Goal: Communication & Community: Participate in discussion

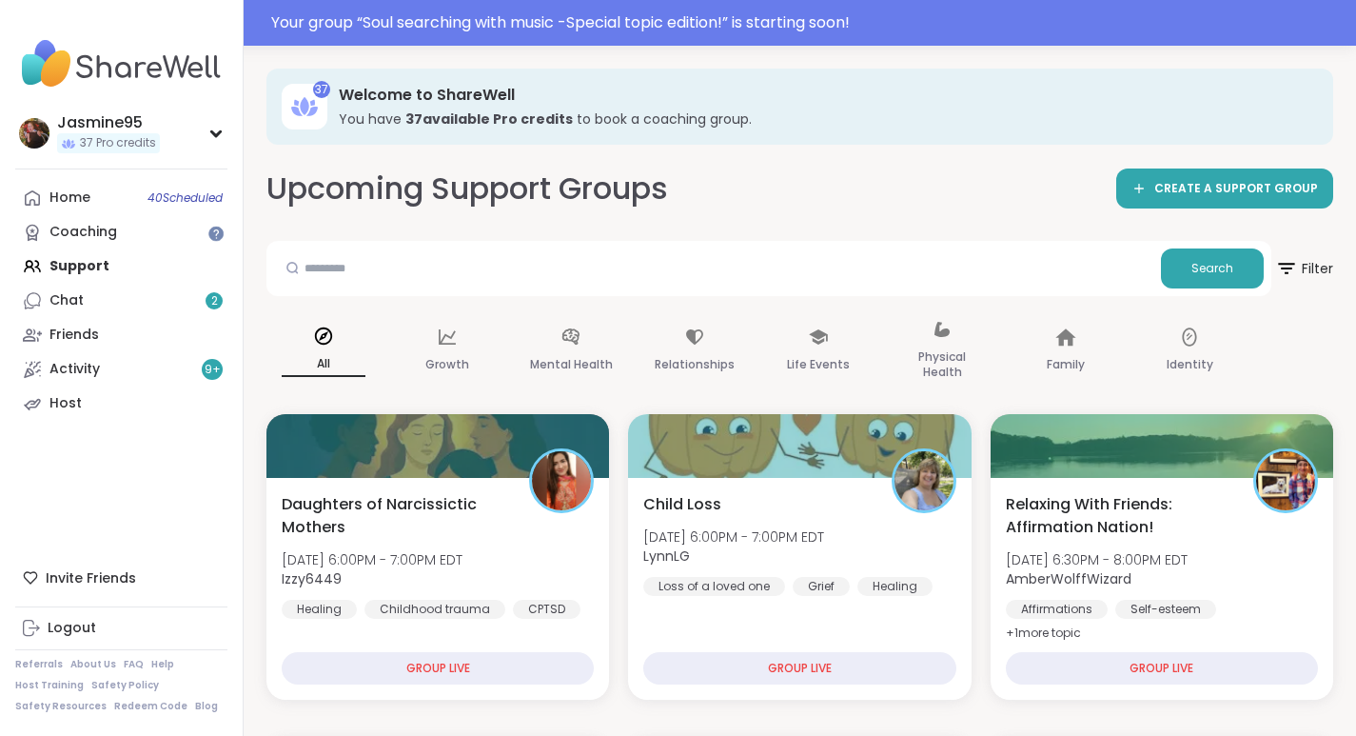
click at [627, 34] on div "Your group “ Soul searching with music -Special topic edition! ” is starting so…" at bounding box center [678, 23] width 1356 height 46
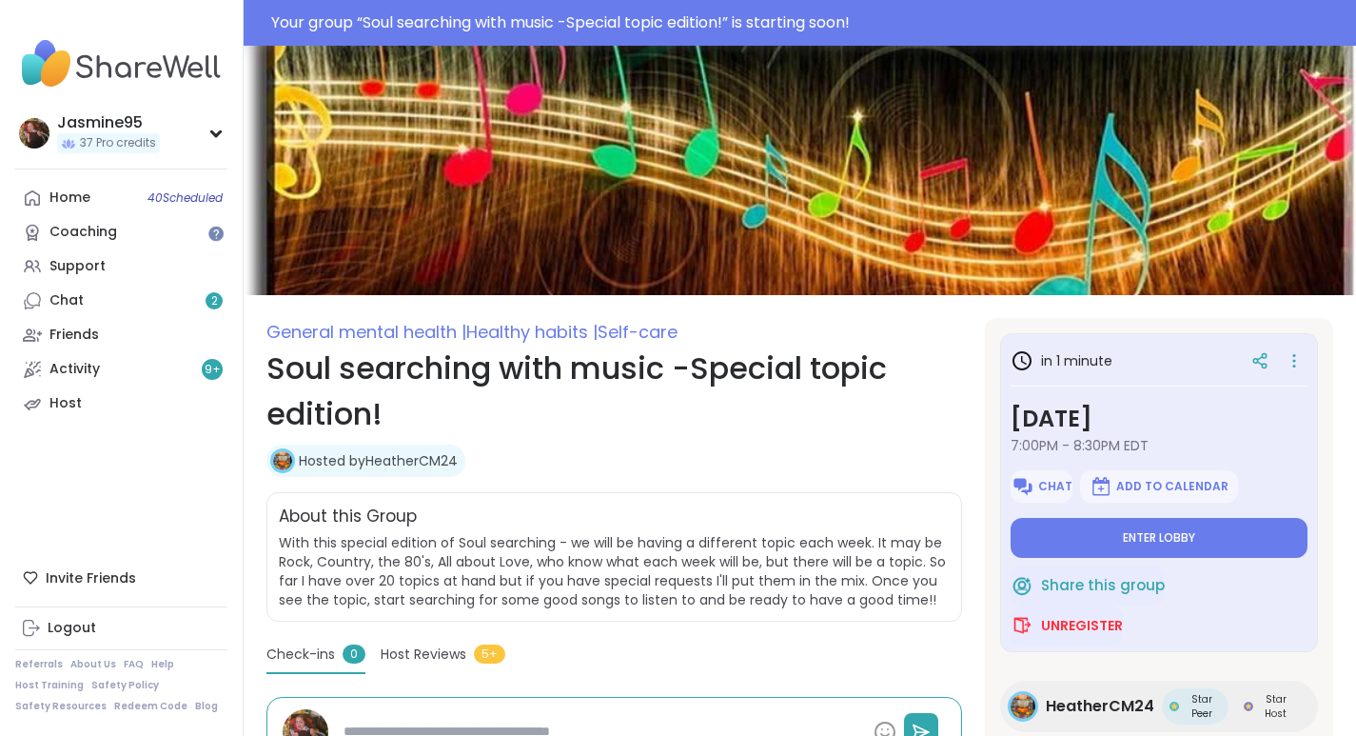
click at [1143, 537] on span "Enter lobby" at bounding box center [1159, 537] width 72 height 15
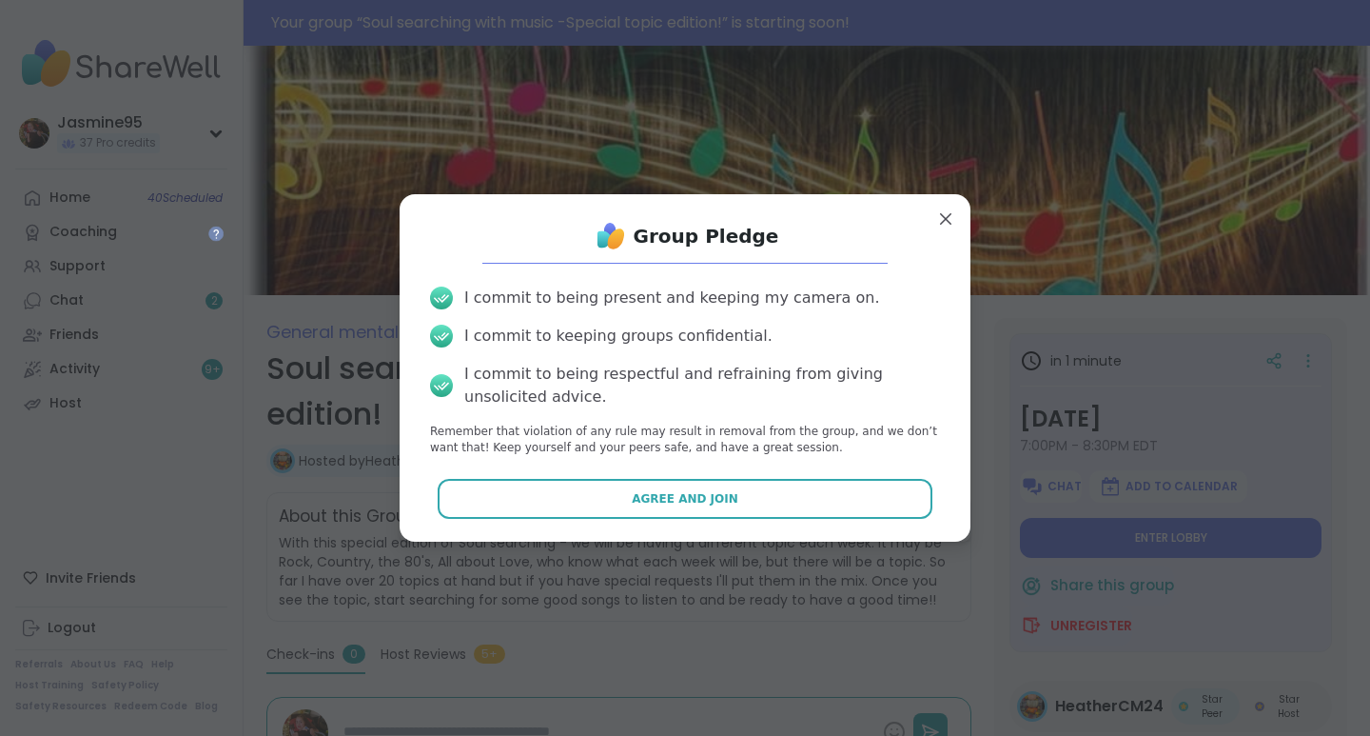
click at [684, 499] on span "Agree and Join" at bounding box center [685, 498] width 107 height 17
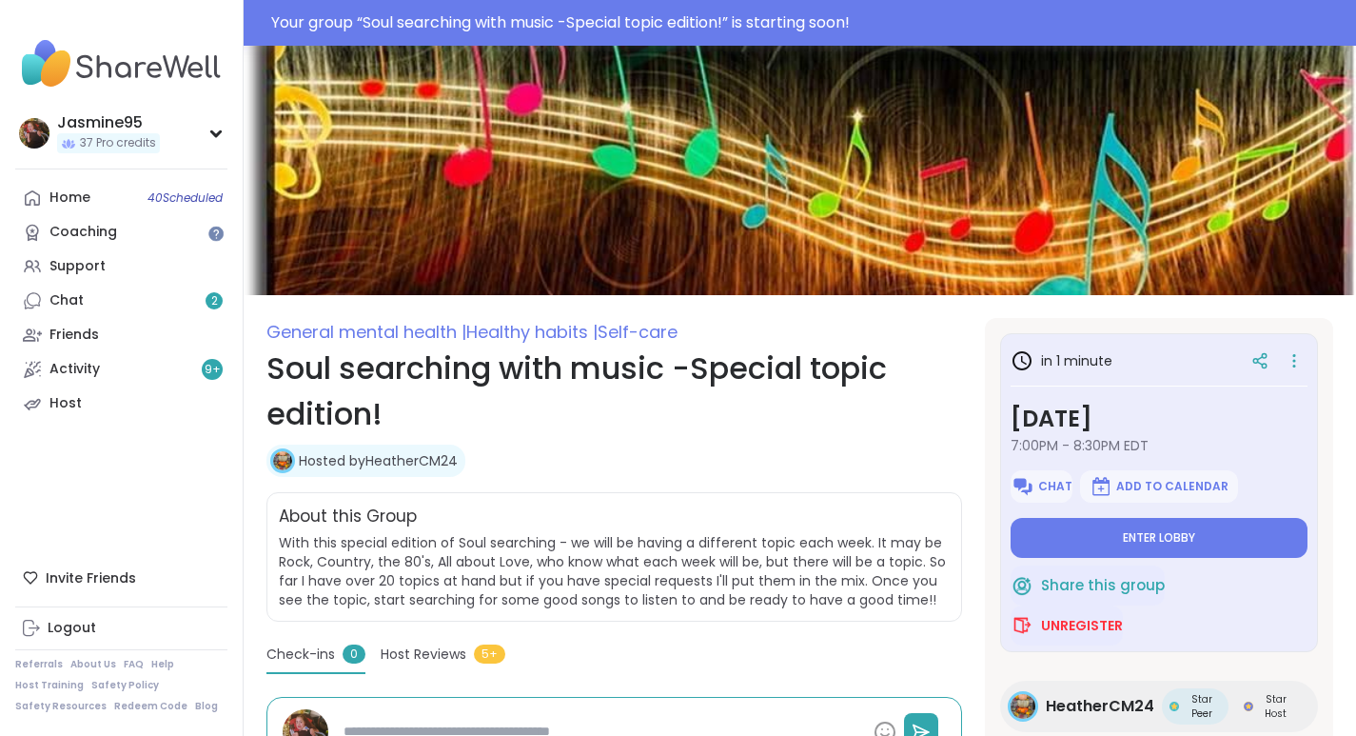
type textarea "*"
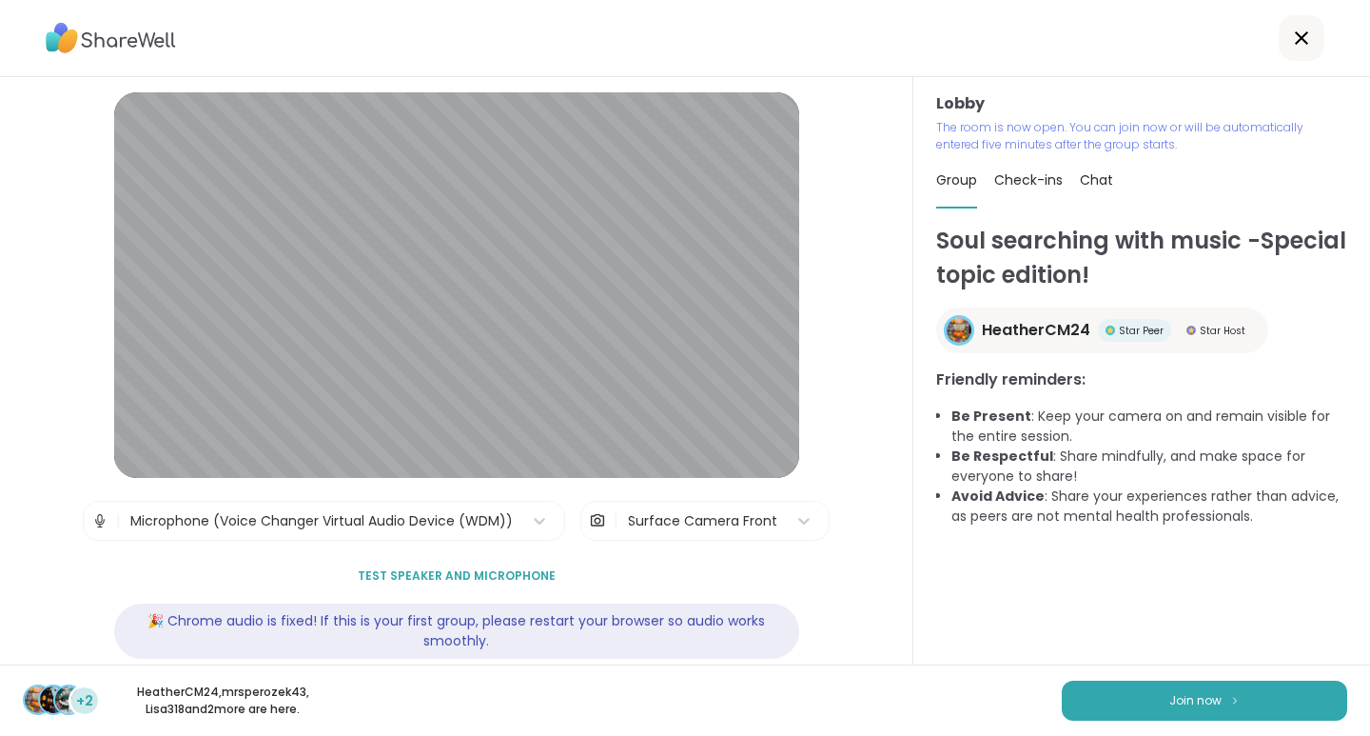
click at [1206, 702] on span "Join now" at bounding box center [1196, 700] width 52 height 17
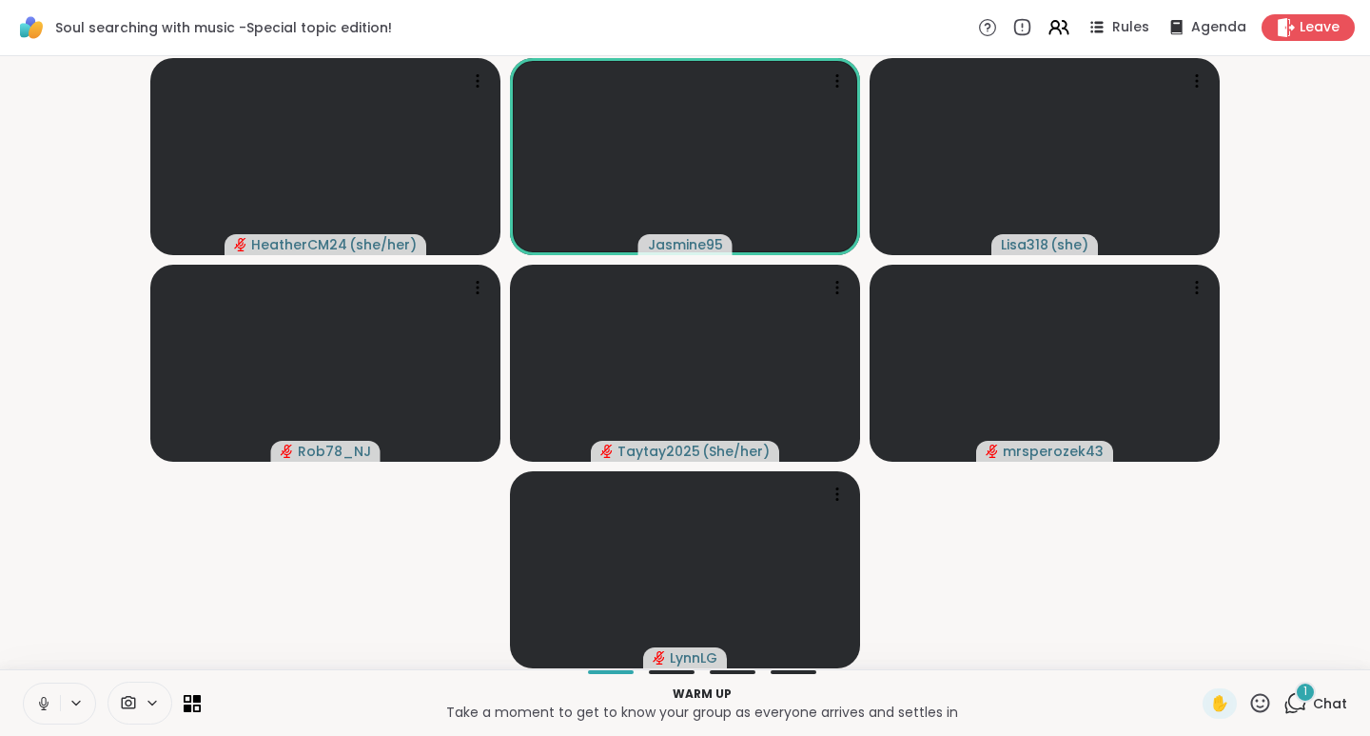
click at [45, 700] on icon at bounding box center [43, 703] width 17 height 17
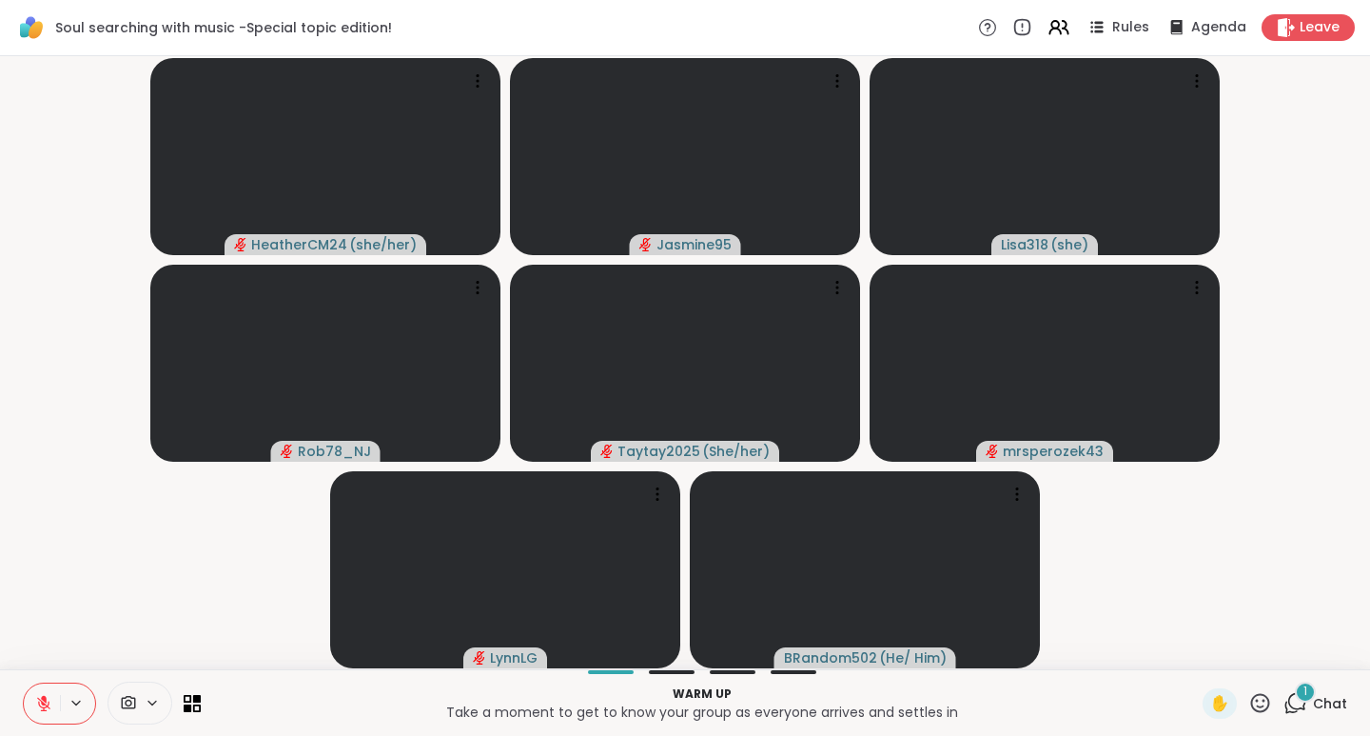
click at [1296, 700] on div "1" at bounding box center [1305, 691] width 21 height 21
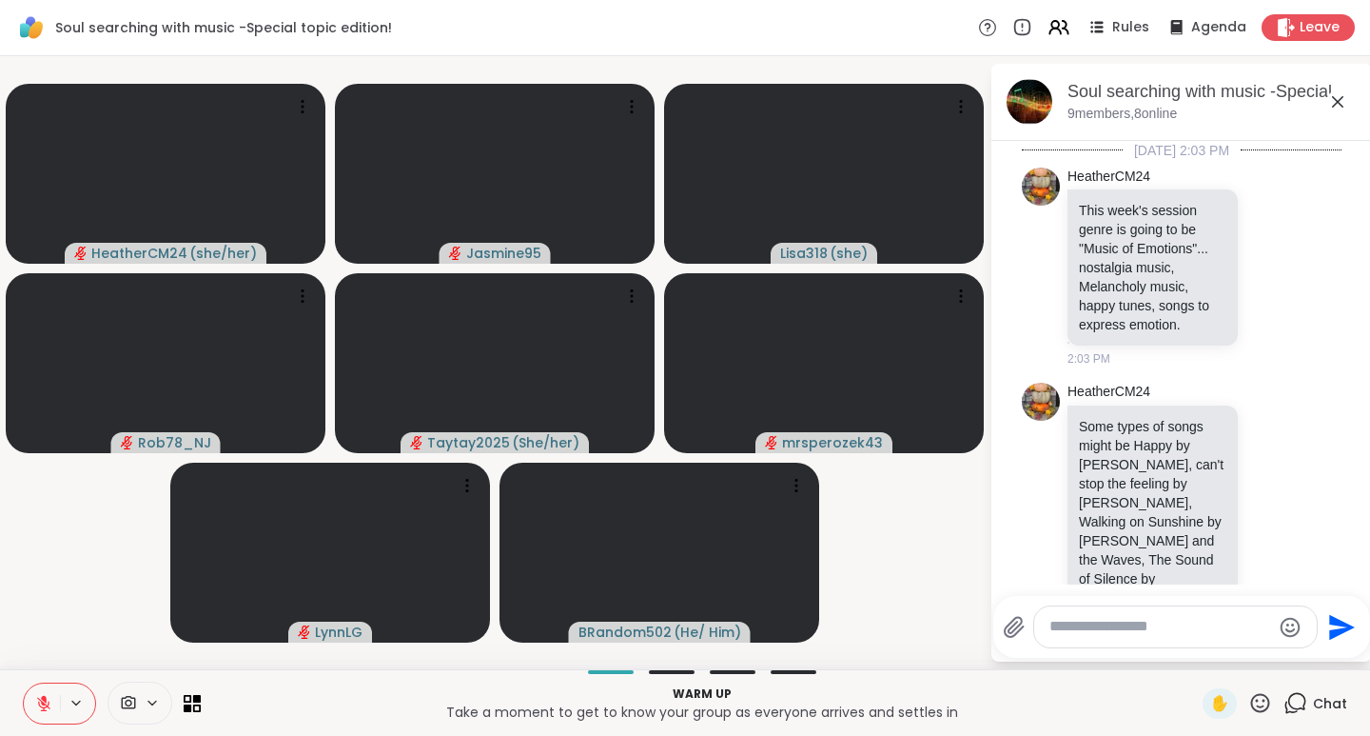
scroll to position [6313, 0]
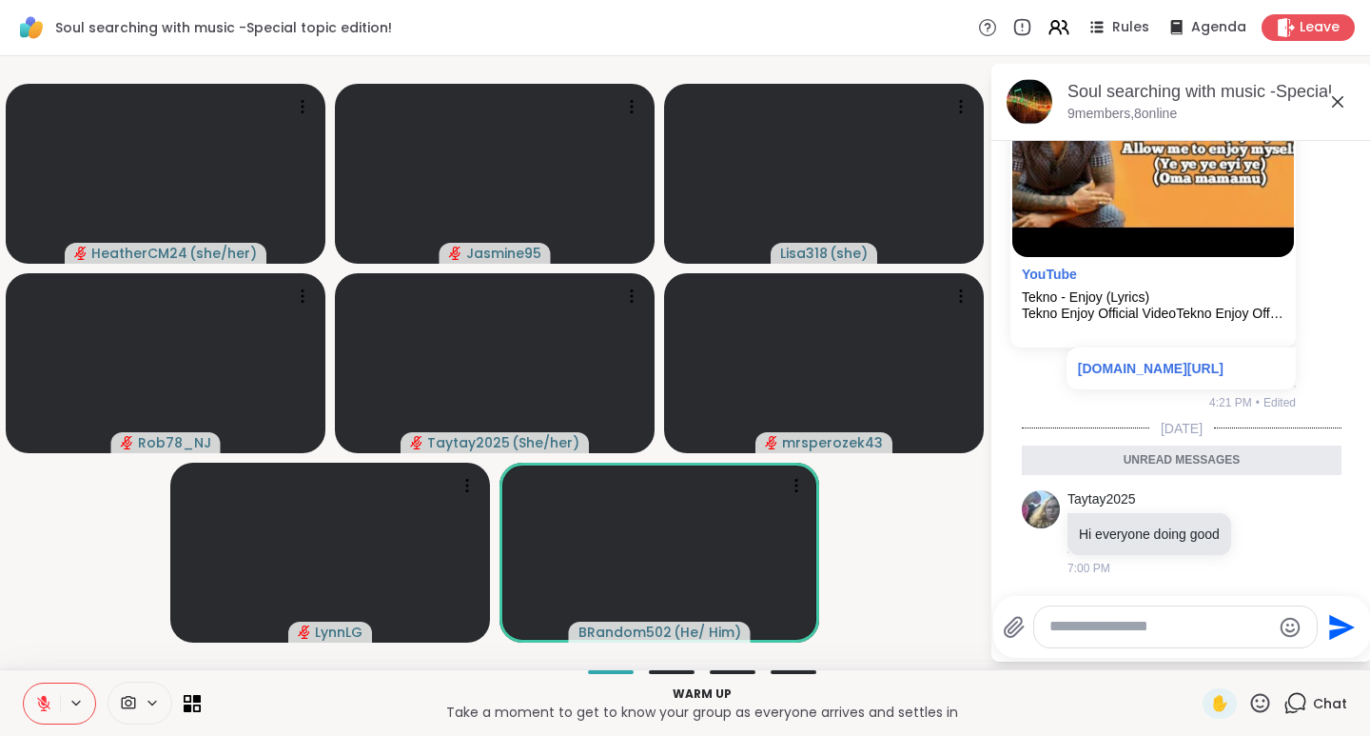
click at [1084, 626] on textarea "Type your message" at bounding box center [1161, 627] width 222 height 20
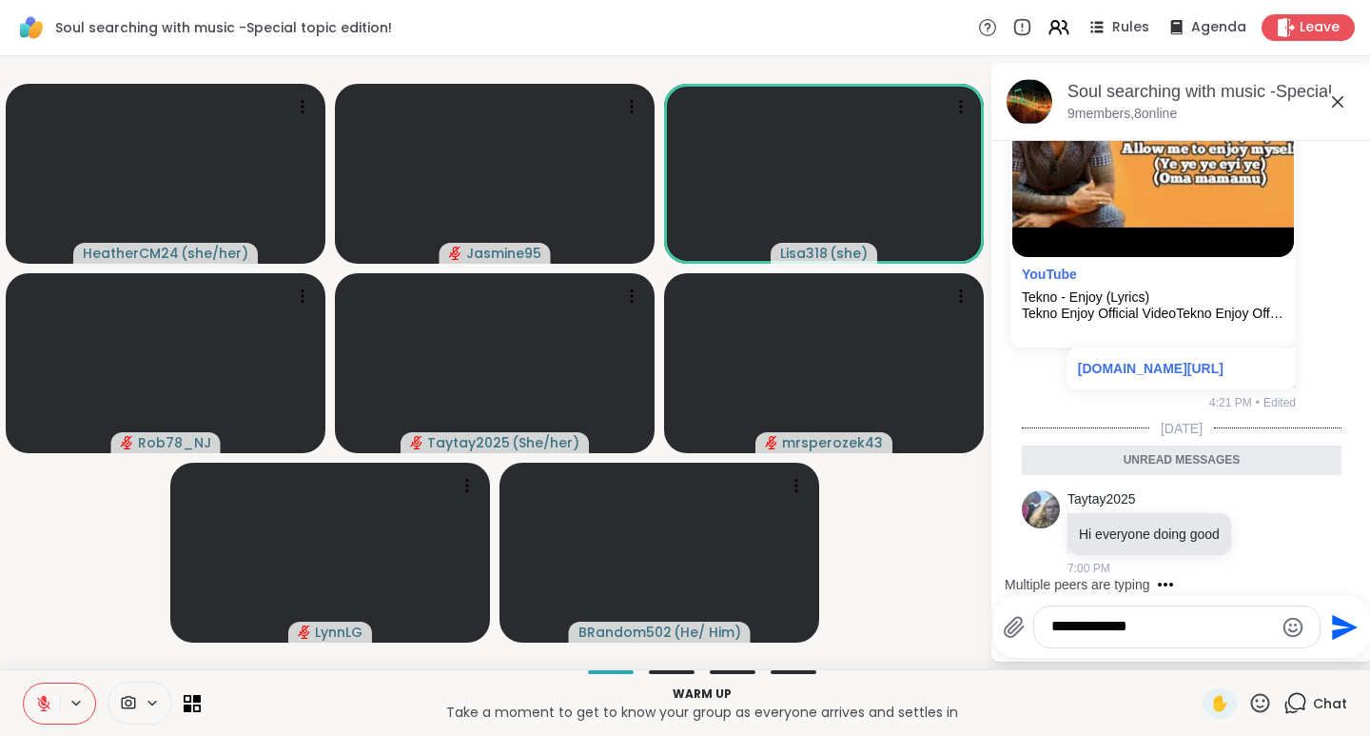
type textarea "**********"
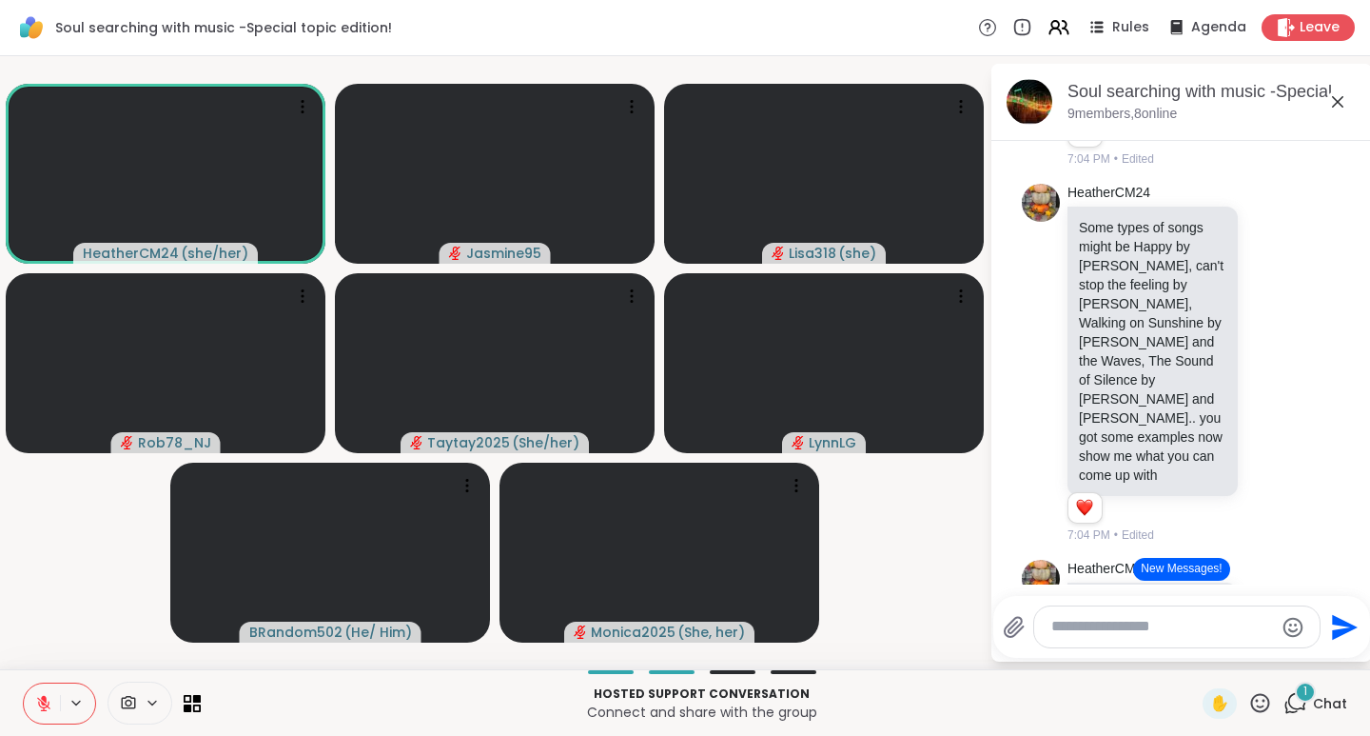
scroll to position [218, 0]
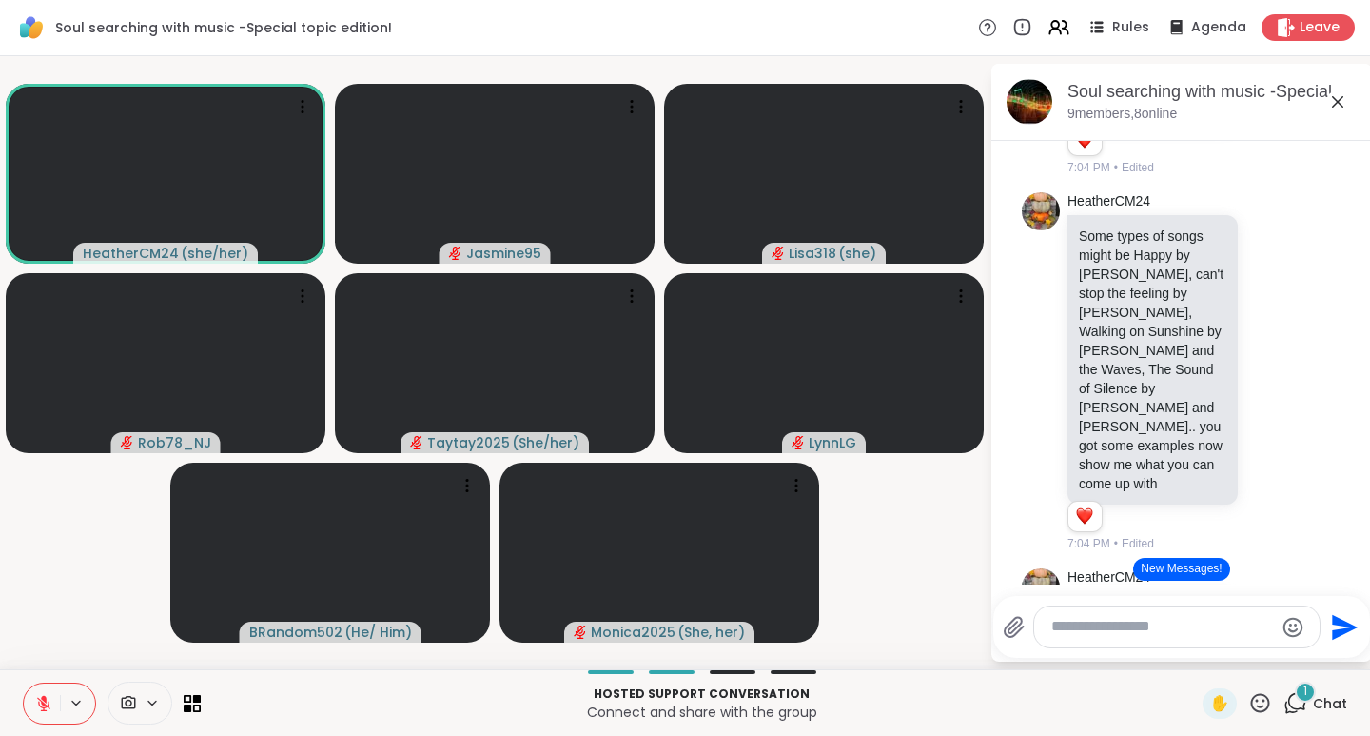
click at [1252, 701] on icon at bounding box center [1261, 702] width 19 height 19
click at [1237, 656] on span "👍" at bounding box center [1246, 652] width 19 height 23
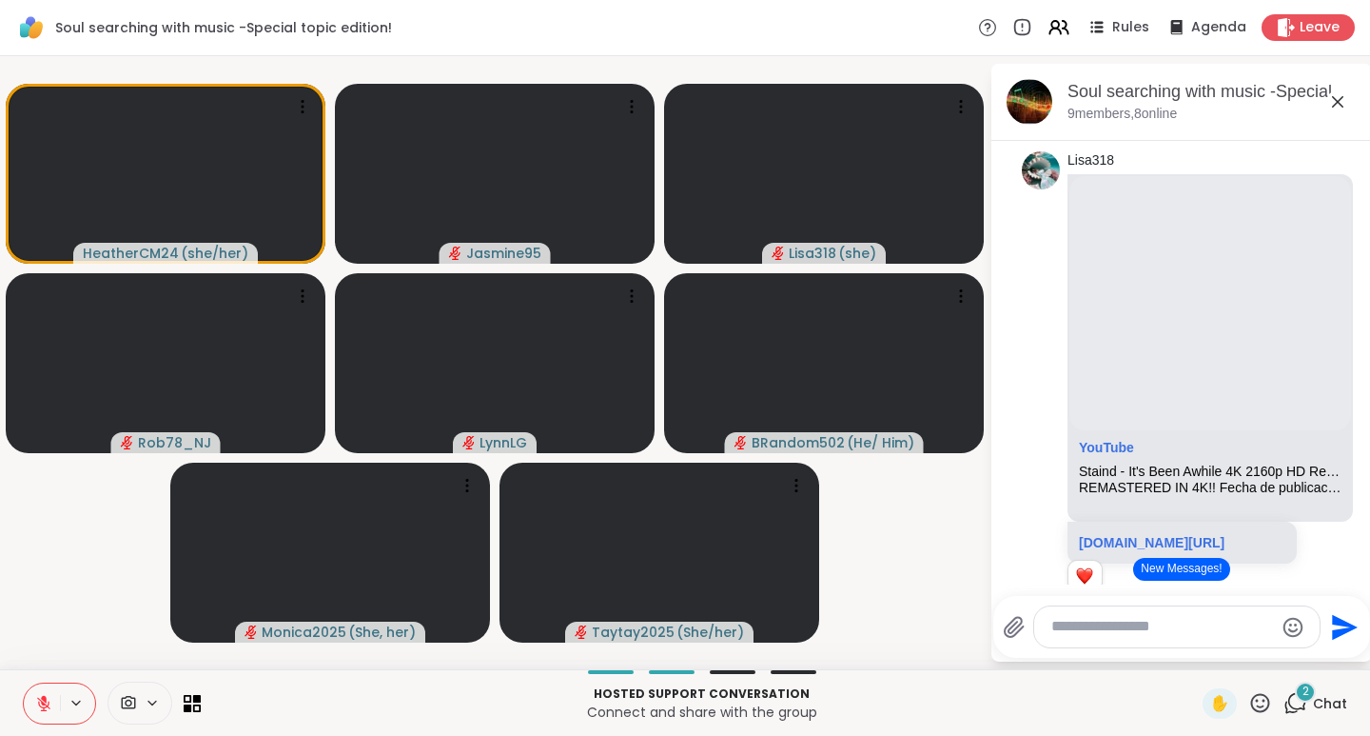
scroll to position [1908, 0]
click at [1249, 704] on icon at bounding box center [1261, 703] width 24 height 24
click at [1237, 654] on span "👍" at bounding box center [1246, 652] width 19 height 23
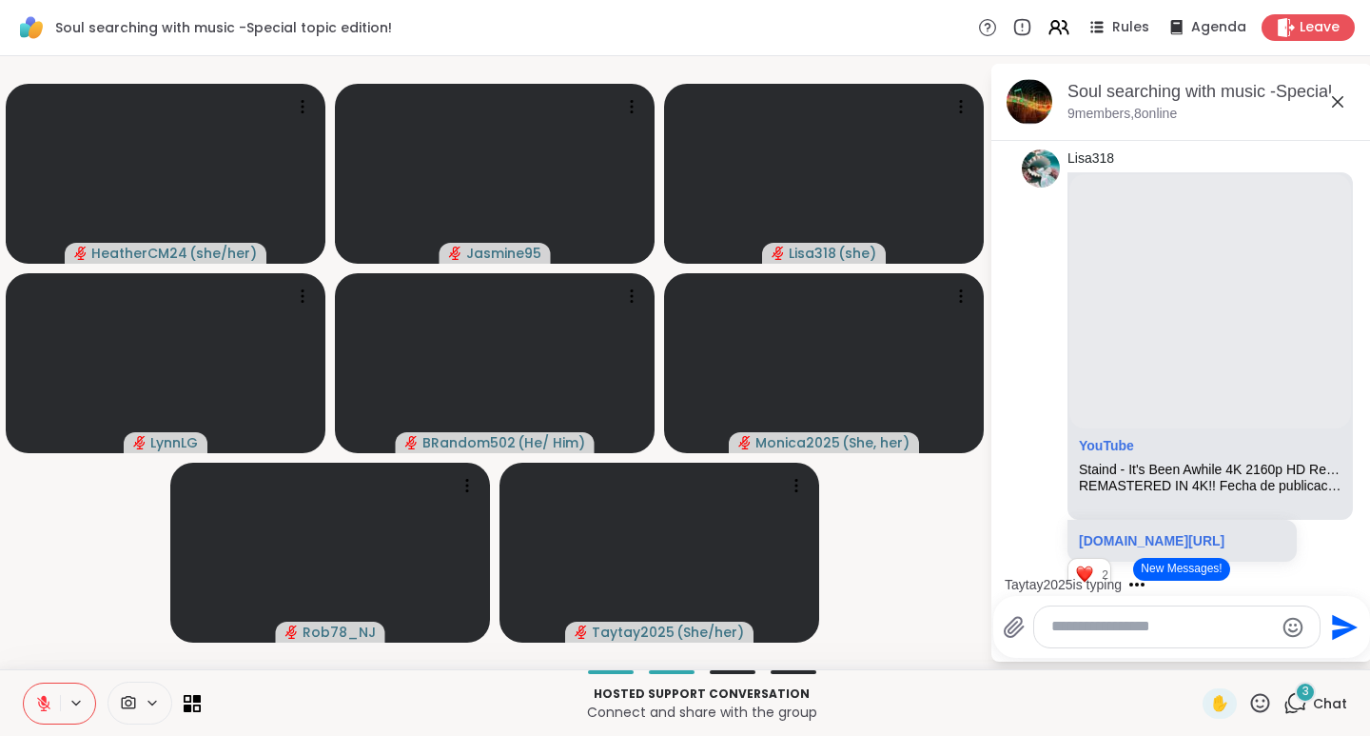
click at [1249, 703] on icon at bounding box center [1261, 703] width 24 height 24
click at [1195, 652] on span "❤️" at bounding box center [1204, 652] width 19 height 23
click at [1249, 703] on icon at bounding box center [1261, 703] width 24 height 24
click at [1279, 653] on span "🌟" at bounding box center [1288, 652] width 19 height 23
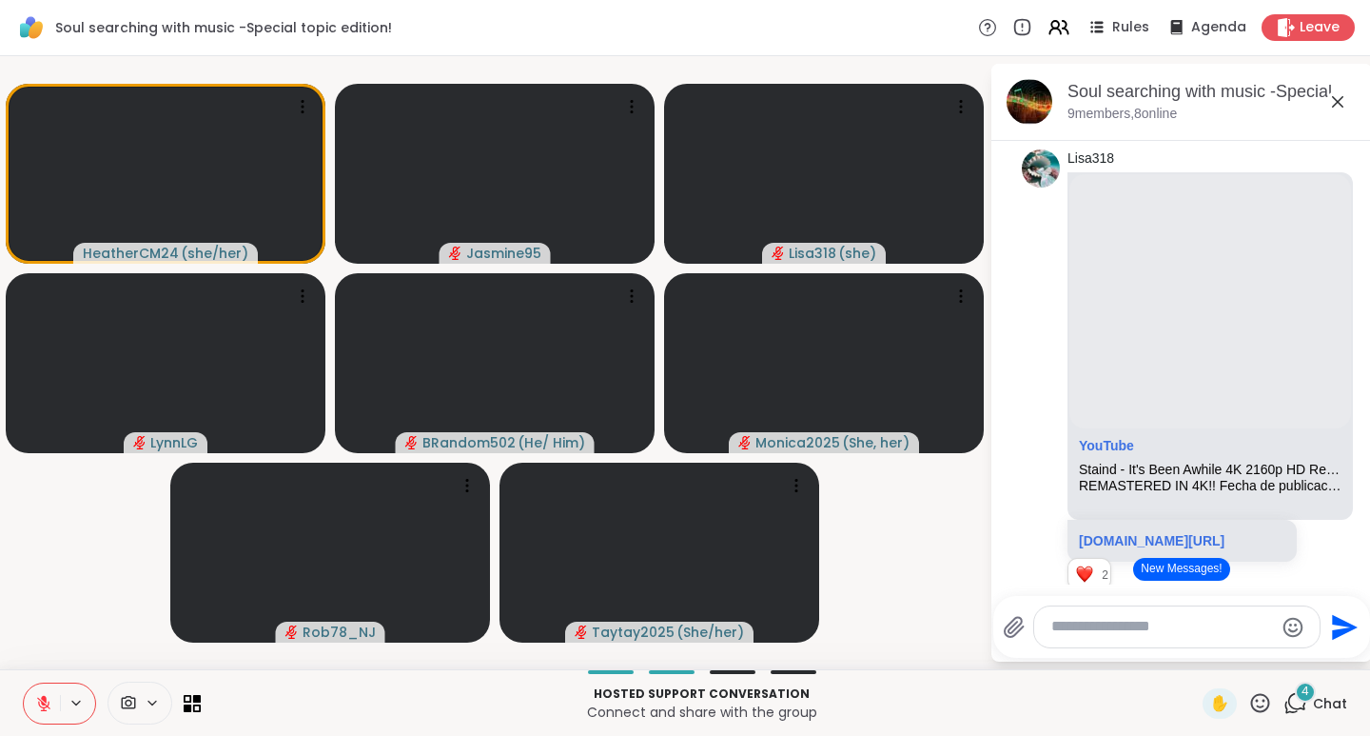
click at [1249, 704] on icon at bounding box center [1261, 703] width 24 height 24
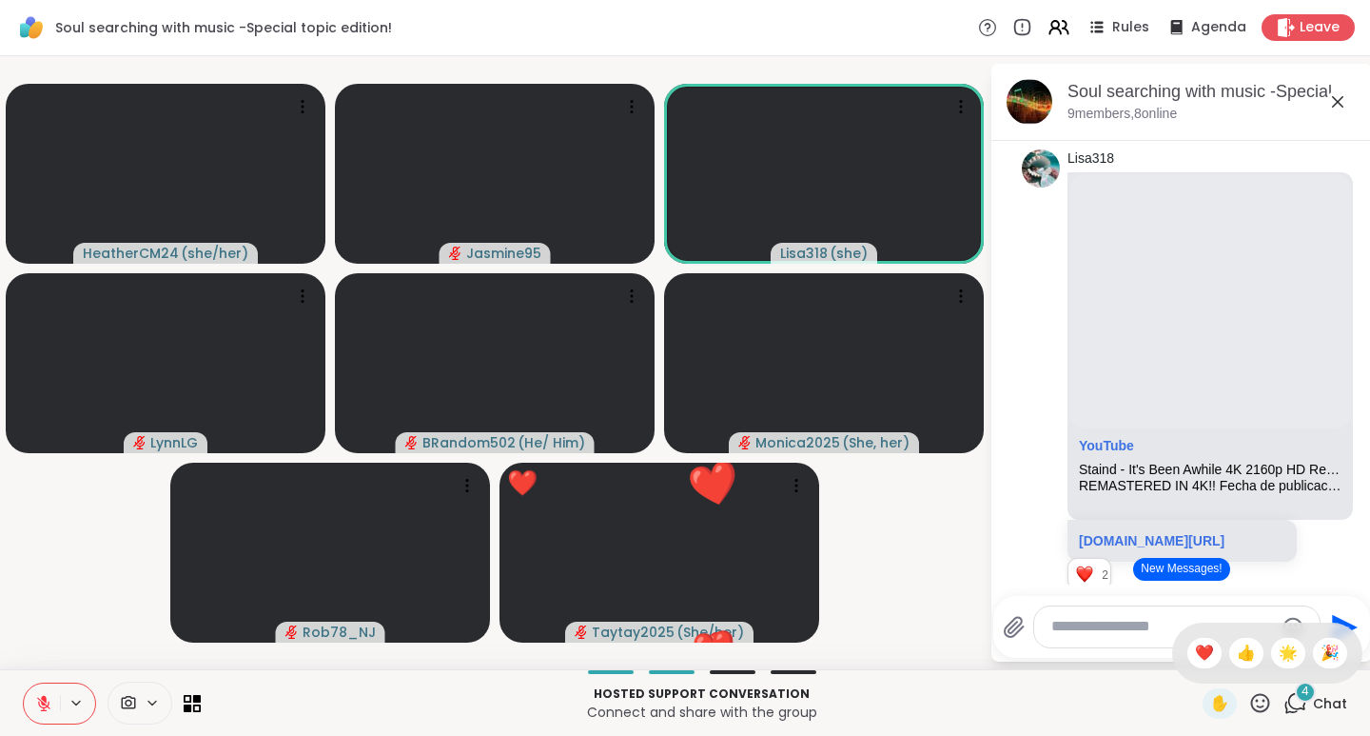
click at [1237, 653] on span "👍" at bounding box center [1246, 652] width 19 height 23
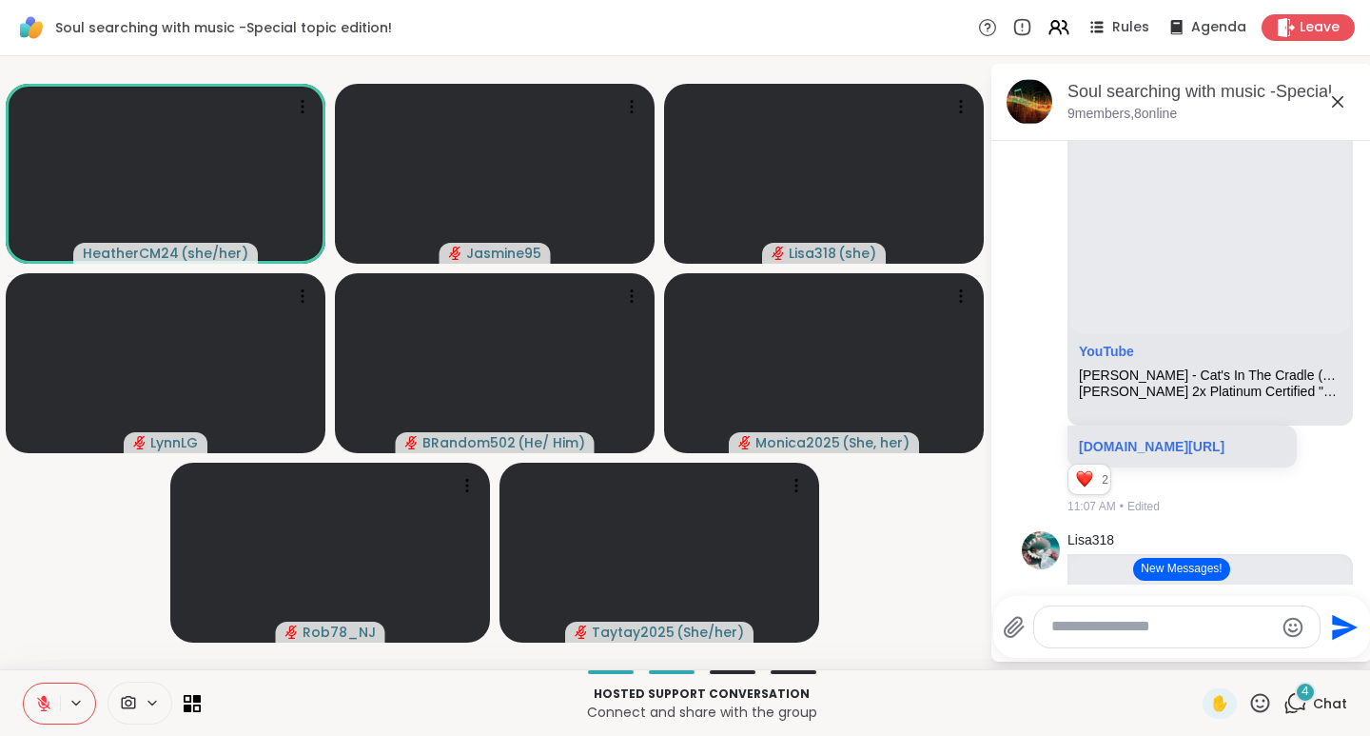
scroll to position [1526, 0]
click at [1252, 706] on icon at bounding box center [1261, 702] width 19 height 19
click at [1237, 655] on span "👍" at bounding box center [1246, 652] width 19 height 23
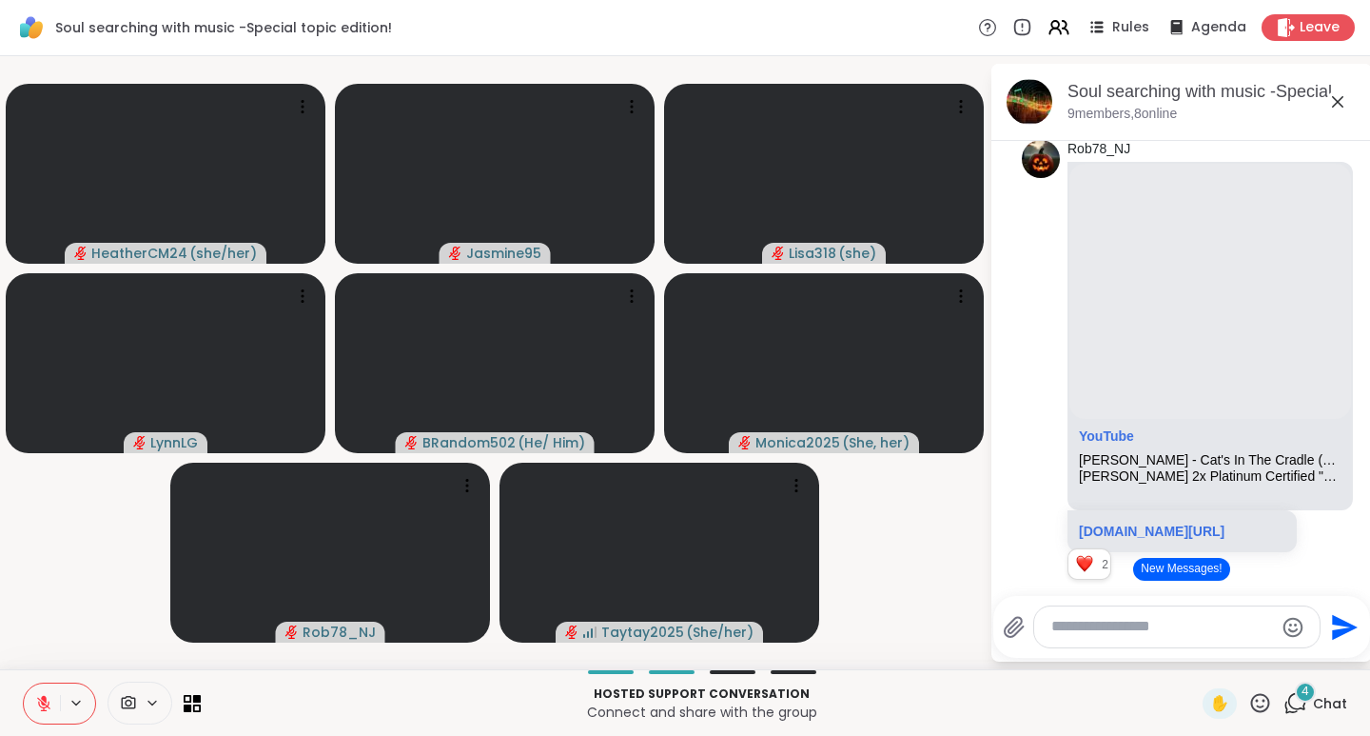
scroll to position [1438, 0]
click at [1249, 704] on icon at bounding box center [1261, 703] width 24 height 24
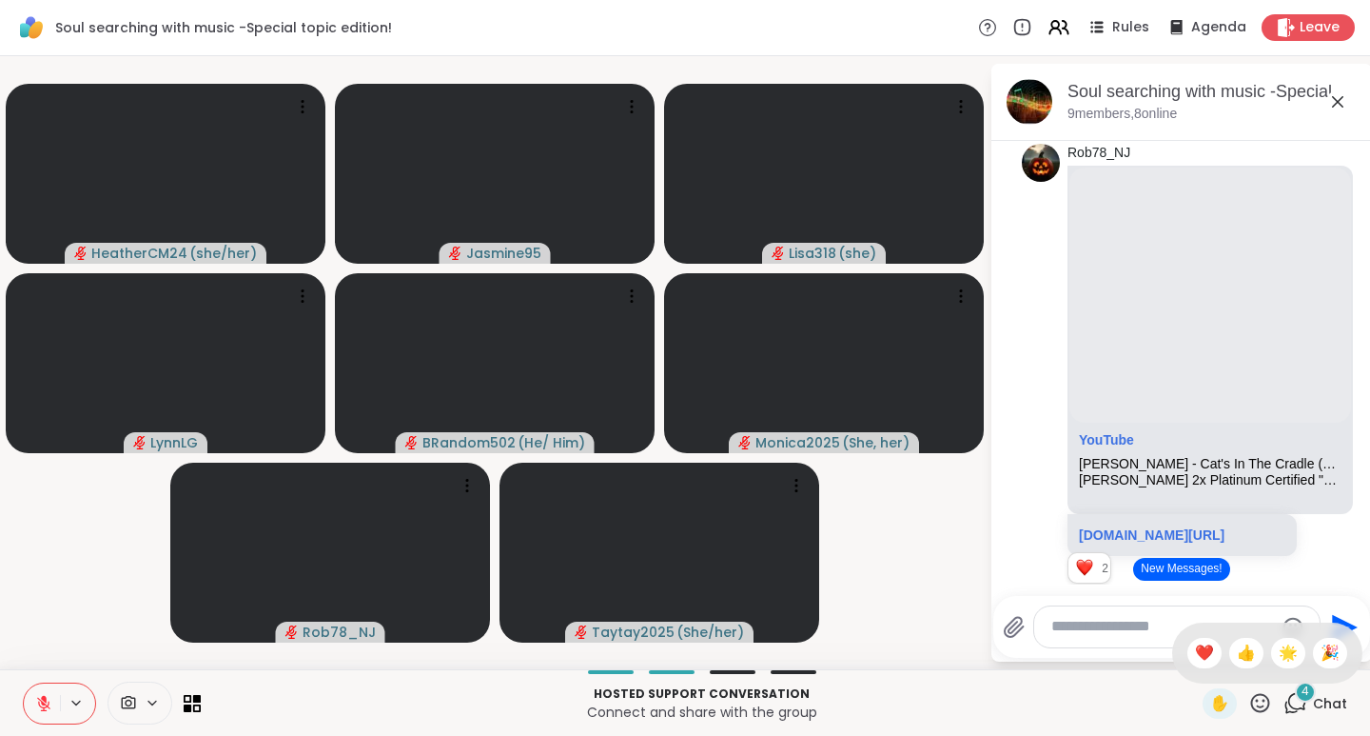
click at [1195, 655] on span "❤️" at bounding box center [1204, 652] width 19 height 23
click at [1249, 705] on icon at bounding box center [1261, 703] width 24 height 24
click at [1237, 659] on span "👍" at bounding box center [1246, 652] width 19 height 23
click at [1173, 572] on button "New Messages!" at bounding box center [1182, 569] width 96 height 23
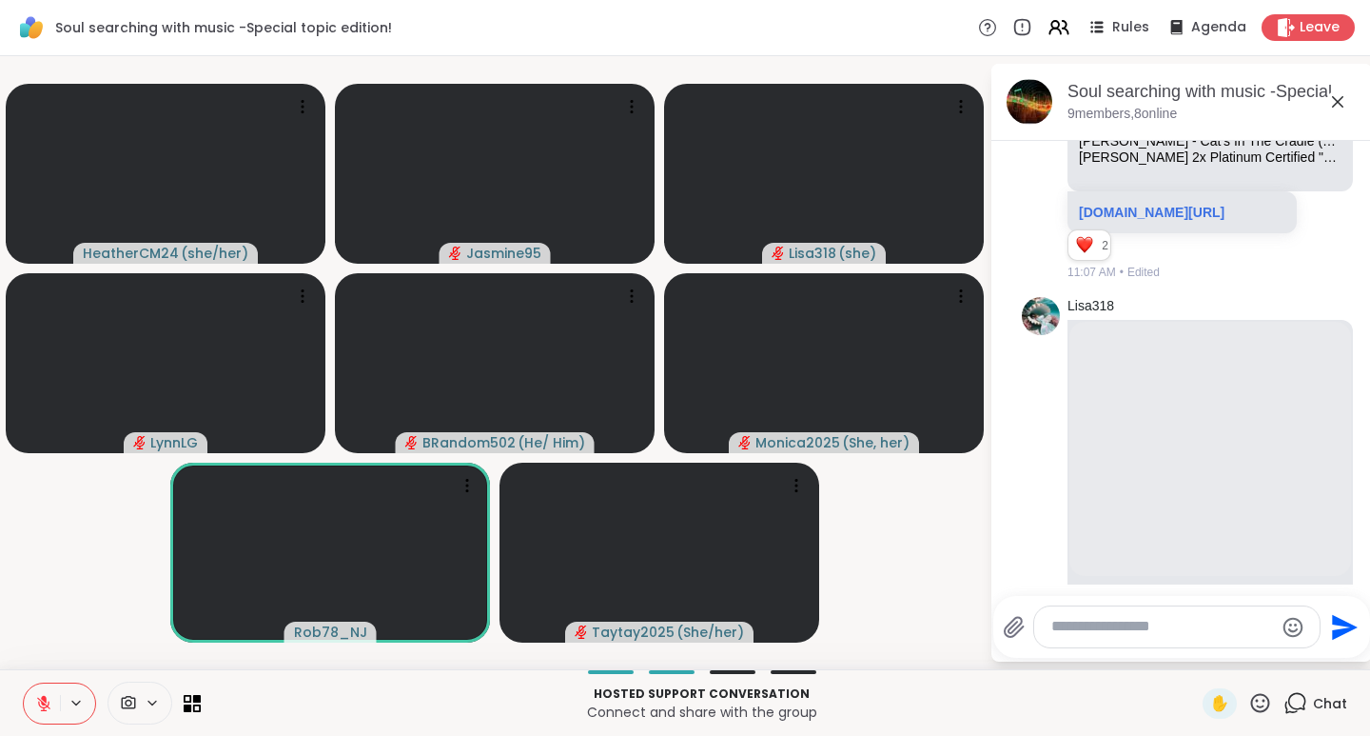
scroll to position [1761, 0]
click at [1252, 699] on icon at bounding box center [1261, 702] width 19 height 19
click at [1195, 650] on span "❤️" at bounding box center [1204, 652] width 19 height 23
click at [1249, 699] on icon at bounding box center [1261, 703] width 24 height 24
click at [1195, 657] on span "❤️" at bounding box center [1204, 652] width 19 height 23
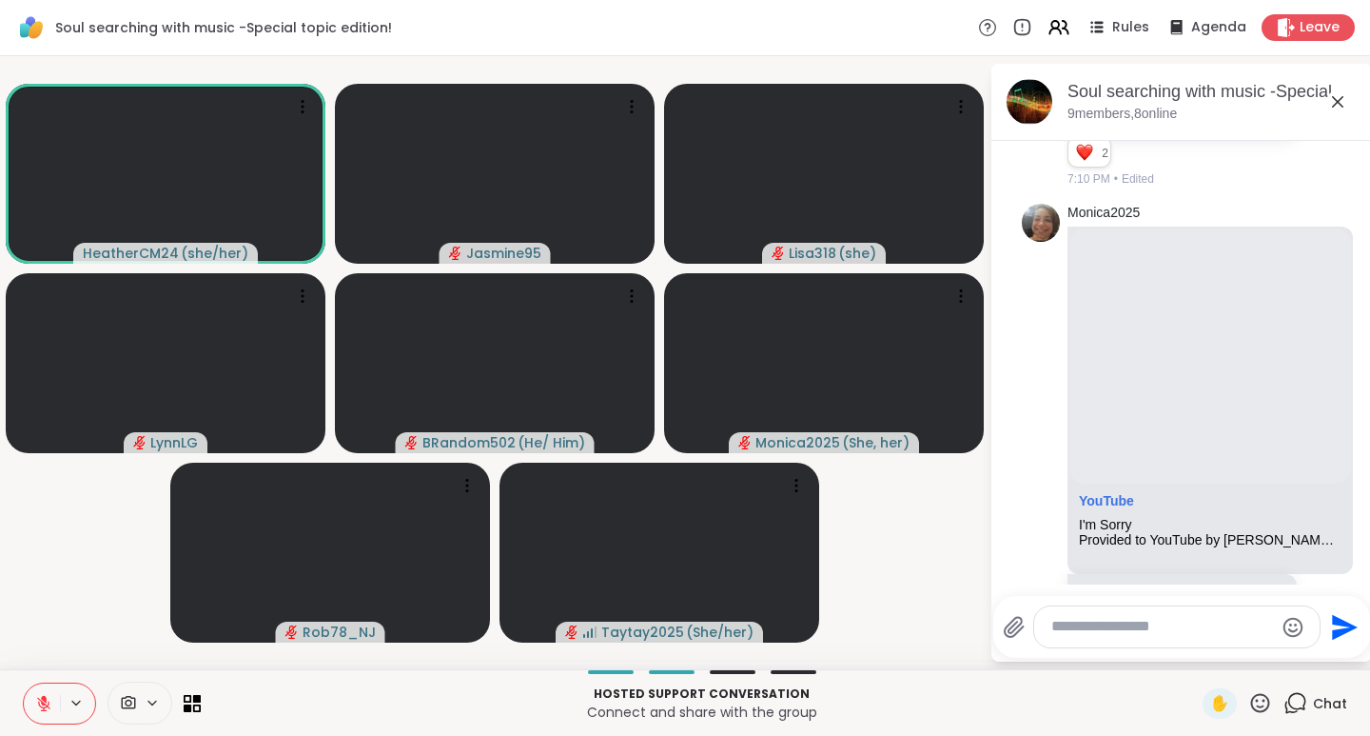
scroll to position [2333, 0]
click at [1249, 702] on icon at bounding box center [1261, 703] width 24 height 24
click at [1239, 650] on div "👍" at bounding box center [1247, 653] width 34 height 30
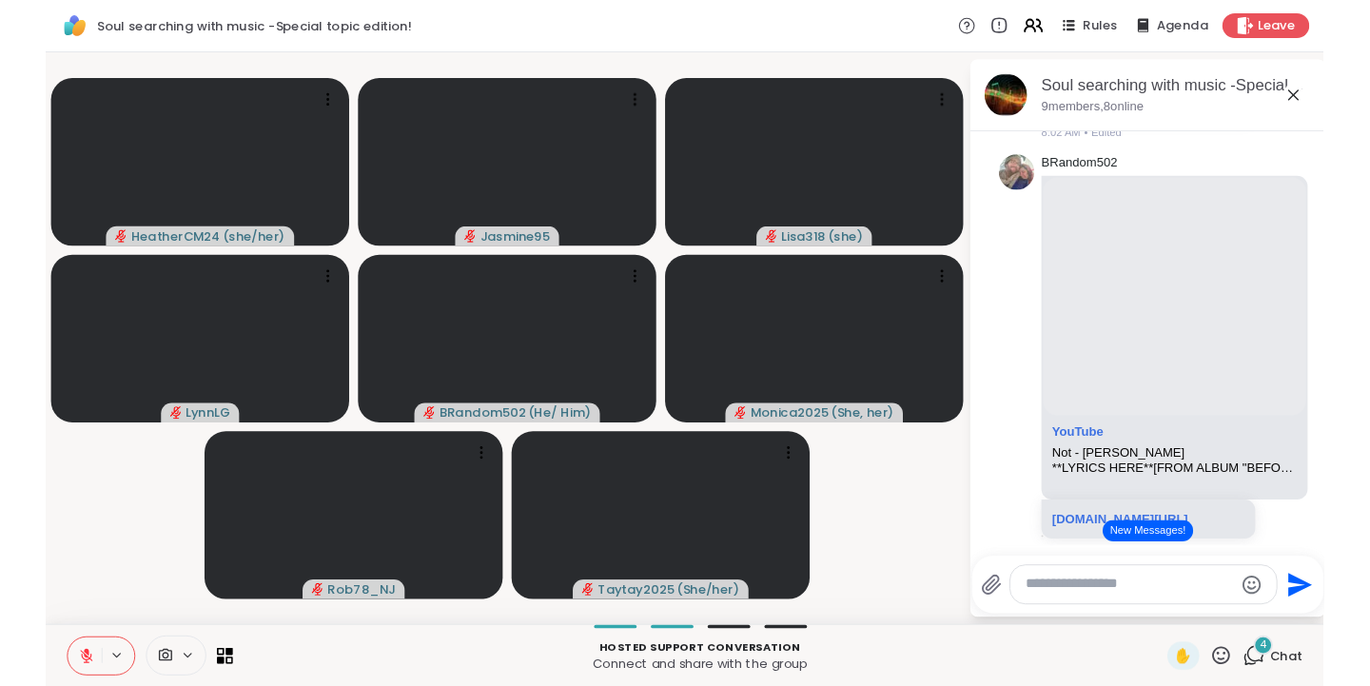
scroll to position [2819, 0]
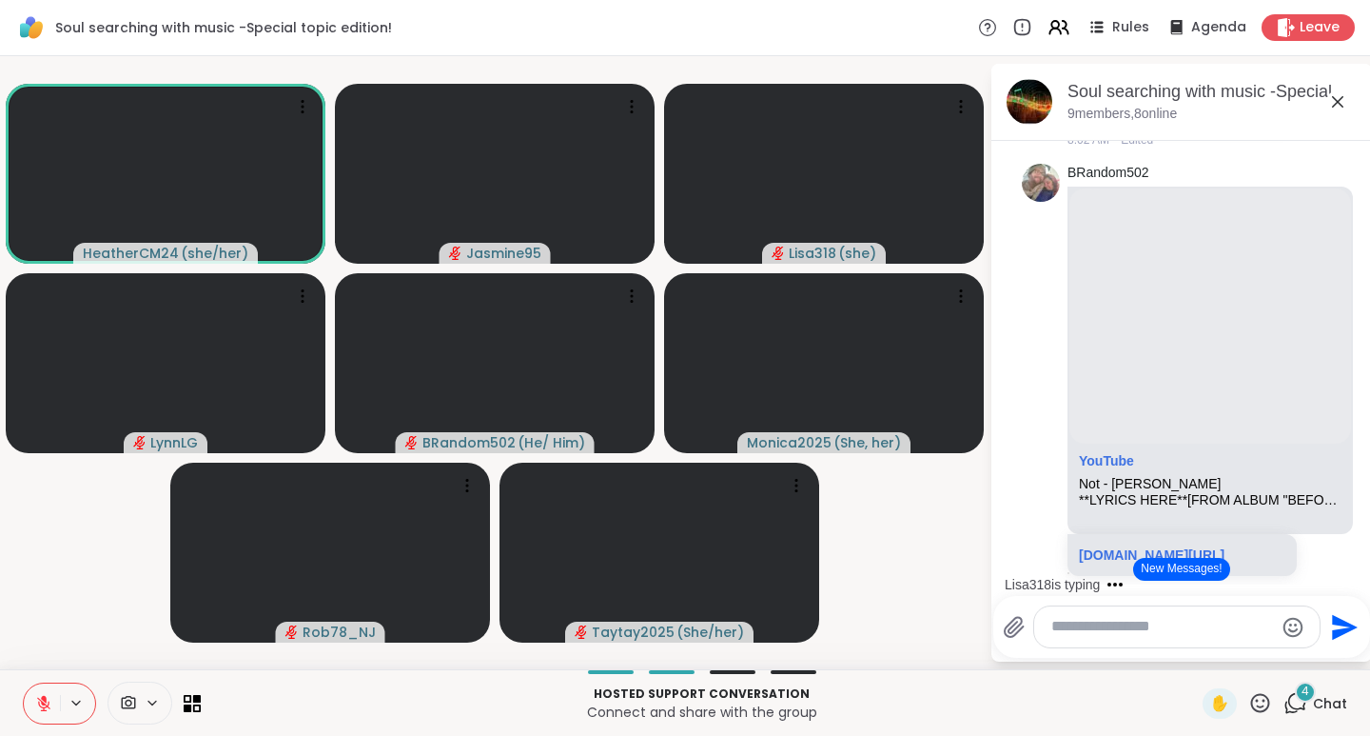
click at [1249, 702] on icon at bounding box center [1261, 703] width 24 height 24
click at [1237, 654] on span "👍" at bounding box center [1246, 652] width 19 height 23
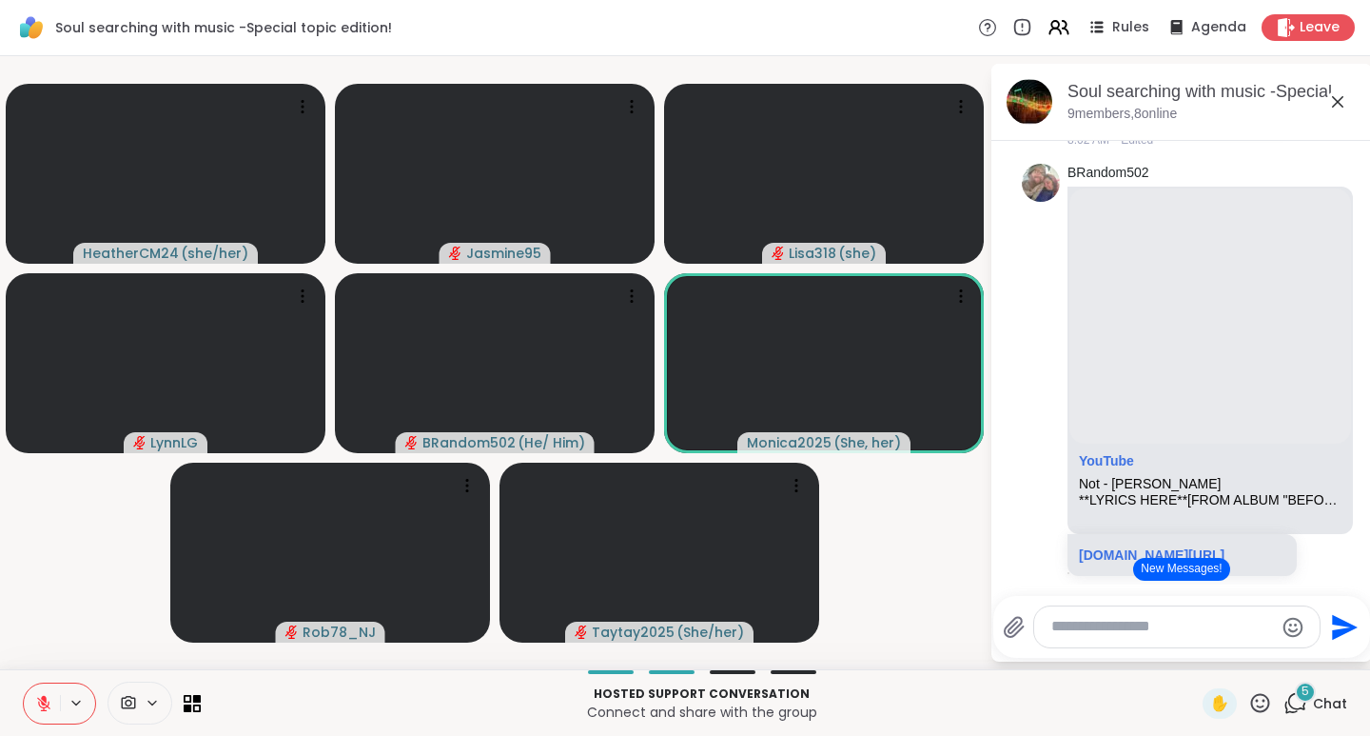
click at [1249, 703] on icon at bounding box center [1261, 703] width 24 height 24
click at [1195, 655] on span "❤️" at bounding box center [1204, 652] width 19 height 23
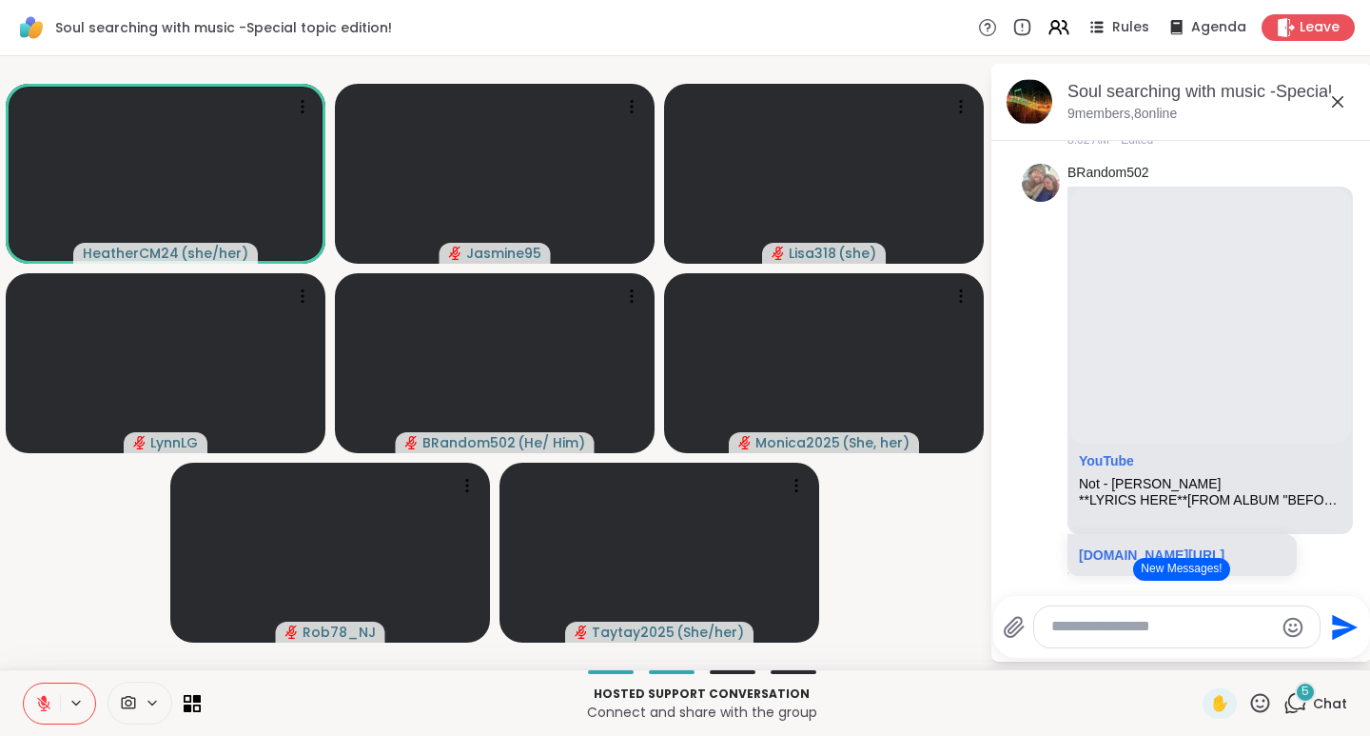
click at [1249, 697] on icon at bounding box center [1261, 703] width 24 height 24
click at [1237, 652] on span "👍" at bounding box center [1246, 652] width 19 height 23
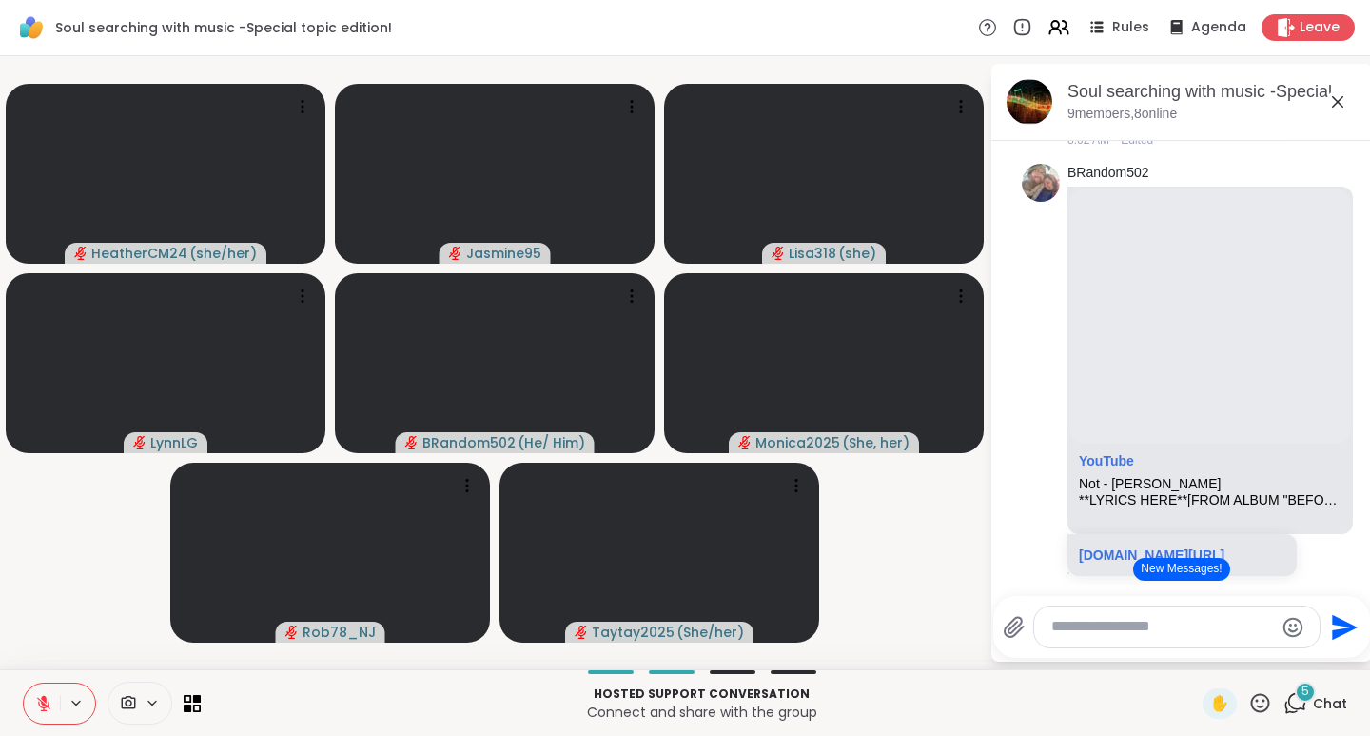
click at [916, 490] on video-player-container "HeatherCM24 ( she/her ) Jasmine95 Lisa318 ( she ) LynnLG BRandom502 ( He/ Him )…" at bounding box center [494, 363] width 967 height 598
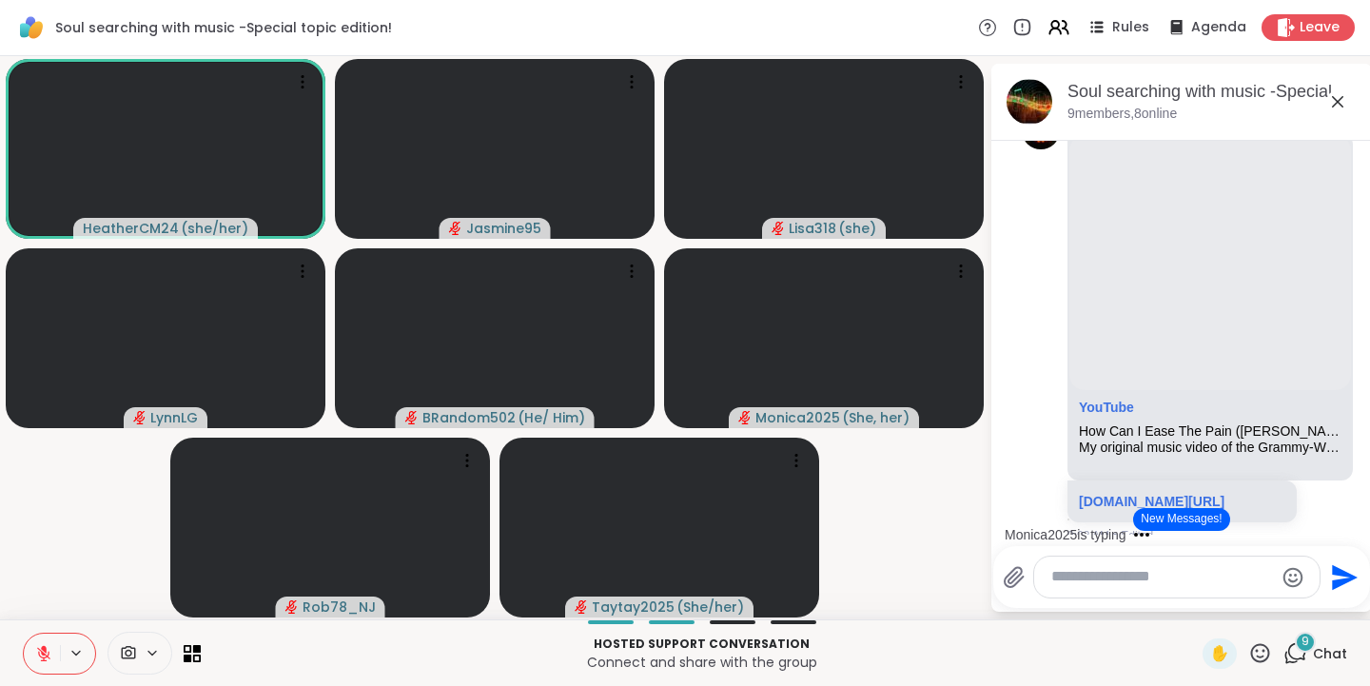
scroll to position [3781, 0]
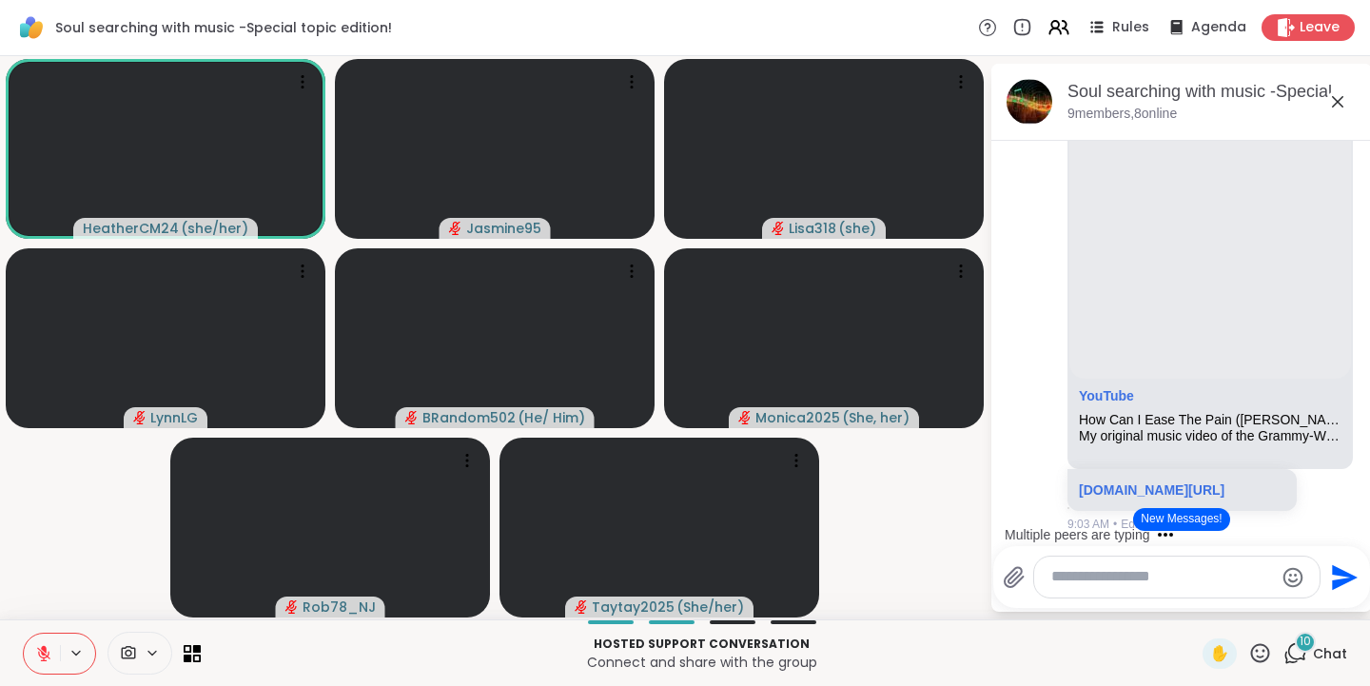
drag, startPoint x: 1256, startPoint y: 647, endPoint x: 1248, endPoint y: 654, distance: 10.9
click at [1249, 654] on icon at bounding box center [1261, 653] width 24 height 24
click at [1237, 607] on span "👍" at bounding box center [1246, 603] width 19 height 23
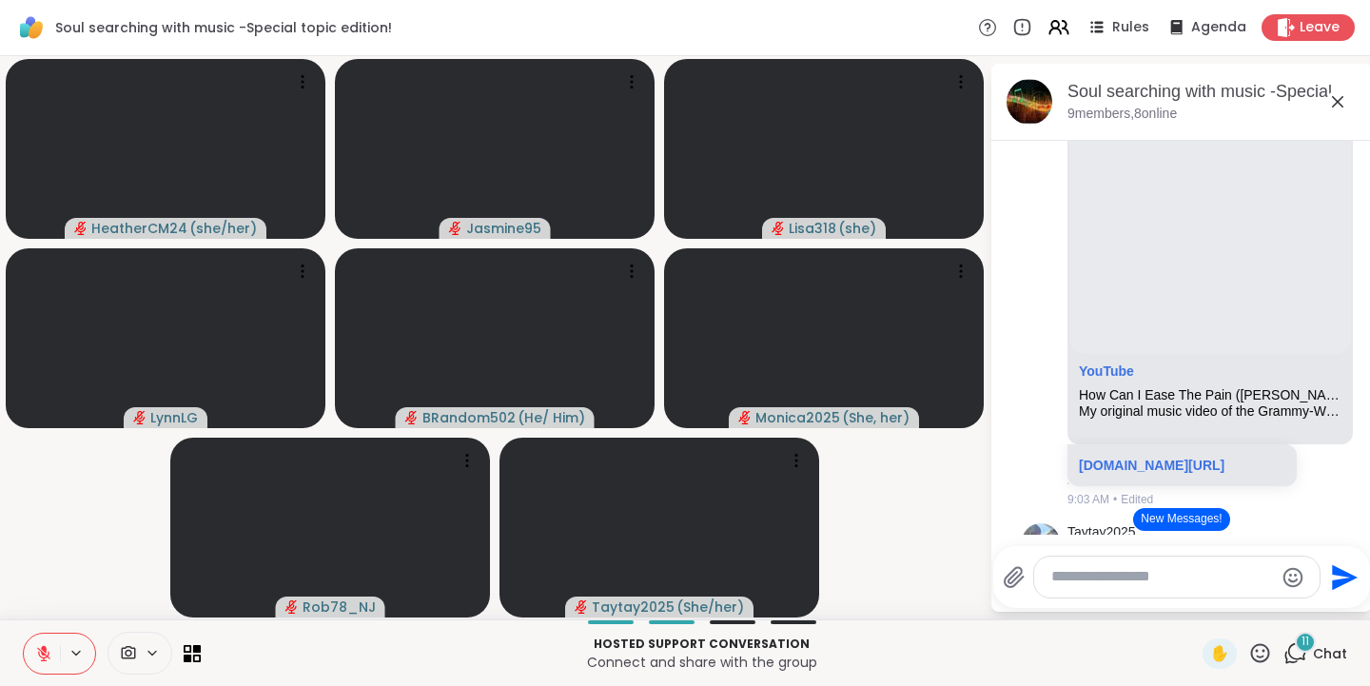
scroll to position [3792, 0]
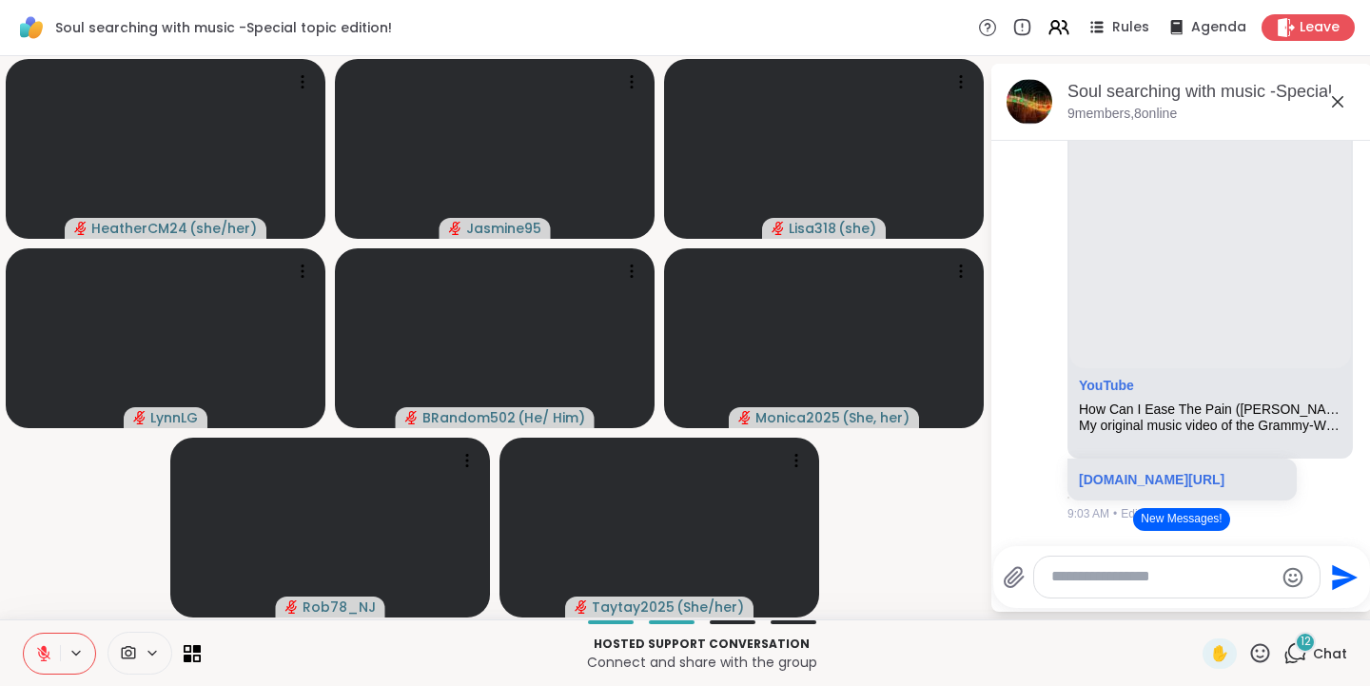
click at [1249, 654] on icon at bounding box center [1261, 653] width 24 height 24
click at [1195, 604] on span "❤️" at bounding box center [1204, 603] width 19 height 23
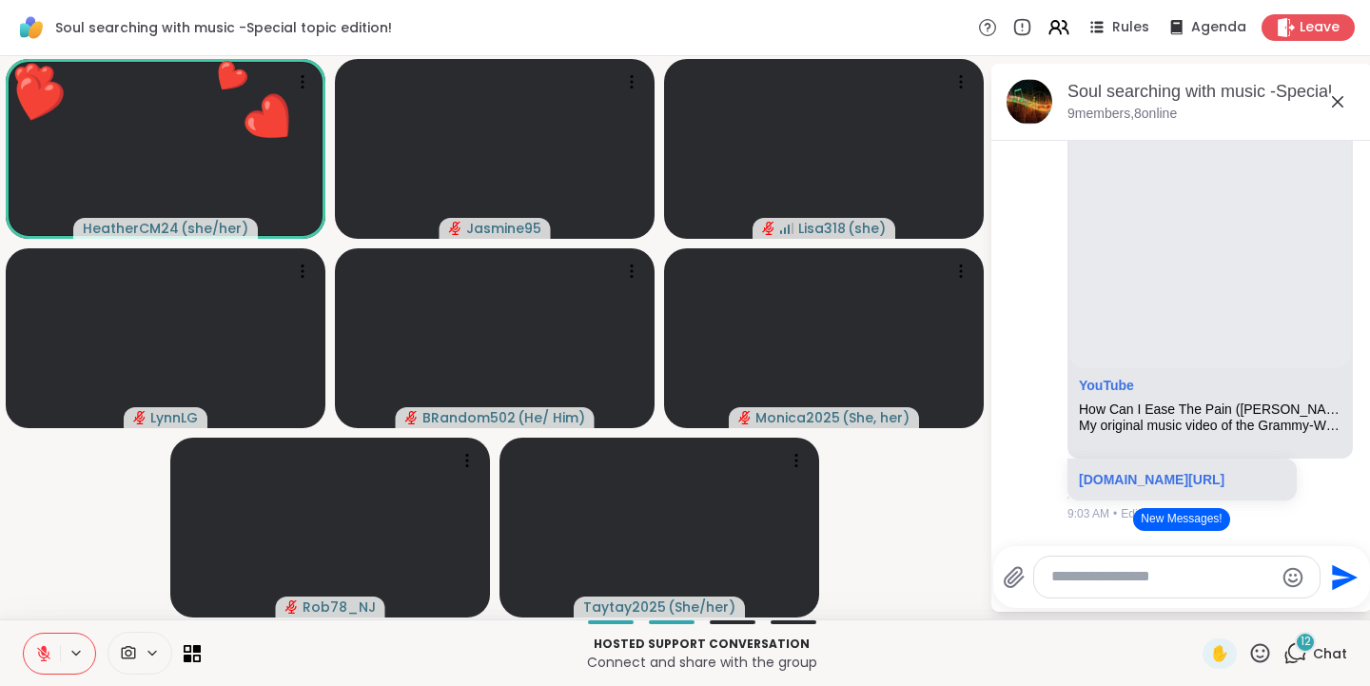
click at [1249, 655] on icon at bounding box center [1261, 653] width 24 height 24
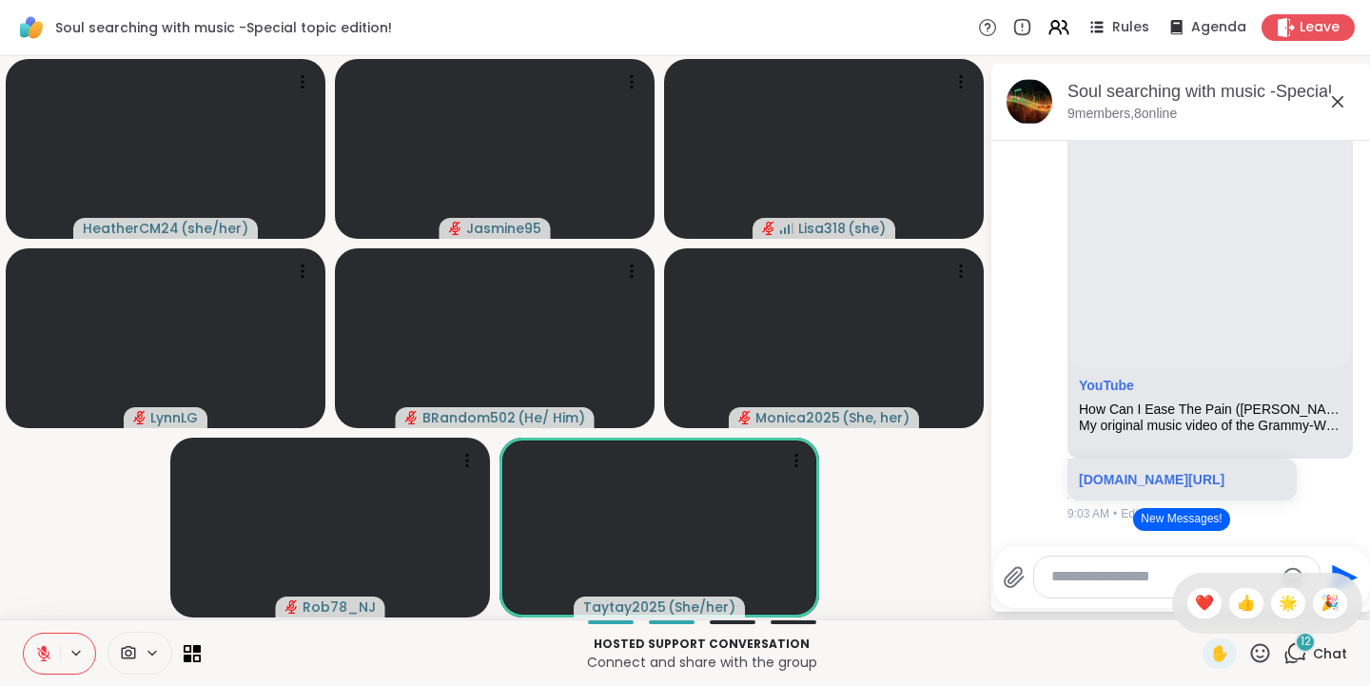
click at [1237, 601] on span "👍" at bounding box center [1246, 603] width 19 height 23
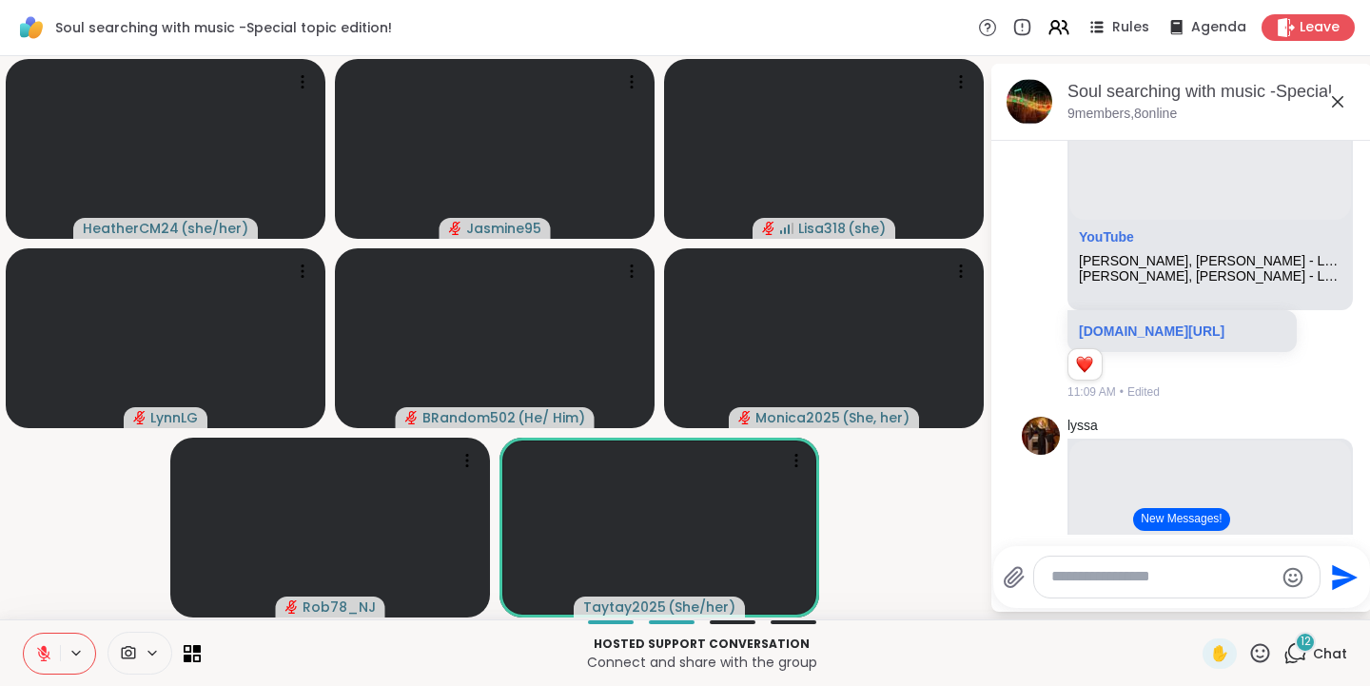
scroll to position [4389, 0]
click at [1249, 655] on icon at bounding box center [1261, 653] width 24 height 24
click at [1195, 602] on span "❤️" at bounding box center [1204, 603] width 19 height 23
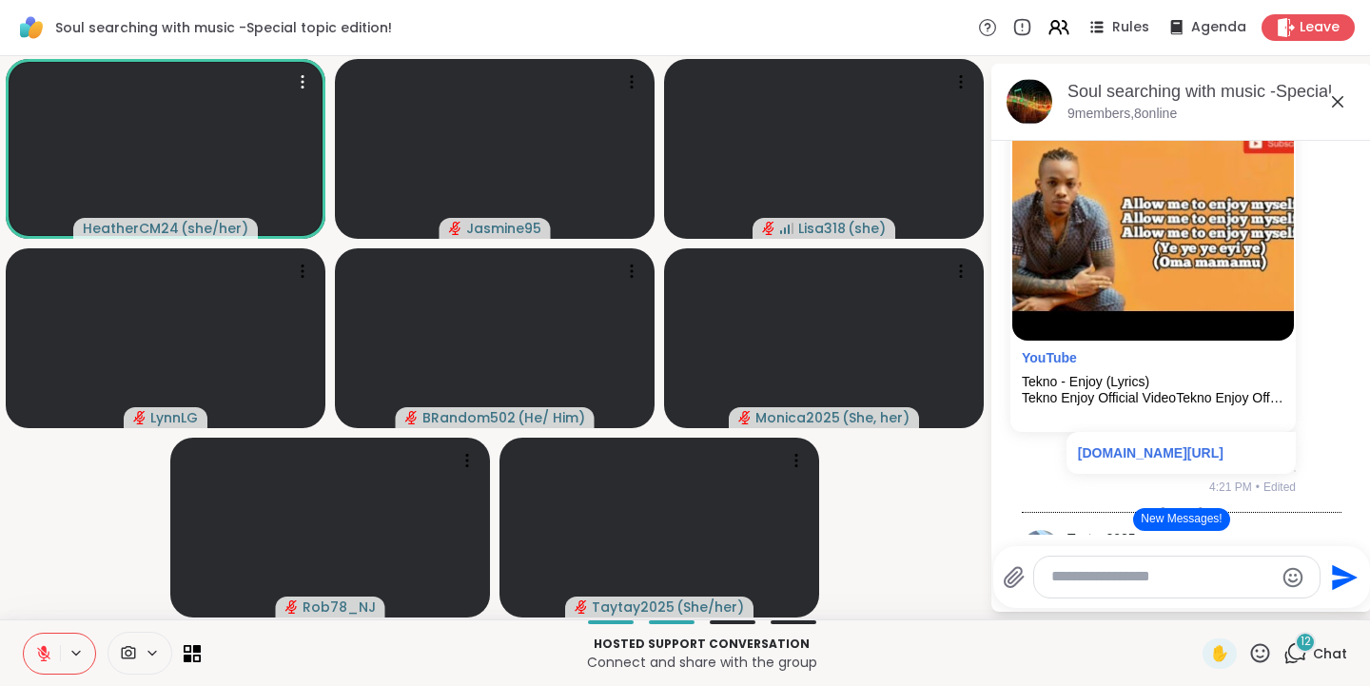
scroll to position [6128, 0]
click at [45, 653] on icon at bounding box center [43, 653] width 17 height 17
click at [38, 649] on icon at bounding box center [43, 653] width 17 height 17
click at [1250, 649] on icon at bounding box center [1261, 653] width 24 height 24
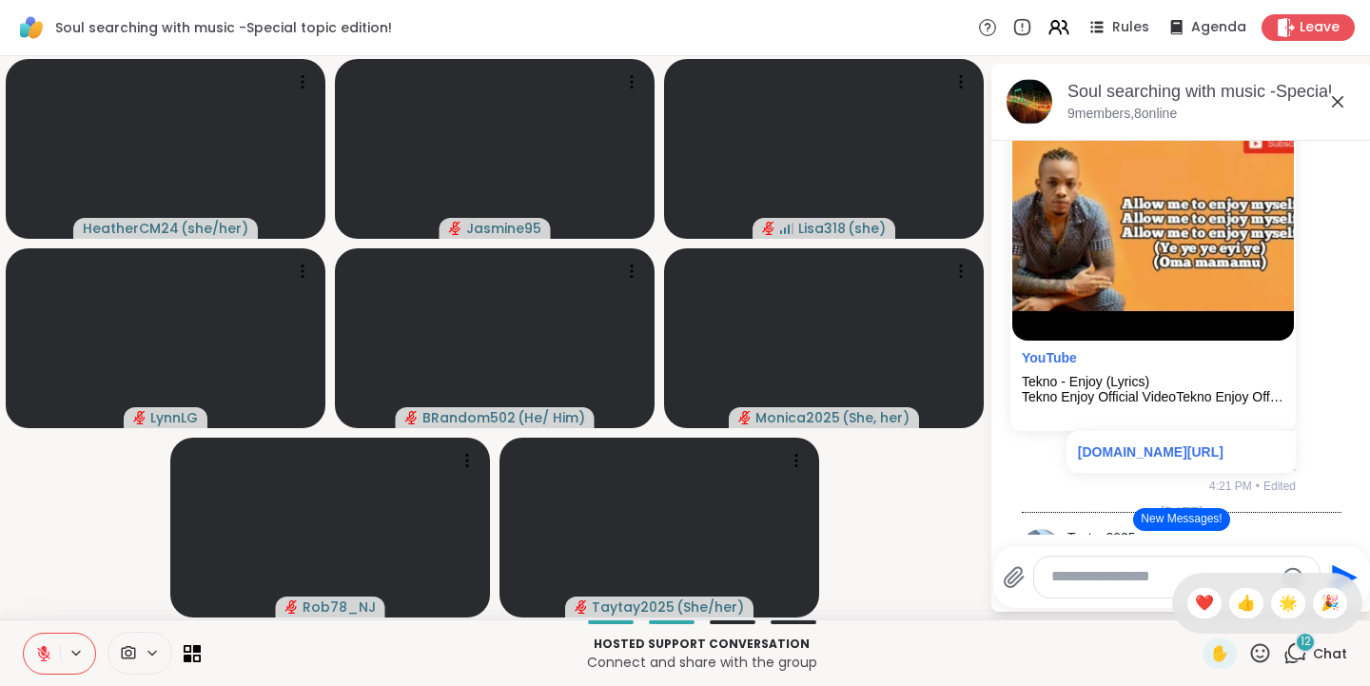
click at [1159, 341] on img at bounding box center [1154, 222] width 282 height 237
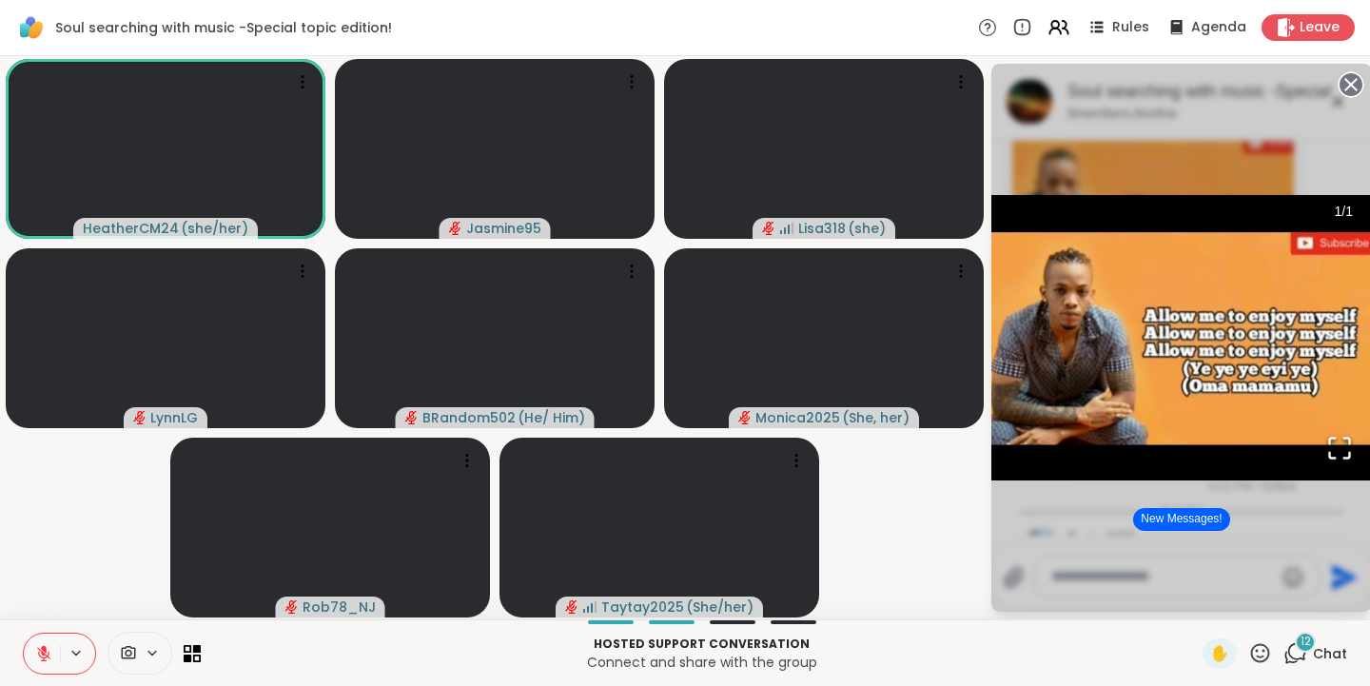
click at [1347, 85] on circle at bounding box center [1351, 84] width 23 height 23
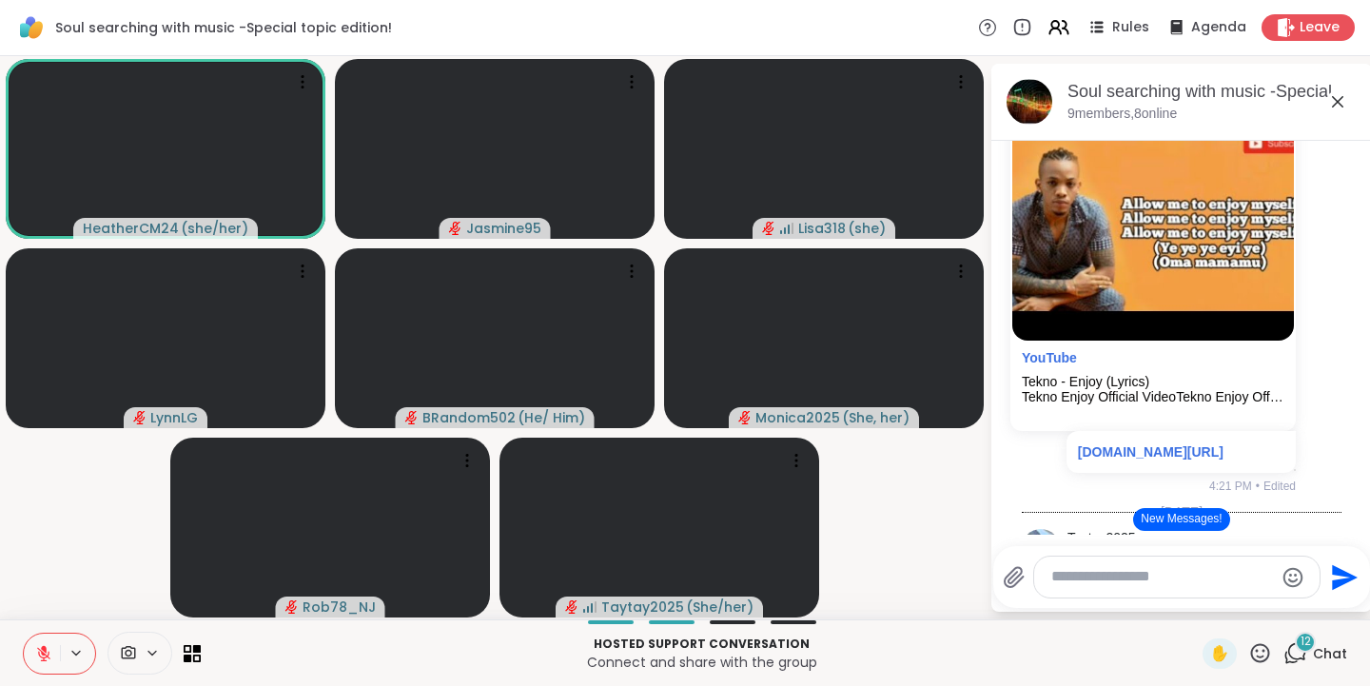
click at [46, 651] on icon at bounding box center [44, 649] width 6 height 8
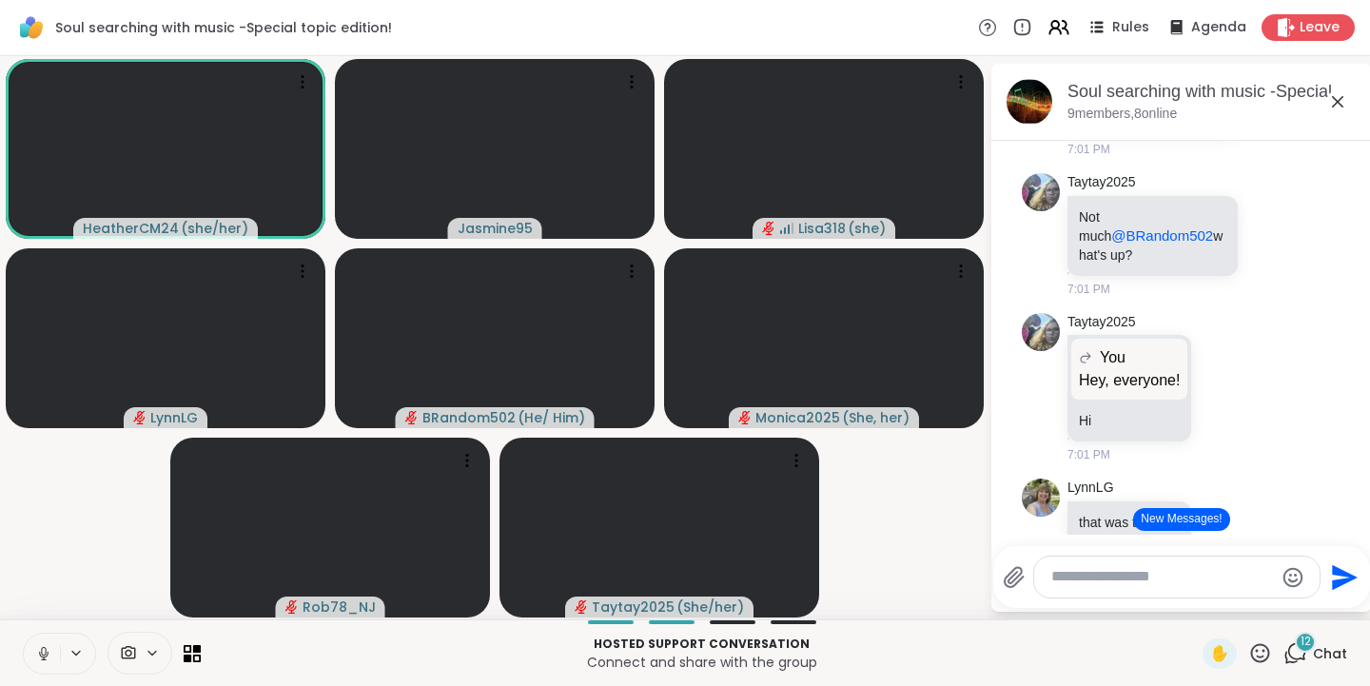
scroll to position [6849, 0]
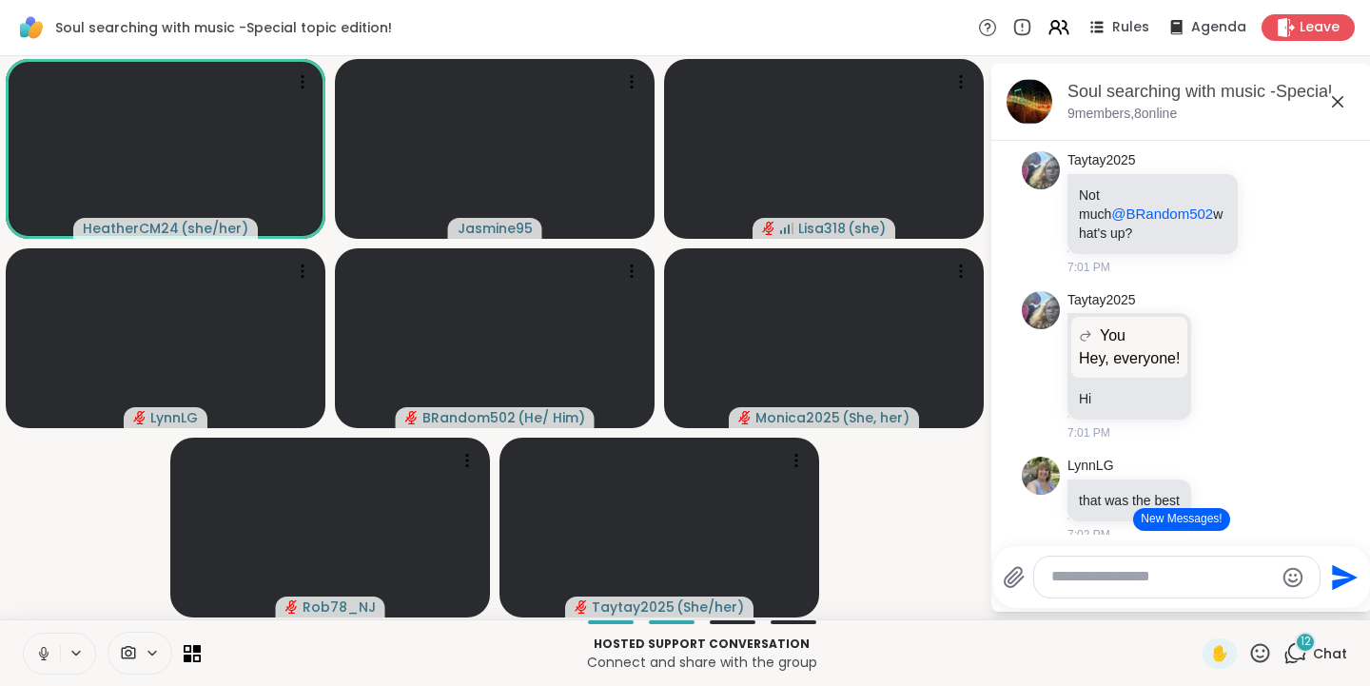
click at [1194, 523] on button "New Messages!" at bounding box center [1182, 519] width 96 height 23
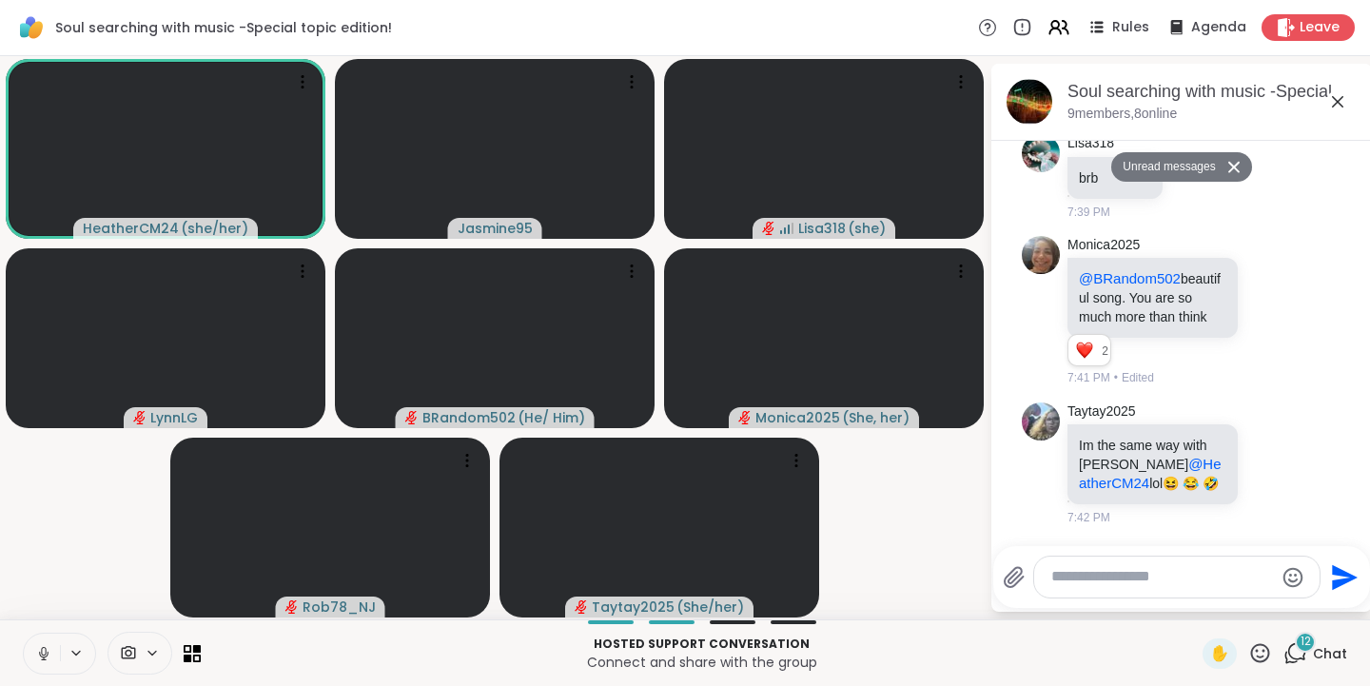
scroll to position [12072, 0]
click at [46, 650] on icon at bounding box center [43, 651] width 5 height 9
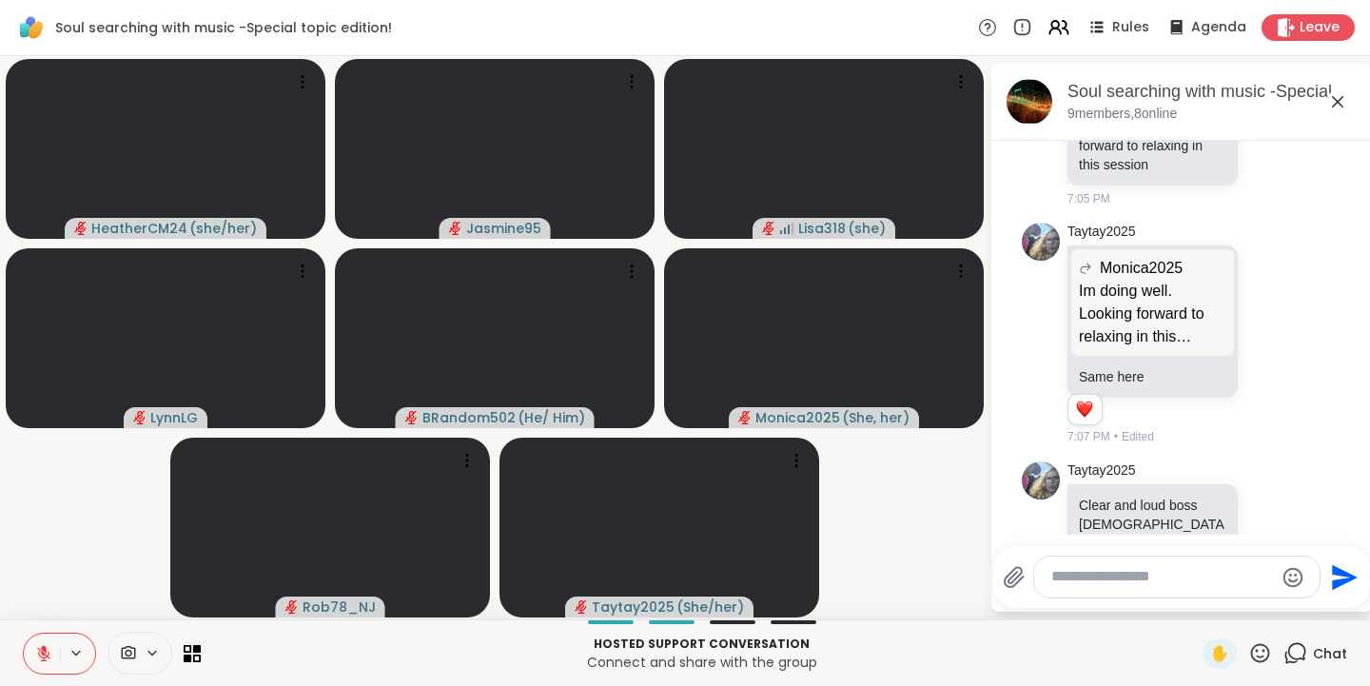
scroll to position [8133, 0]
click at [1249, 649] on icon at bounding box center [1261, 653] width 24 height 24
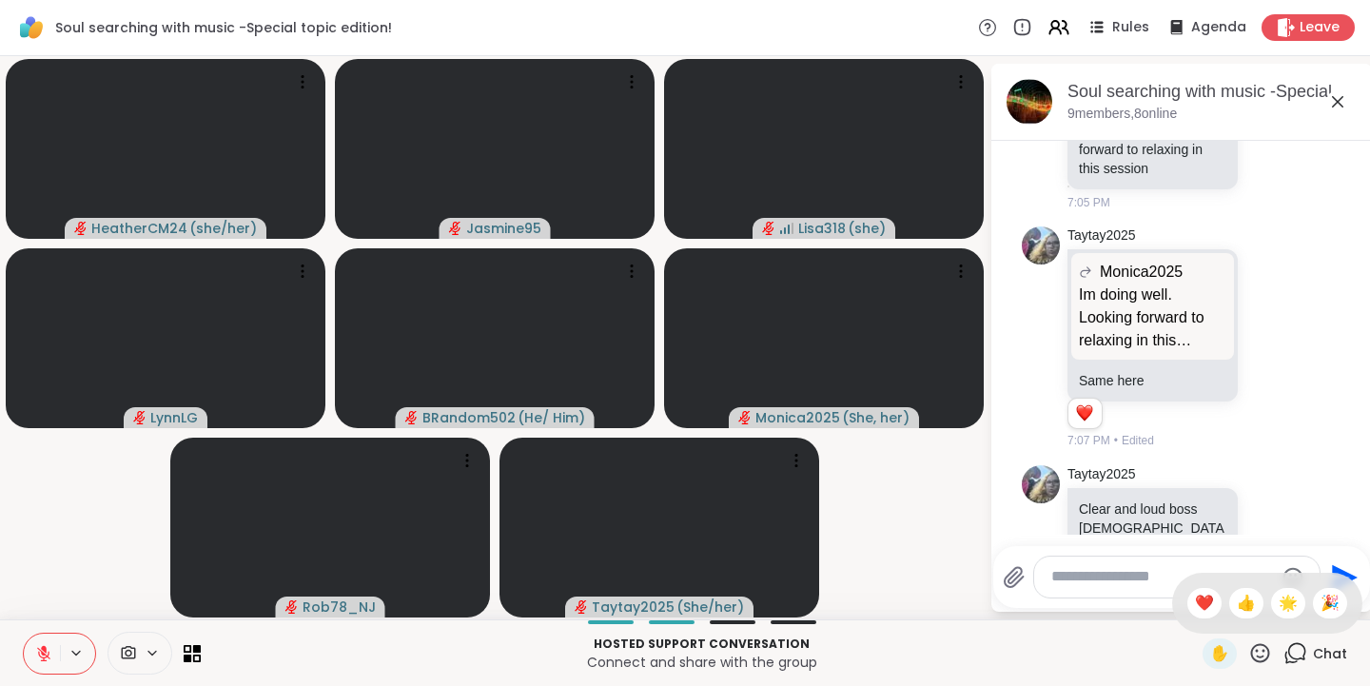
click at [1321, 604] on span "🎉" at bounding box center [1330, 603] width 19 height 23
click at [1249, 654] on icon at bounding box center [1261, 653] width 24 height 24
click at [1279, 598] on span "🌟" at bounding box center [1288, 603] width 19 height 23
click at [1164, 523] on button "New Messages!" at bounding box center [1182, 519] width 96 height 23
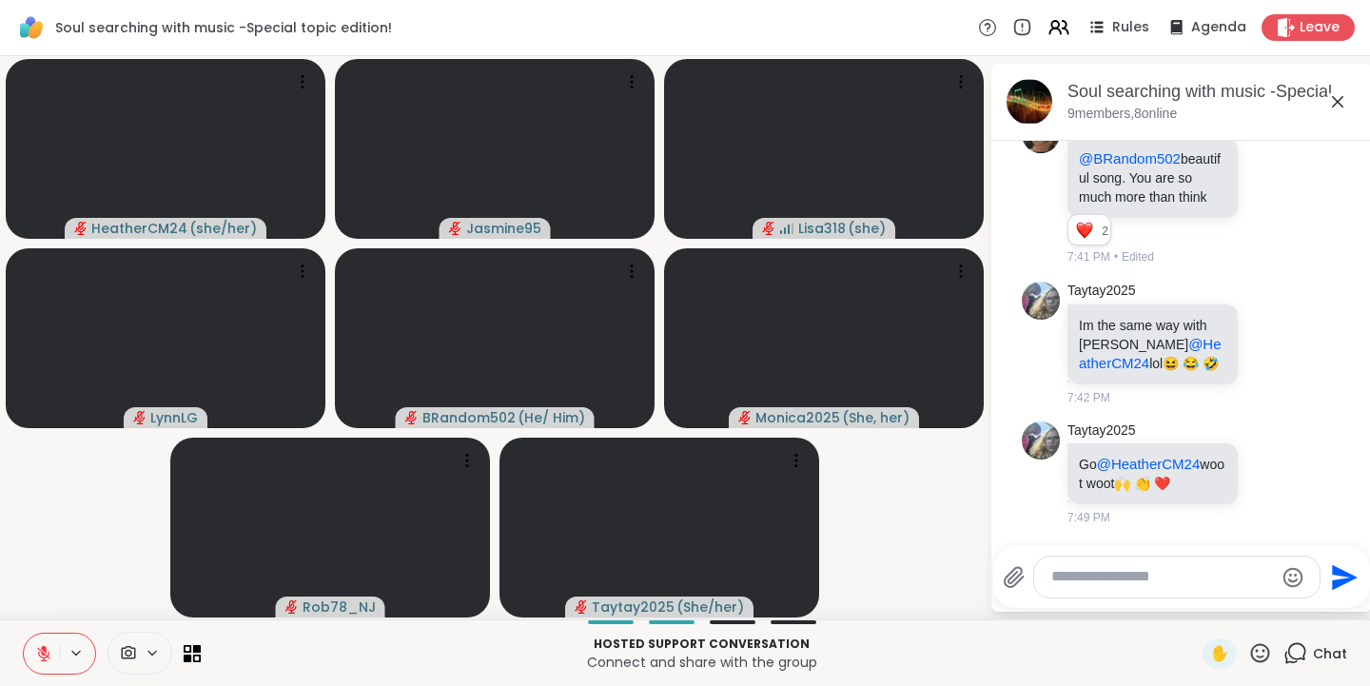
scroll to position [12212, 0]
click at [1284, 332] on icon at bounding box center [1292, 343] width 17 height 23
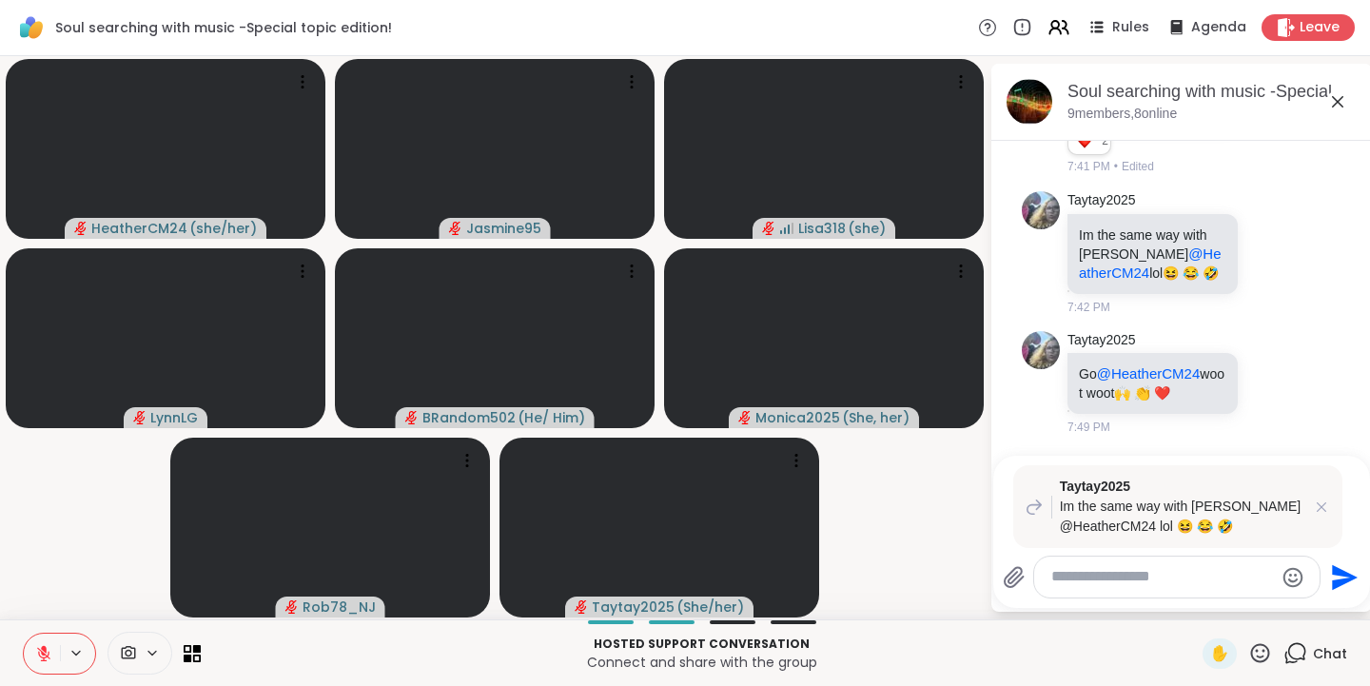
scroll to position [12256, 0]
type textarea "**********"
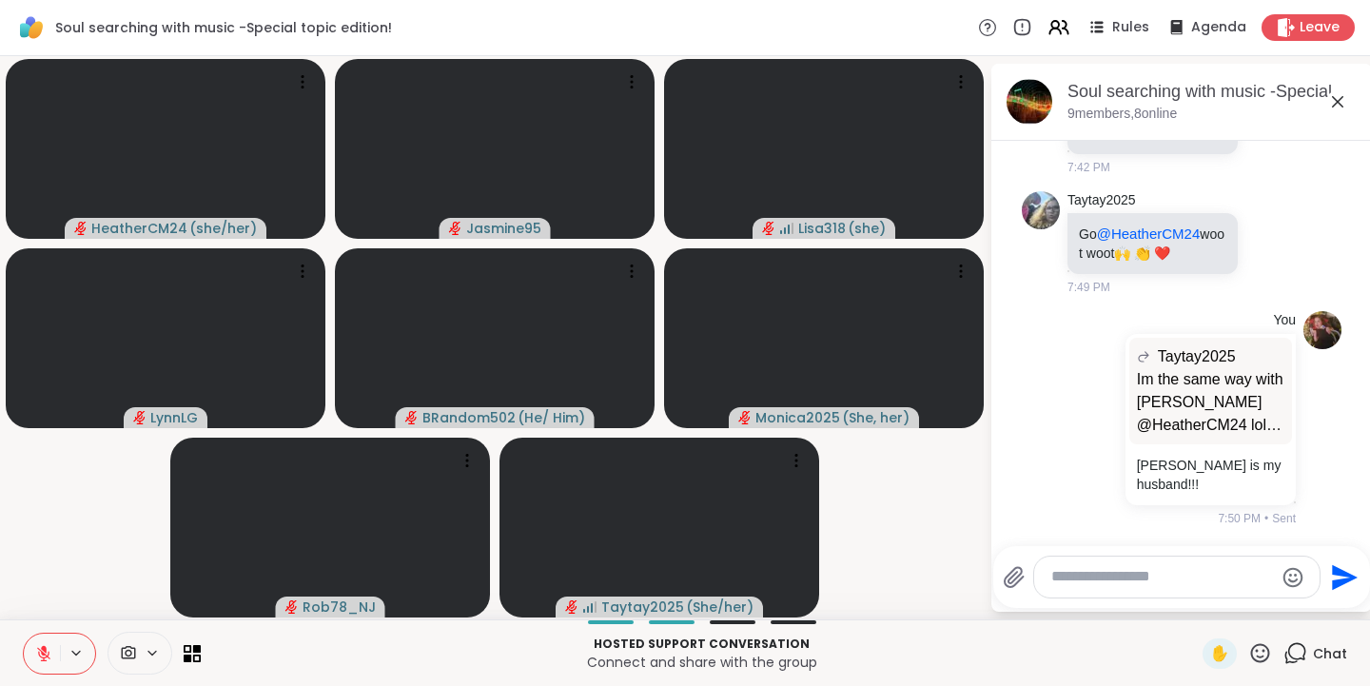
scroll to position [12470, 0]
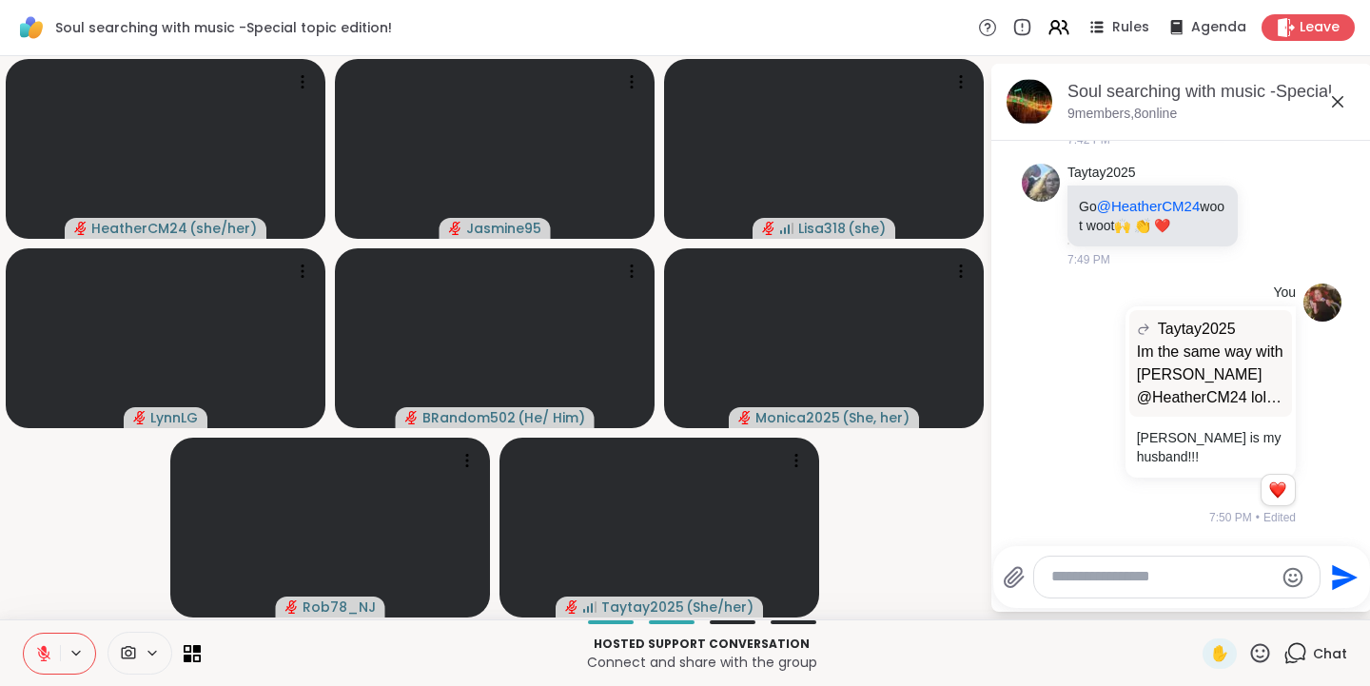
click at [1252, 656] on icon at bounding box center [1261, 652] width 19 height 19
click at [1195, 603] on span "❤️" at bounding box center [1204, 603] width 19 height 23
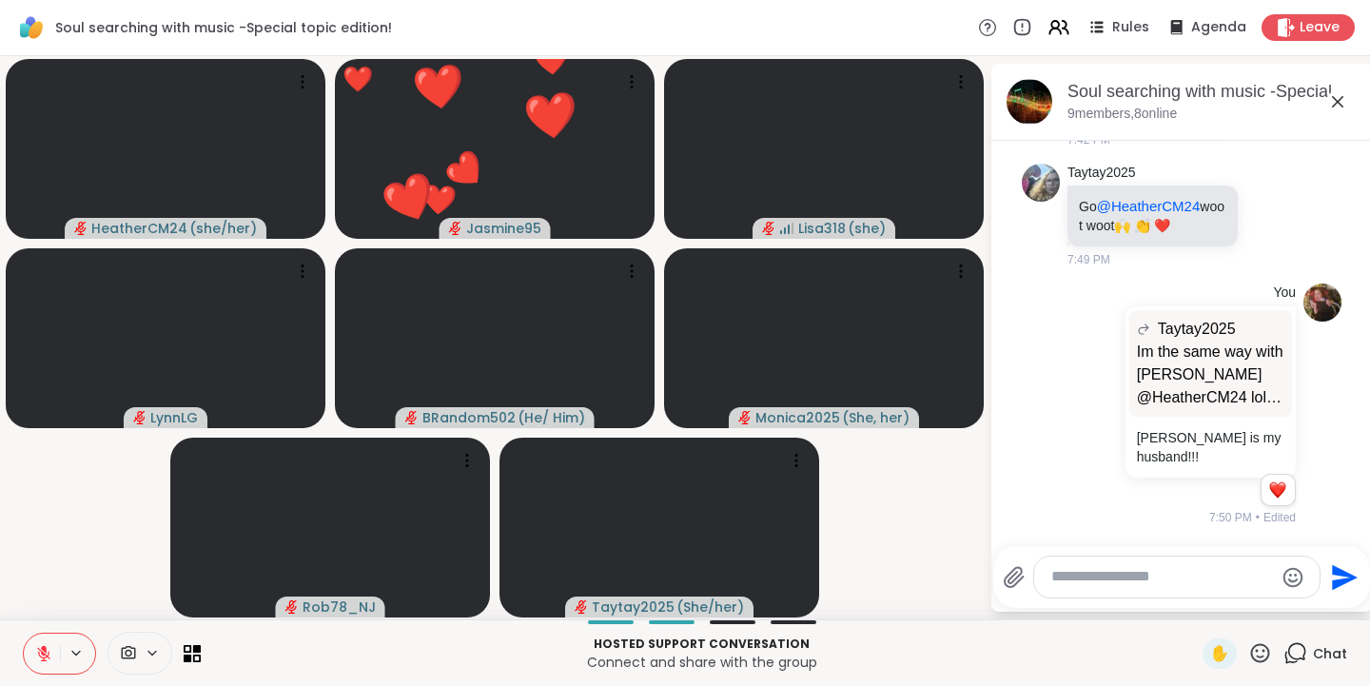
scroll to position [12590, 0]
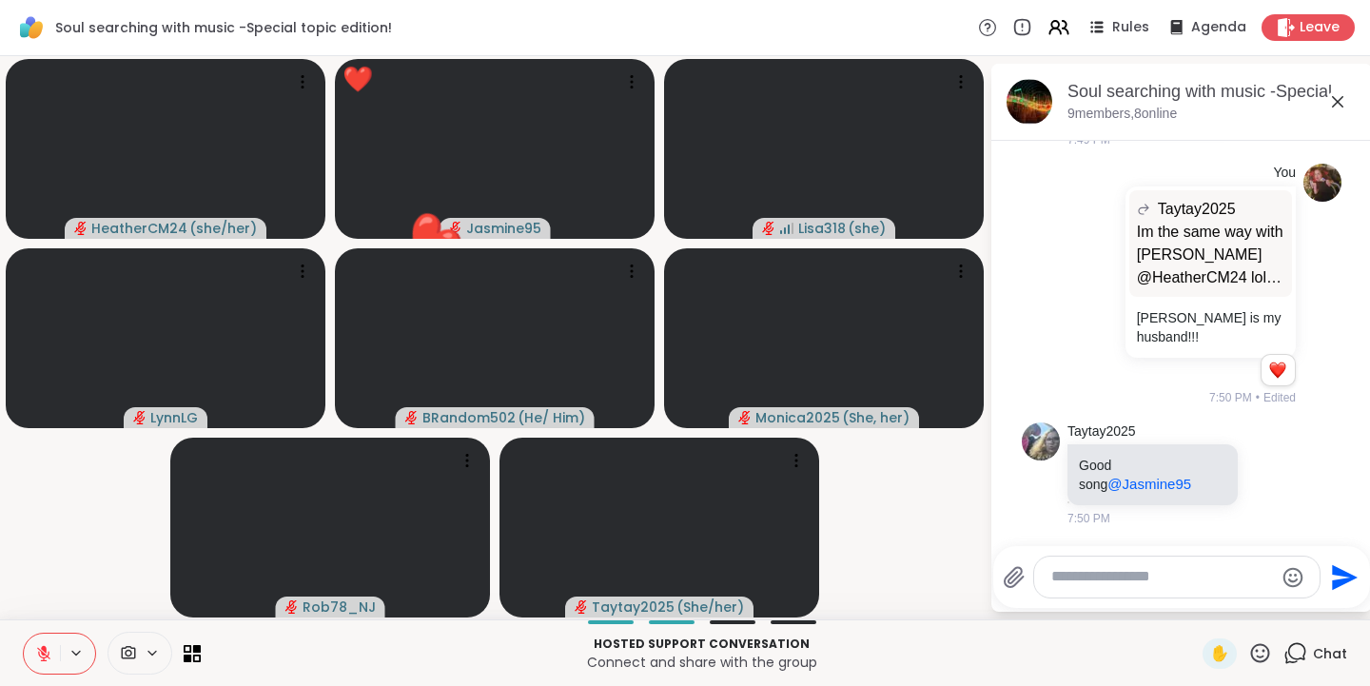
click at [1249, 653] on icon at bounding box center [1261, 653] width 24 height 24
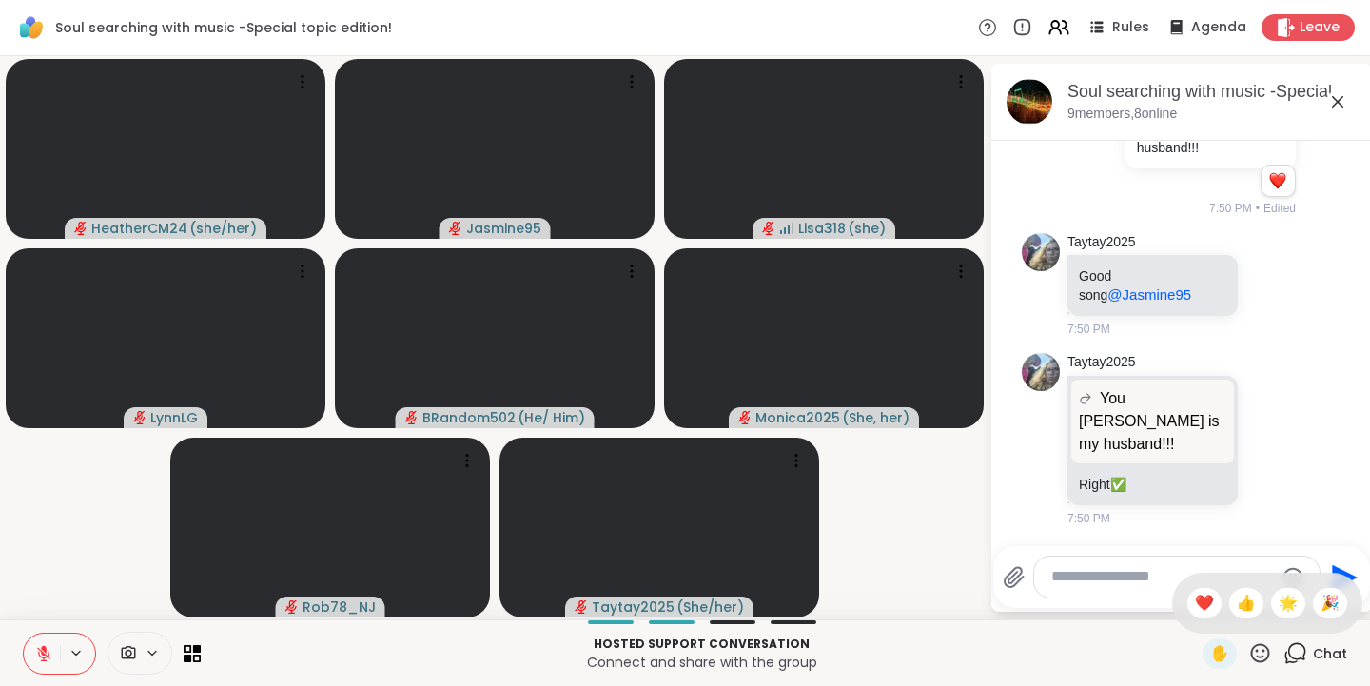
click at [1279, 604] on span "🌟" at bounding box center [1288, 603] width 19 height 23
click at [1252, 657] on icon at bounding box center [1261, 652] width 19 height 19
click at [1321, 604] on span "🎉" at bounding box center [1330, 603] width 19 height 23
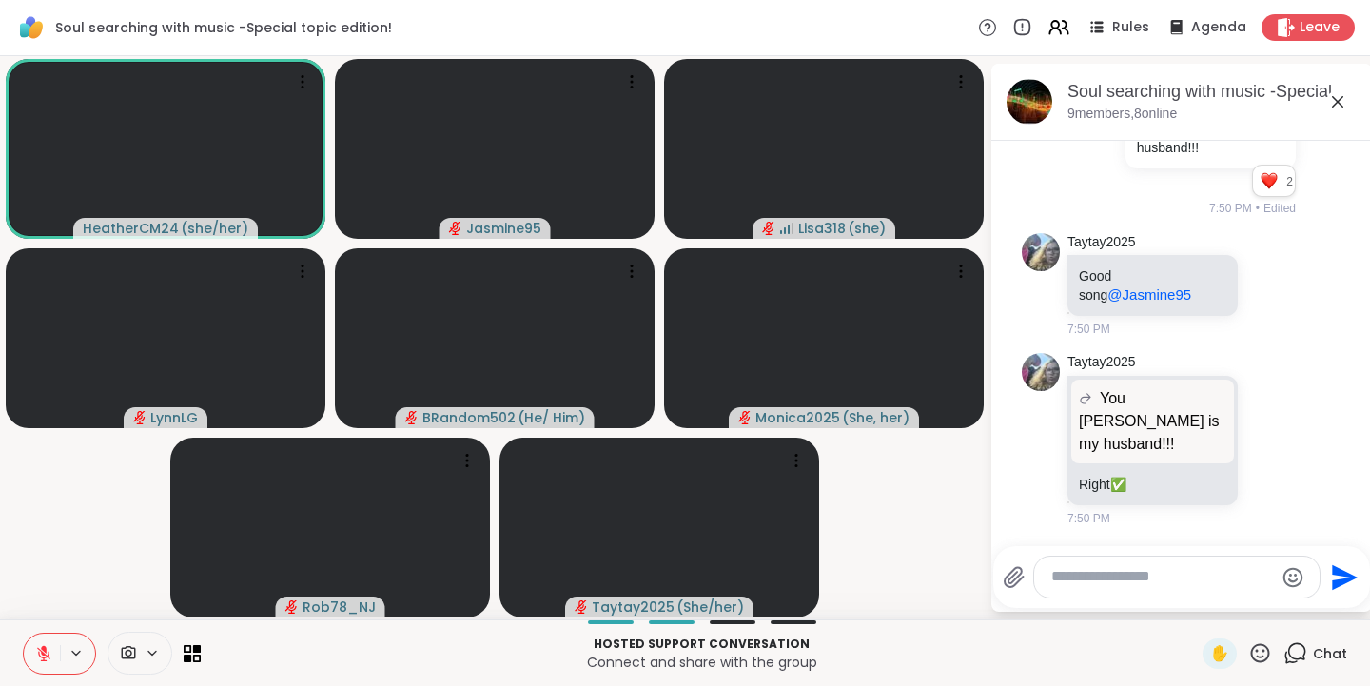
click at [1249, 653] on icon at bounding box center [1261, 653] width 24 height 24
click at [1237, 600] on span "👍" at bounding box center [1246, 603] width 19 height 23
click at [45, 649] on icon at bounding box center [44, 649] width 6 height 8
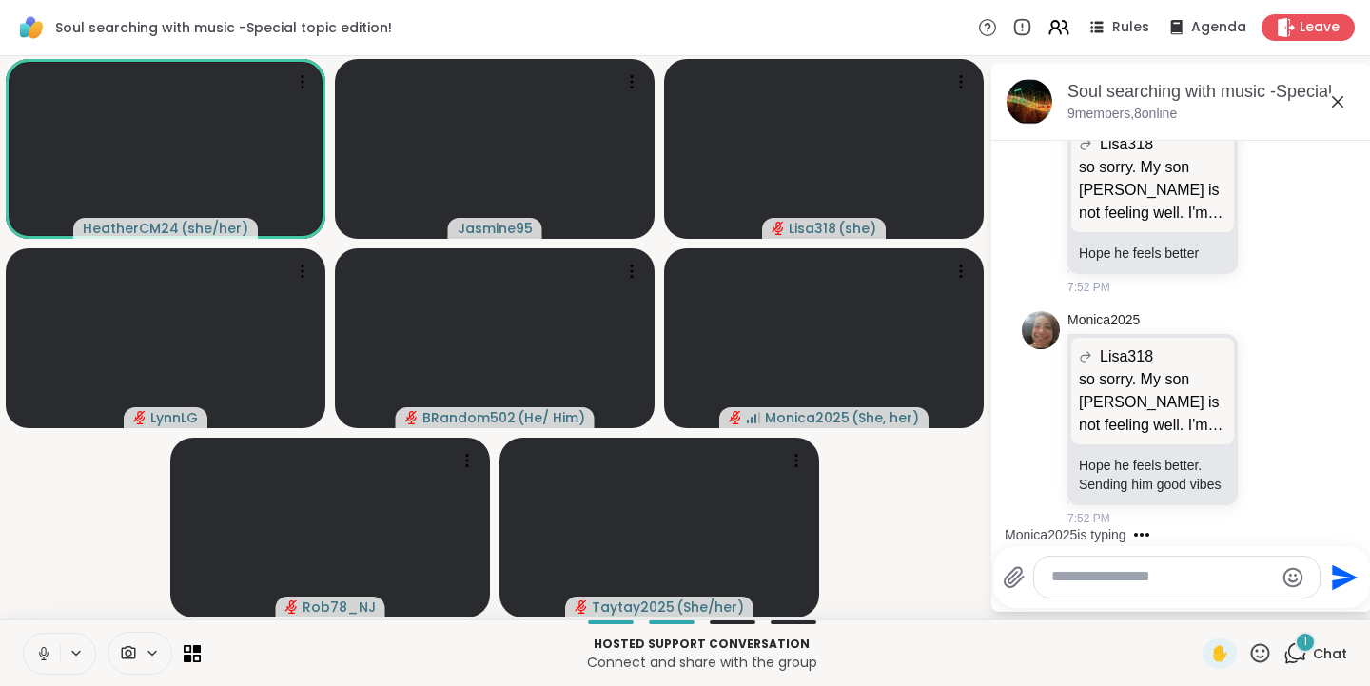
scroll to position [13606, 0]
click at [35, 660] on icon at bounding box center [43, 653] width 17 height 17
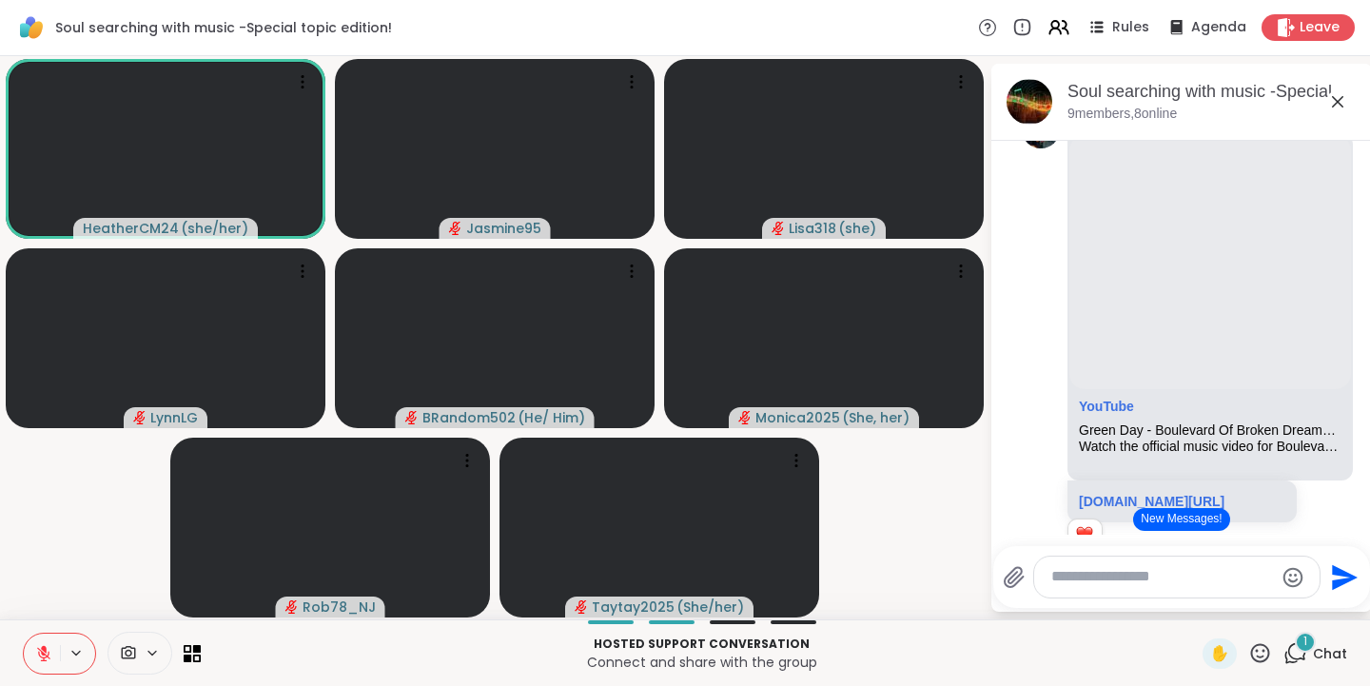
scroll to position [5171, 0]
click at [1250, 660] on icon at bounding box center [1261, 653] width 24 height 24
click at [1237, 604] on span "👍" at bounding box center [1246, 603] width 19 height 23
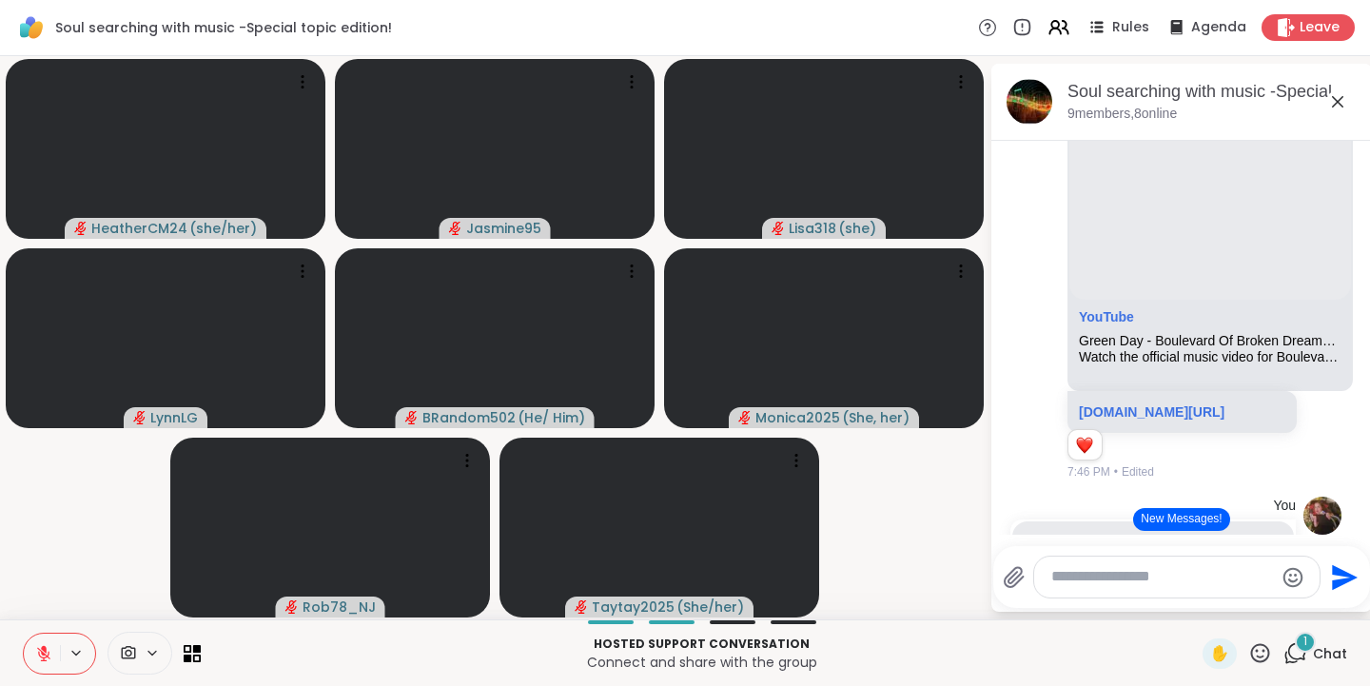
scroll to position [5310, 0]
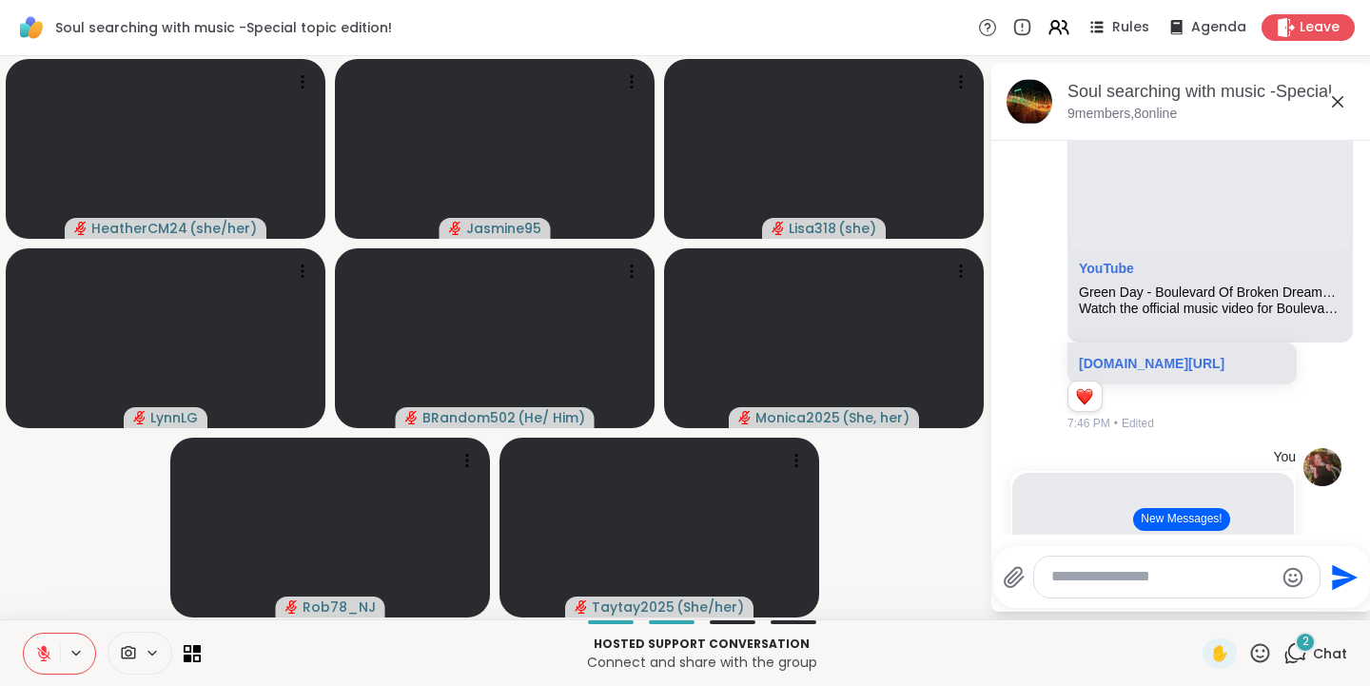
click at [1252, 657] on icon at bounding box center [1261, 652] width 19 height 19
click at [1195, 600] on span "❤️" at bounding box center [1204, 603] width 19 height 23
click at [1257, 655] on icon at bounding box center [1261, 653] width 24 height 24
click at [1279, 602] on span "🌟" at bounding box center [1288, 603] width 19 height 23
click at [1250, 655] on icon at bounding box center [1261, 653] width 24 height 24
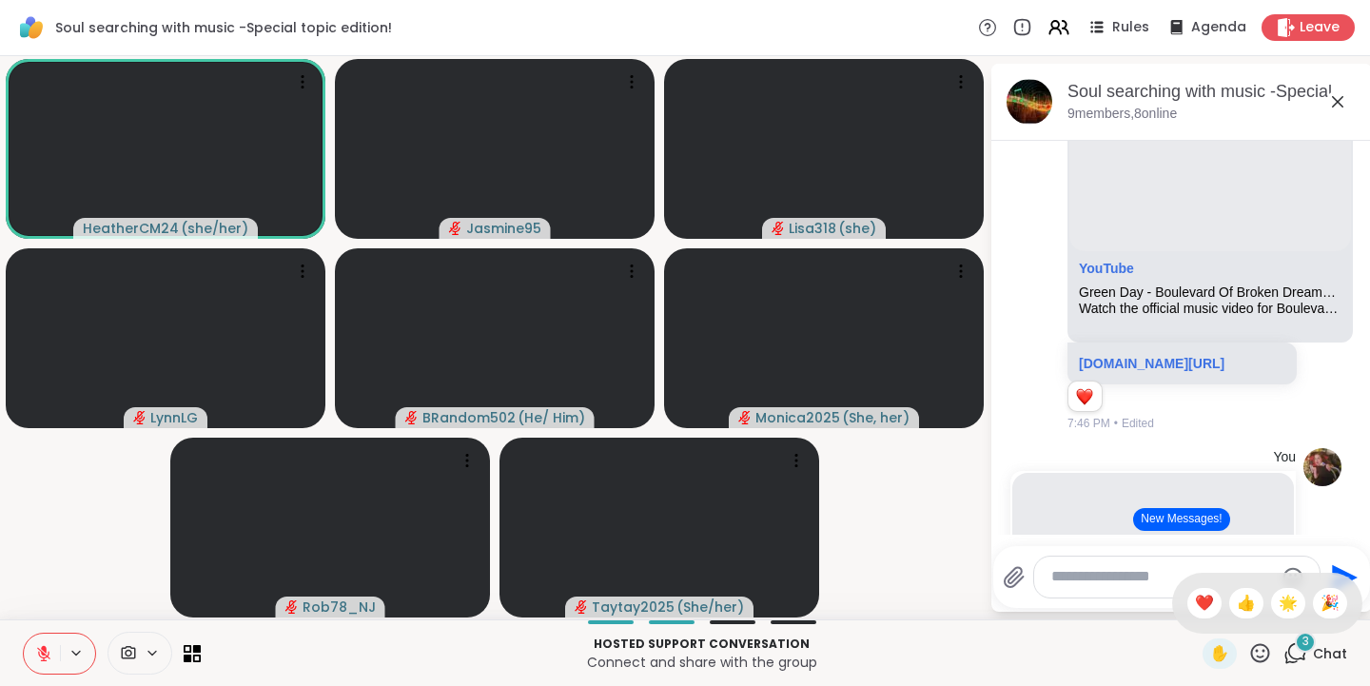
drag, startPoint x: 1225, startPoint y: 584, endPoint x: 1225, endPoint y: 601, distance: 16.2
click at [1237, 601] on span "👍" at bounding box center [1246, 603] width 19 height 23
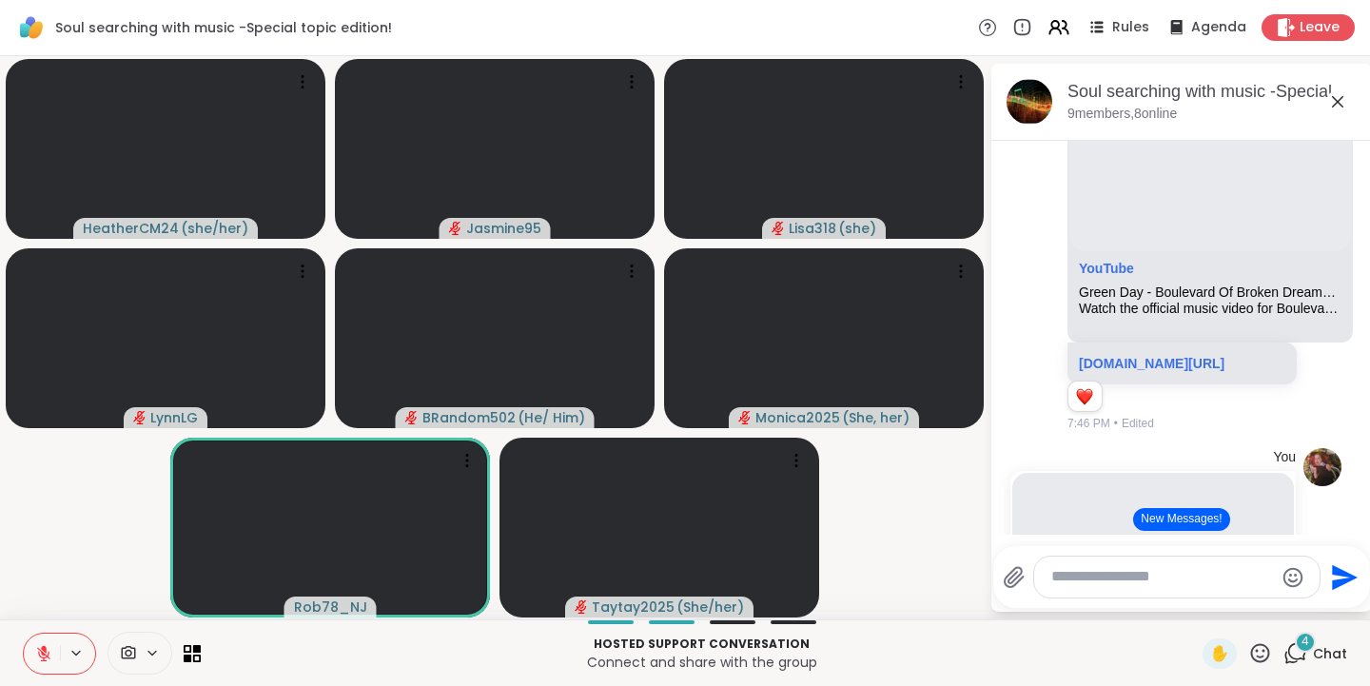
click at [1249, 652] on icon at bounding box center [1261, 653] width 24 height 24
click at [1126, 583] on textarea "Type your message" at bounding box center [1163, 577] width 222 height 20
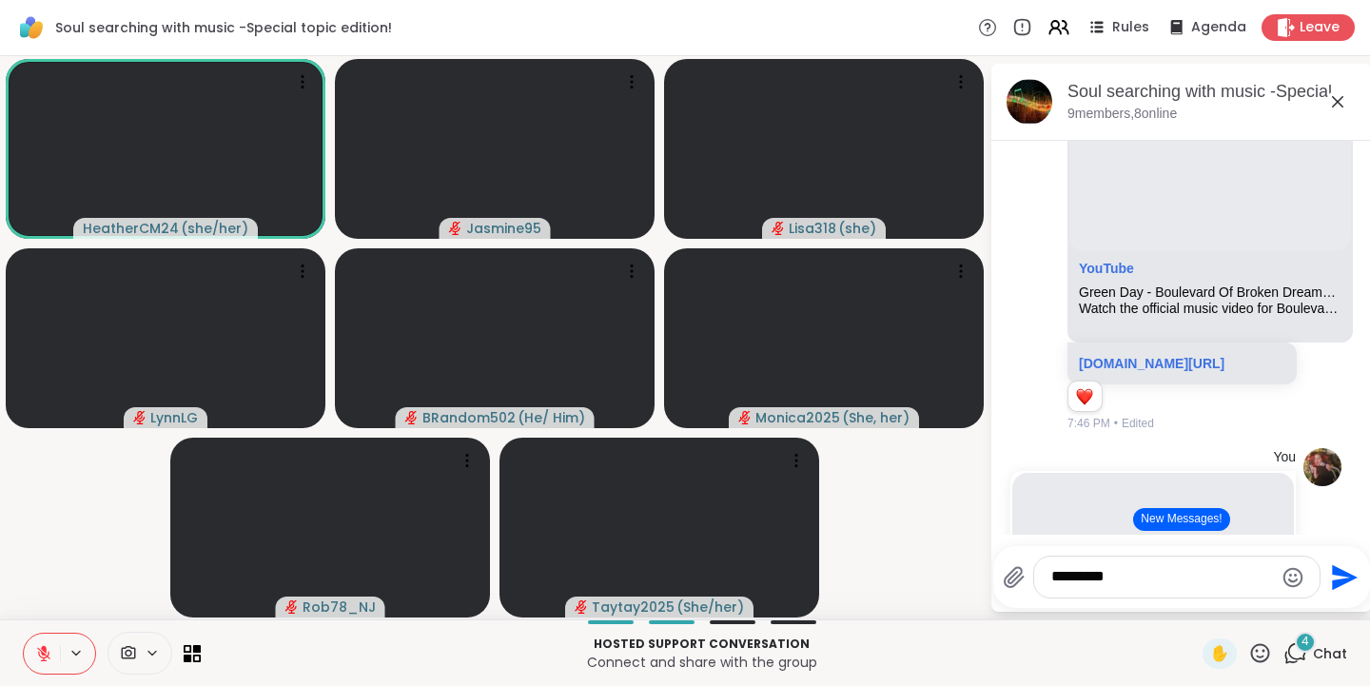
type textarea "**********"
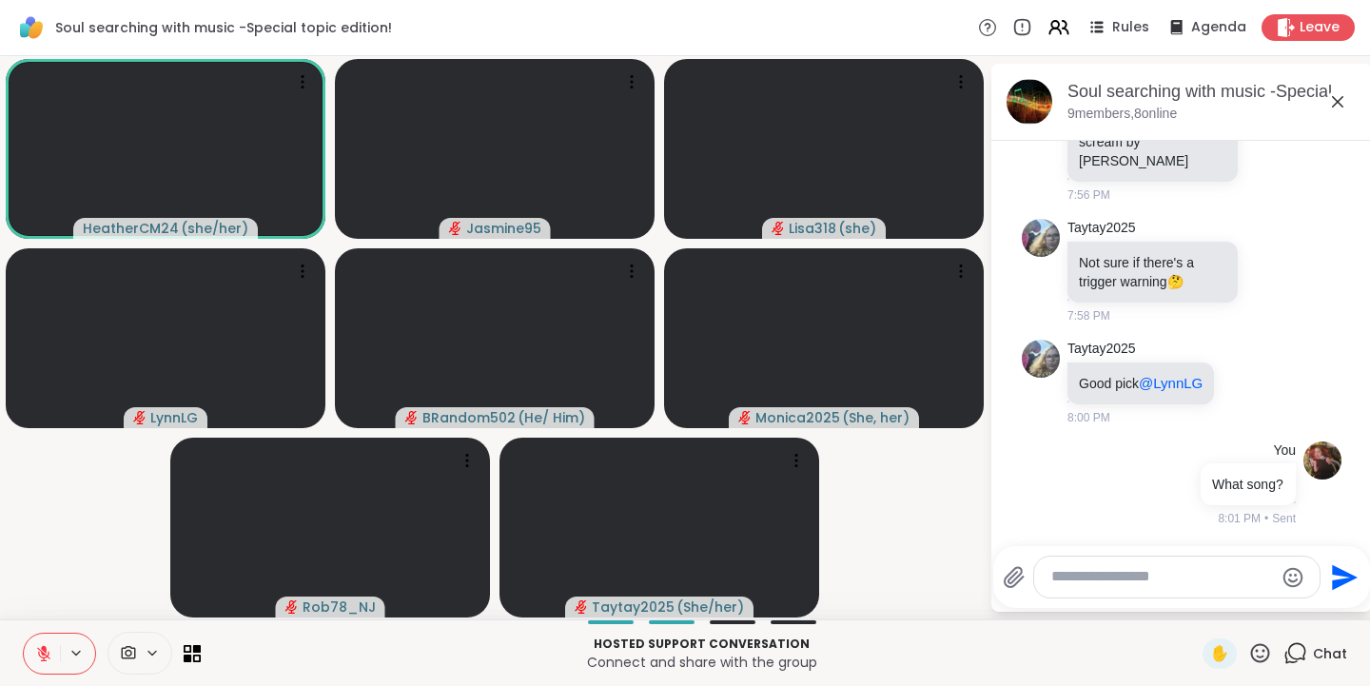
scroll to position [14502, 0]
click at [1249, 649] on icon at bounding box center [1261, 653] width 24 height 24
click at [1237, 598] on span "👍" at bounding box center [1246, 603] width 19 height 23
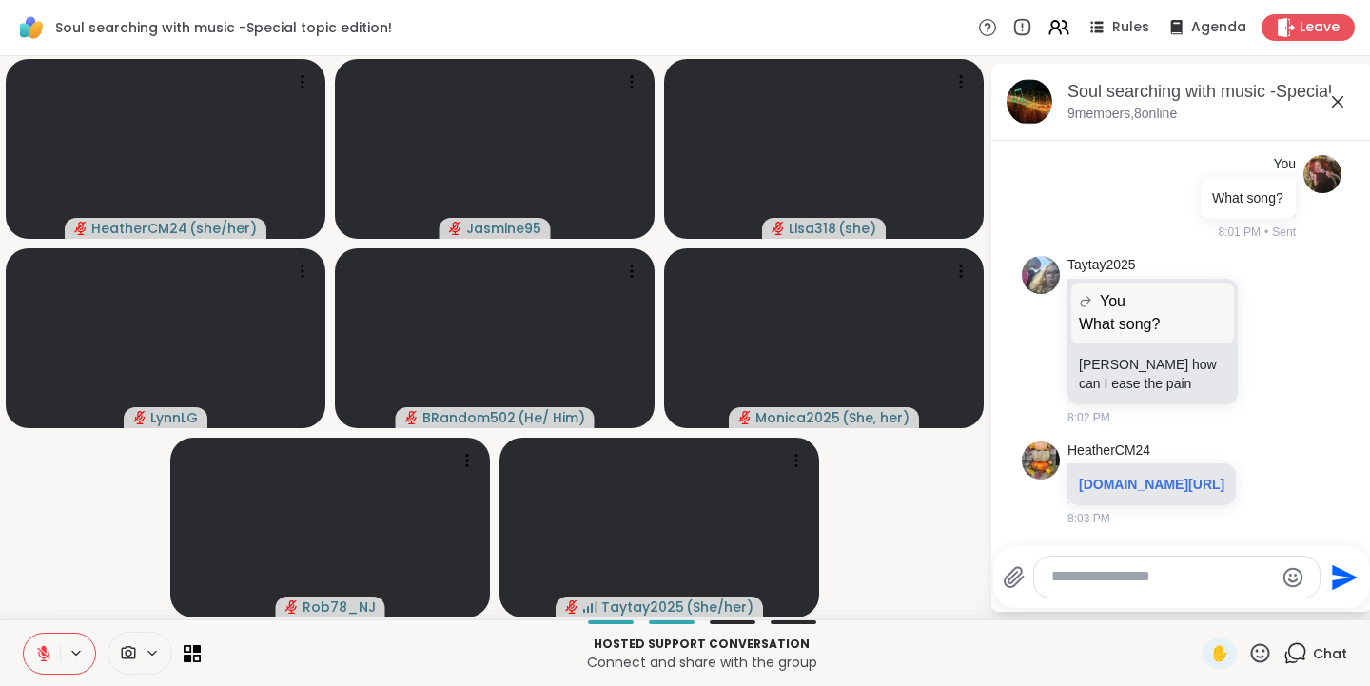
scroll to position [14846, 0]
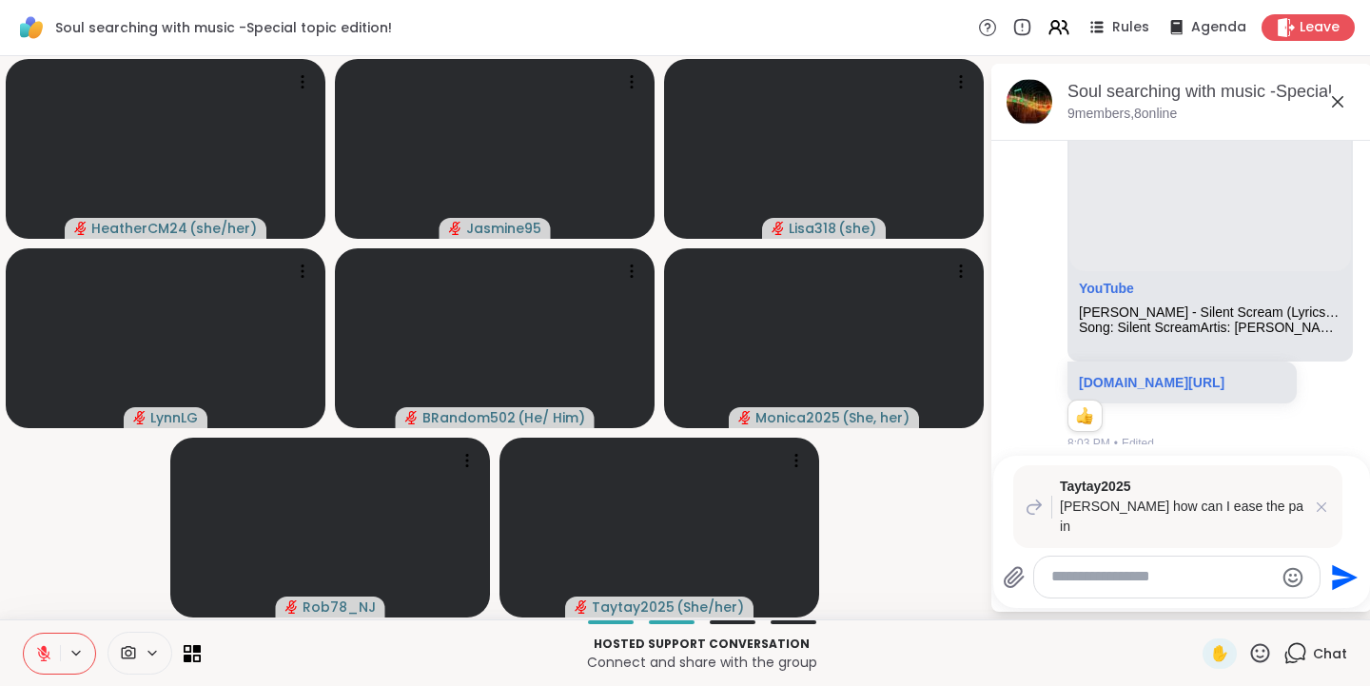
scroll to position [14873, 0]
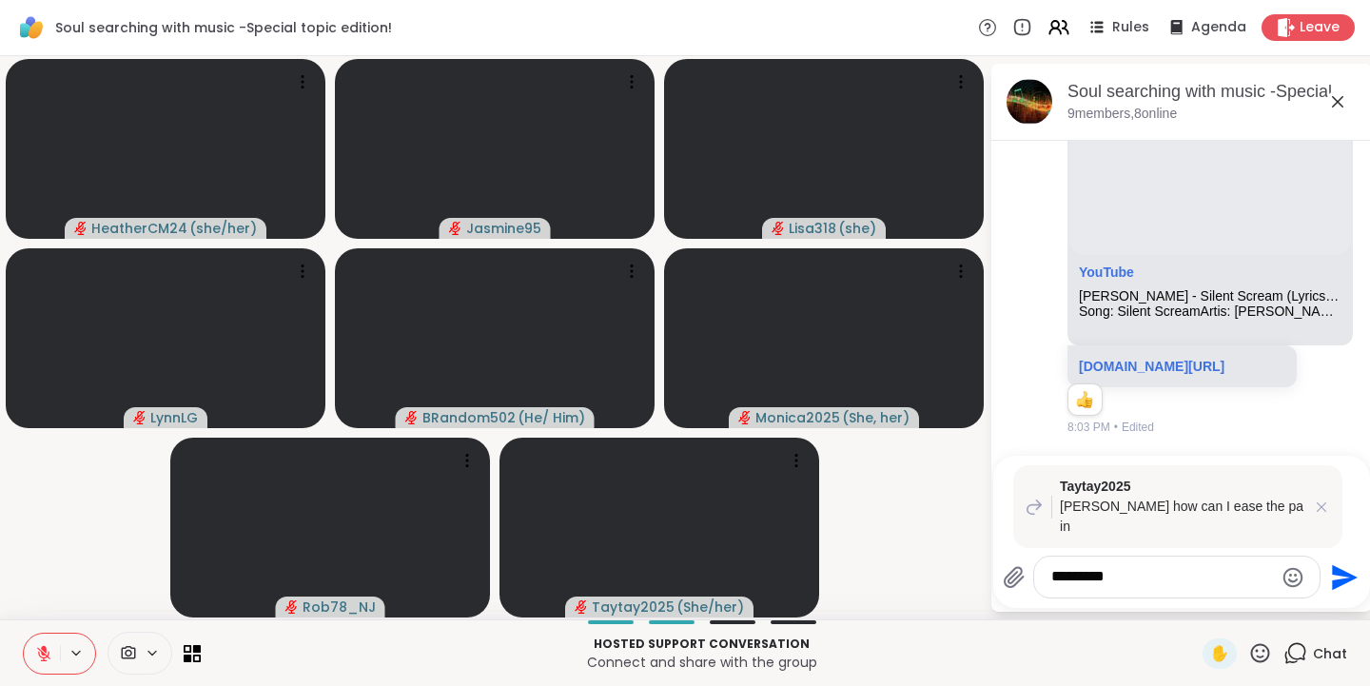
type textarea "**********"
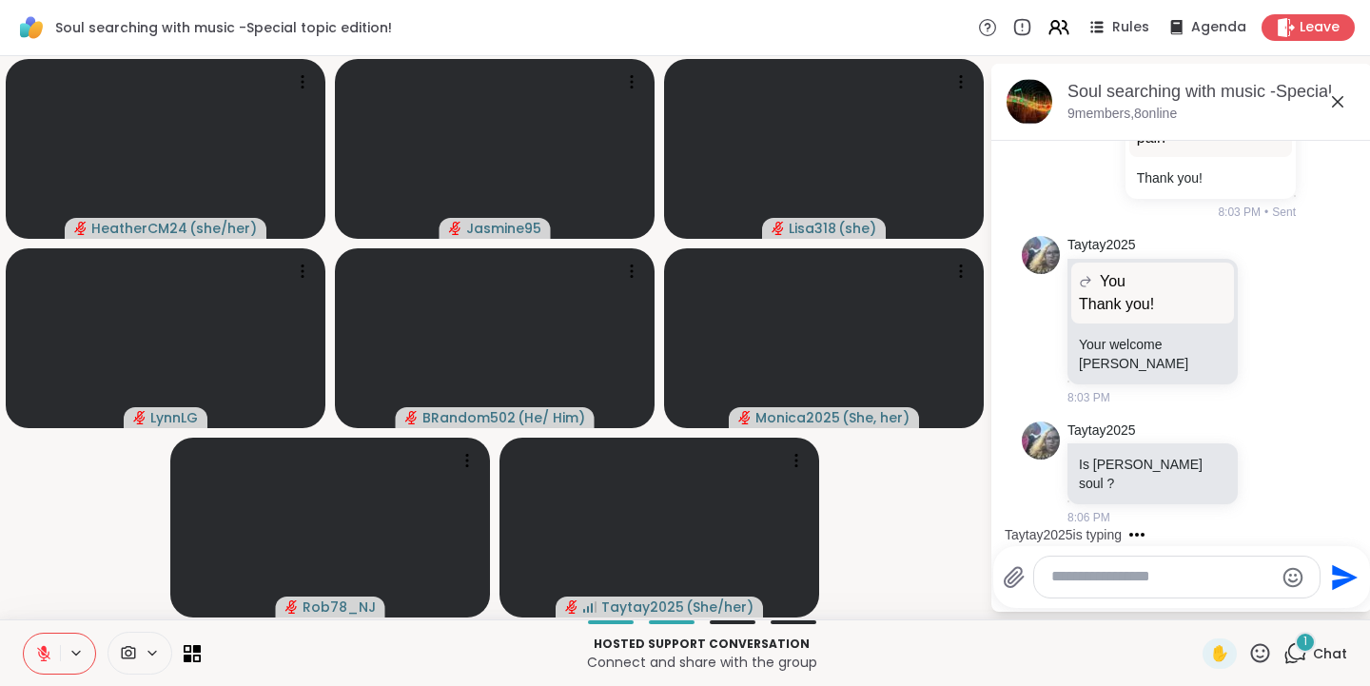
scroll to position [15666, 0]
click at [1249, 650] on icon at bounding box center [1261, 653] width 24 height 24
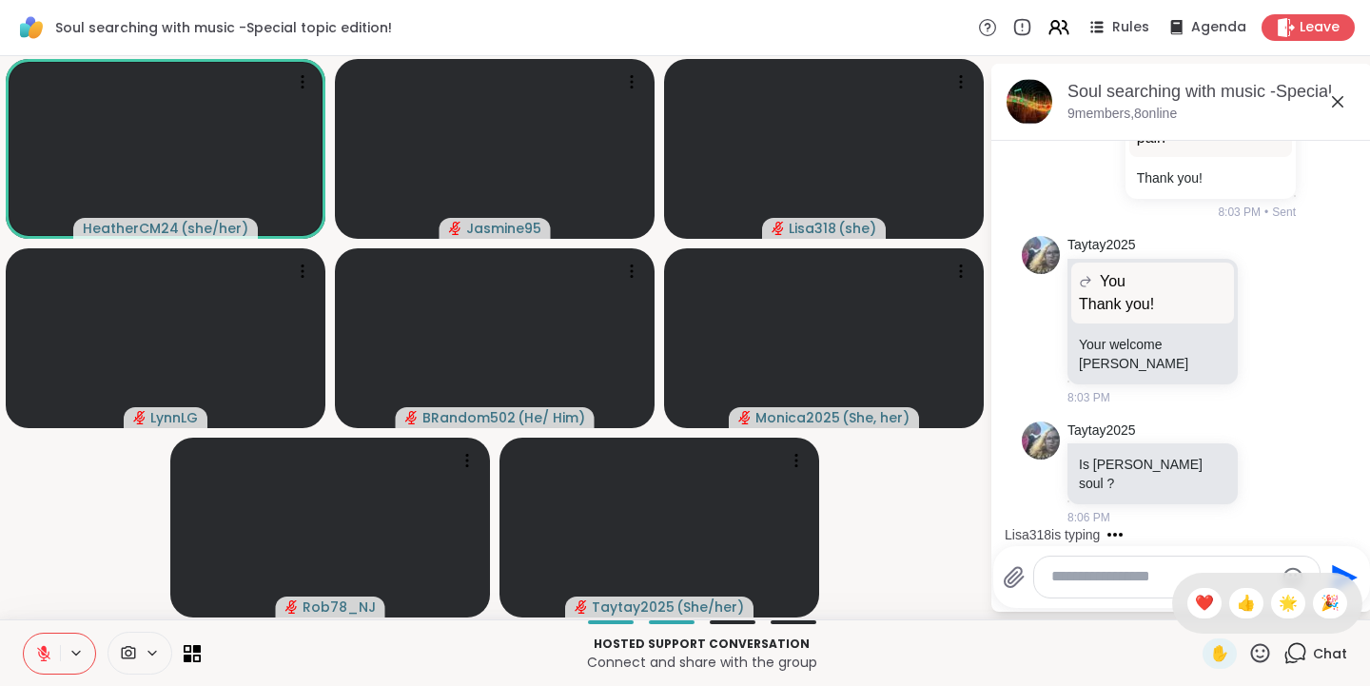
click at [1237, 598] on span "👍" at bounding box center [1246, 603] width 19 height 23
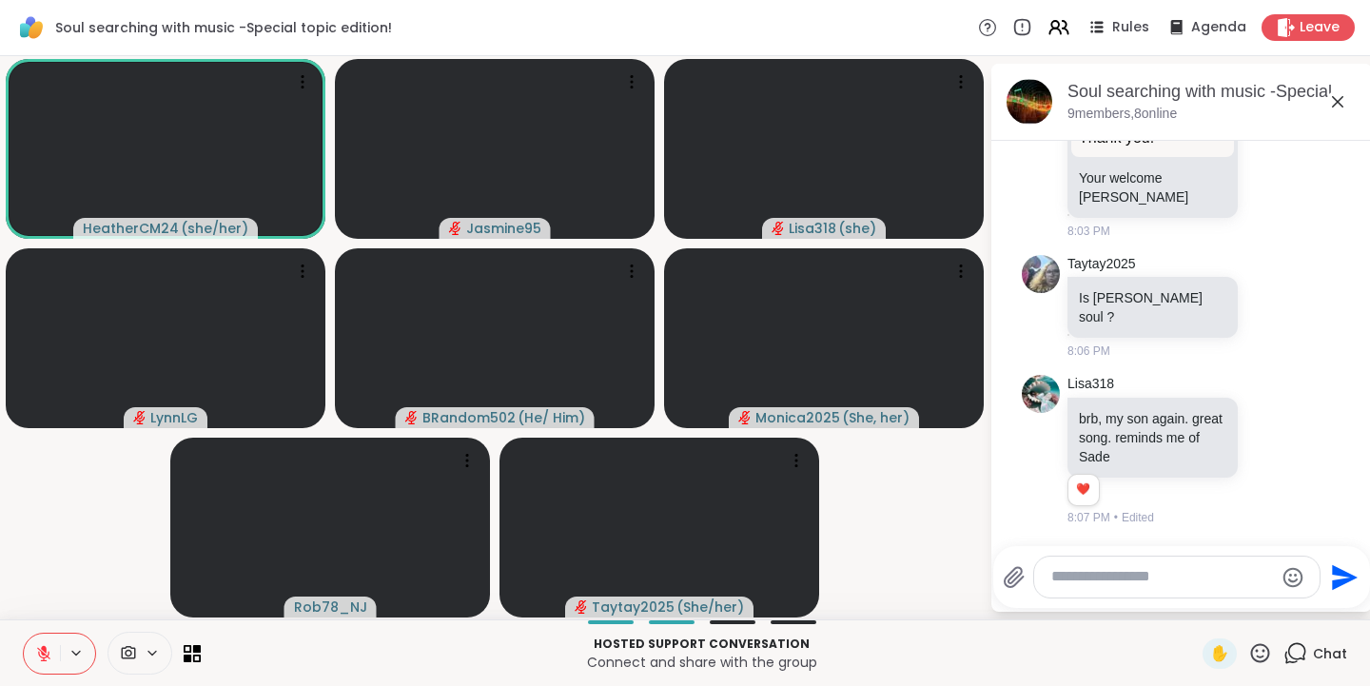
scroll to position [15833, 0]
click at [1249, 649] on icon at bounding box center [1261, 653] width 24 height 24
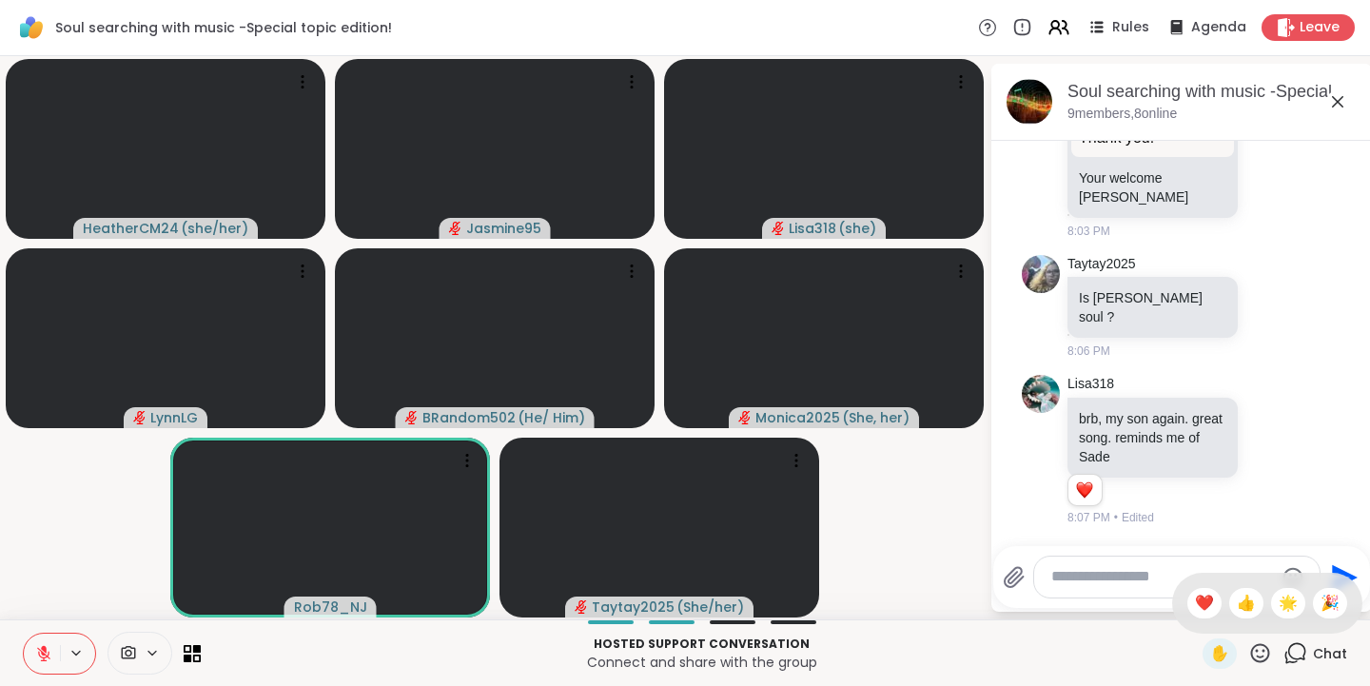
click at [1195, 605] on span "❤️" at bounding box center [1204, 603] width 19 height 23
click at [1252, 656] on icon at bounding box center [1261, 652] width 19 height 19
click at [1279, 601] on span "🌟" at bounding box center [1288, 603] width 19 height 23
click at [1254, 656] on icon at bounding box center [1261, 652] width 19 height 19
click at [1195, 607] on span "❤️" at bounding box center [1204, 603] width 19 height 23
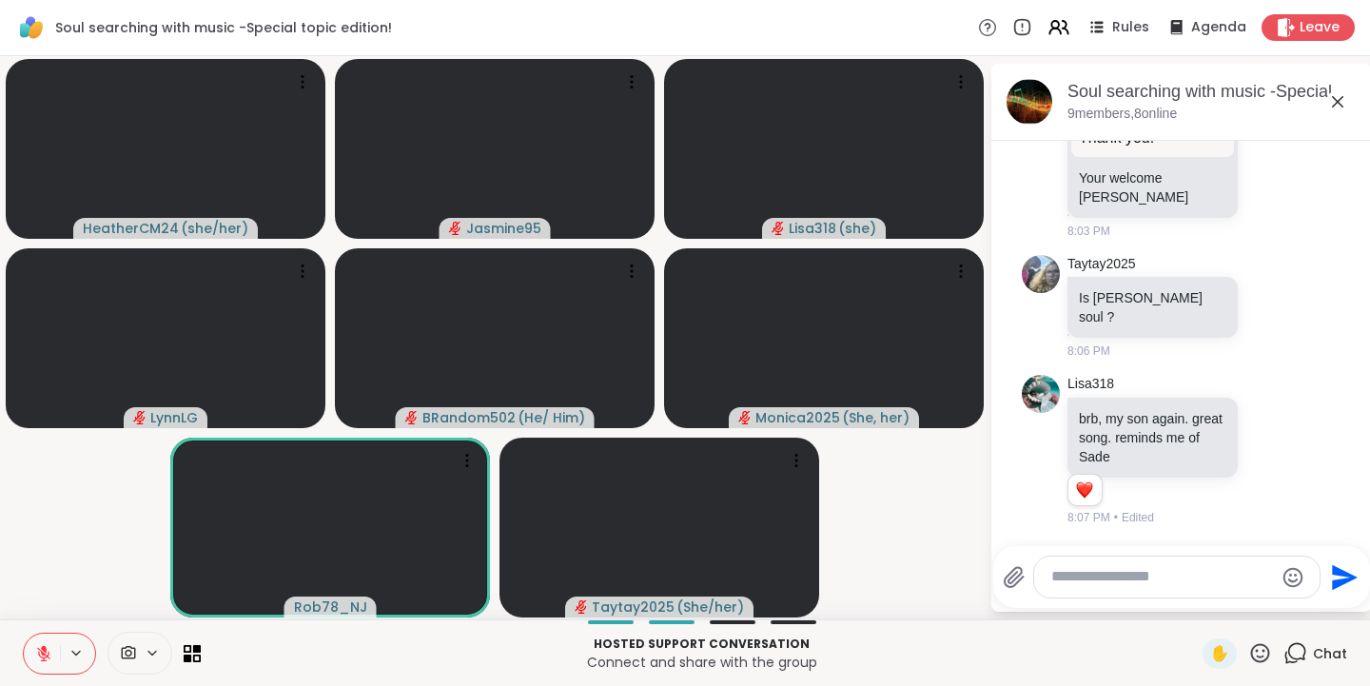
click at [1252, 656] on icon at bounding box center [1261, 653] width 24 height 24
click at [1195, 605] on span "❤️" at bounding box center [1204, 603] width 19 height 23
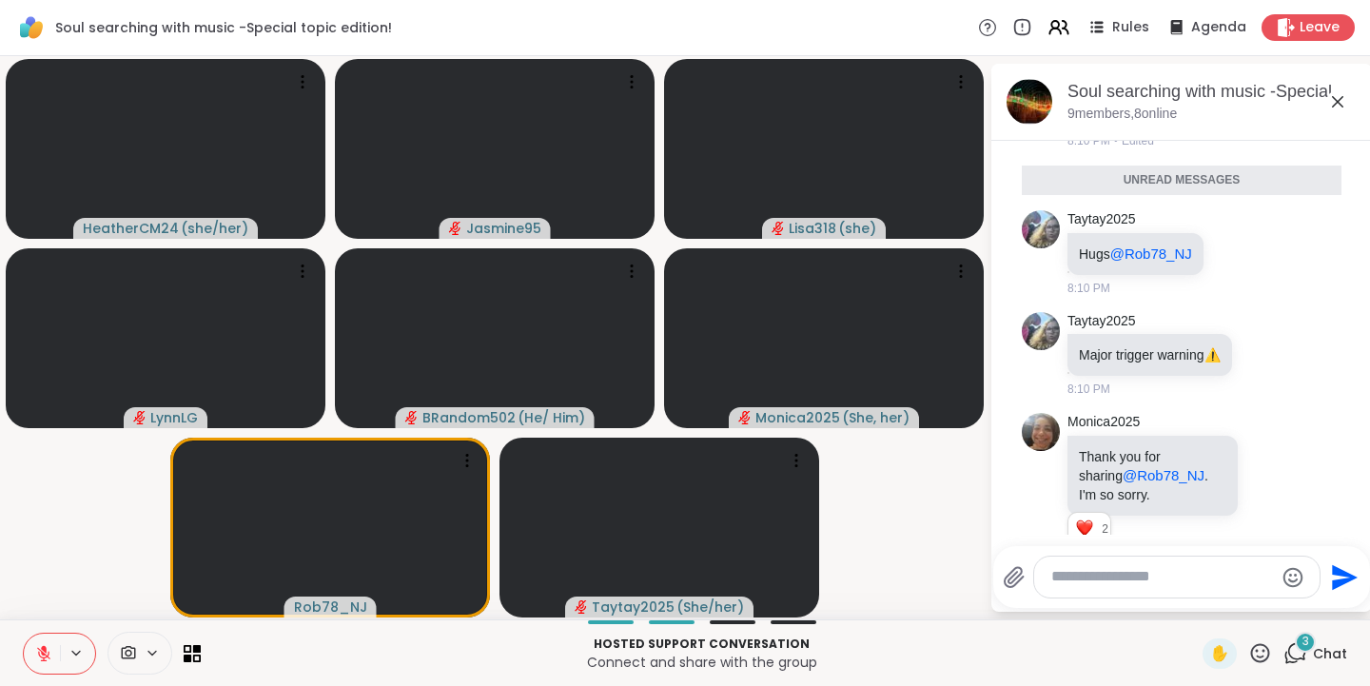
scroll to position [16100, 0]
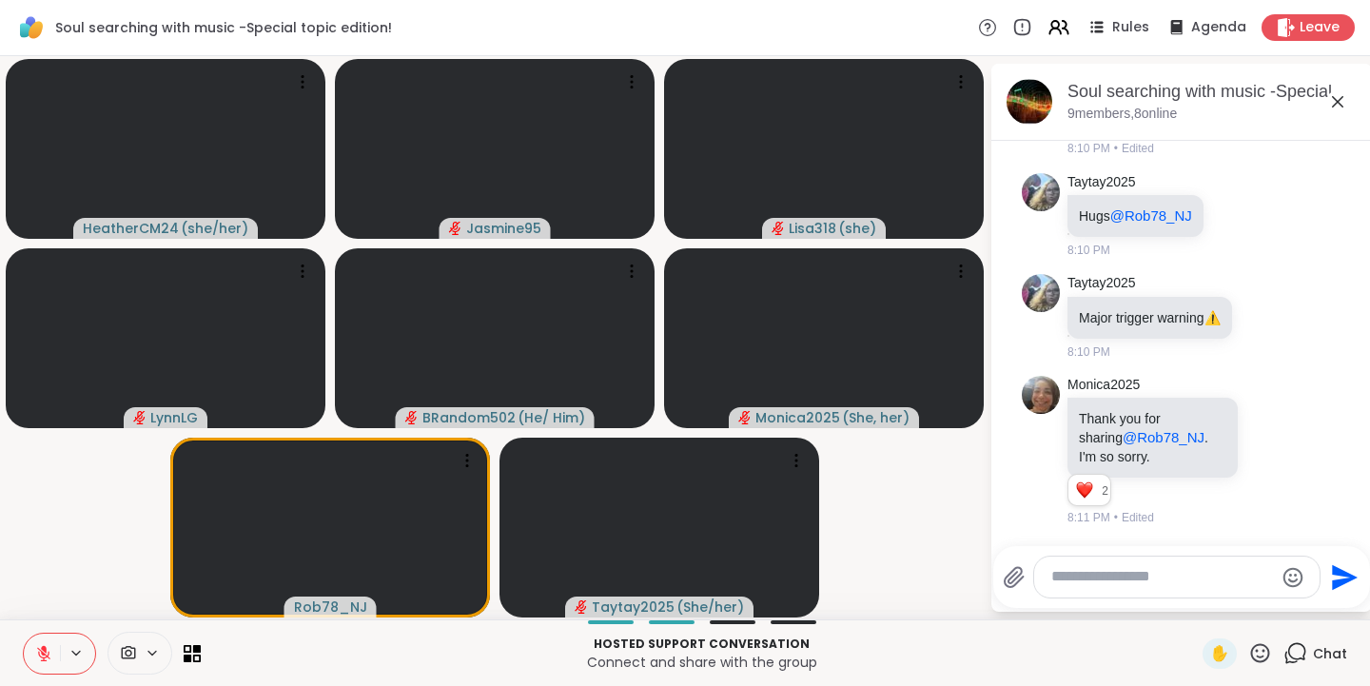
click at [1255, 655] on icon at bounding box center [1261, 652] width 19 height 19
click at [1195, 601] on span "❤️" at bounding box center [1204, 603] width 19 height 23
click at [1140, 582] on textarea "Type your message" at bounding box center [1163, 577] width 222 height 20
type textarea "*"
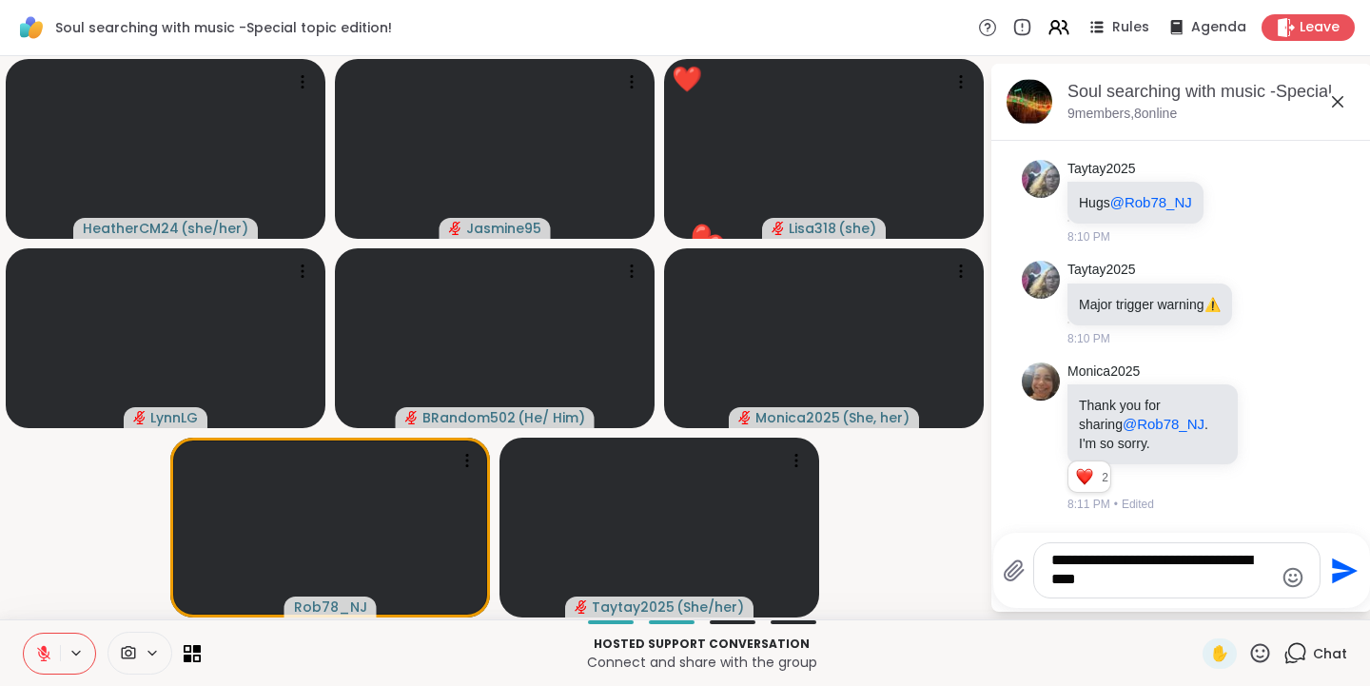
type textarea "**********"
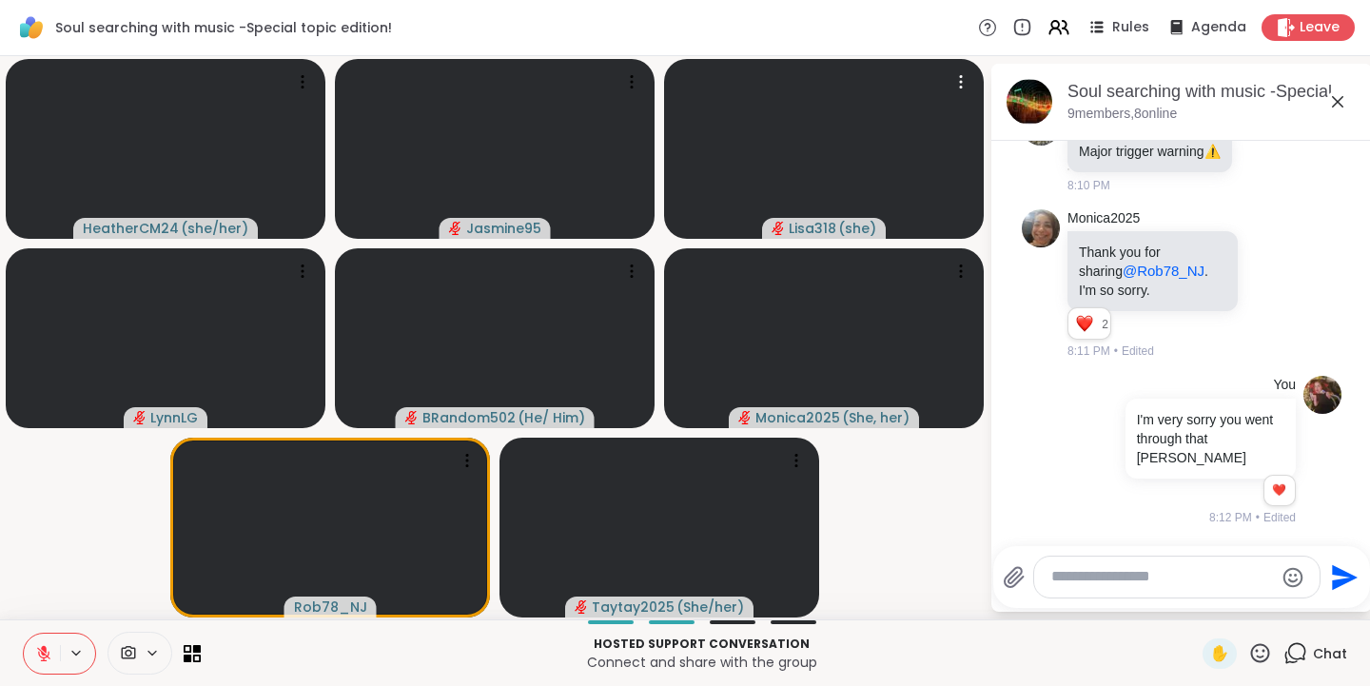
scroll to position [16389, 0]
click at [1255, 654] on icon at bounding box center [1261, 652] width 19 height 19
click at [1195, 604] on span "❤️" at bounding box center [1204, 603] width 19 height 23
click at [1249, 651] on icon at bounding box center [1261, 653] width 24 height 24
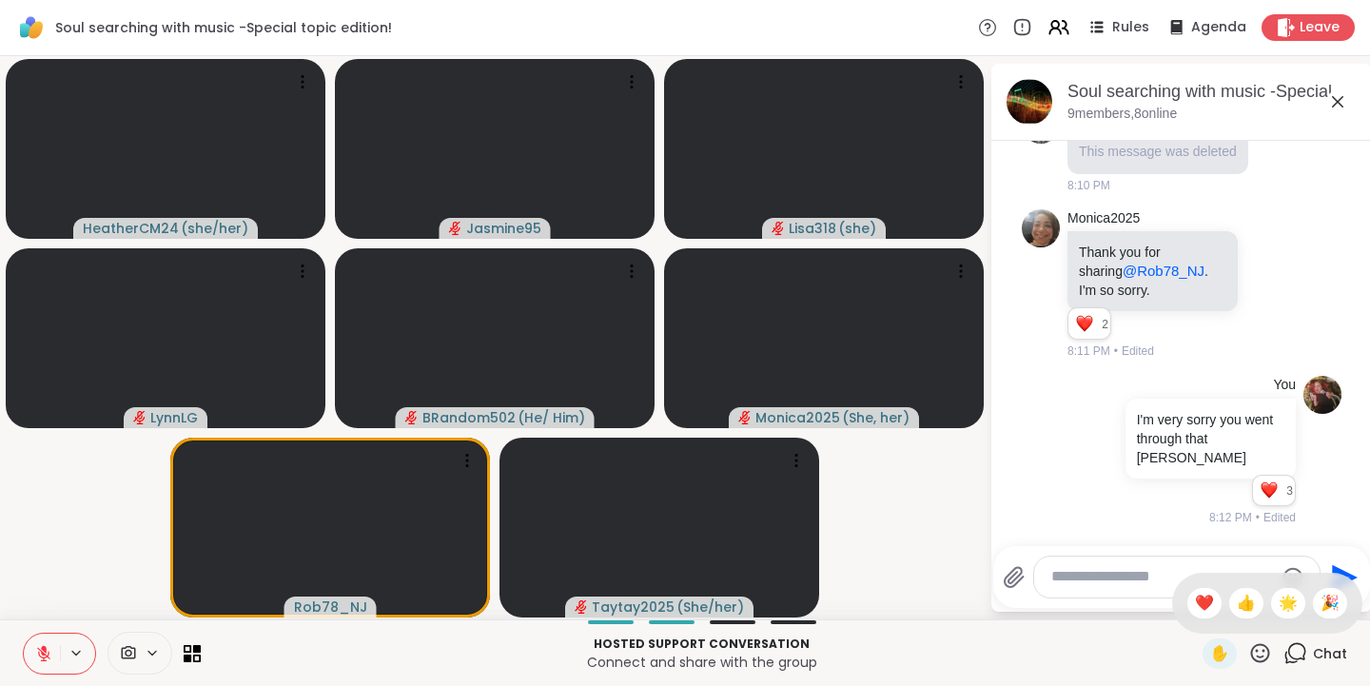
click at [1237, 602] on span "👍" at bounding box center [1246, 603] width 19 height 23
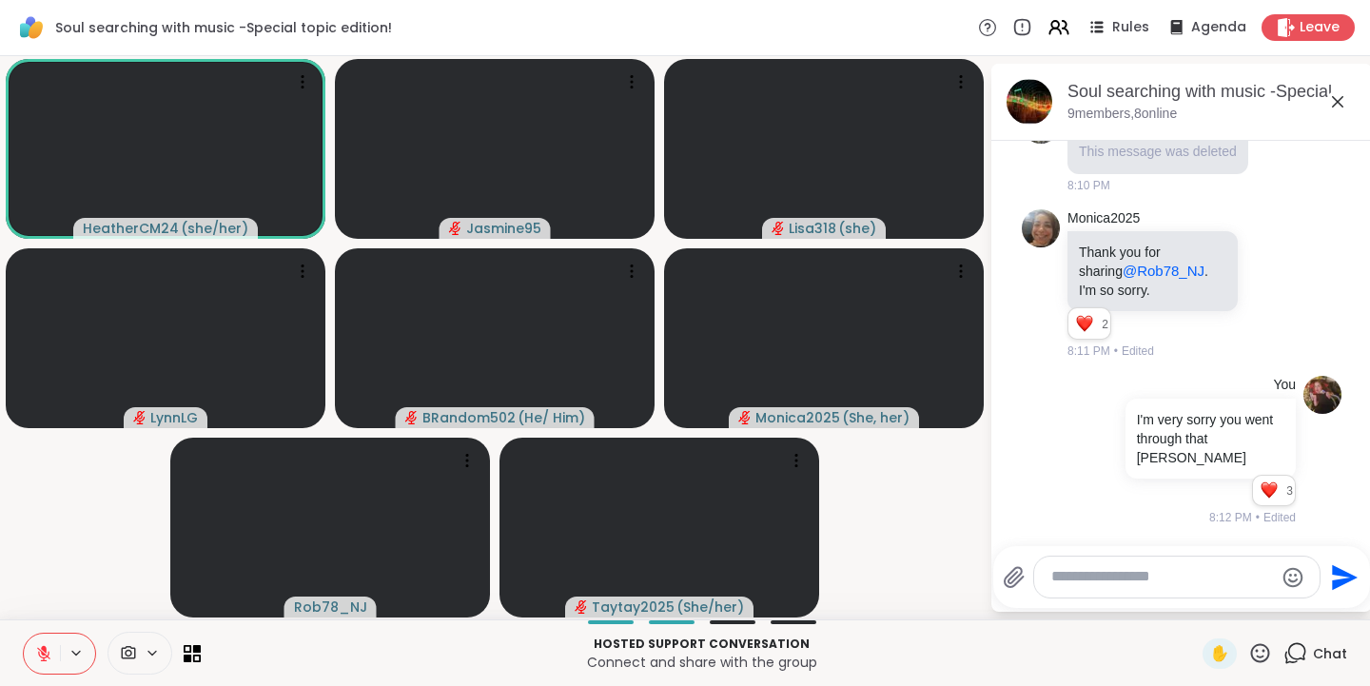
click at [1251, 648] on icon at bounding box center [1261, 653] width 24 height 24
click at [1195, 600] on span "❤️" at bounding box center [1204, 603] width 19 height 23
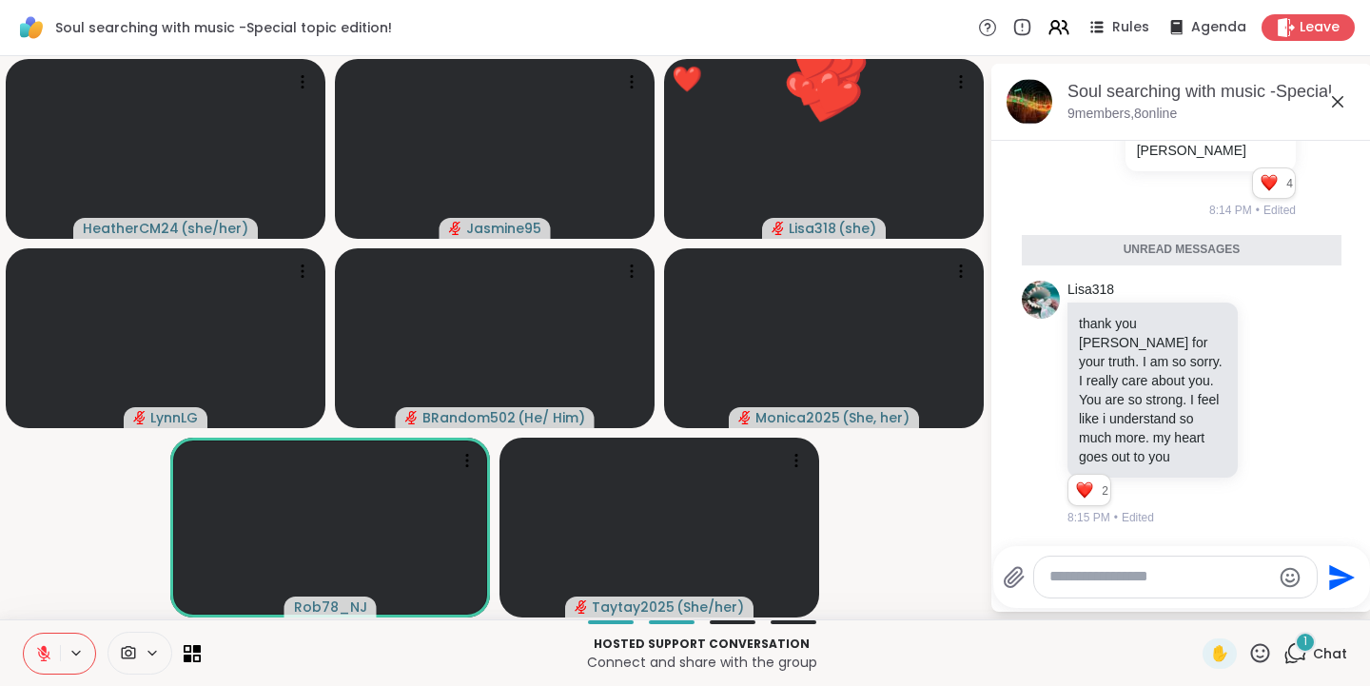
scroll to position [16633, 0]
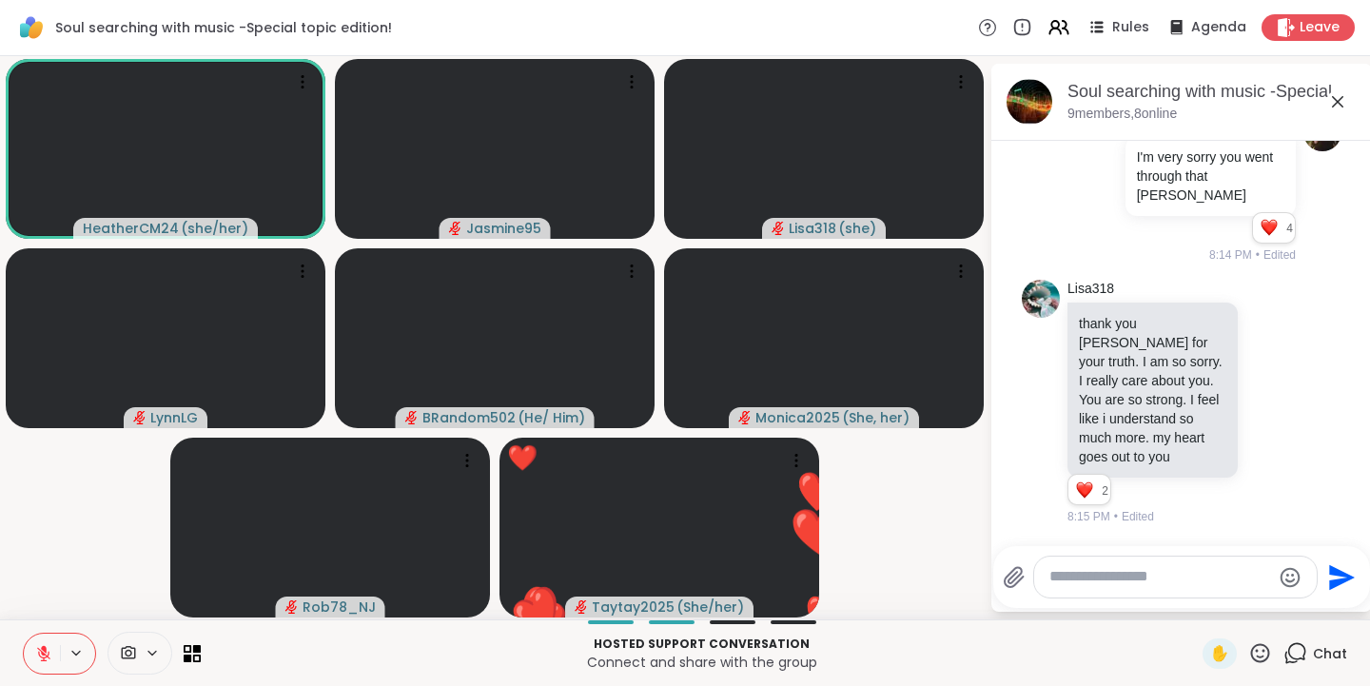
click at [1255, 652] on icon at bounding box center [1261, 652] width 19 height 19
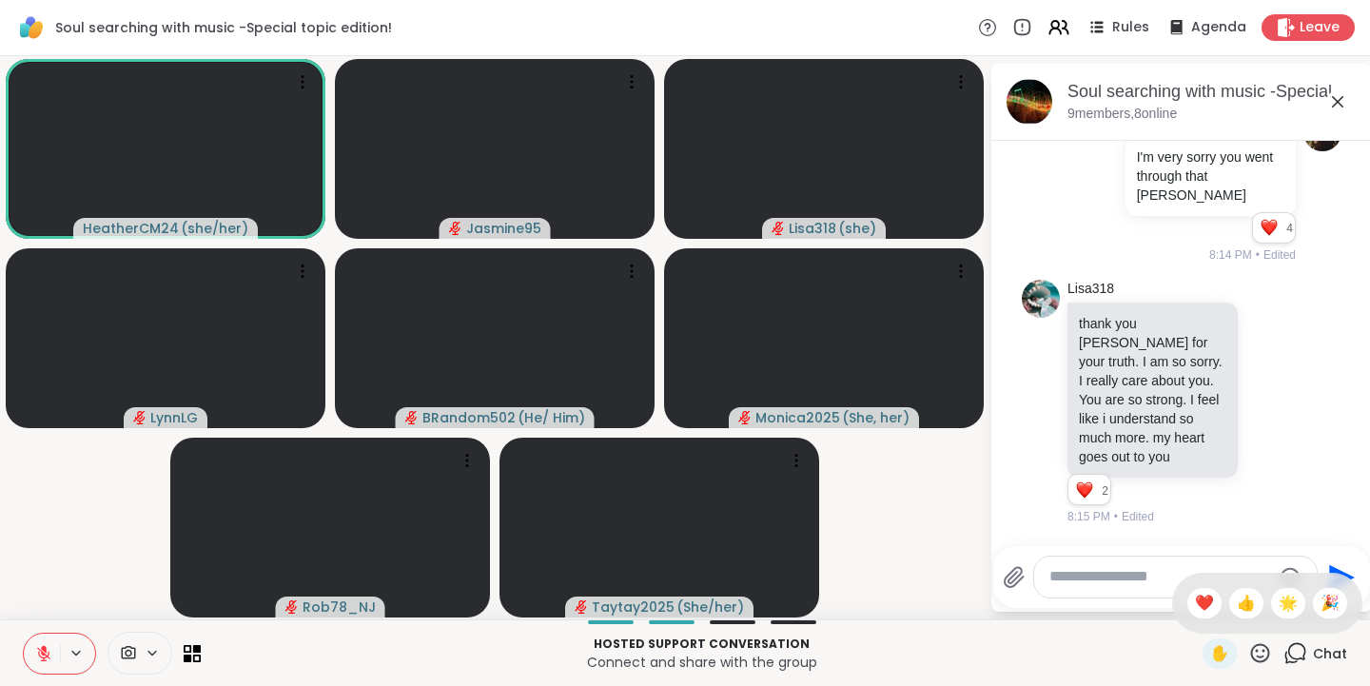
click at [1195, 603] on span "❤️" at bounding box center [1204, 603] width 19 height 23
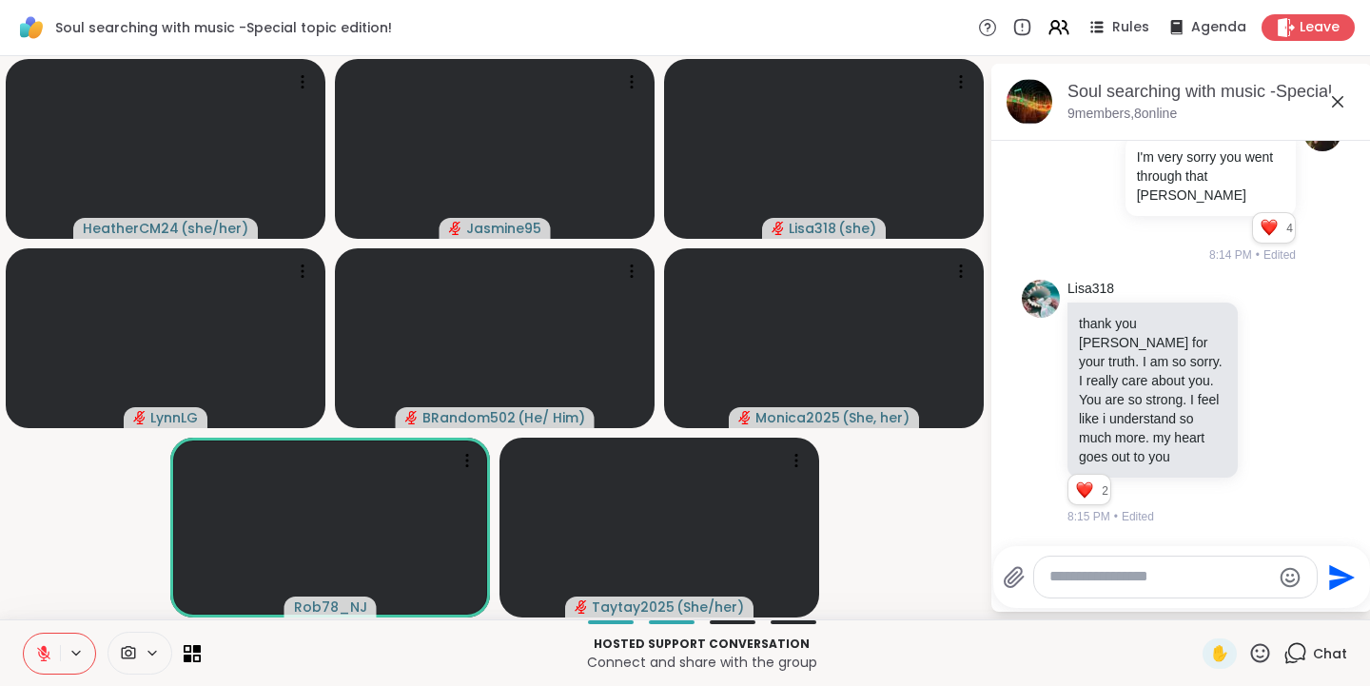
click at [1252, 656] on icon at bounding box center [1261, 652] width 19 height 19
click at [1237, 607] on span "👍" at bounding box center [1246, 603] width 19 height 23
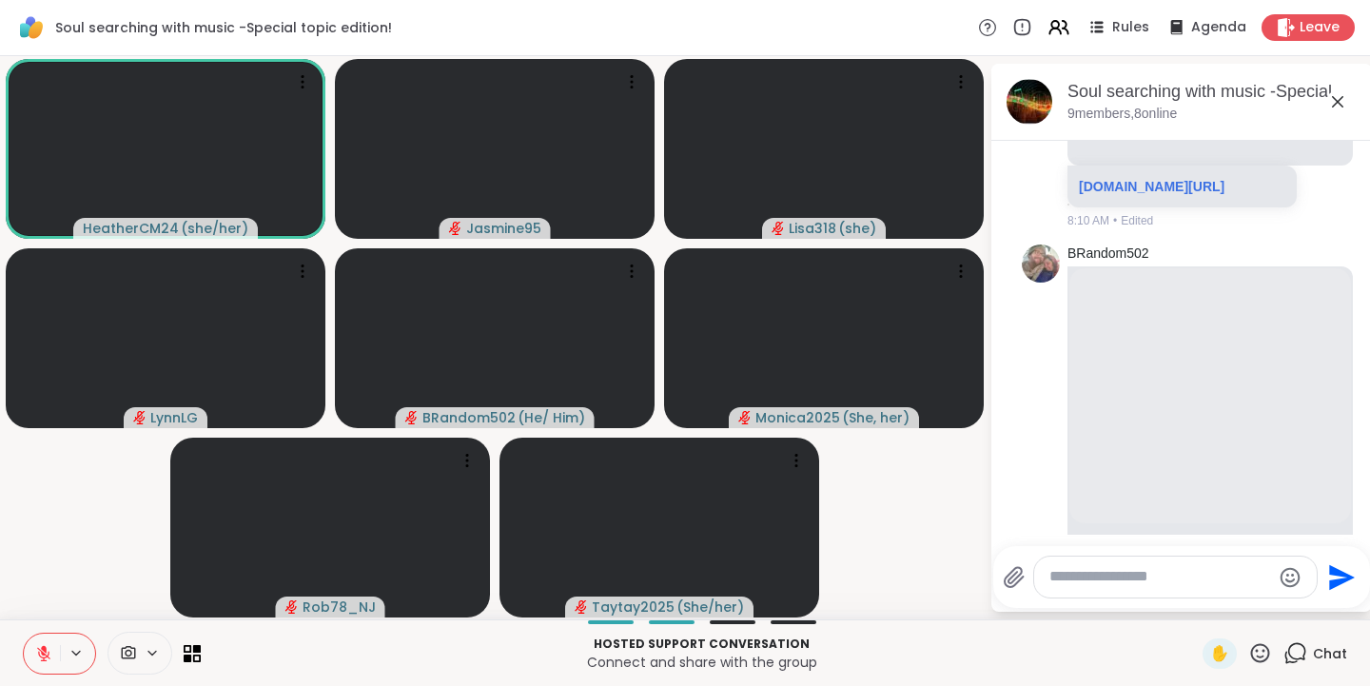
scroll to position [3182, 0]
click at [1252, 652] on icon at bounding box center [1261, 653] width 24 height 24
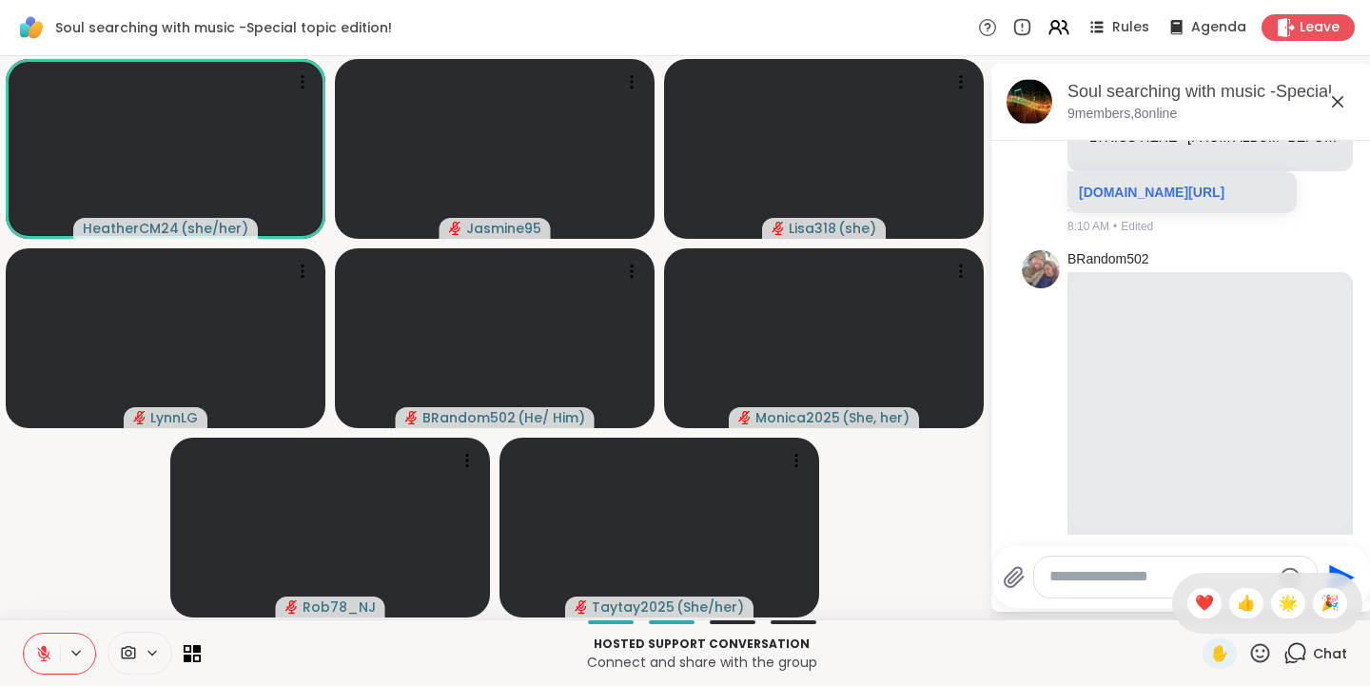
click at [1237, 600] on span "👍" at bounding box center [1246, 603] width 19 height 23
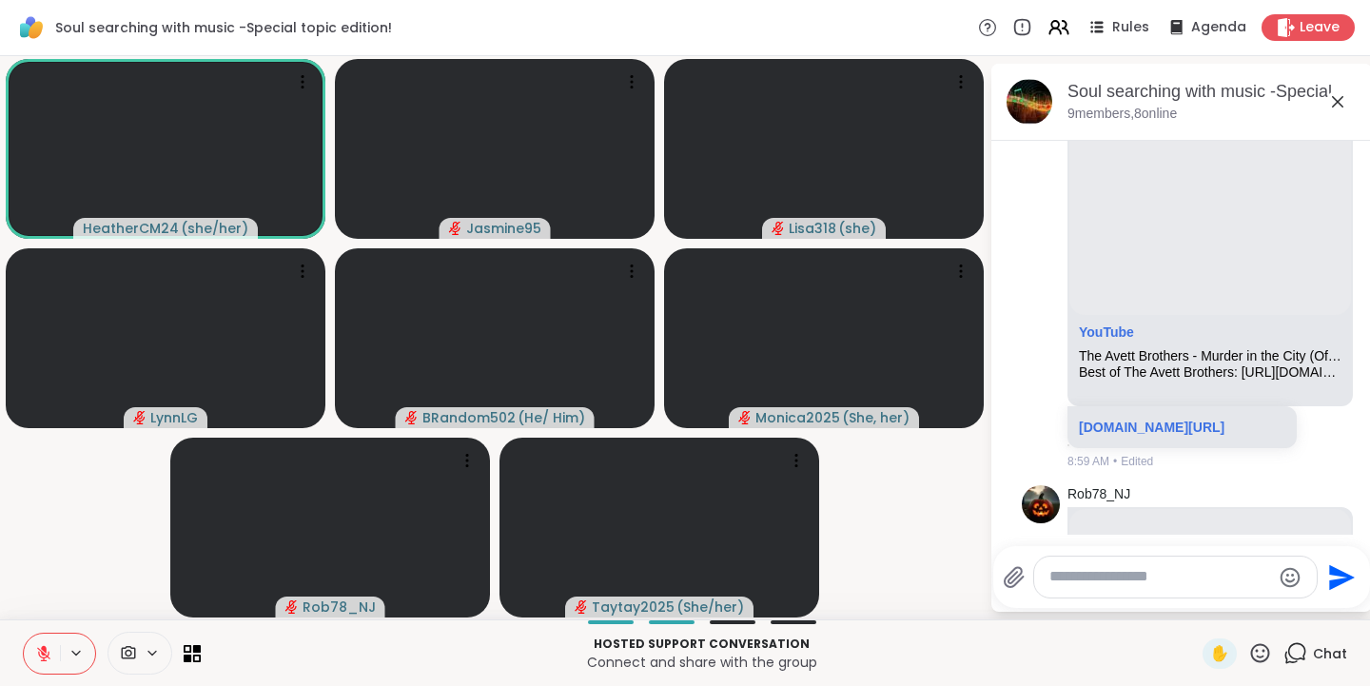
scroll to position [3405, 0]
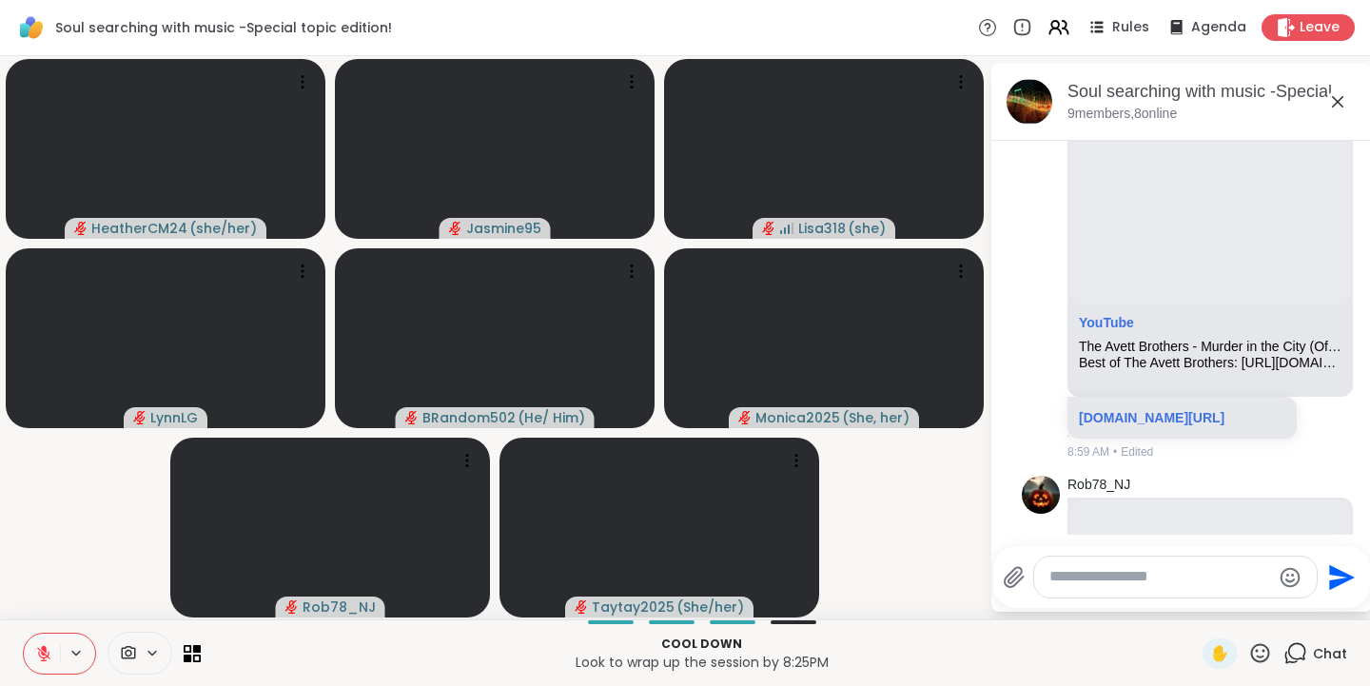
click at [1254, 655] on icon at bounding box center [1261, 653] width 24 height 24
click at [1237, 601] on span "👍" at bounding box center [1246, 603] width 19 height 23
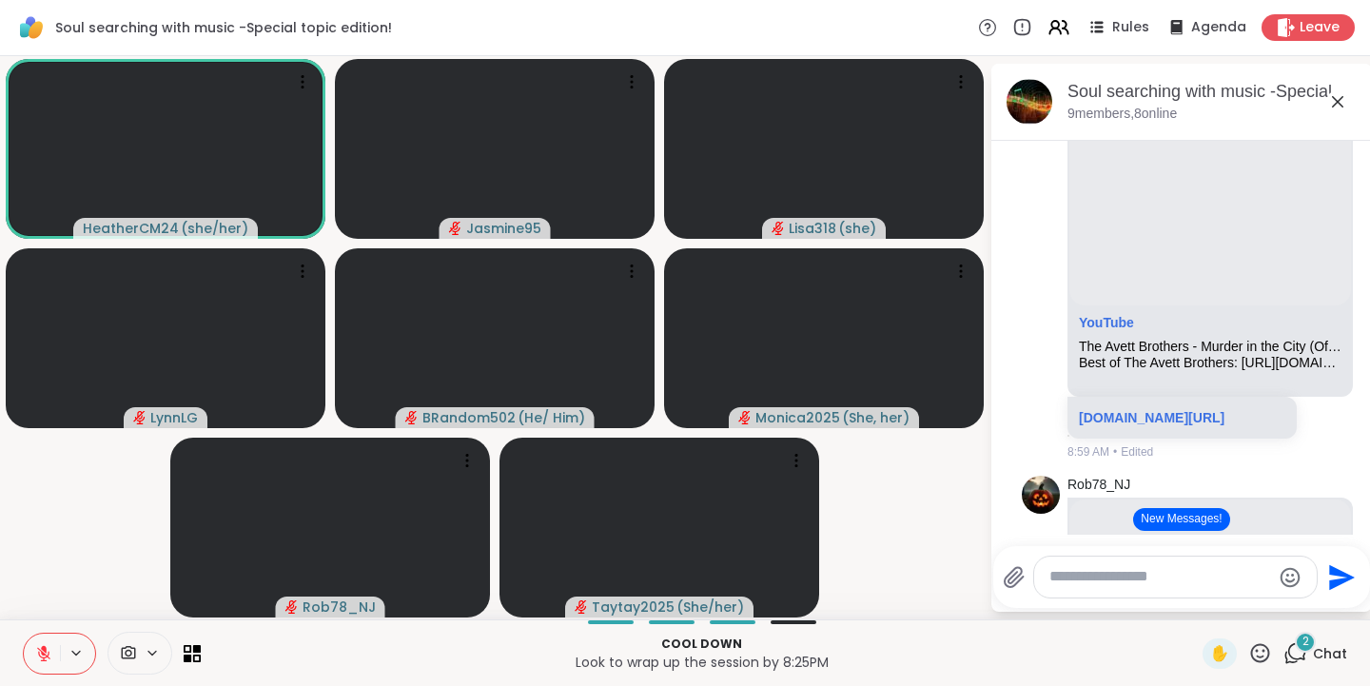
click at [1253, 659] on icon at bounding box center [1261, 652] width 19 height 19
click at [1237, 602] on span "👍" at bounding box center [1246, 603] width 19 height 23
click at [1159, 523] on button "New Messages!" at bounding box center [1182, 519] width 96 height 23
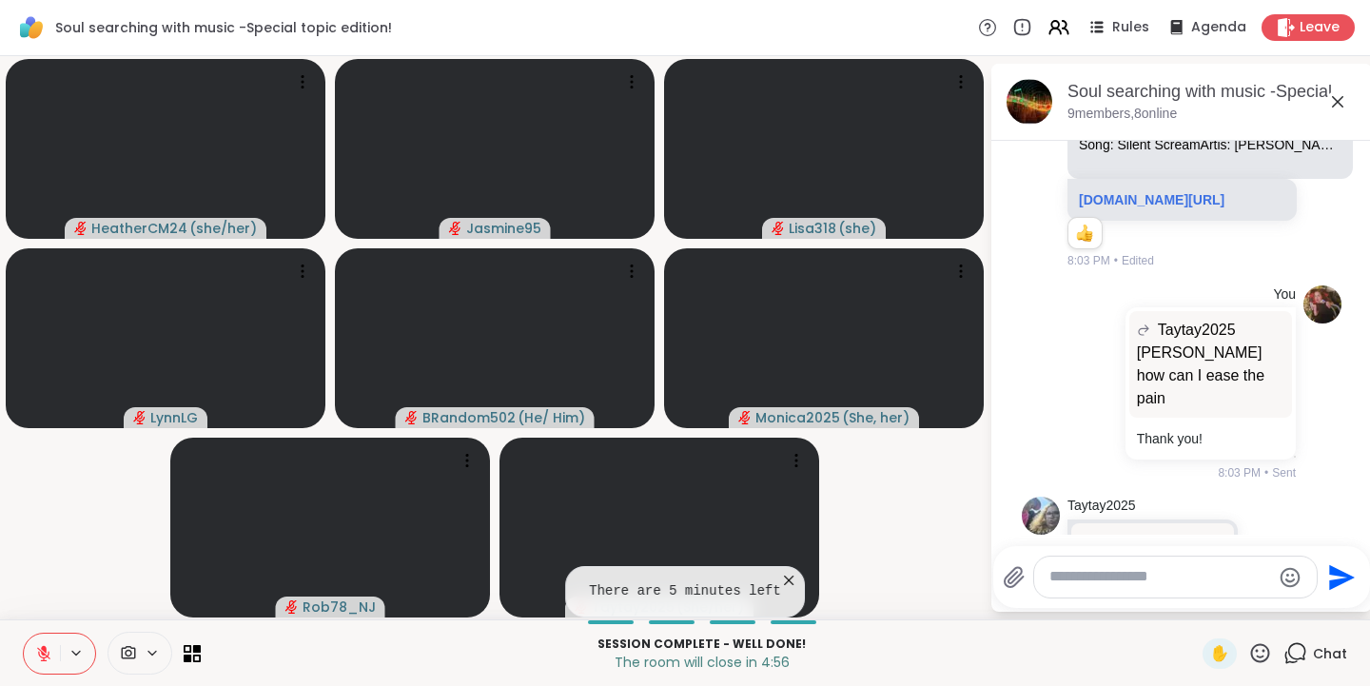
scroll to position [0, 0]
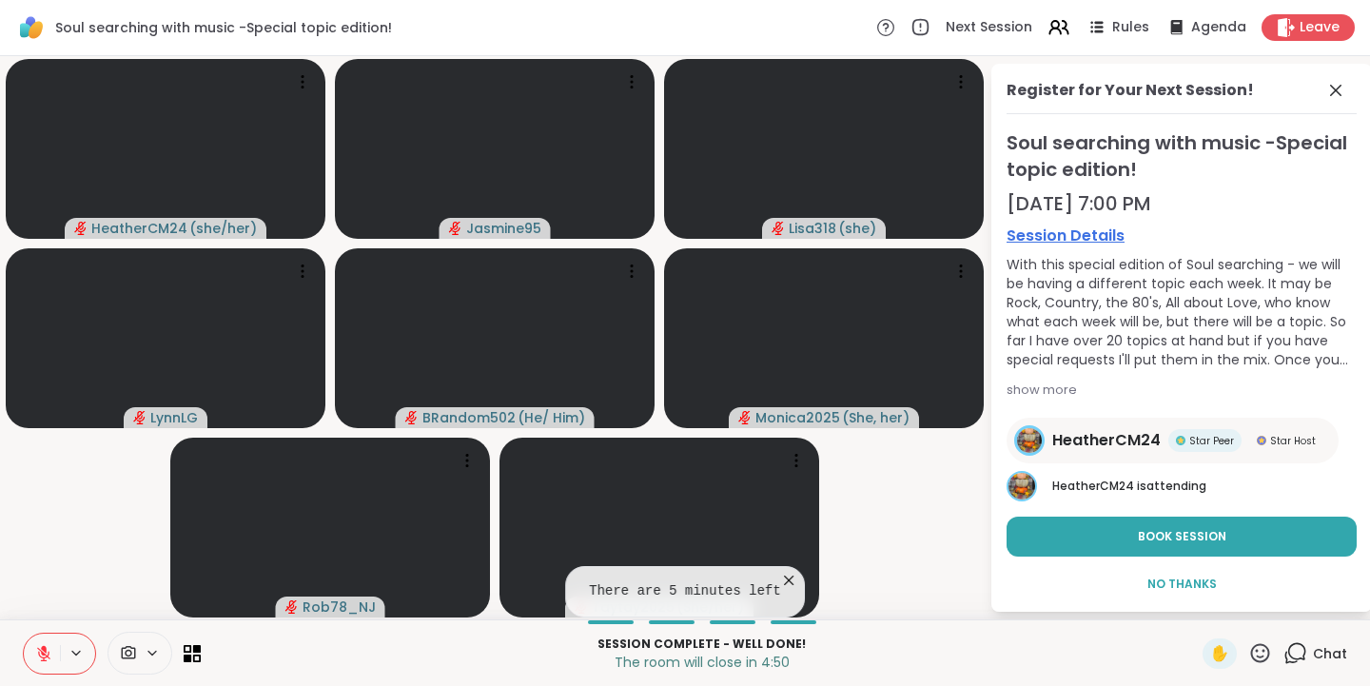
click at [1156, 545] on button "Book Session" at bounding box center [1182, 537] width 350 height 40
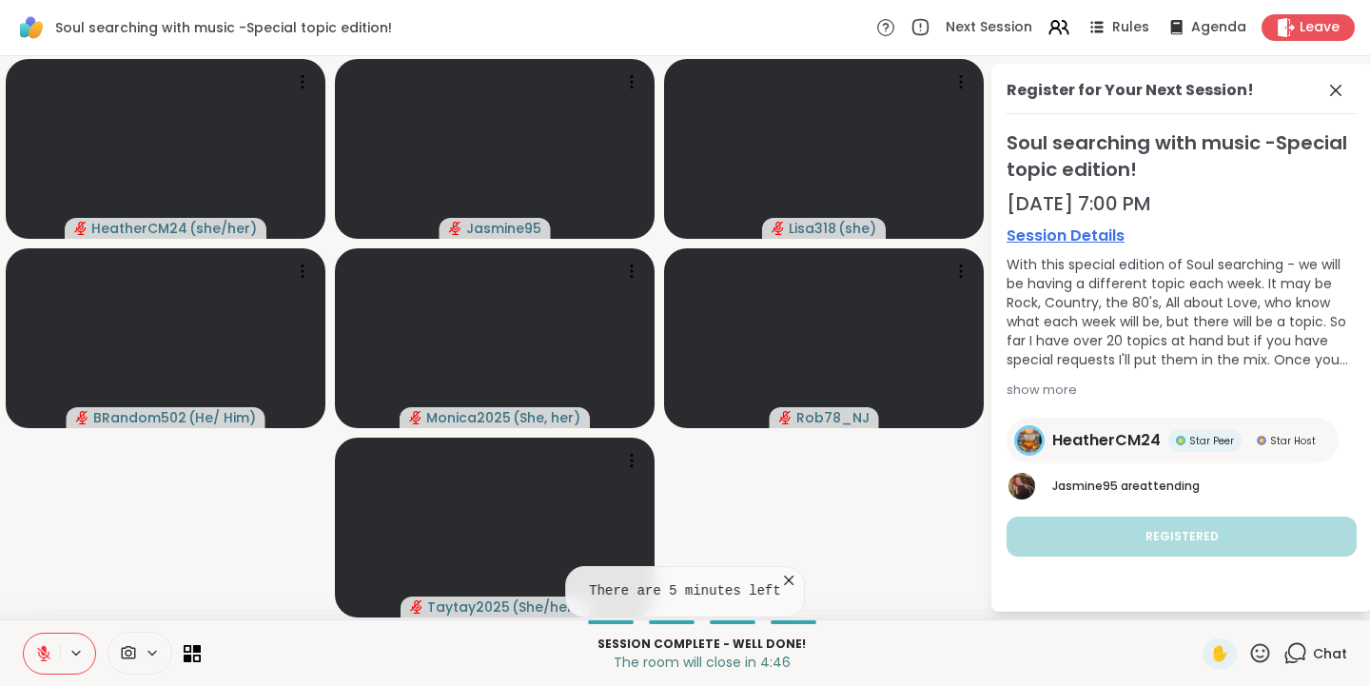
click at [1291, 653] on icon at bounding box center [1298, 651] width 18 height 17
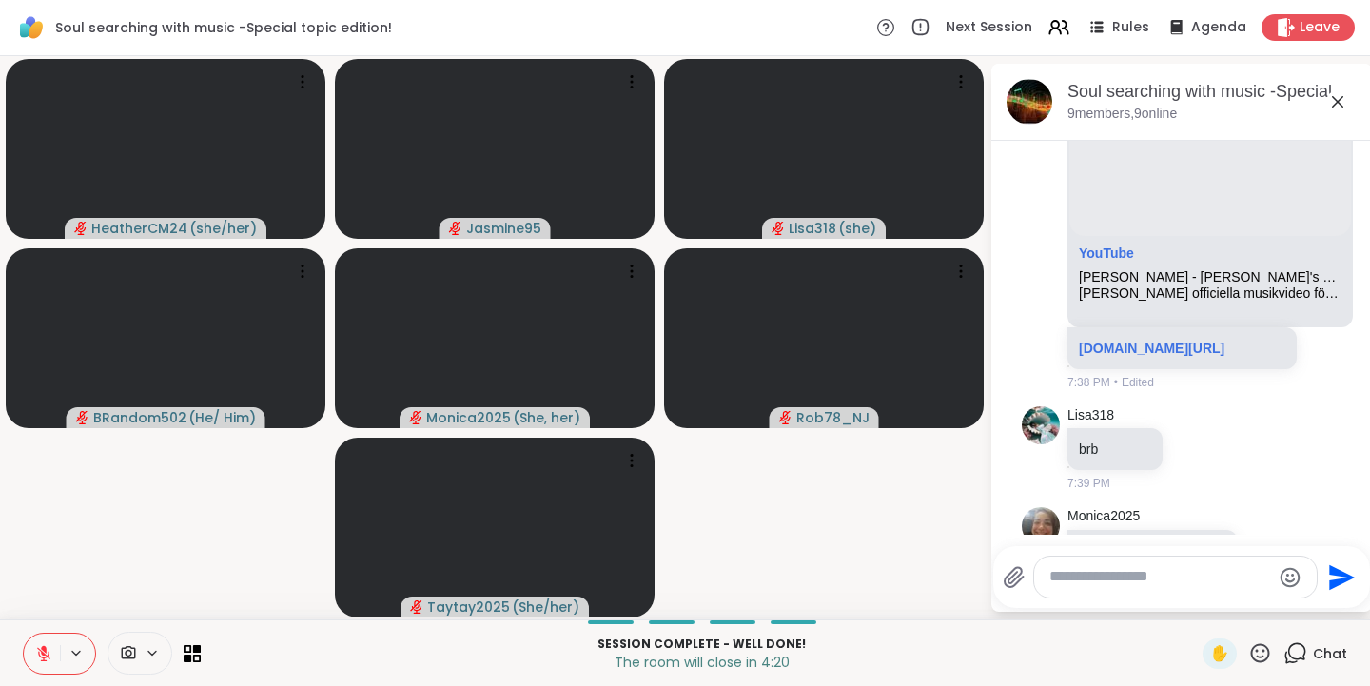
scroll to position [11425, 0]
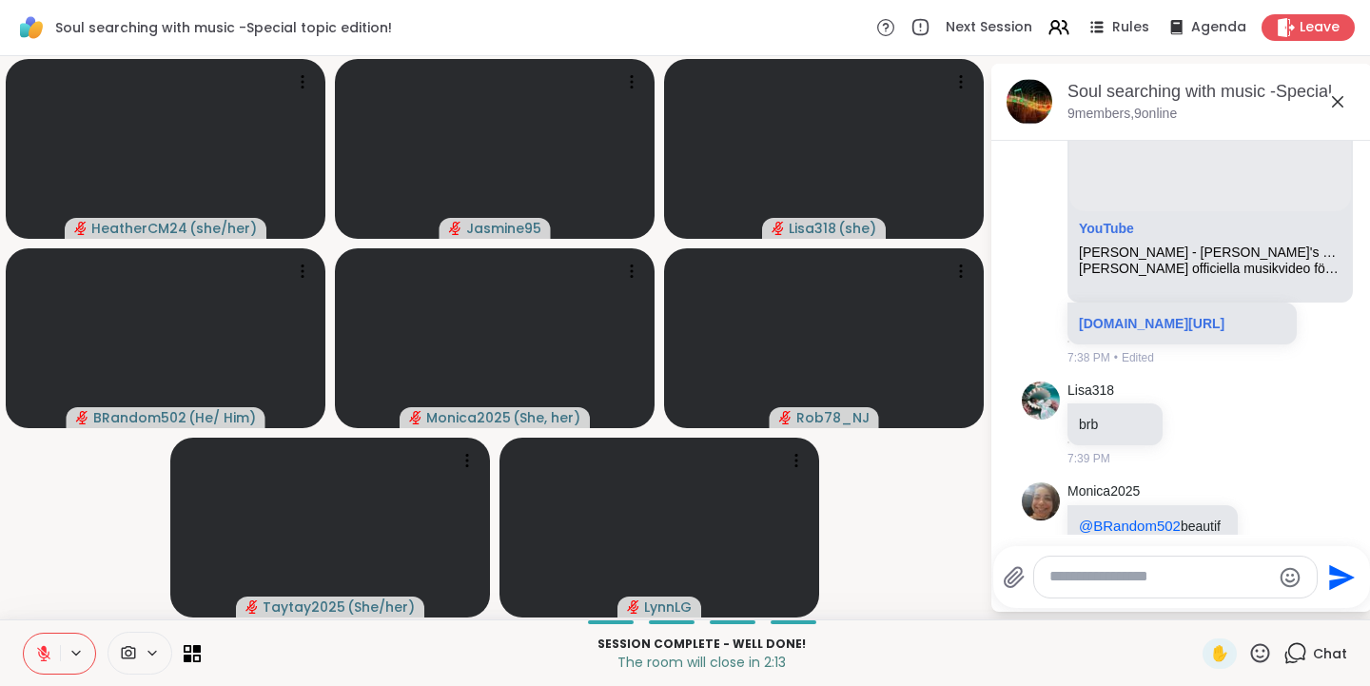
click at [1254, 651] on icon at bounding box center [1261, 653] width 24 height 24
click at [1195, 602] on span "❤️" at bounding box center [1204, 603] width 19 height 23
click at [1075, 583] on textarea "Type your message" at bounding box center [1161, 577] width 222 height 20
type textarea "**********"
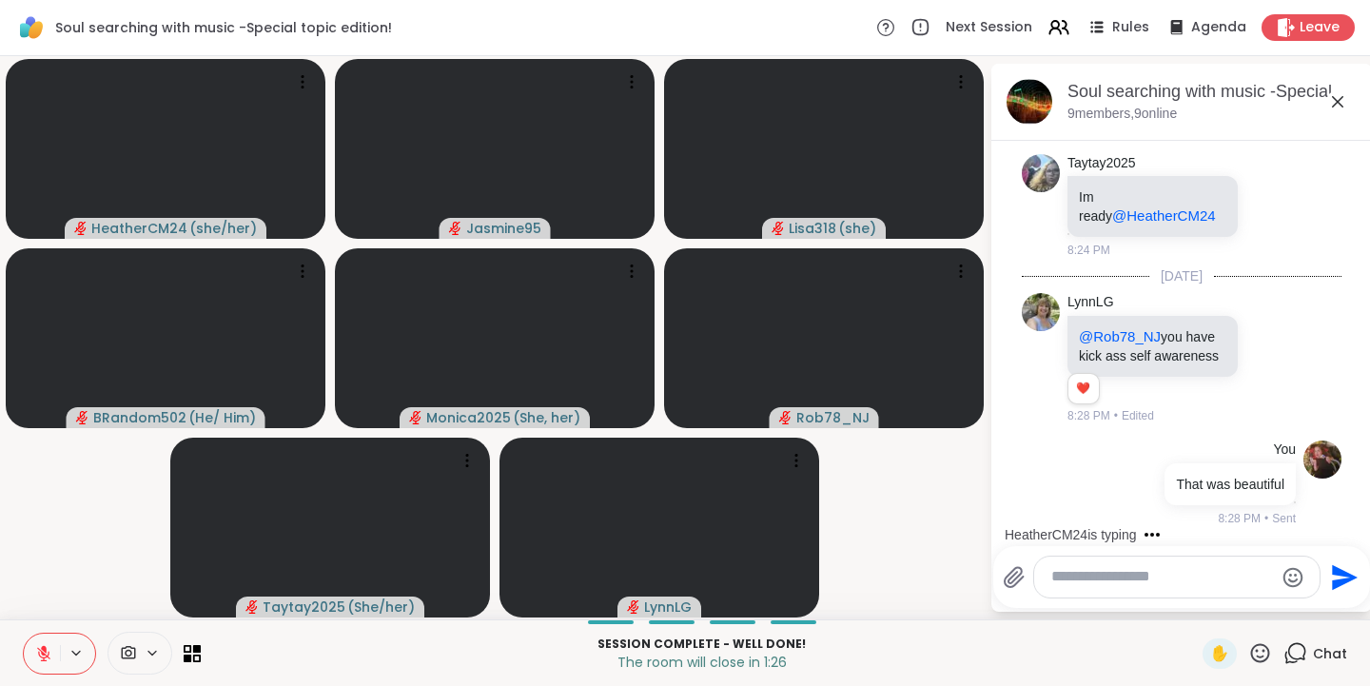
scroll to position [17150, 0]
click at [1263, 355] on icon at bounding box center [1271, 358] width 17 height 19
click at [1264, 317] on button "Select Reaction: Heart" at bounding box center [1271, 328] width 38 height 38
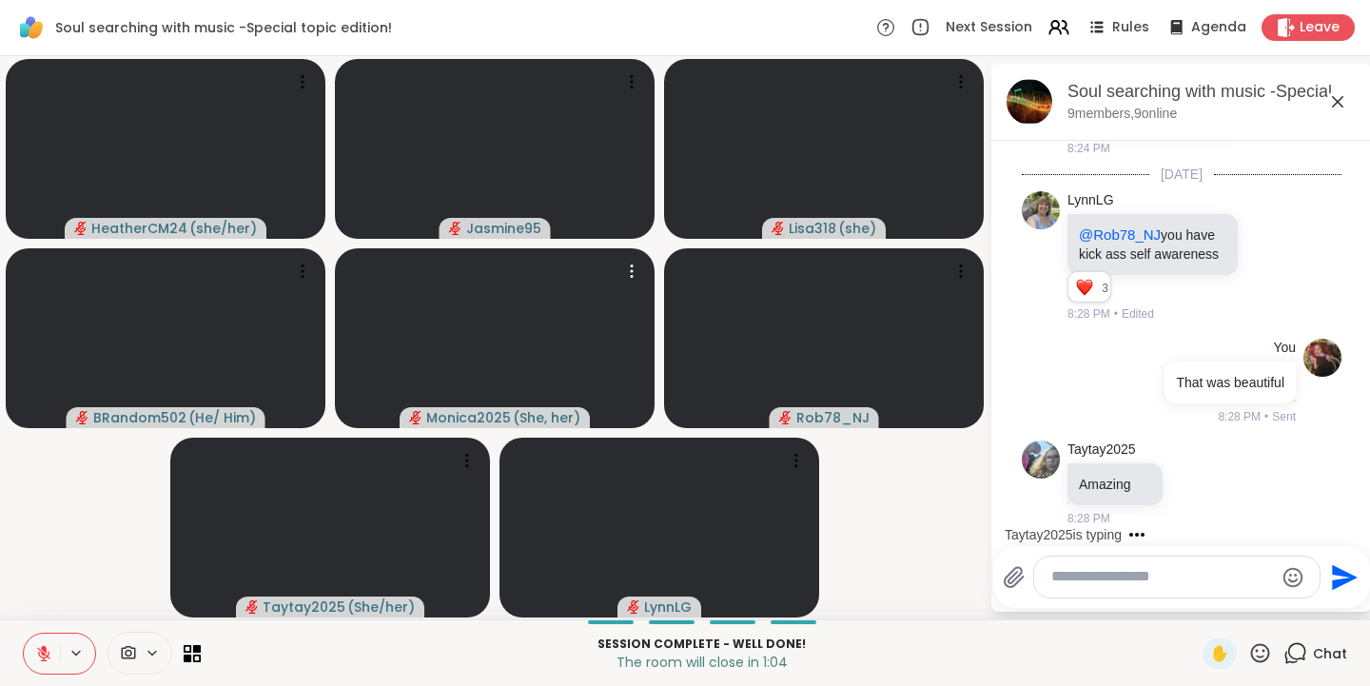
scroll to position [17252, 0]
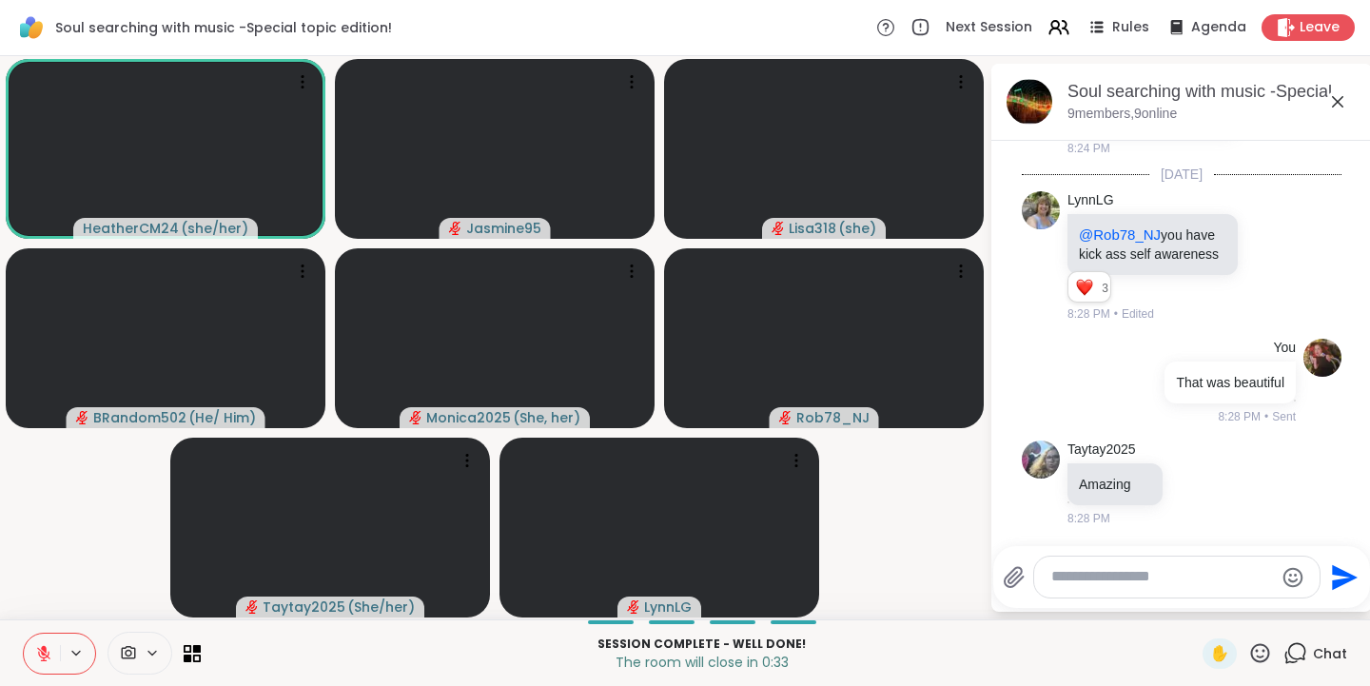
click at [1251, 659] on icon at bounding box center [1261, 653] width 24 height 24
click at [1195, 599] on span "❤️" at bounding box center [1204, 603] width 19 height 23
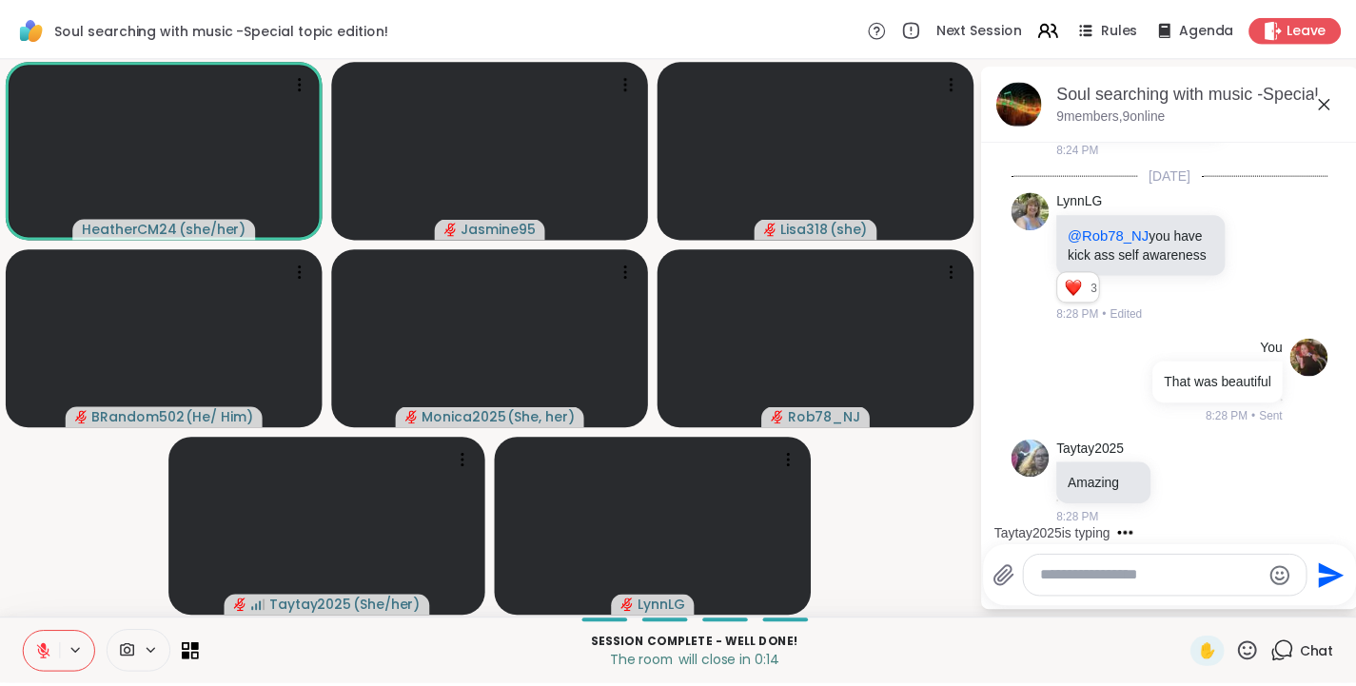
scroll to position [17373, 0]
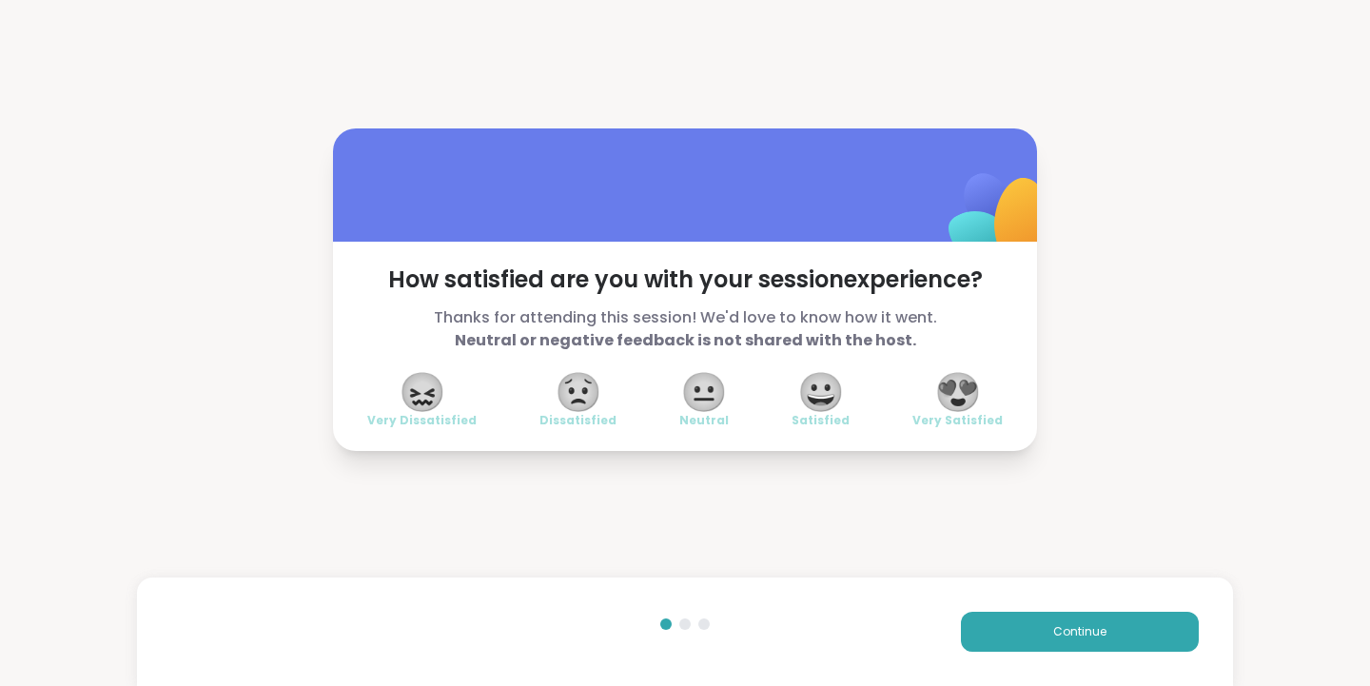
click at [945, 401] on span "😍" at bounding box center [959, 392] width 48 height 34
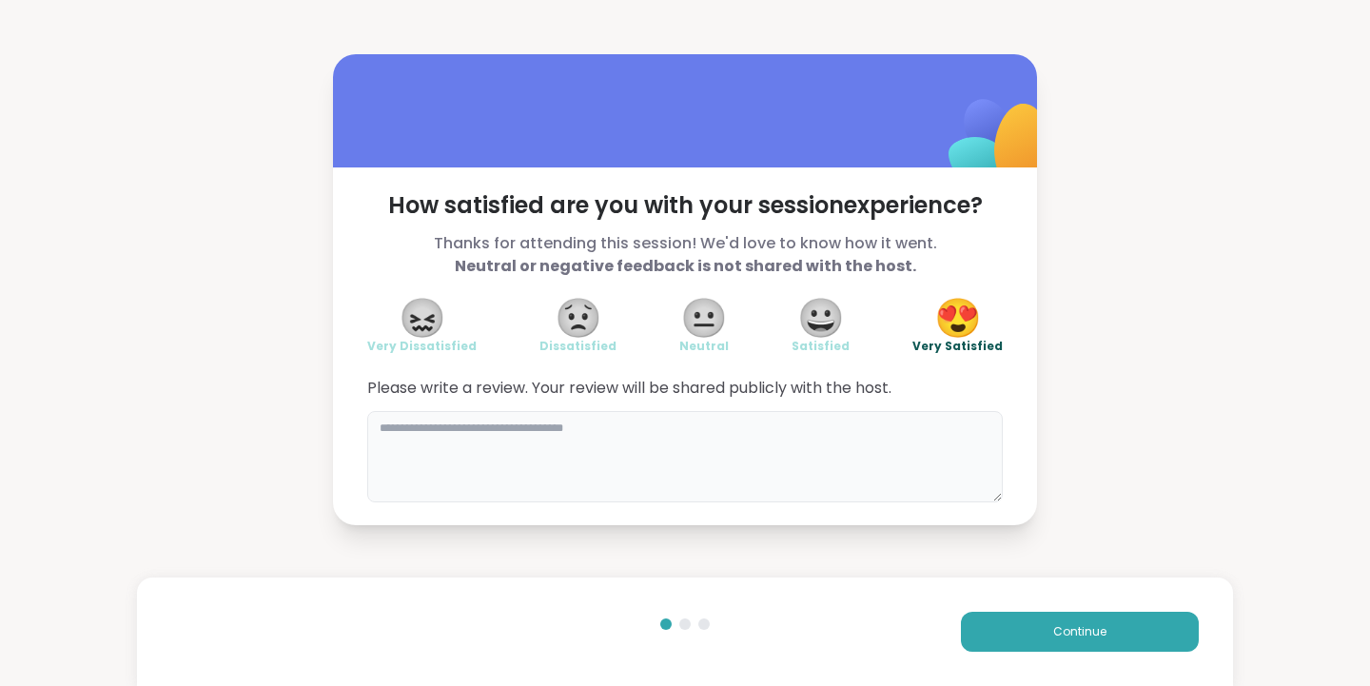
click at [430, 454] on textarea at bounding box center [685, 456] width 636 height 91
type textarea "**********"
click at [1035, 644] on button "Continue" at bounding box center [1080, 632] width 238 height 40
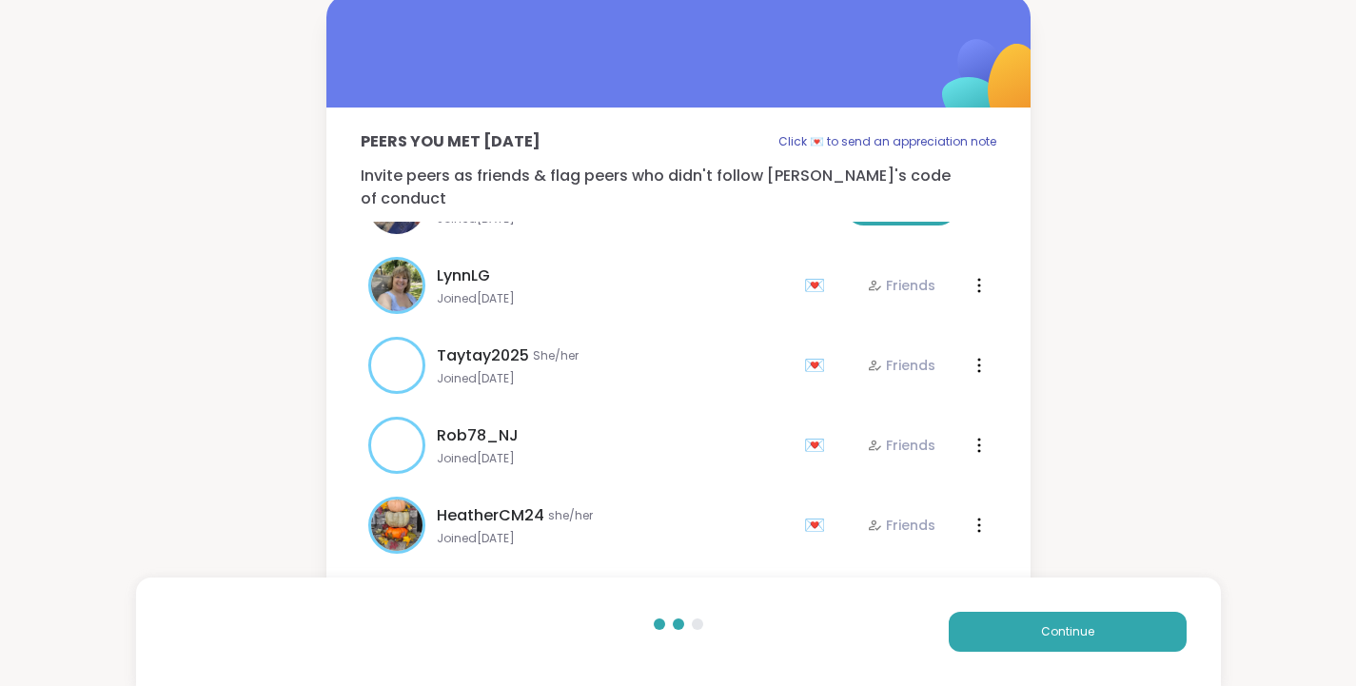
scroll to position [297, 0]
click at [1055, 641] on button "Continue" at bounding box center [1068, 632] width 238 height 40
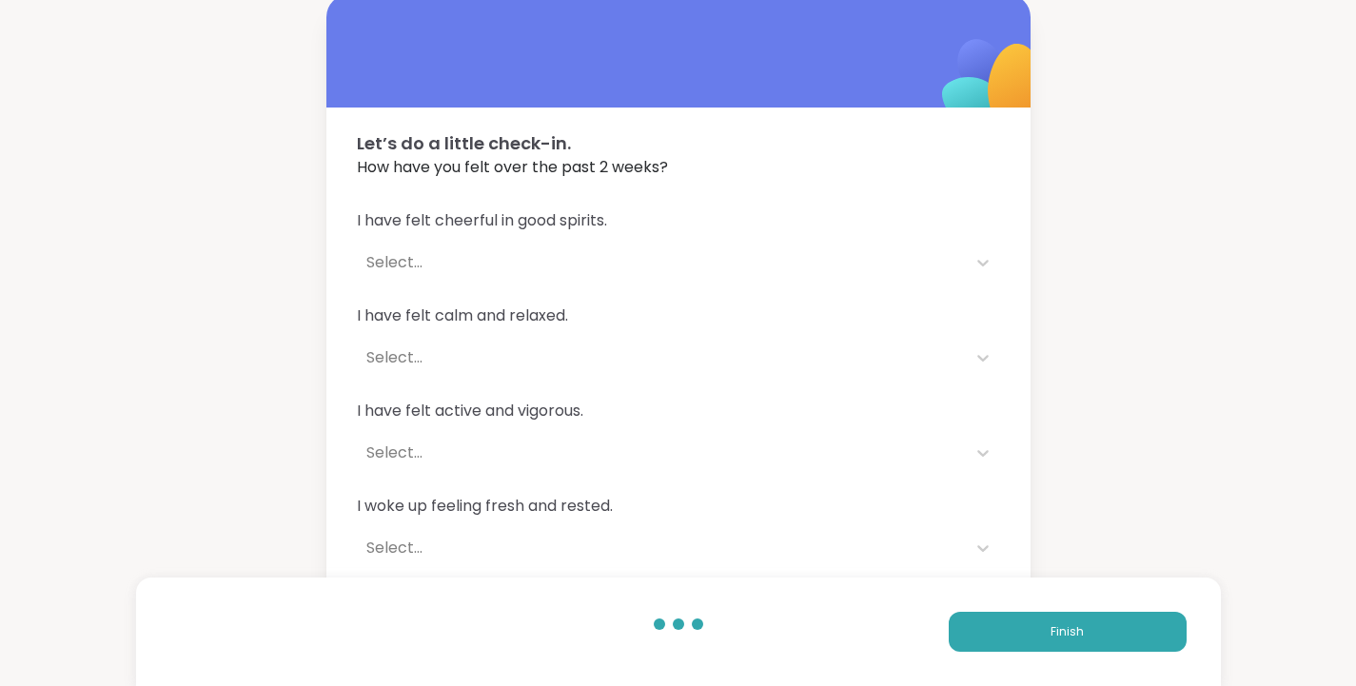
click at [1011, 638] on button "Finish" at bounding box center [1068, 632] width 238 height 40
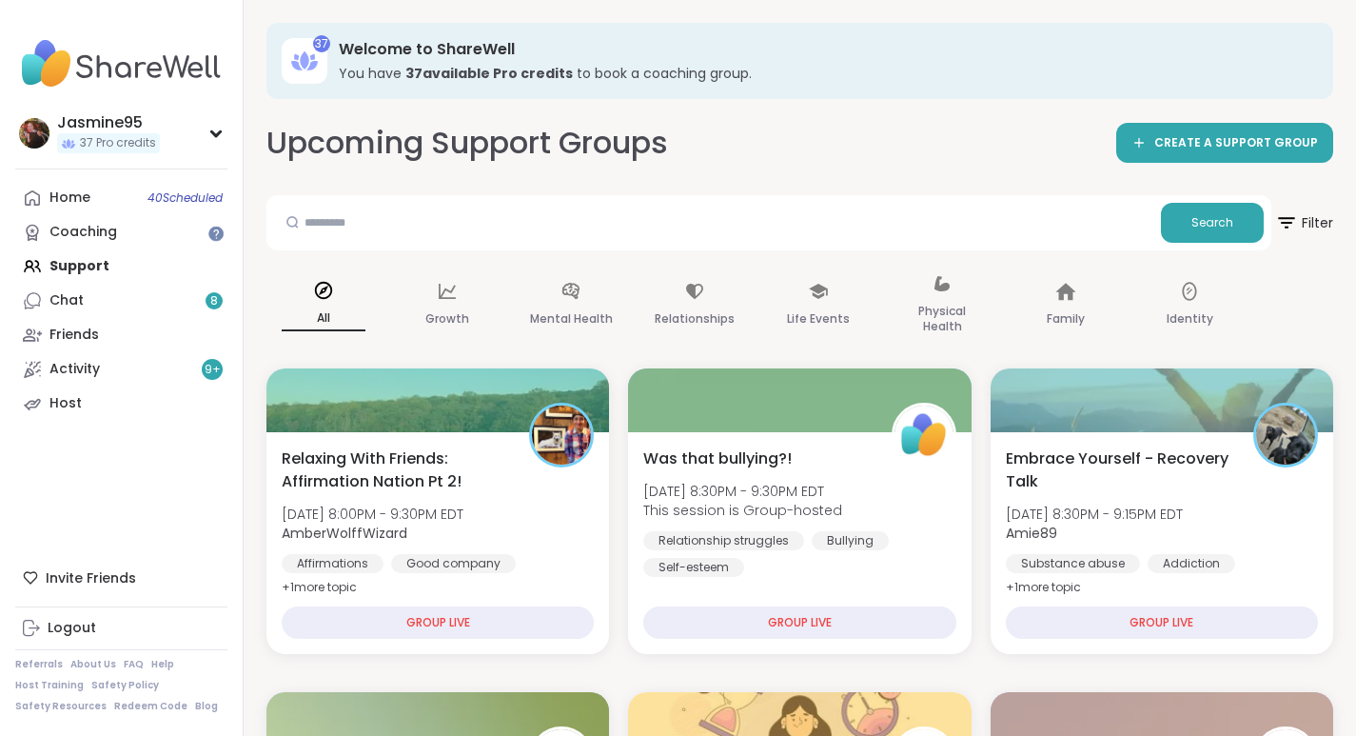
click at [102, 305] on link "Chat 8" at bounding box center [121, 301] width 212 height 34
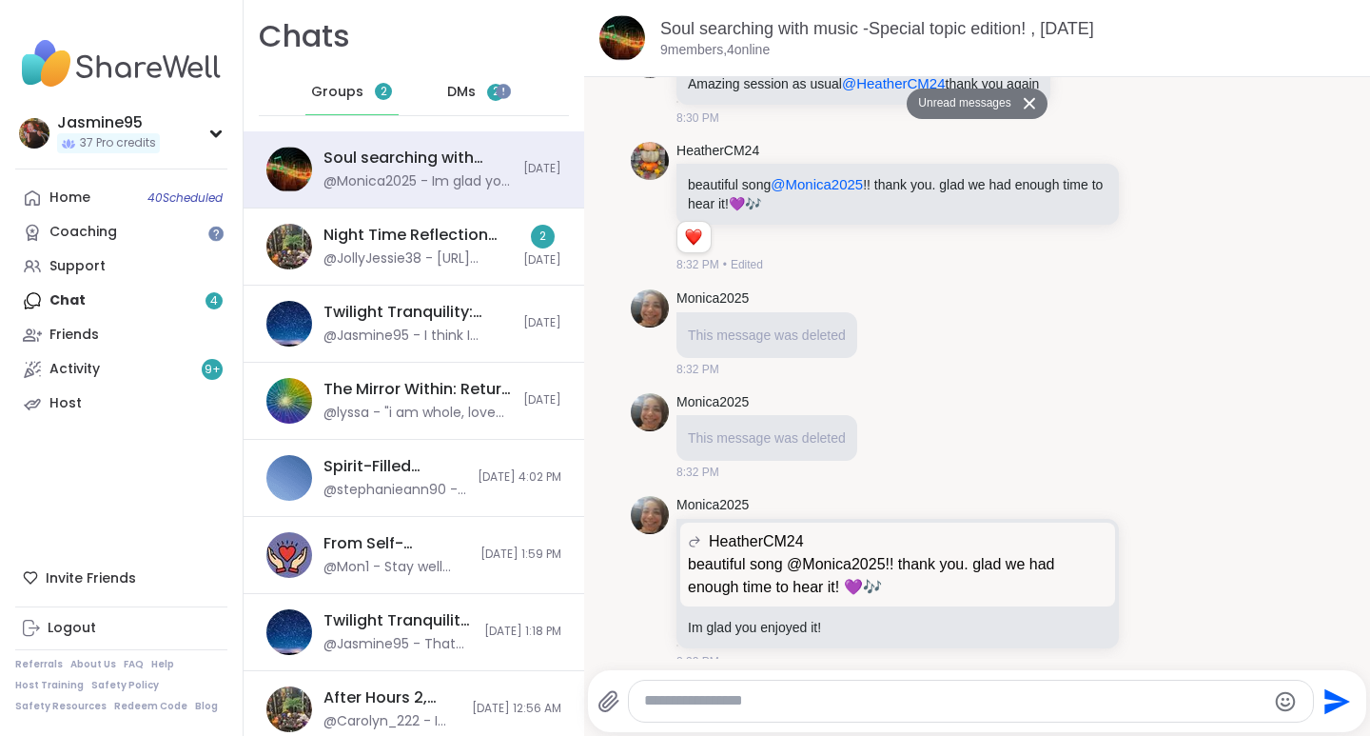
click at [399, 241] on div "Night Time Reflection and/or Body Doubling, Oct 04" at bounding box center [418, 235] width 188 height 21
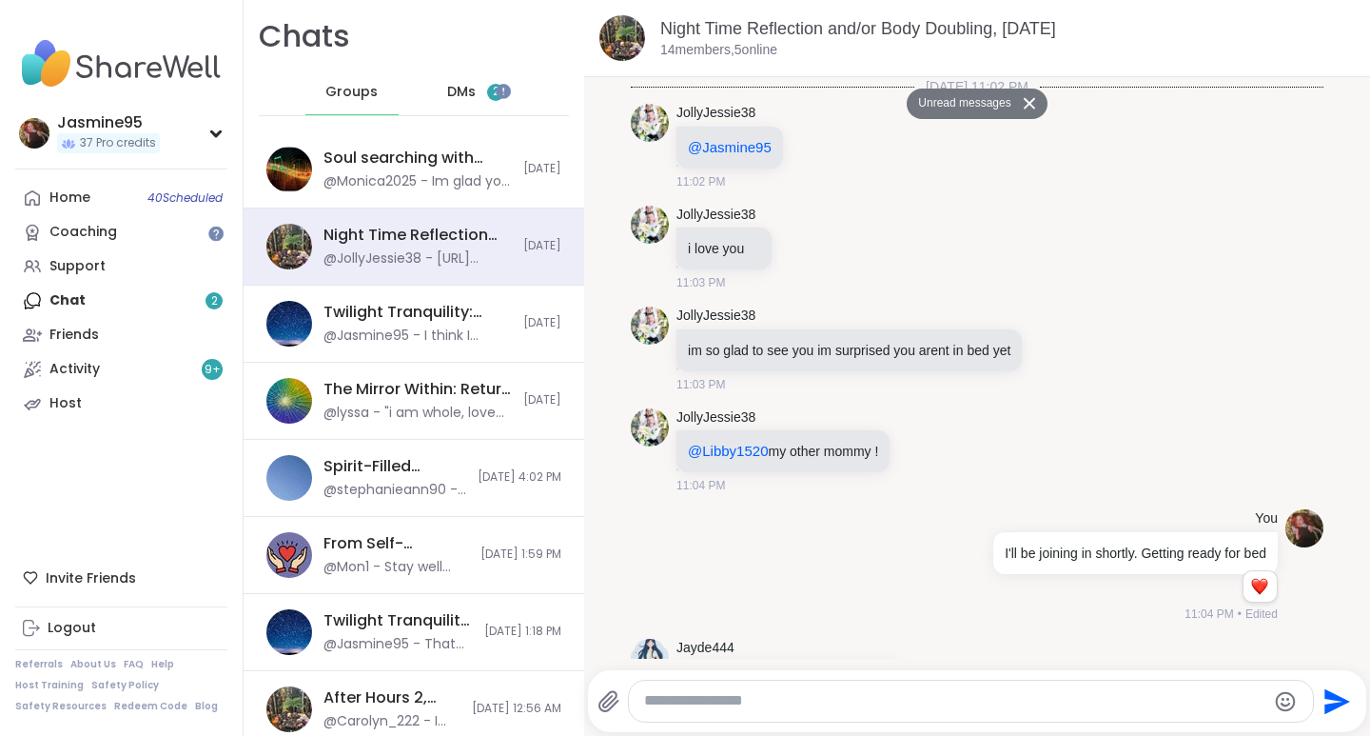
scroll to position [6766, 0]
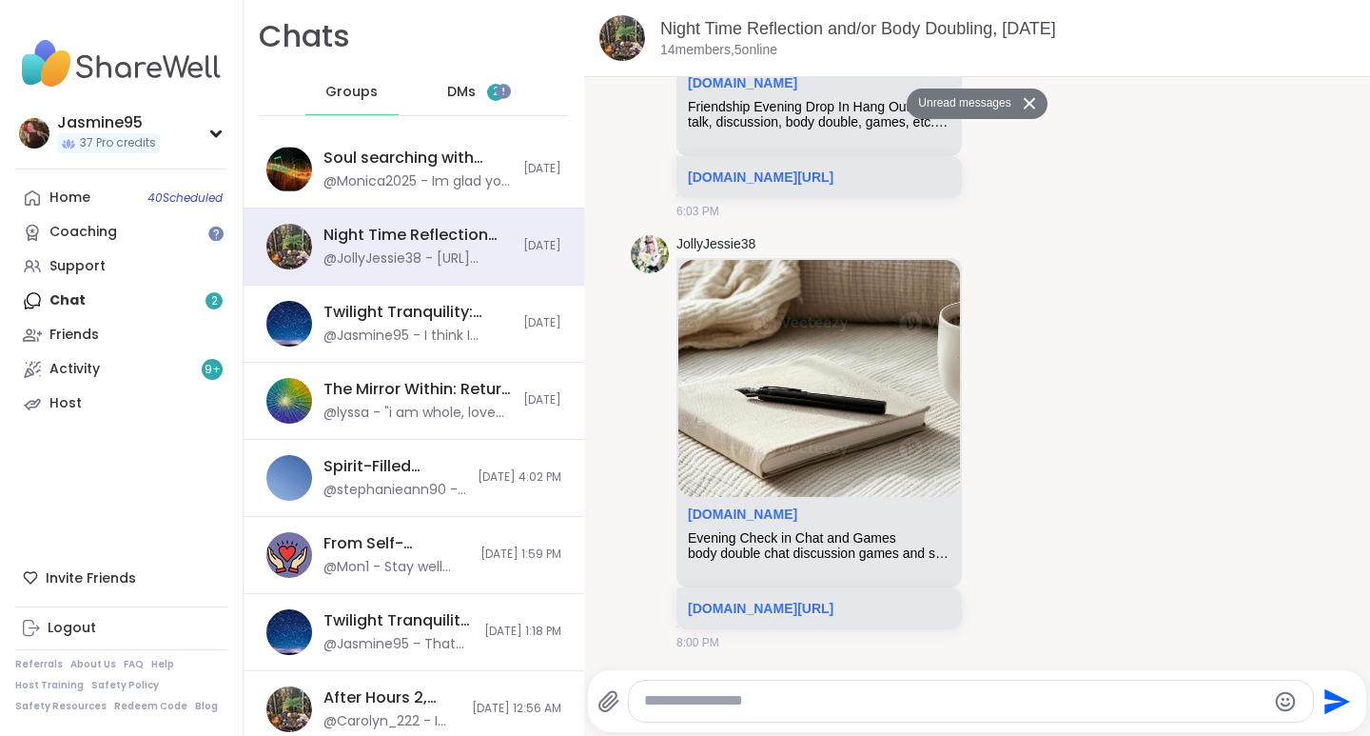
click at [461, 96] on span "DMs" at bounding box center [461, 92] width 29 height 19
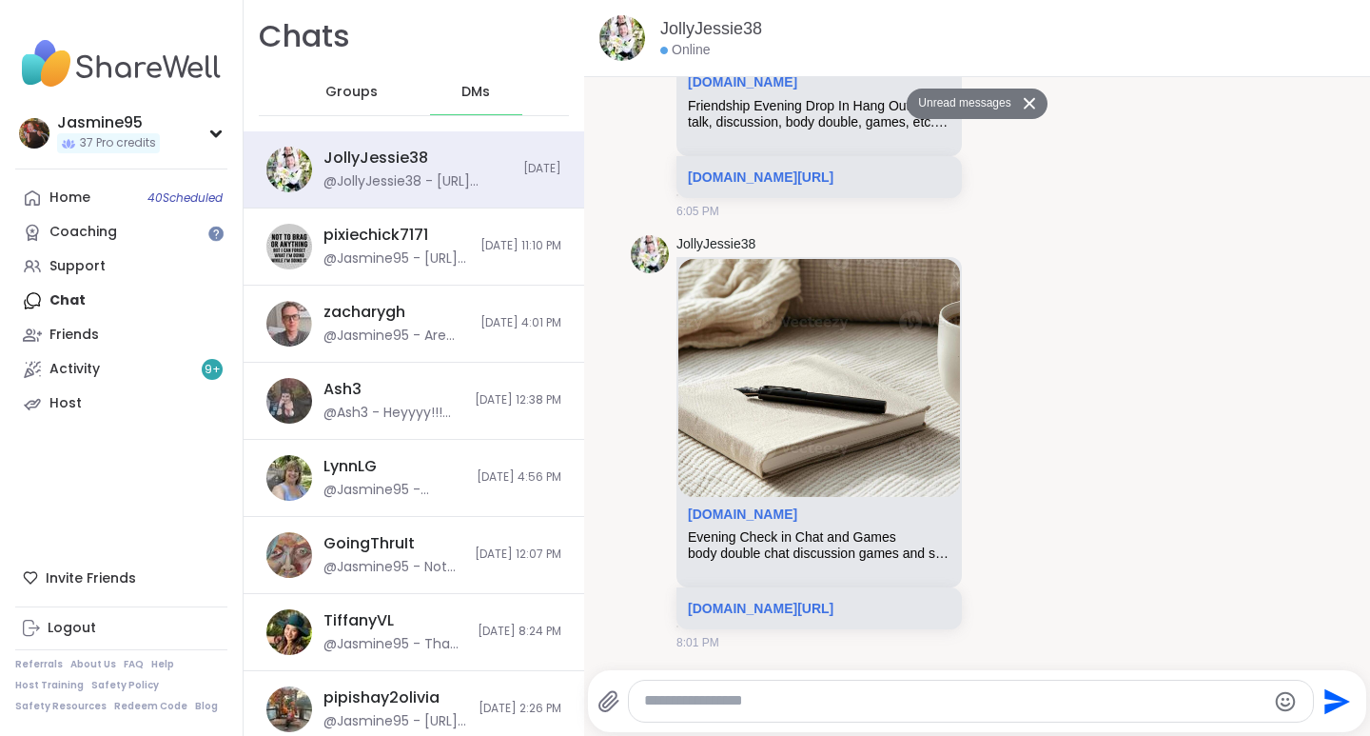
click at [100, 268] on div "Support" at bounding box center [77, 266] width 56 height 19
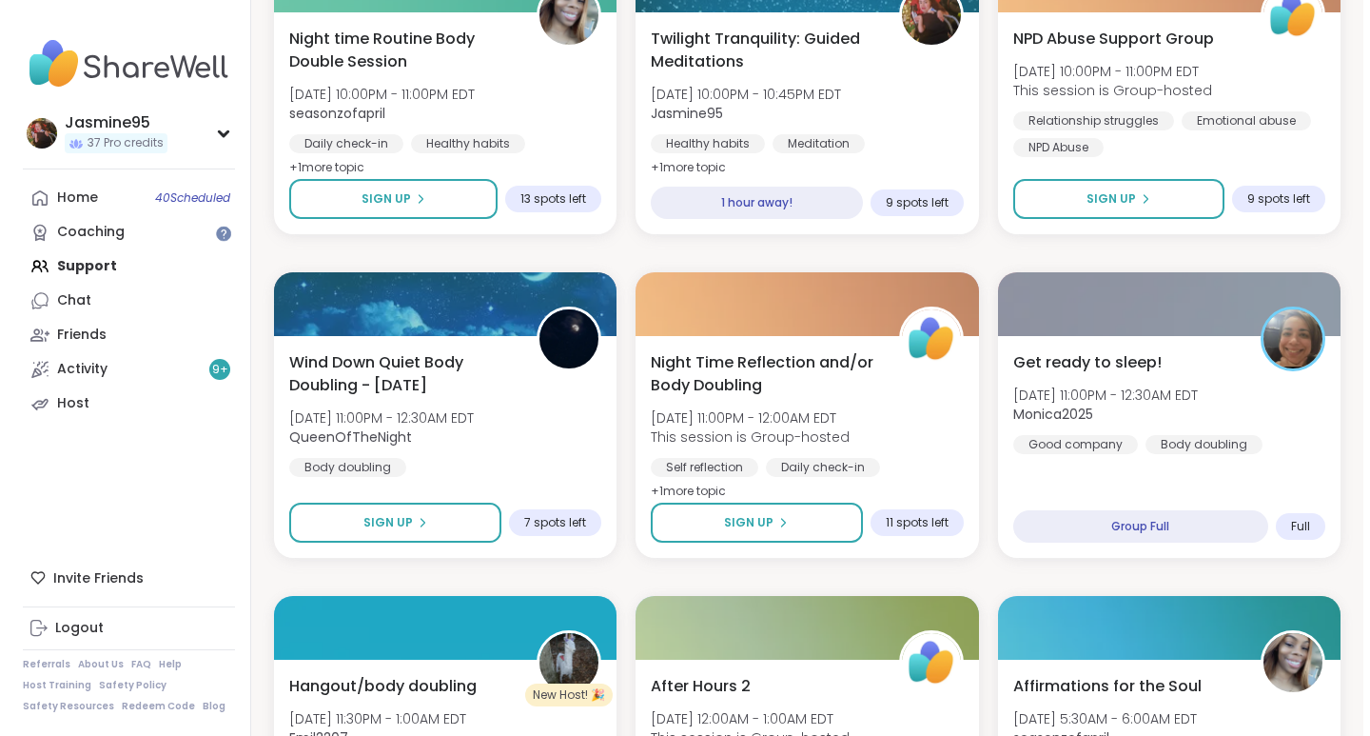
scroll to position [1403, 0]
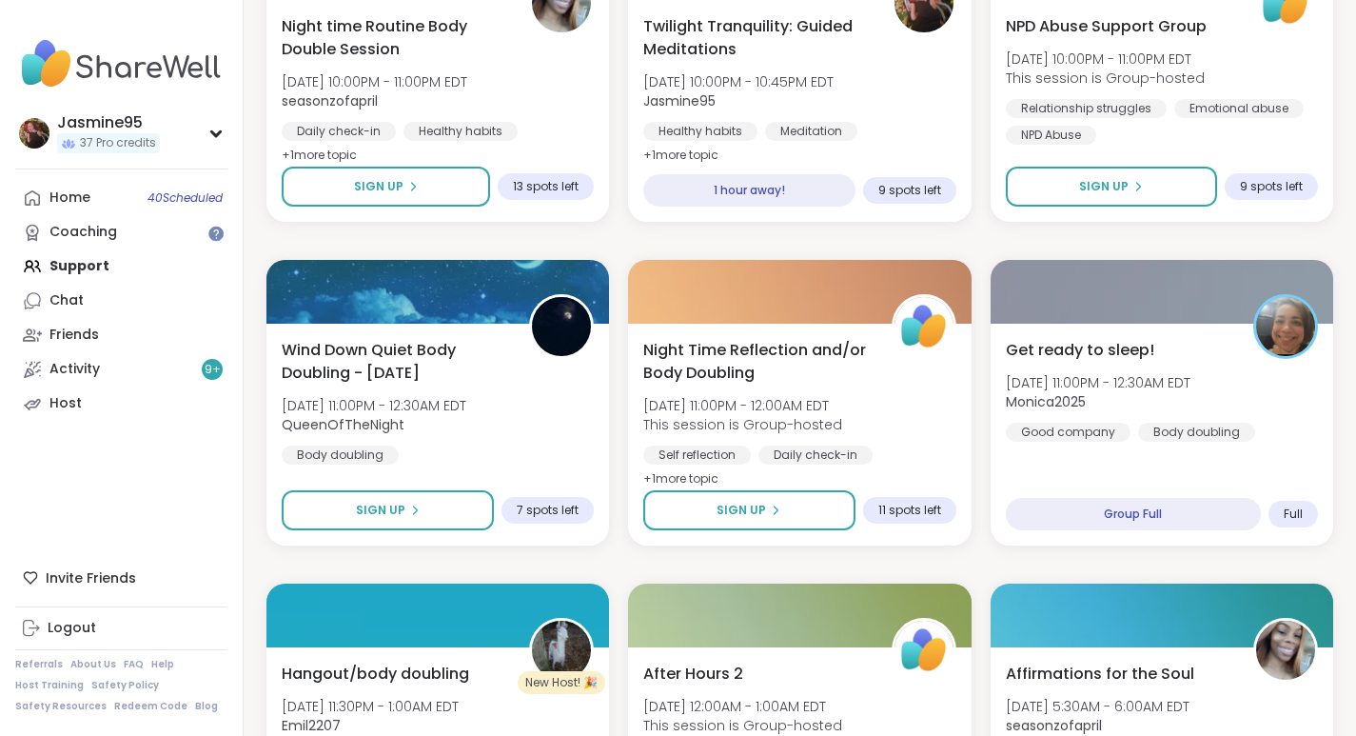
click at [891, 65] on div "Twilight Tranquility: Guided Meditations Mon, Oct 06 | 10:00PM - 10:45PM EDT Ja…" at bounding box center [799, 91] width 312 height 152
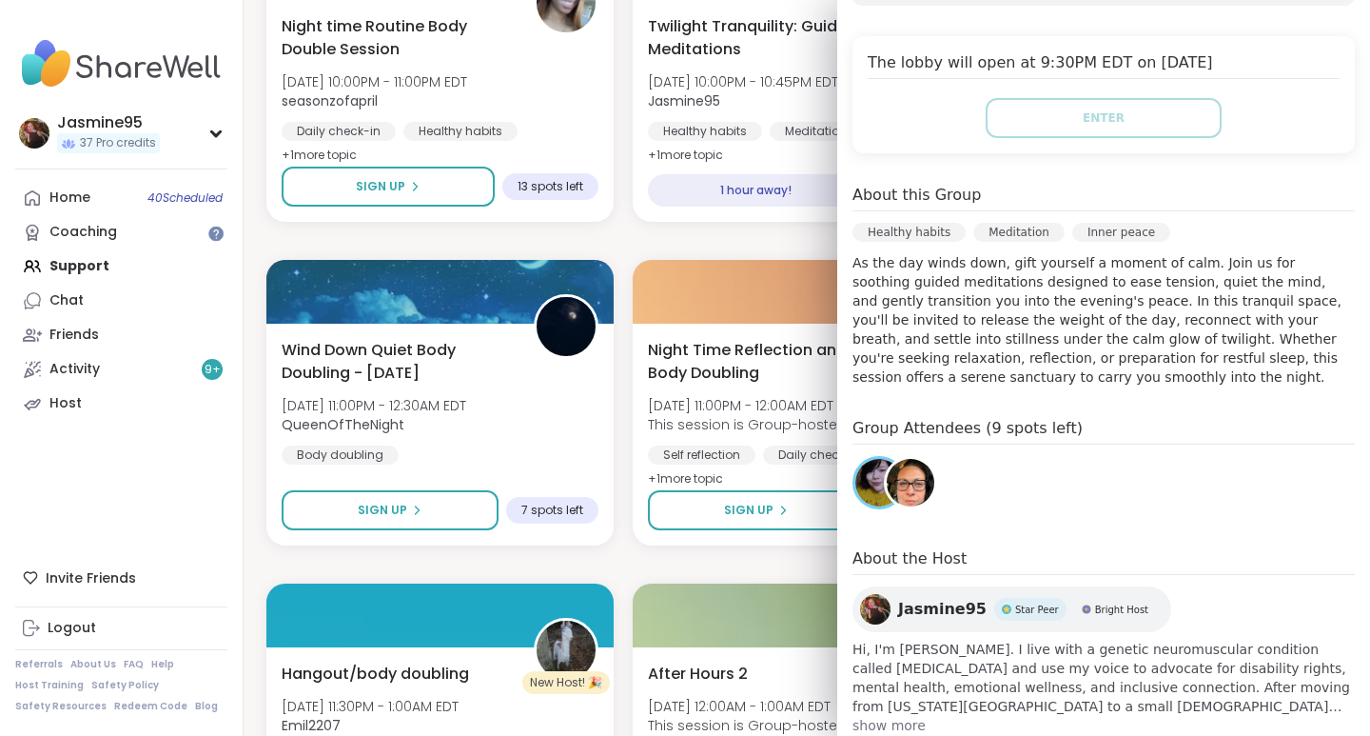
scroll to position [444, 0]
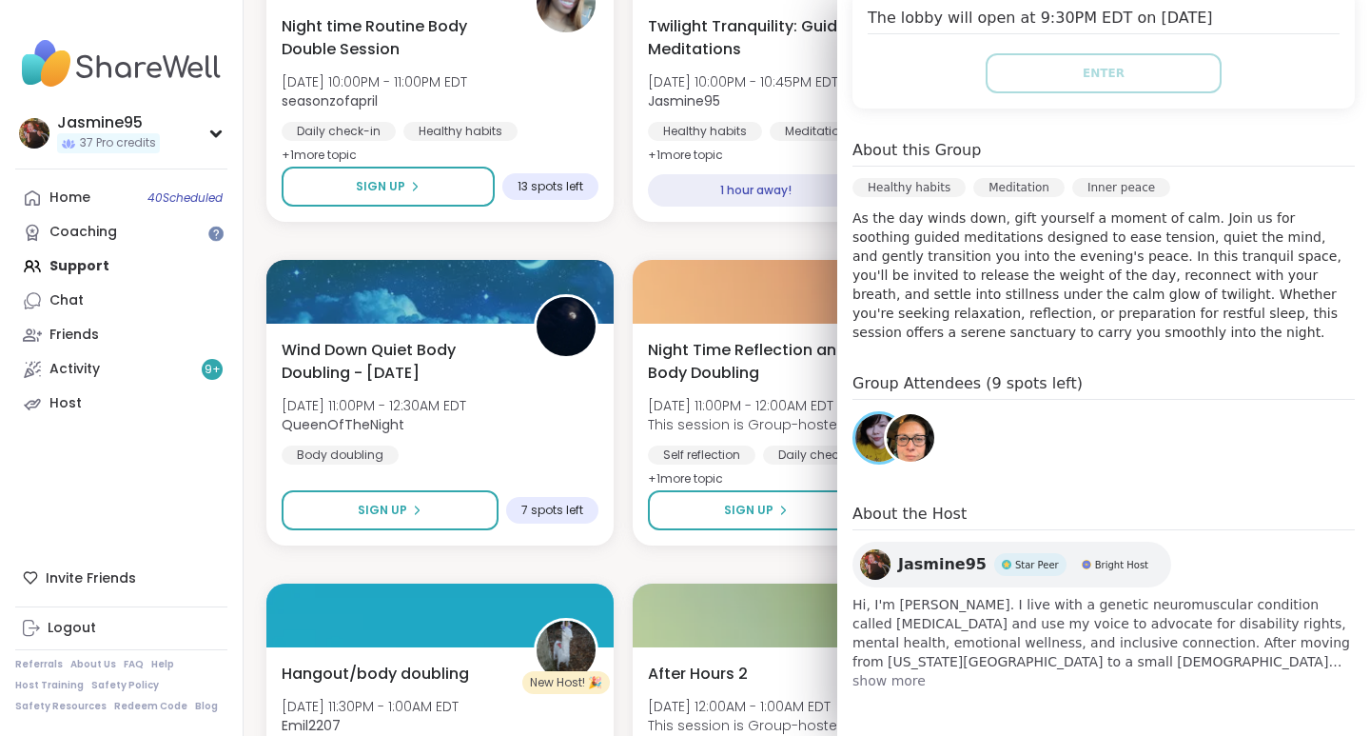
click at [126, 404] on link "Host" at bounding box center [121, 403] width 212 height 34
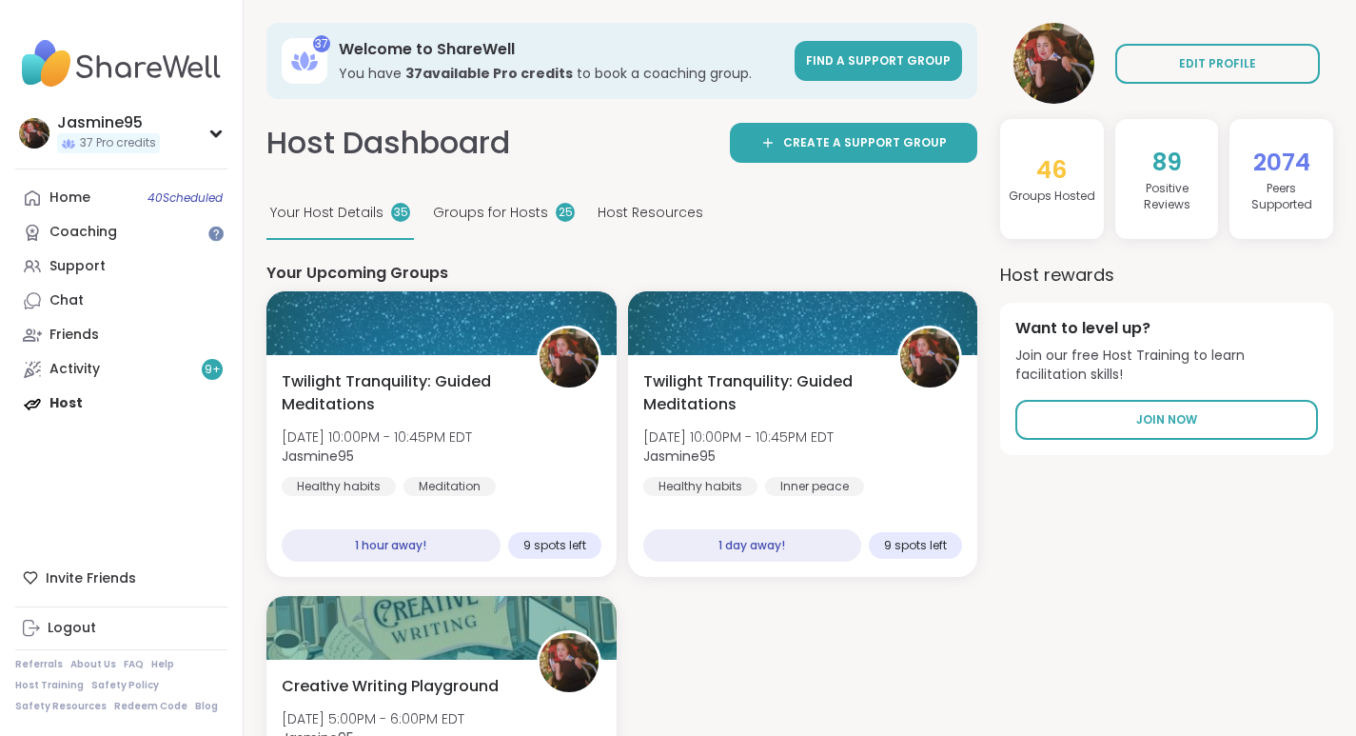
click at [439, 427] on span "Mon, Oct 06 | 10:00PM - 10:45PM EDT" at bounding box center [377, 436] width 190 height 19
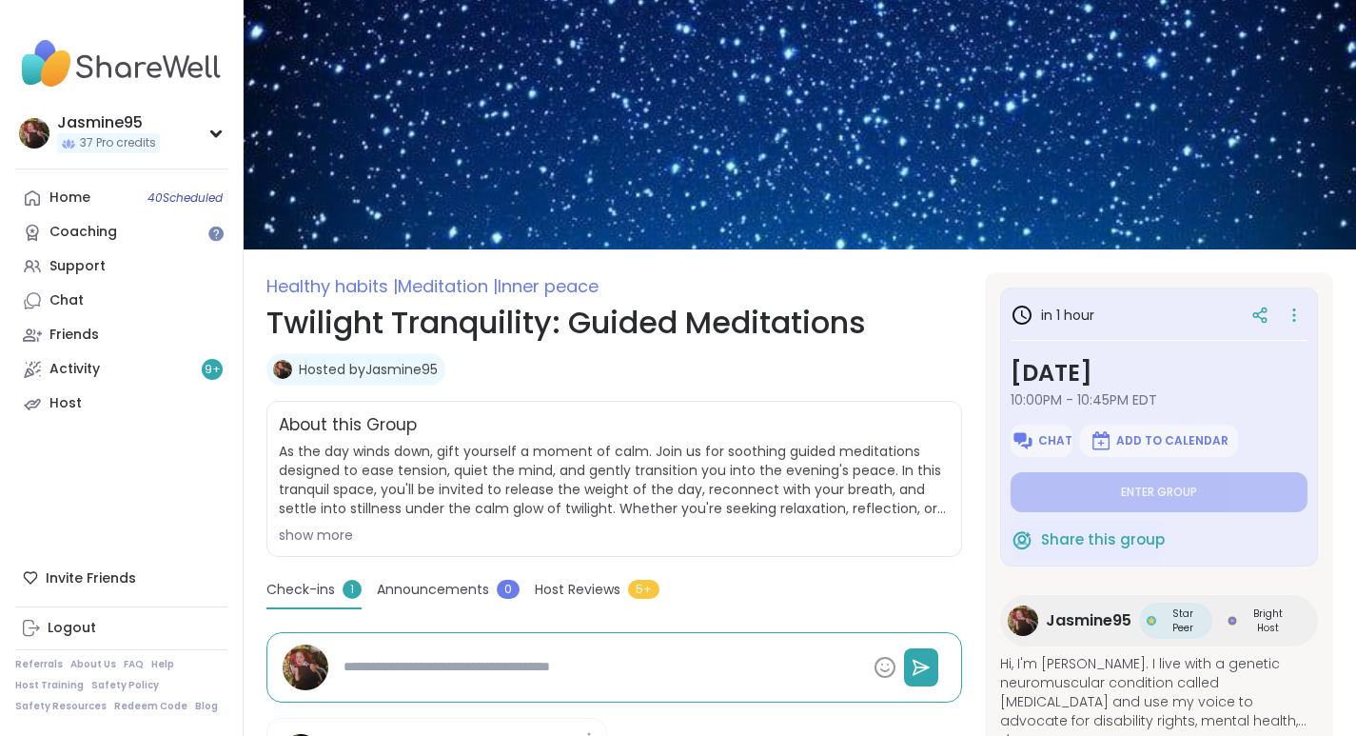
click at [1295, 320] on icon at bounding box center [1294, 315] width 19 height 27
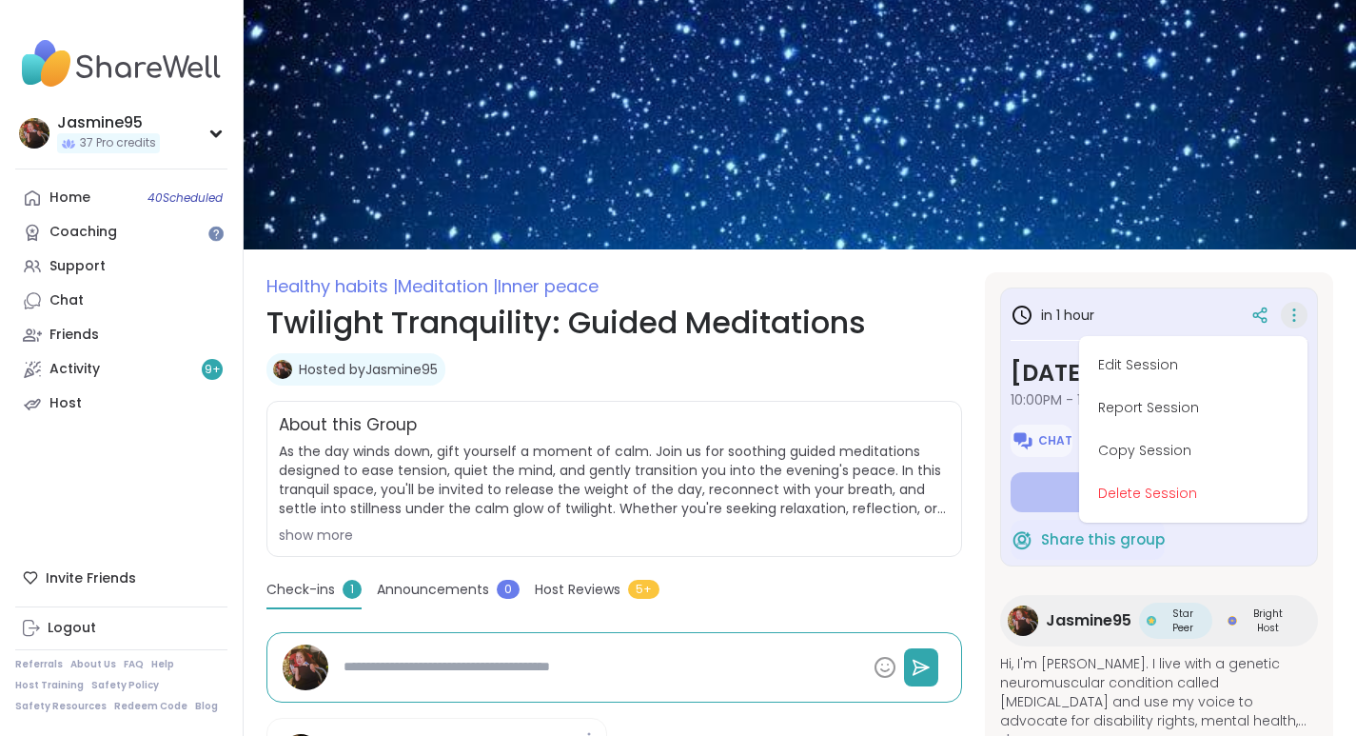
click at [1145, 499] on button "Delete Session" at bounding box center [1193, 493] width 213 height 43
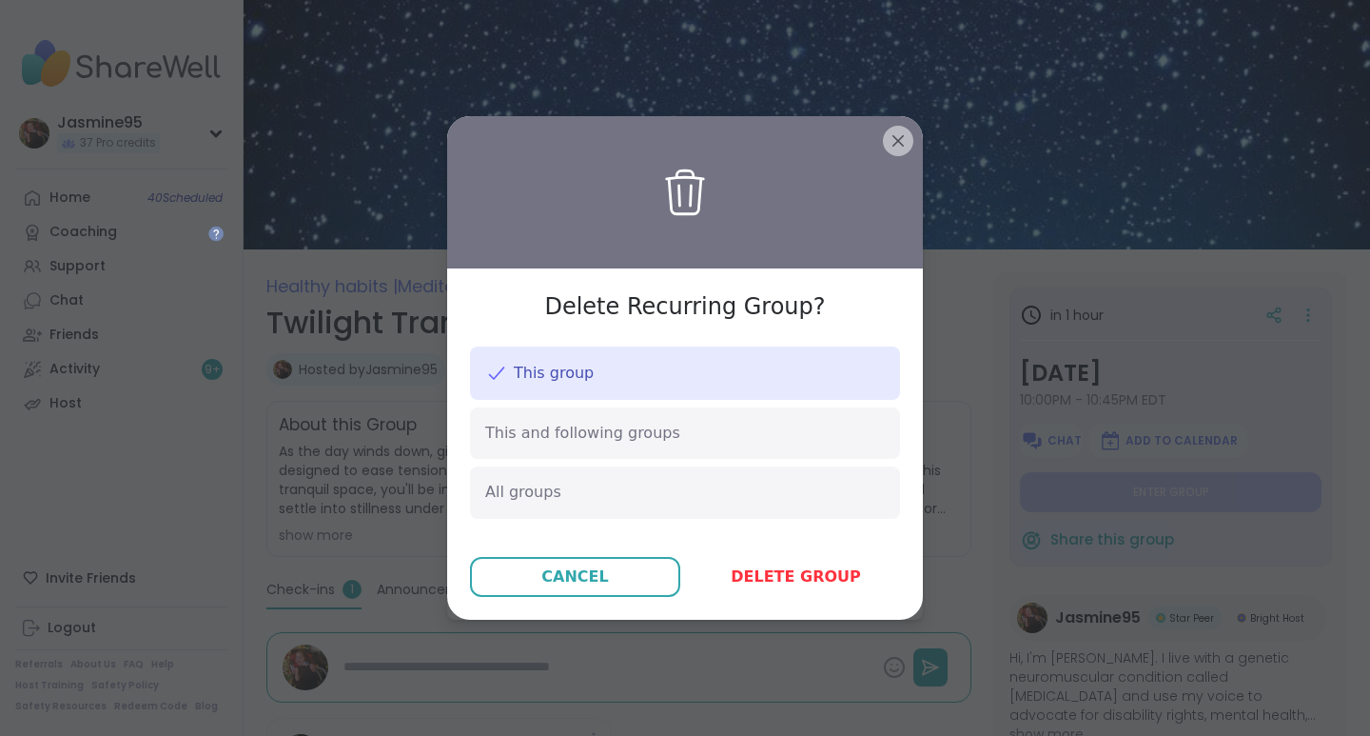
click at [772, 578] on span "Delete group" at bounding box center [796, 576] width 130 height 23
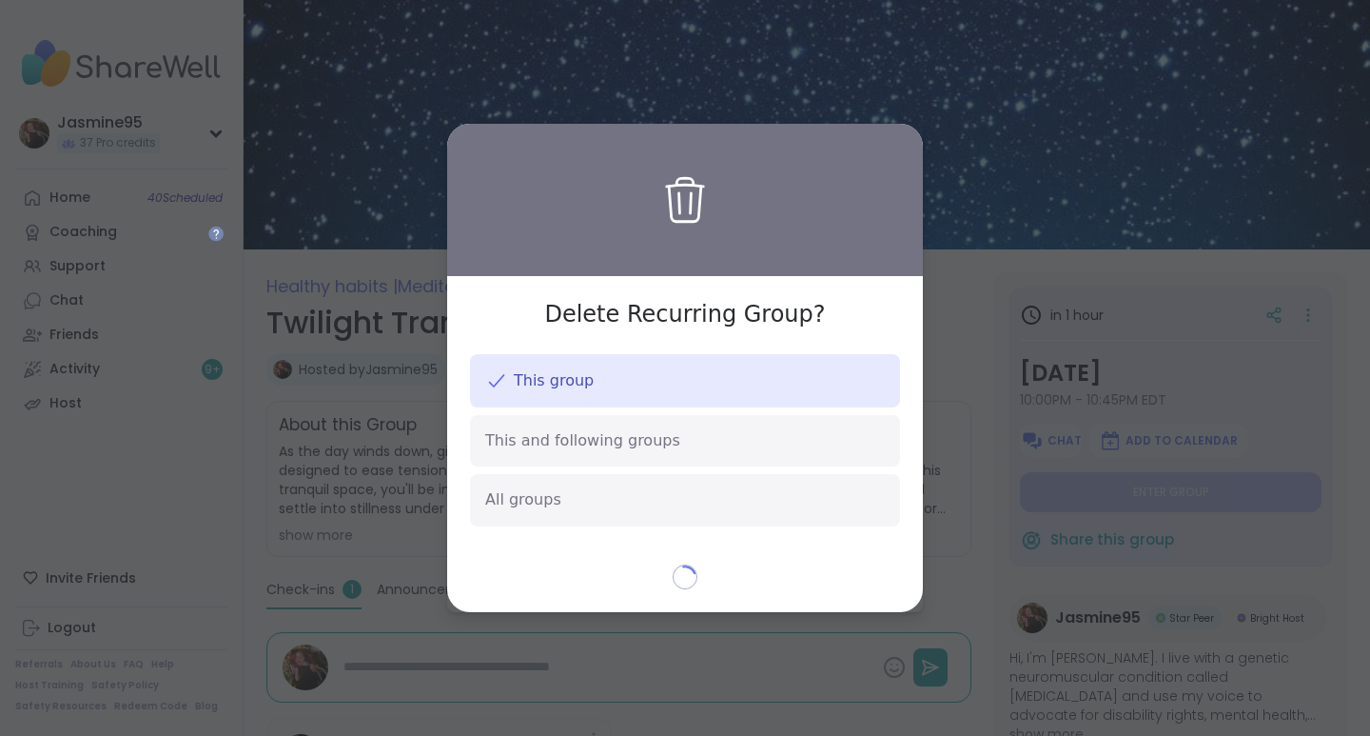
type textarea "*"
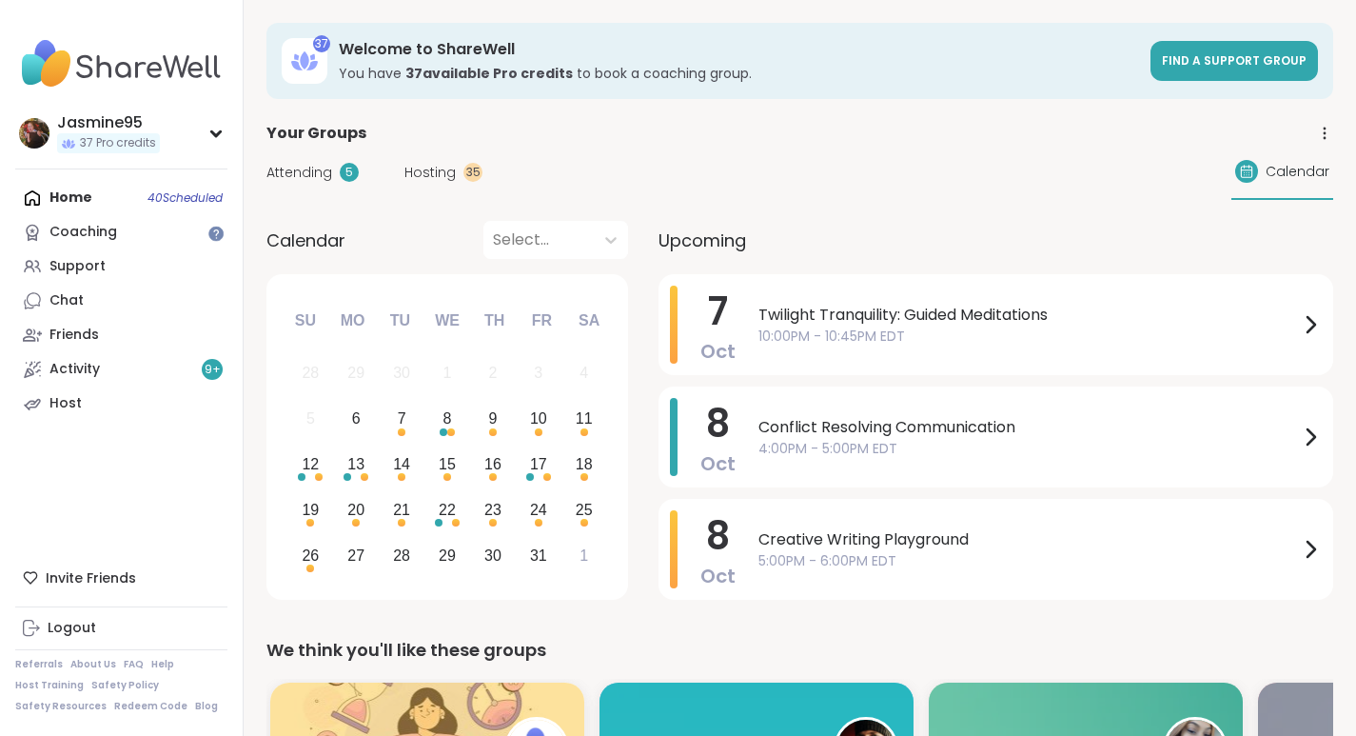
click at [96, 272] on div "Support" at bounding box center [77, 266] width 56 height 19
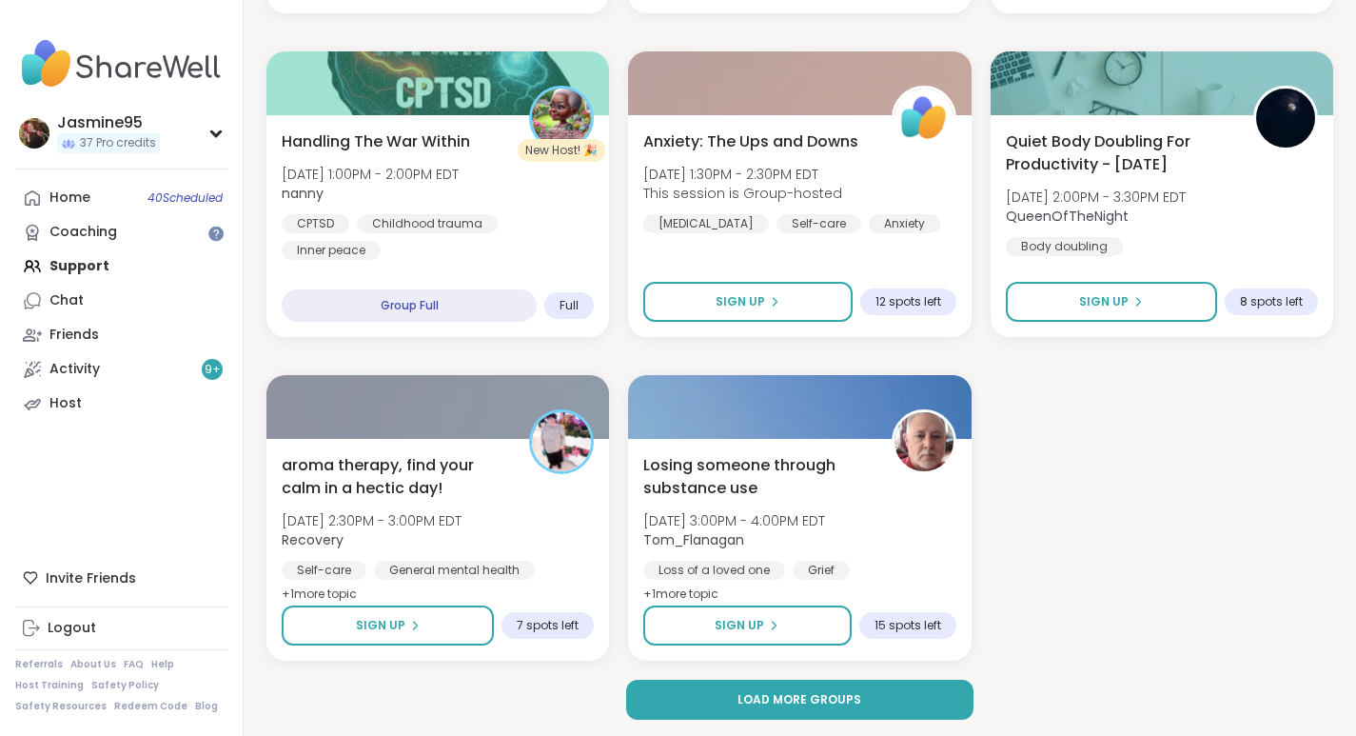
scroll to position [3556, 0]
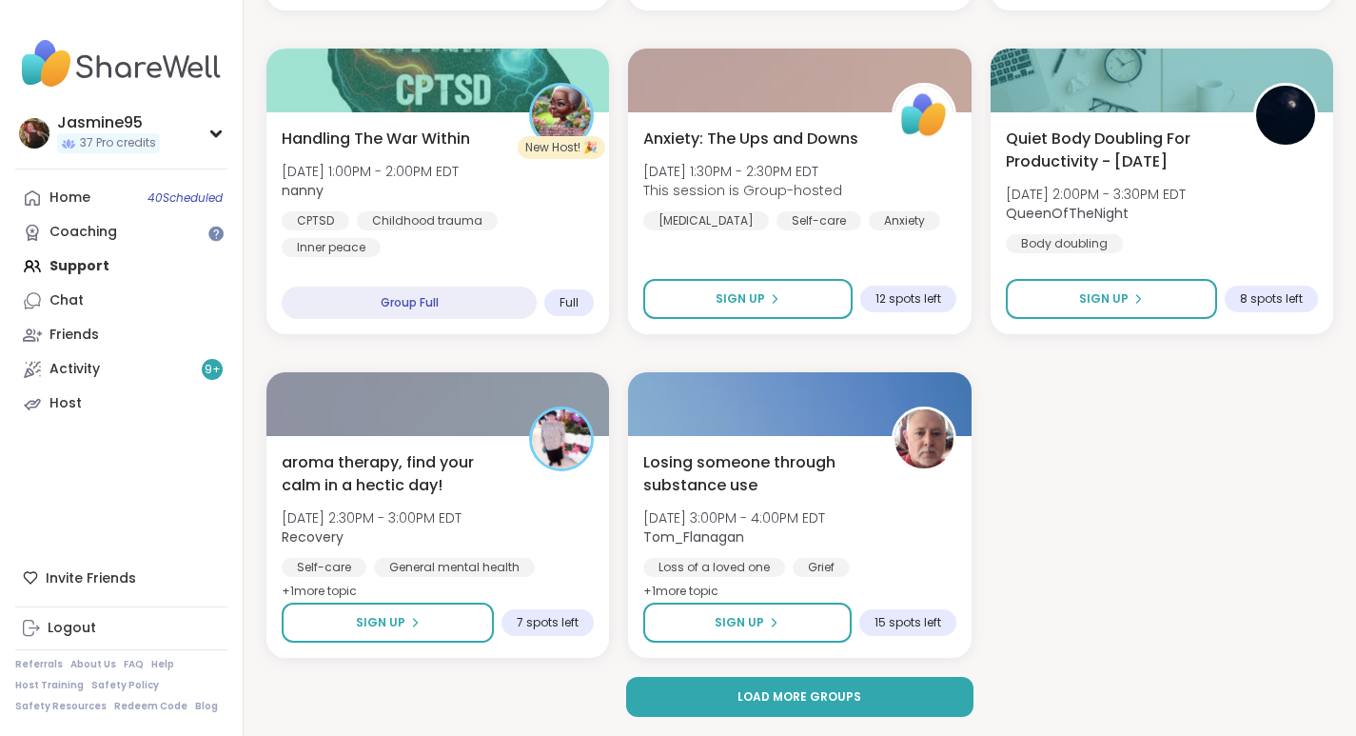
click at [818, 700] on span "Load more groups" at bounding box center [800, 696] width 124 height 17
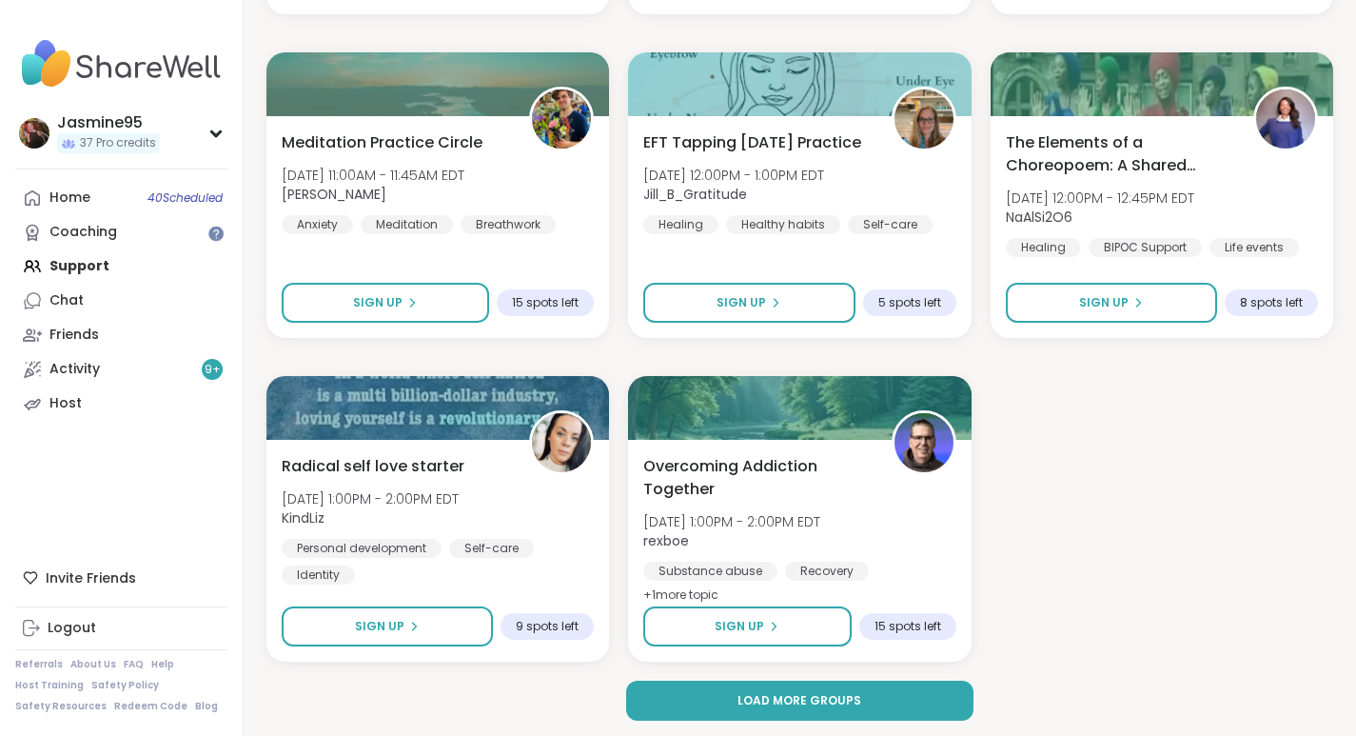
scroll to position [7439, 0]
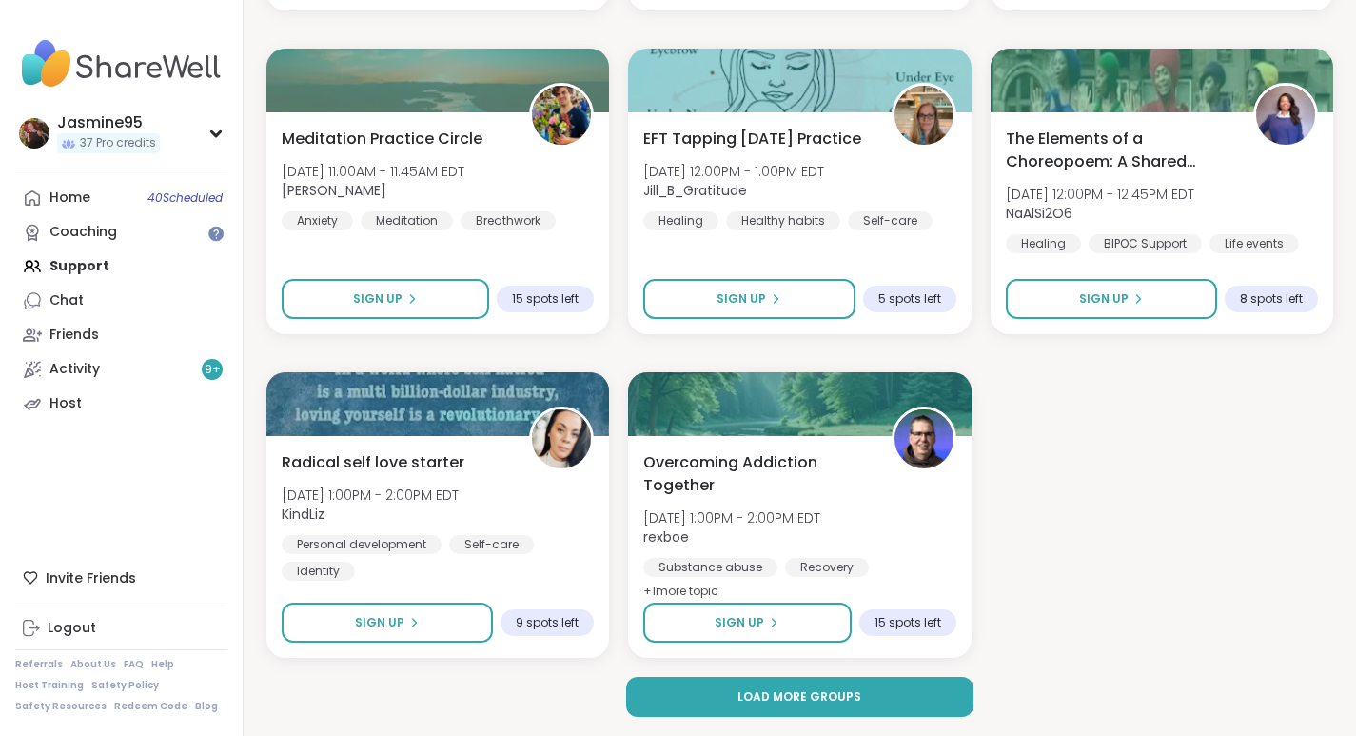
click at [796, 687] on button "Load more groups" at bounding box center [800, 697] width 348 height 40
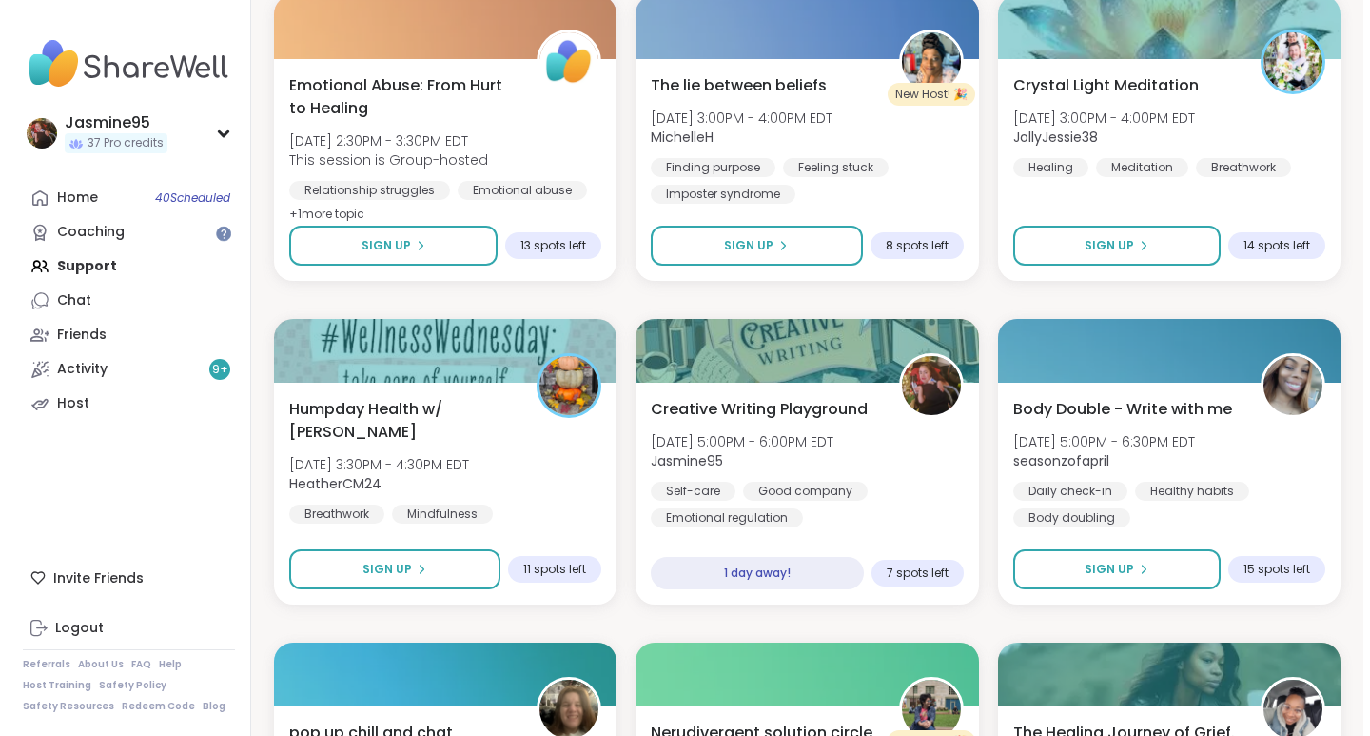
scroll to position [8785, 0]
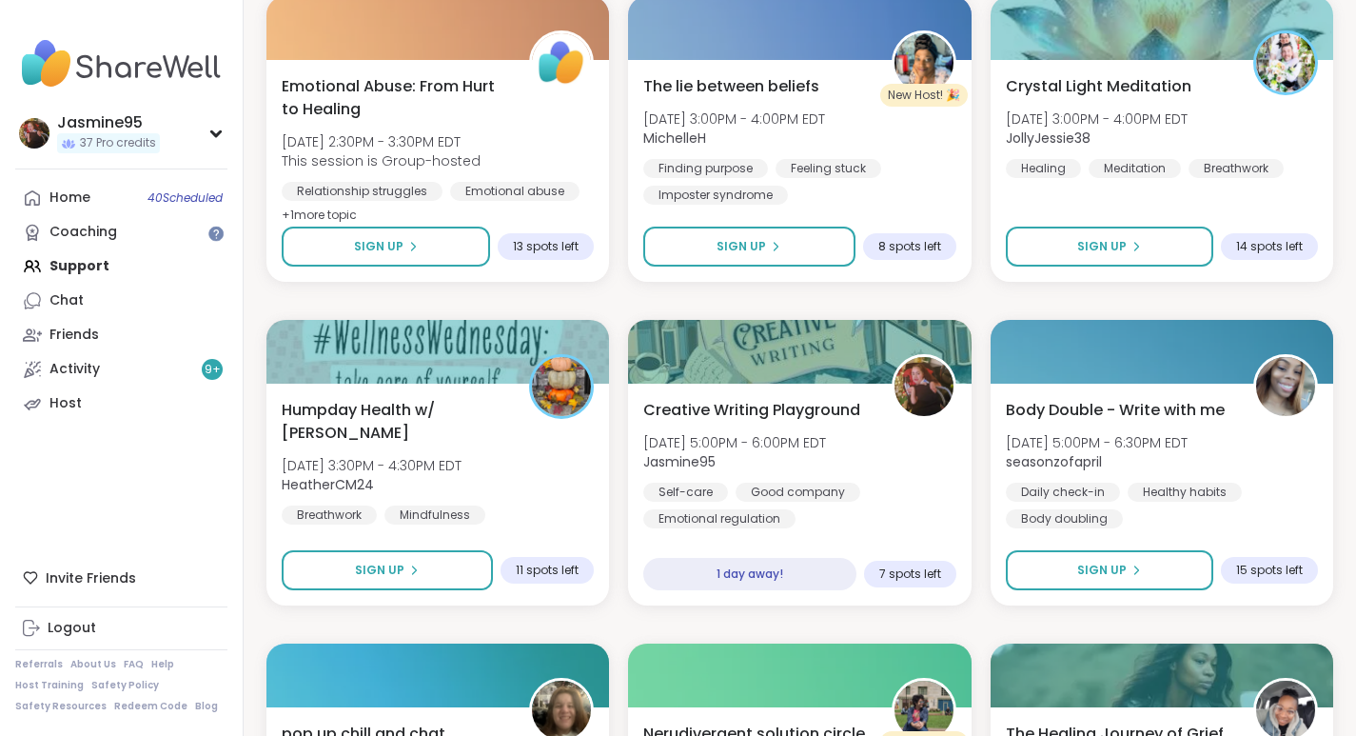
click at [826, 434] on span "[DATE] 5:00PM - 6:00PM EDT" at bounding box center [734, 442] width 183 height 19
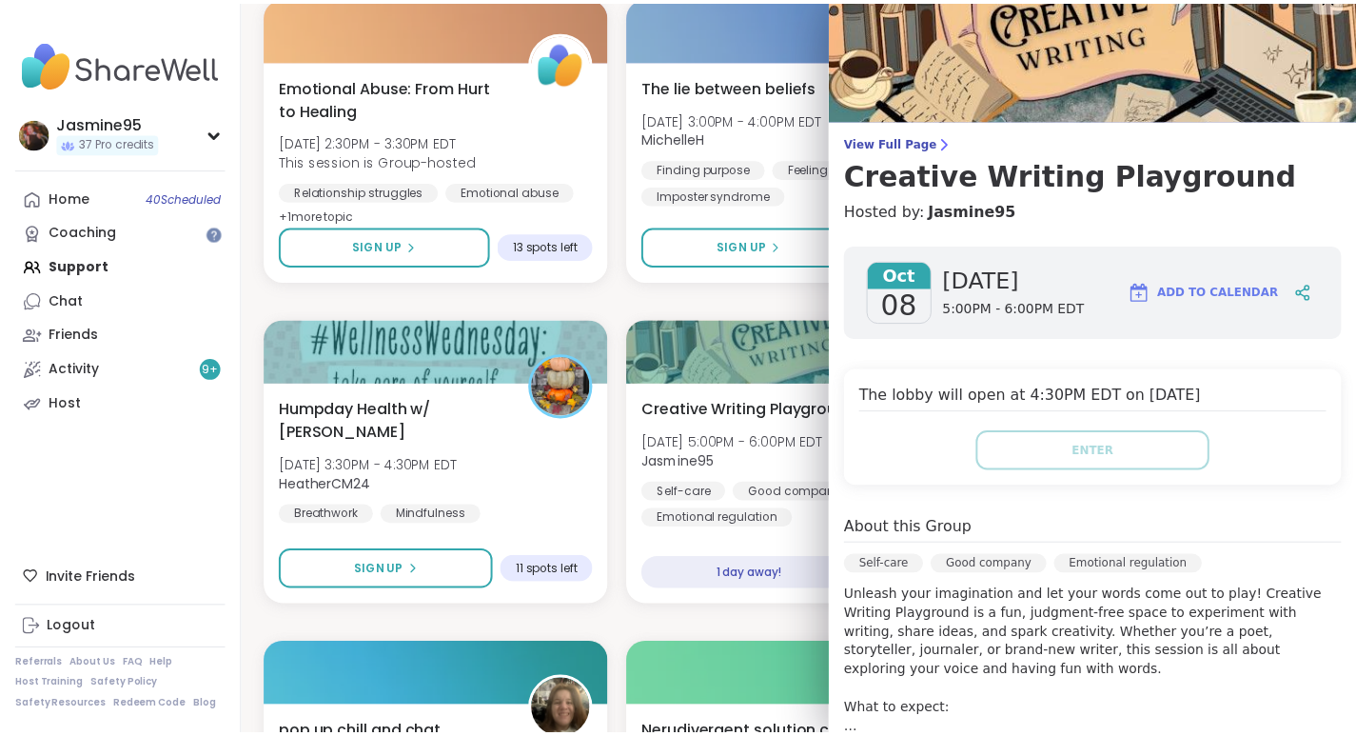
scroll to position [0, 0]
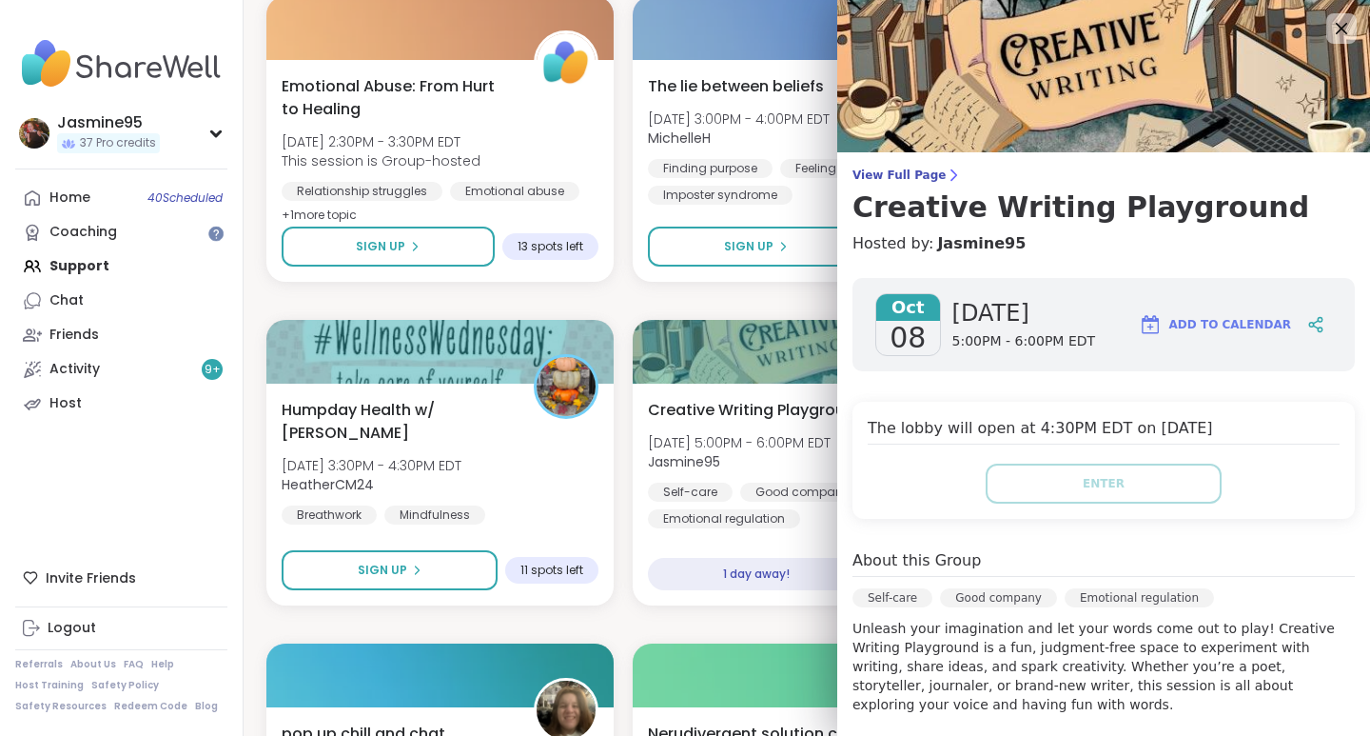
click at [1336, 30] on icon at bounding box center [1341, 28] width 11 height 11
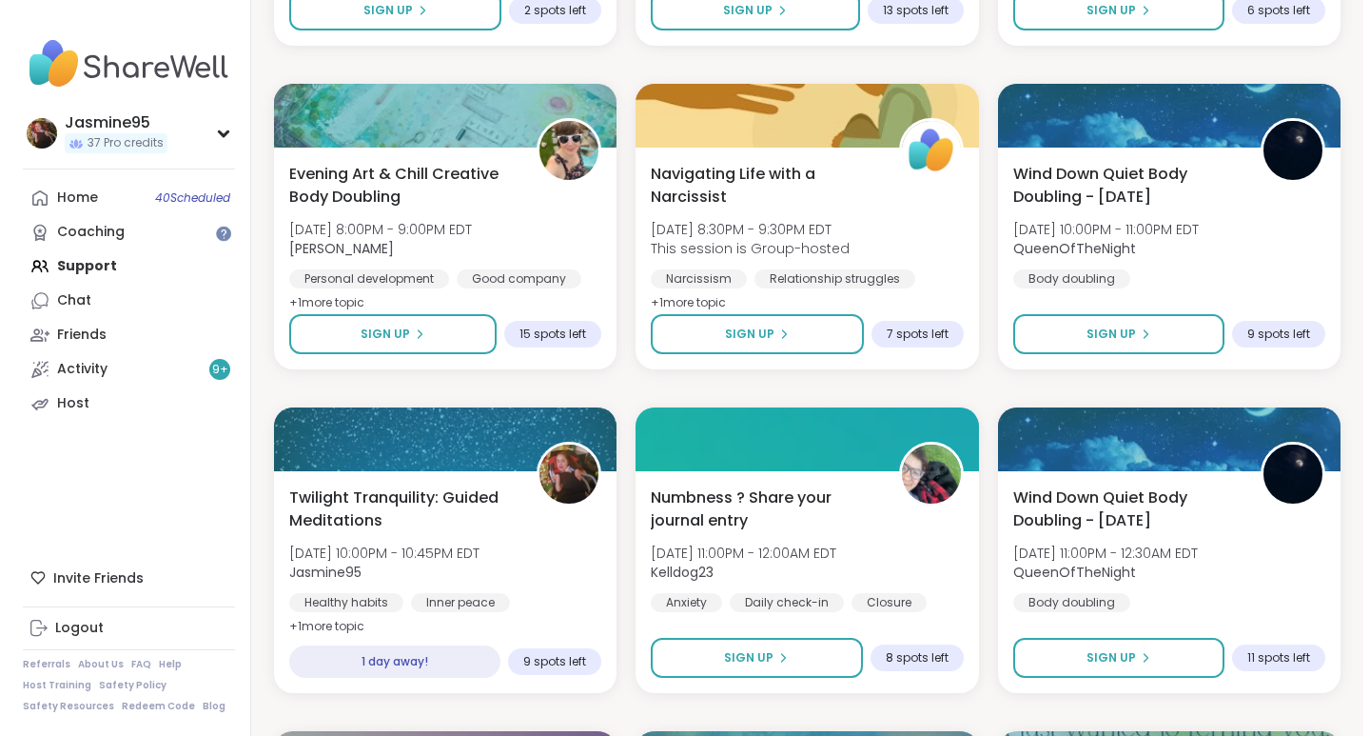
scroll to position [5467, 0]
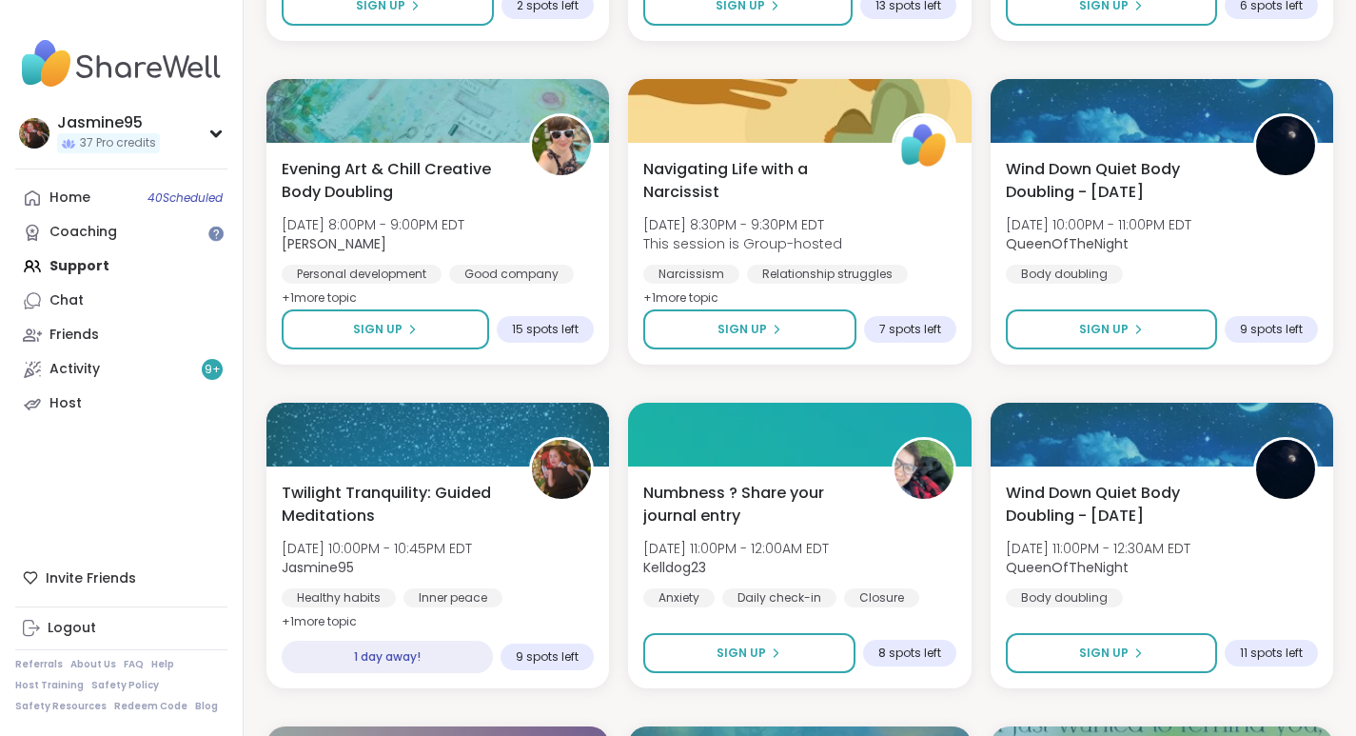
click at [426, 553] on span "[DATE] 10:00PM - 10:45PM EDT" at bounding box center [377, 548] width 190 height 19
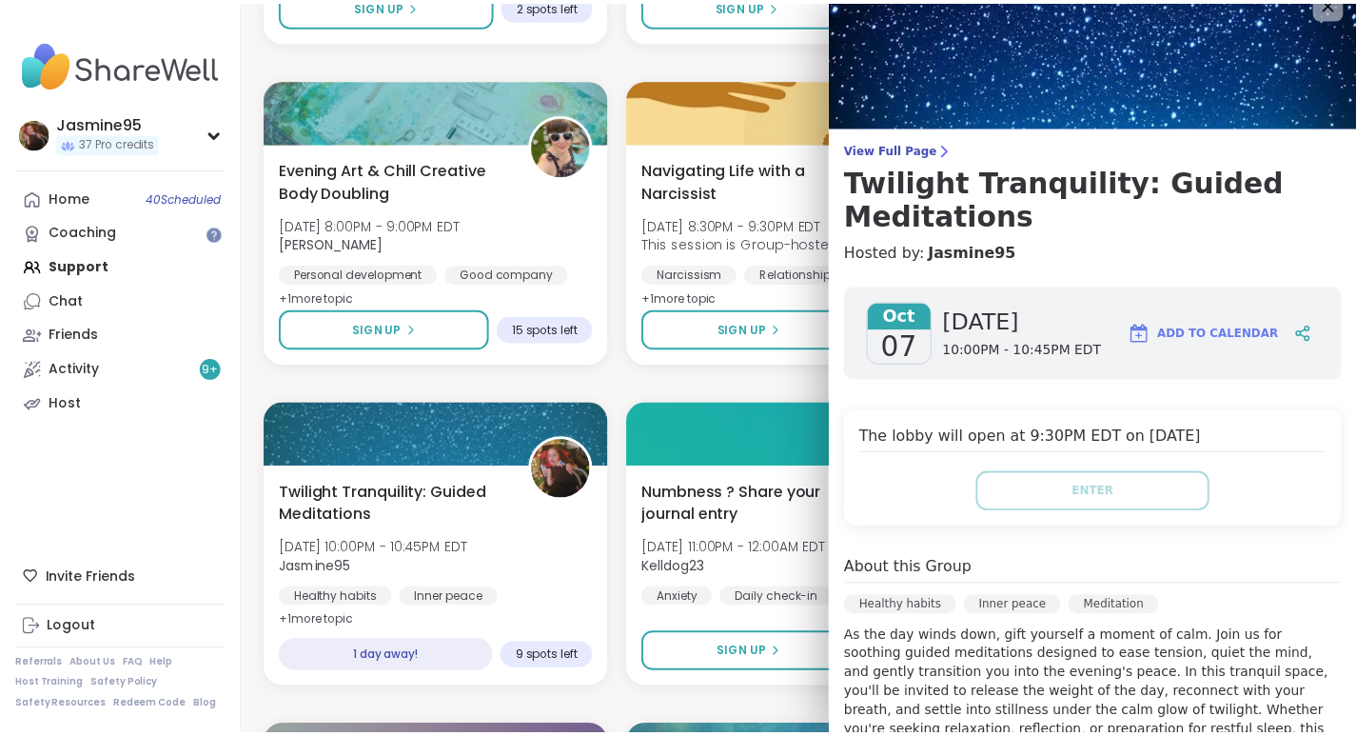
scroll to position [0, 0]
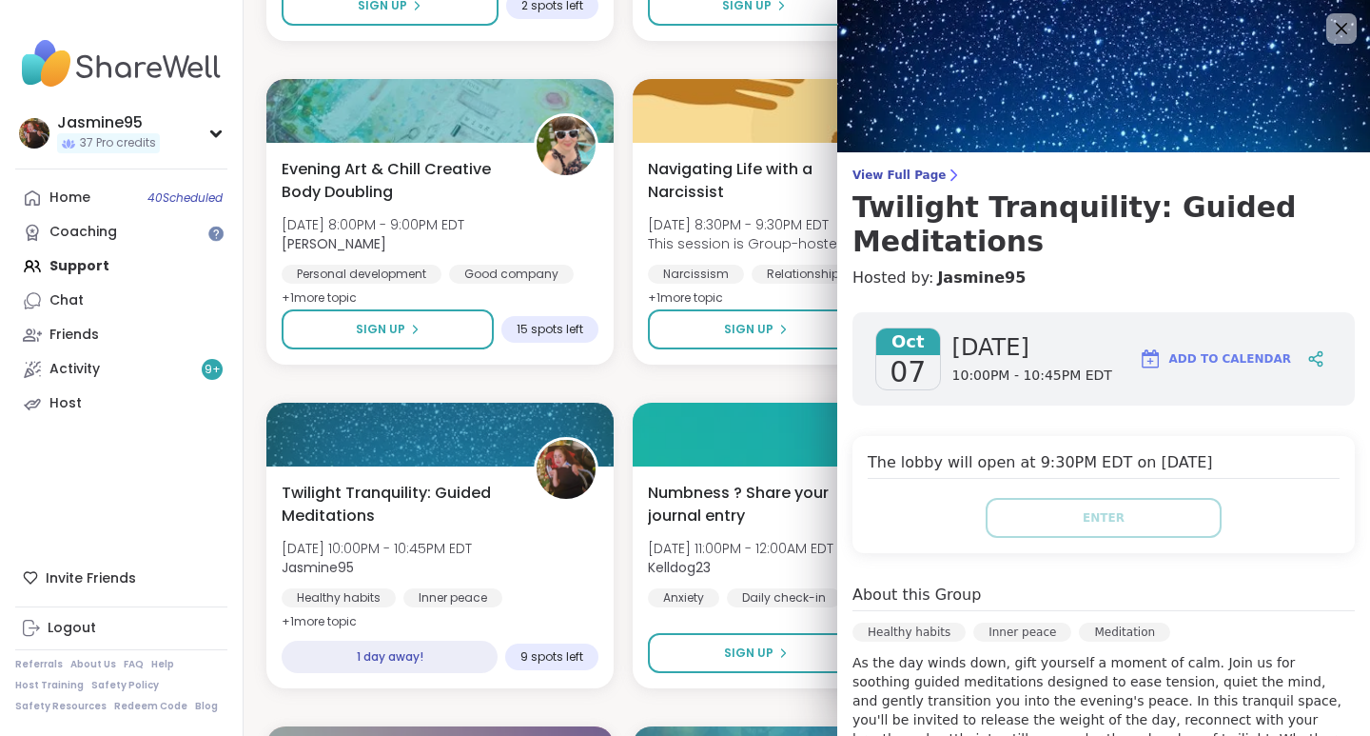
click at [1308, 358] on icon at bounding box center [1316, 358] width 17 height 17
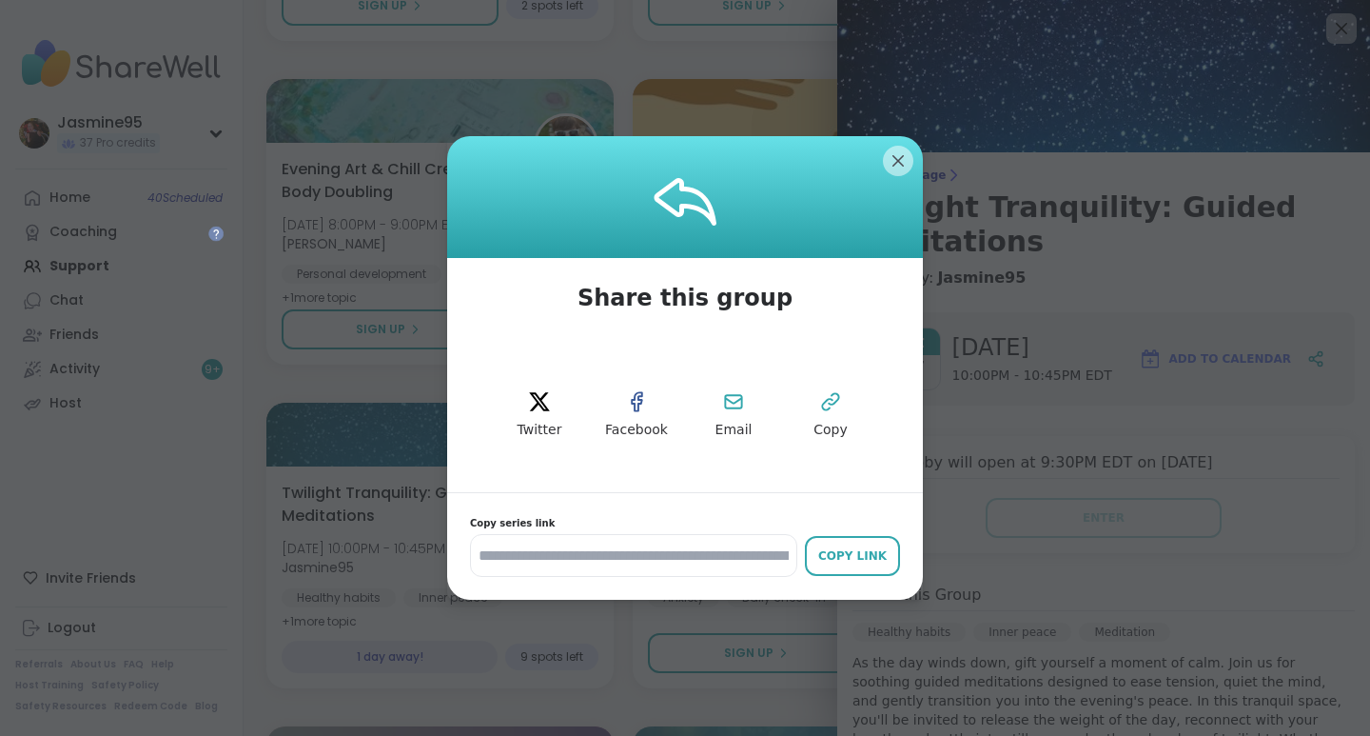
click at [834, 409] on icon at bounding box center [830, 401] width 23 height 23
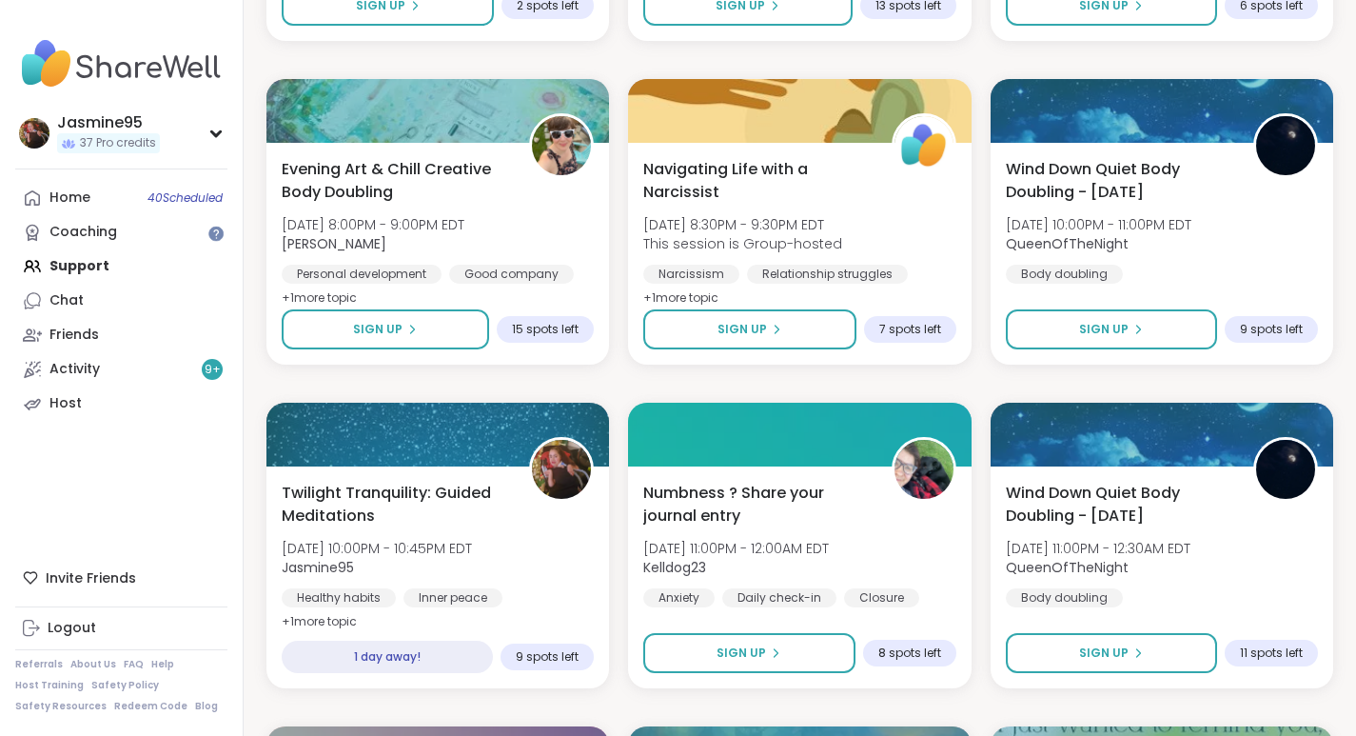
click at [120, 368] on link "Activity 9 +" at bounding box center [121, 369] width 212 height 34
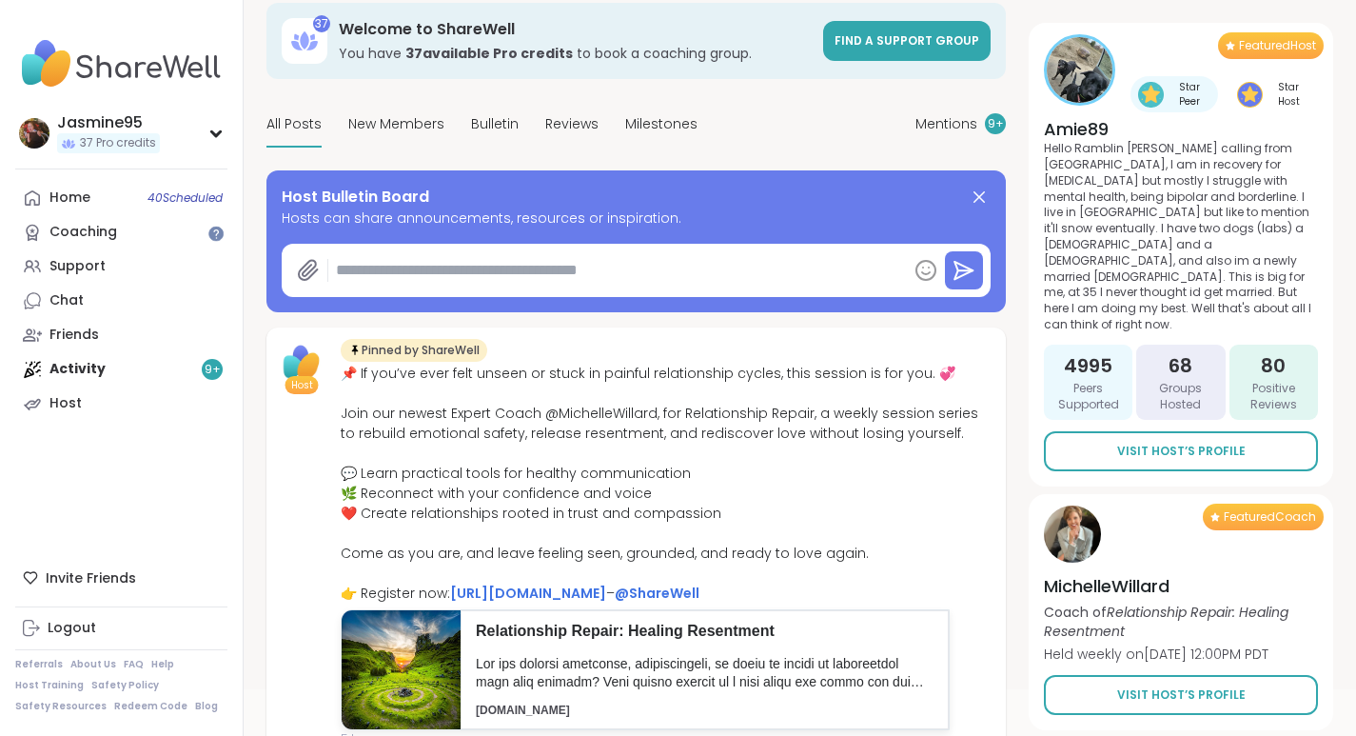
scroll to position [59, 0]
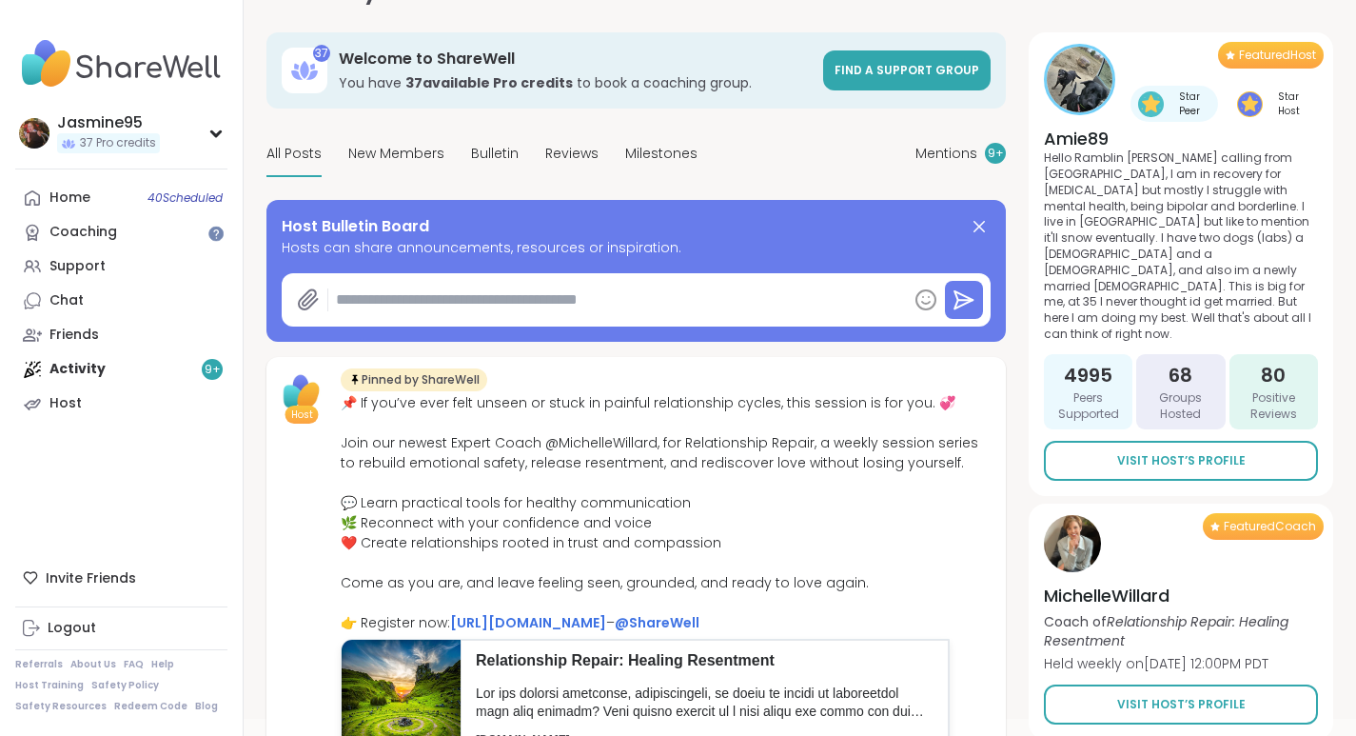
click at [637, 304] on textarea at bounding box center [617, 300] width 579 height 38
paste textarea "**********"
type textarea "*"
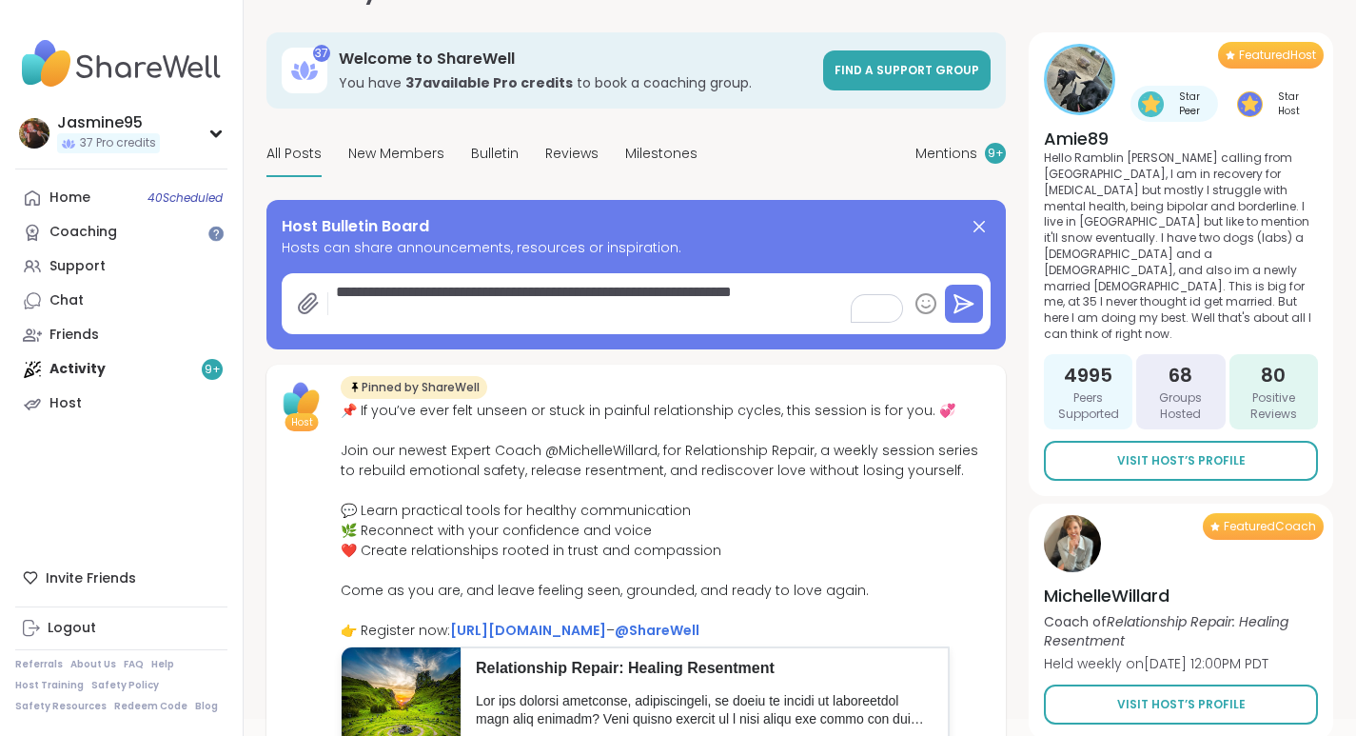
type textarea "**********"
click at [966, 306] on icon at bounding box center [964, 303] width 18 height 17
type textarea "*"
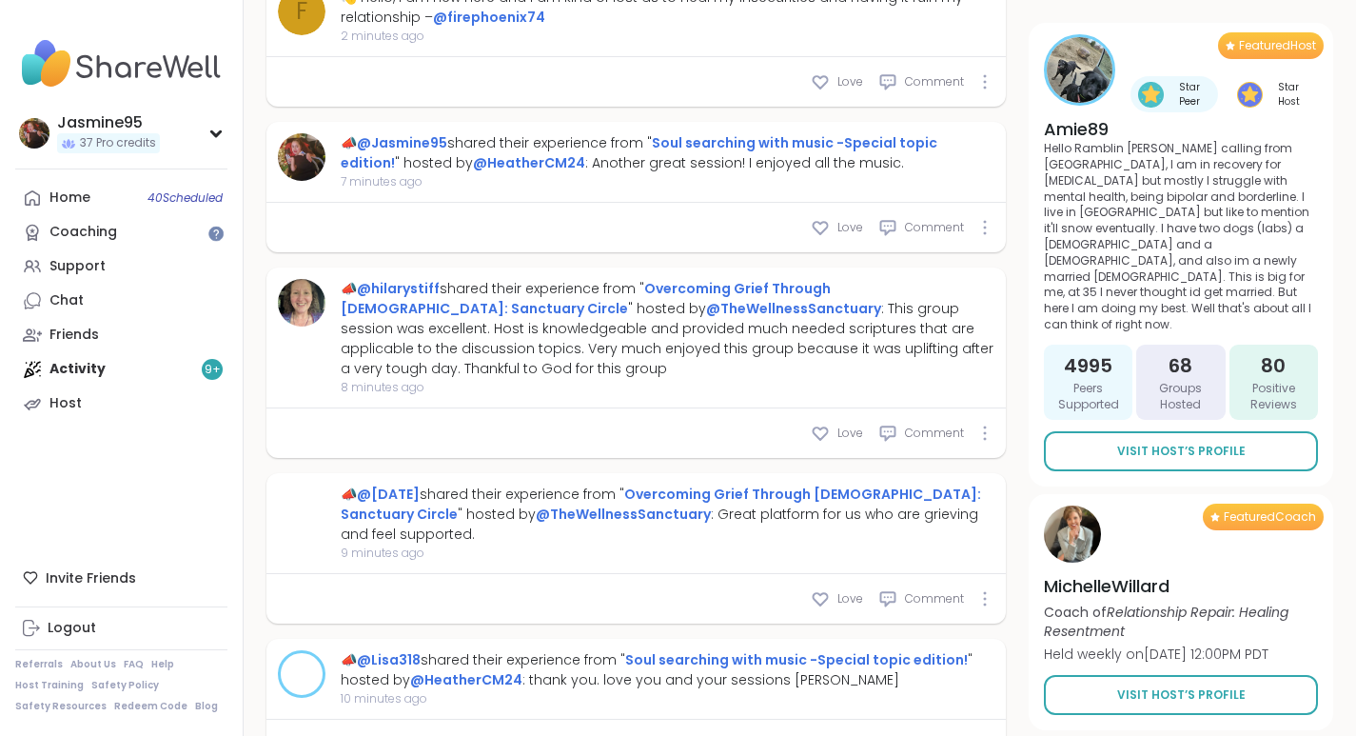
scroll to position [784, 0]
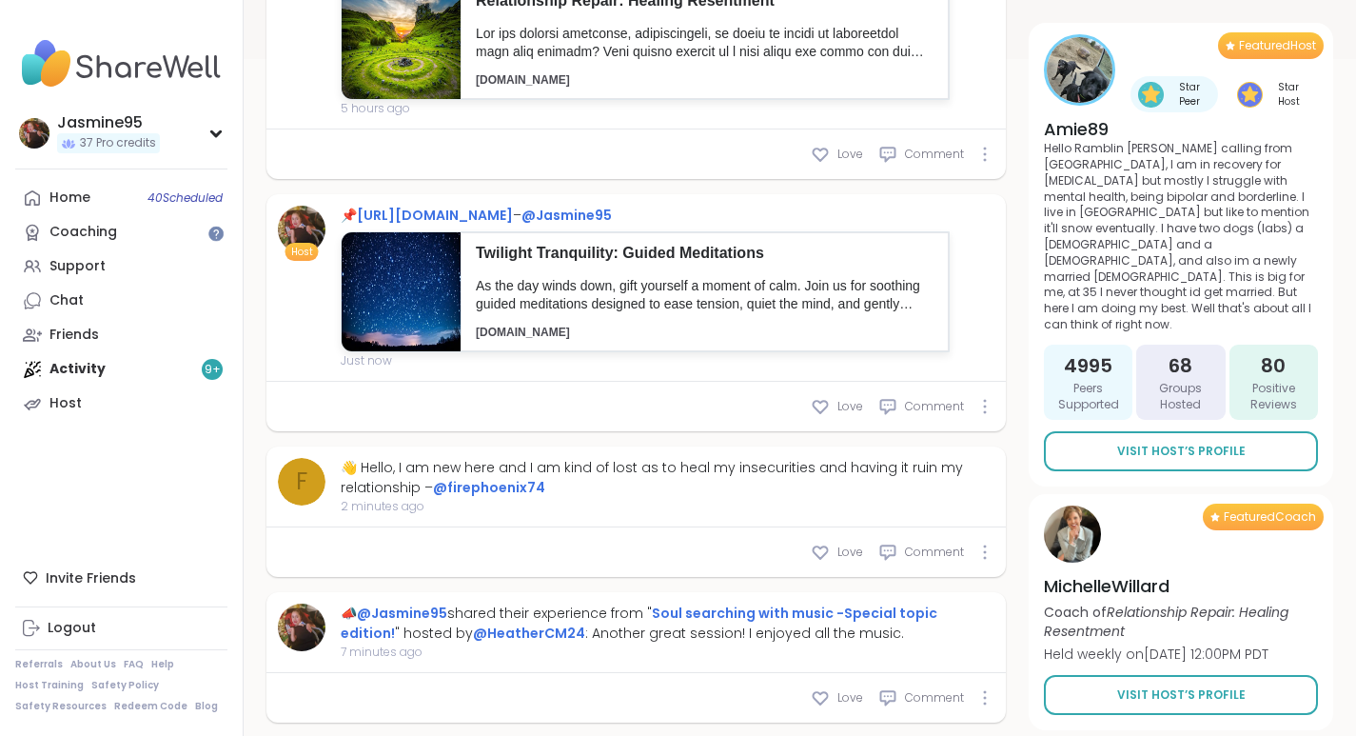
scroll to position [723, 0]
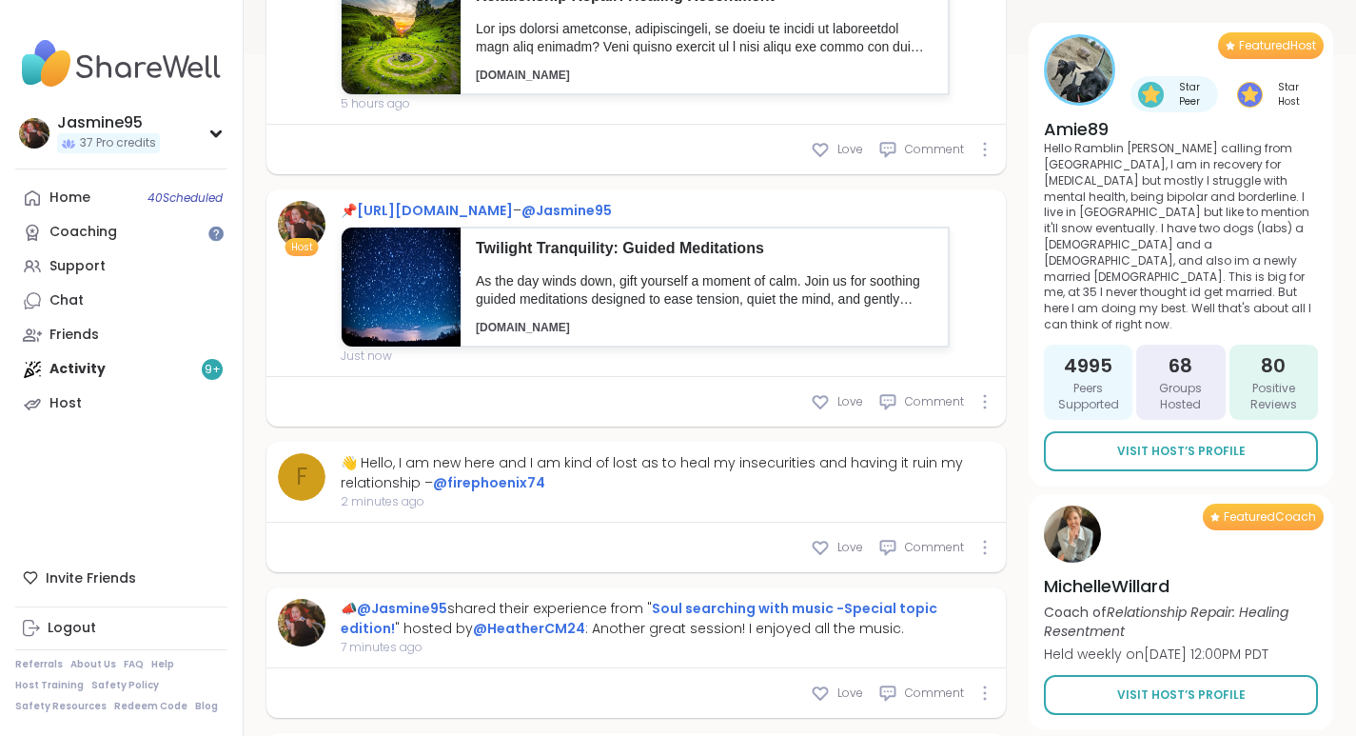
click at [96, 266] on div "Support" at bounding box center [77, 266] width 56 height 19
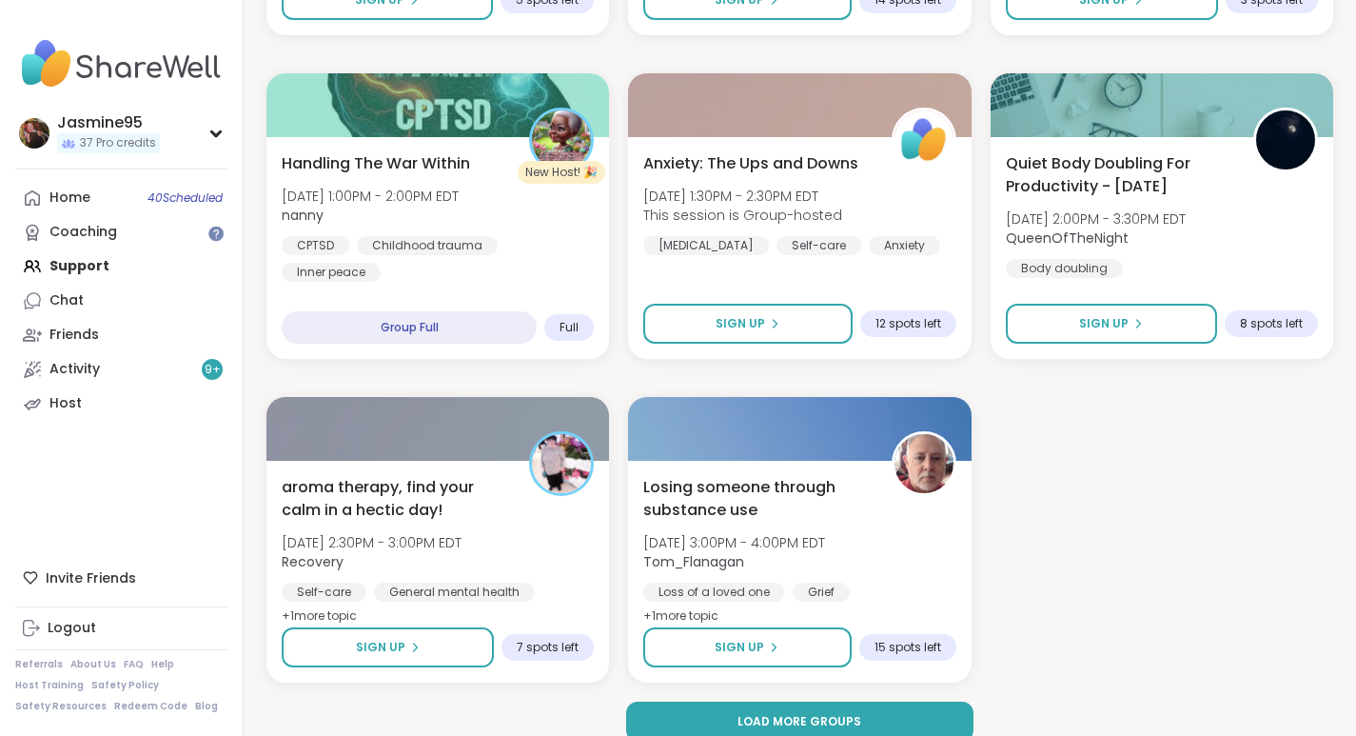
scroll to position [3556, 0]
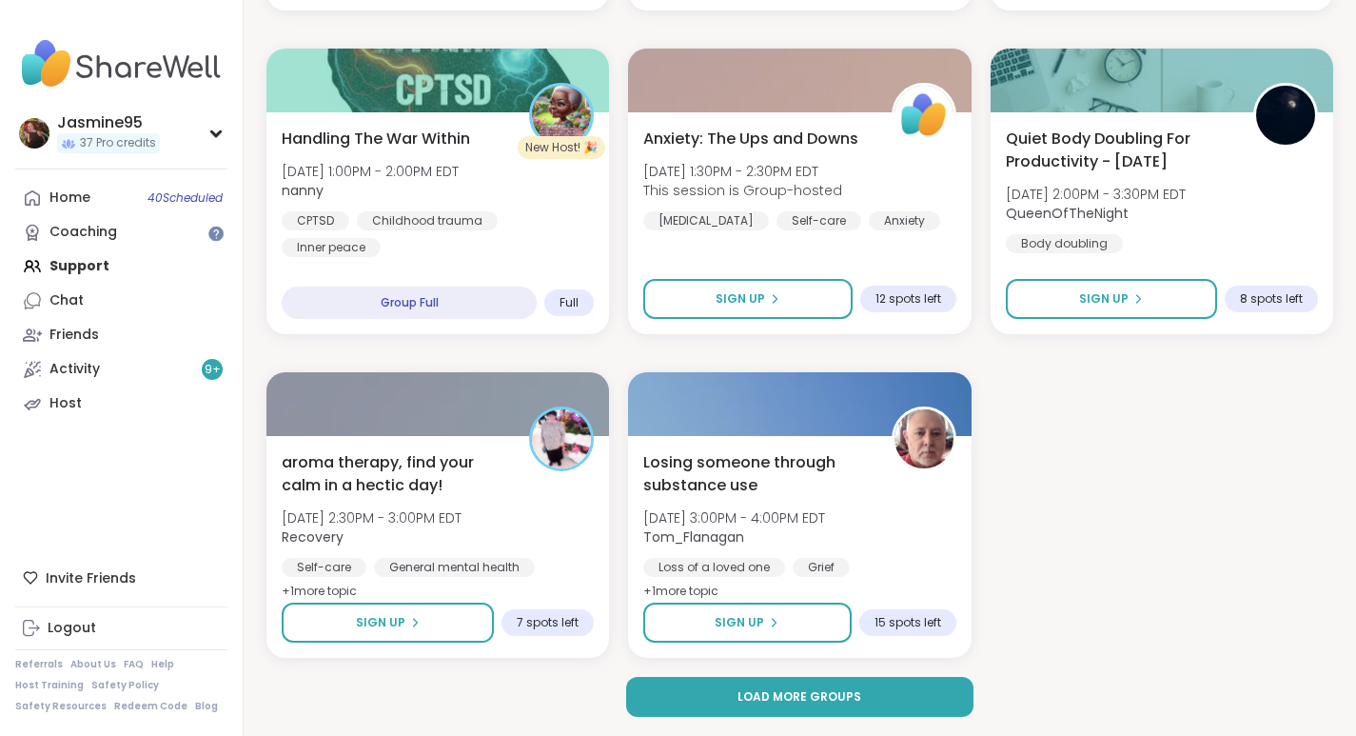
click at [854, 705] on button "Load more groups" at bounding box center [800, 697] width 348 height 40
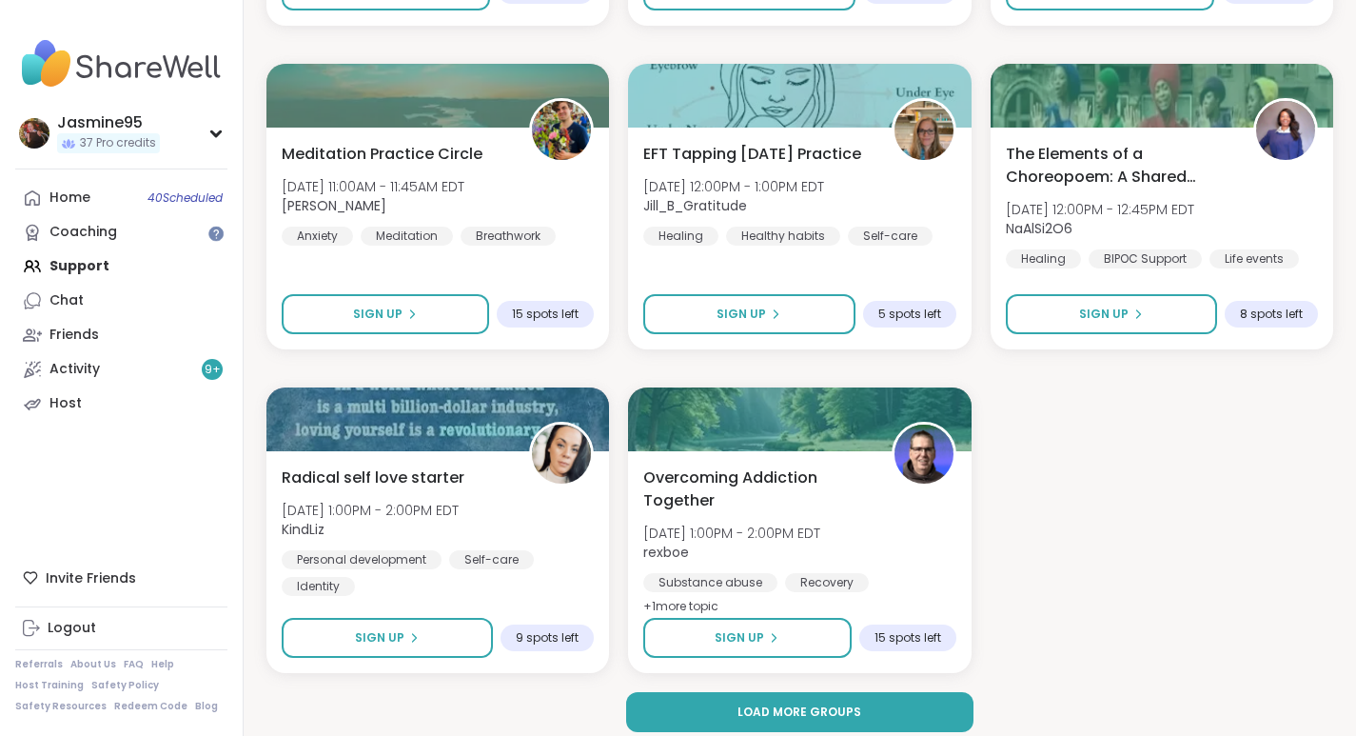
scroll to position [7439, 0]
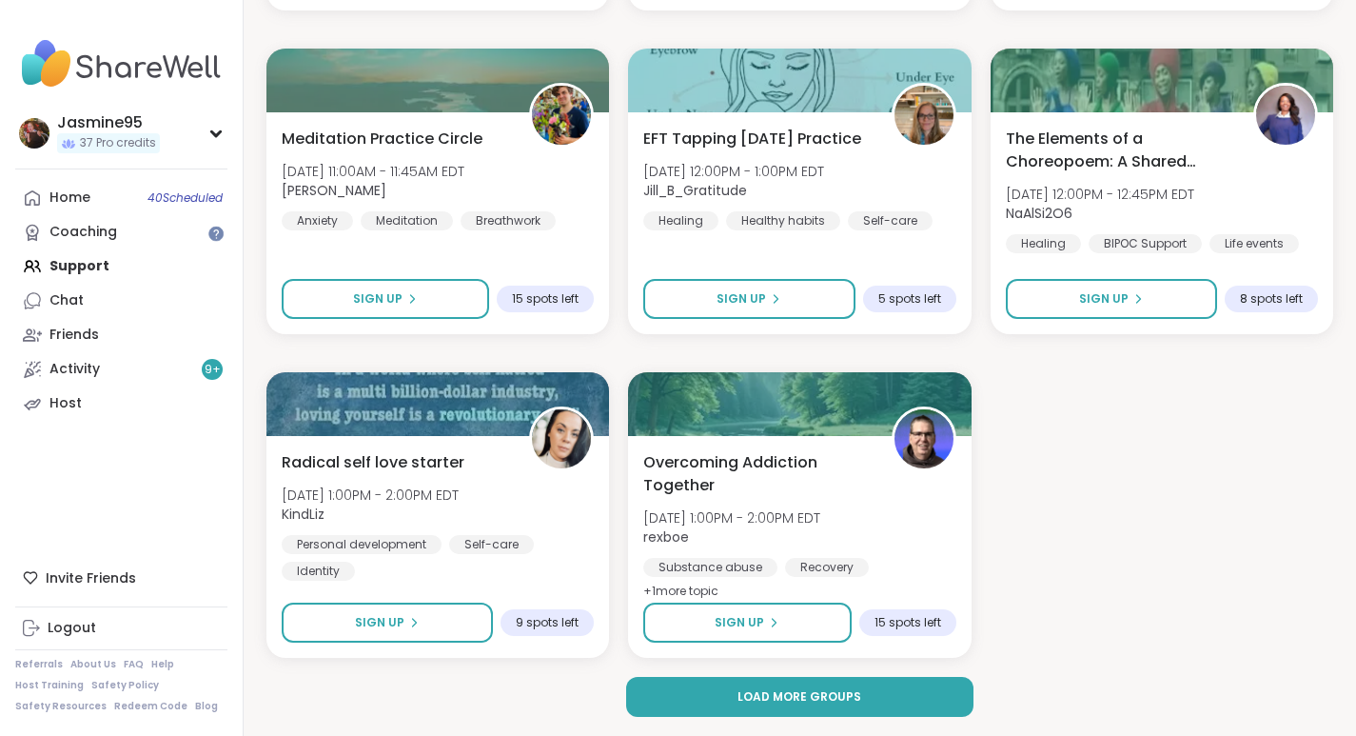
click at [860, 700] on button "Load more groups" at bounding box center [800, 697] width 348 height 40
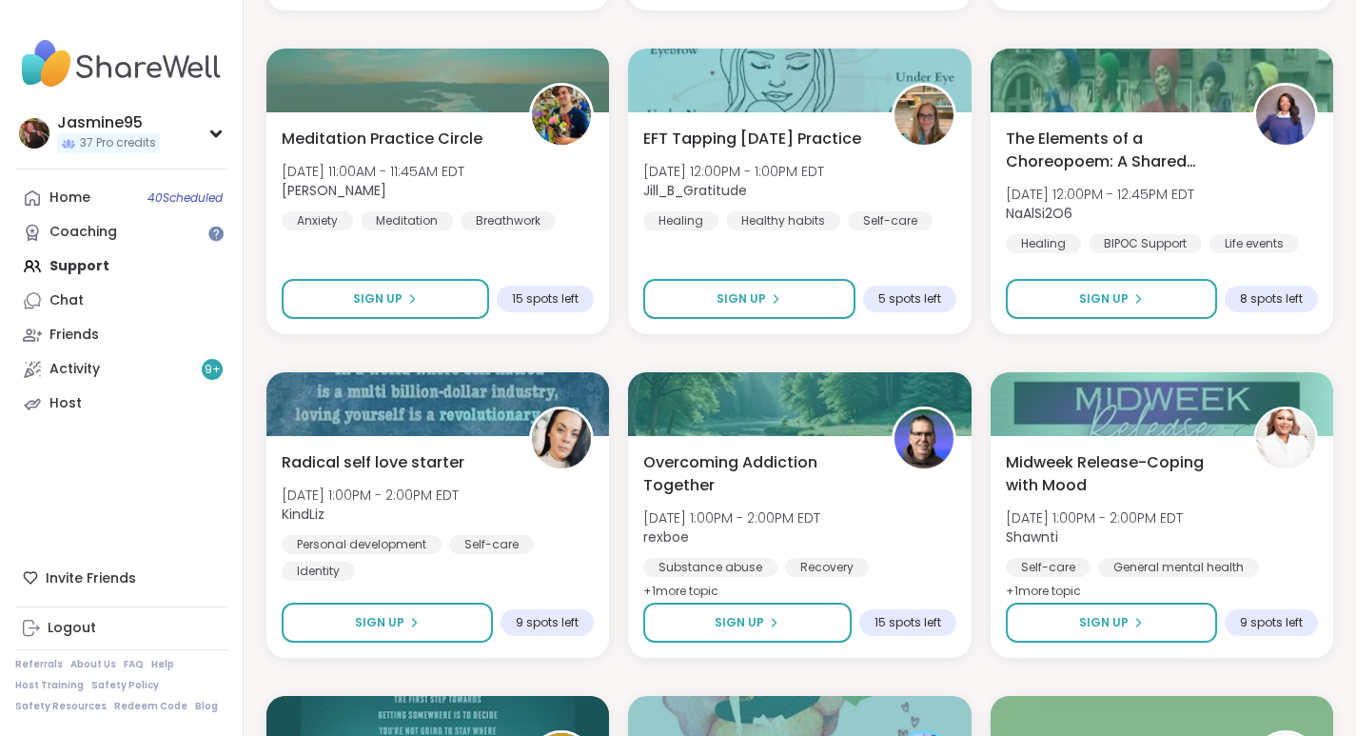
click at [450, 621] on button "Sign Up" at bounding box center [387, 622] width 211 height 40
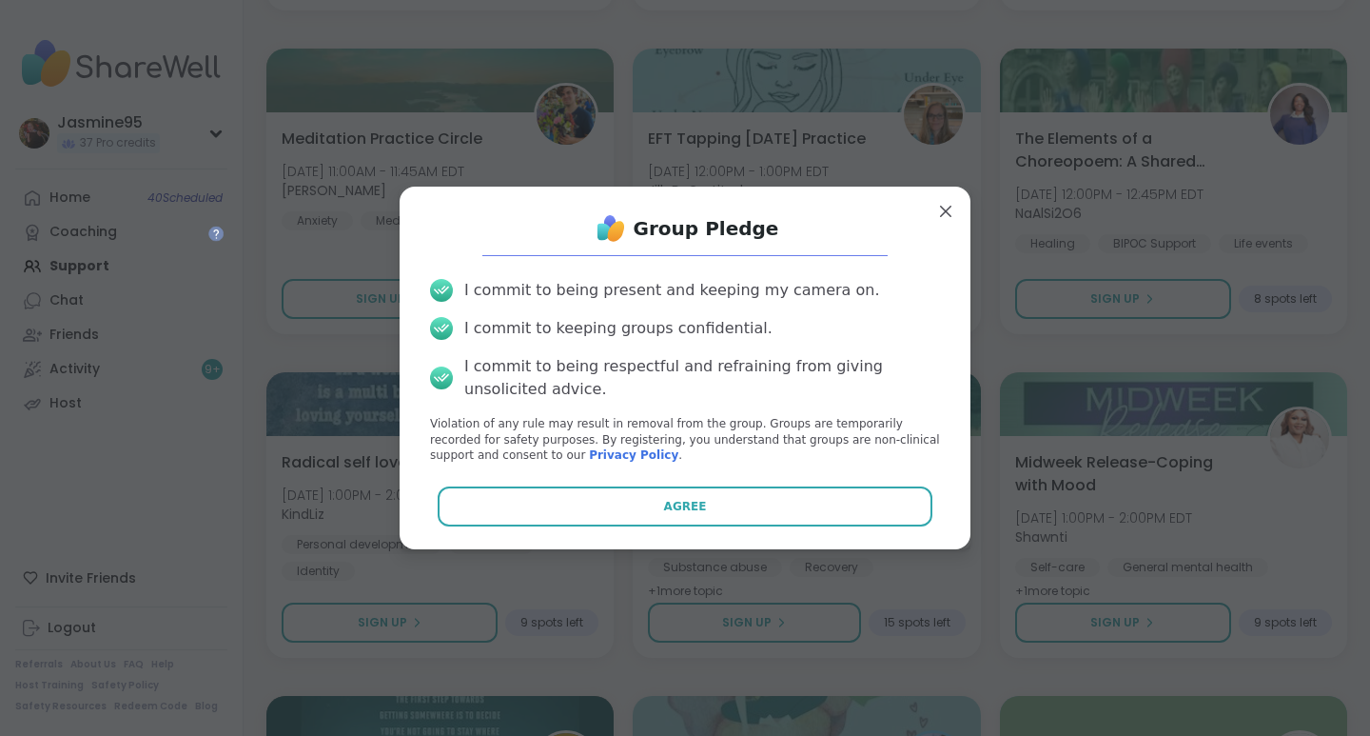
click at [808, 498] on button "Agree" at bounding box center [686, 506] width 496 height 40
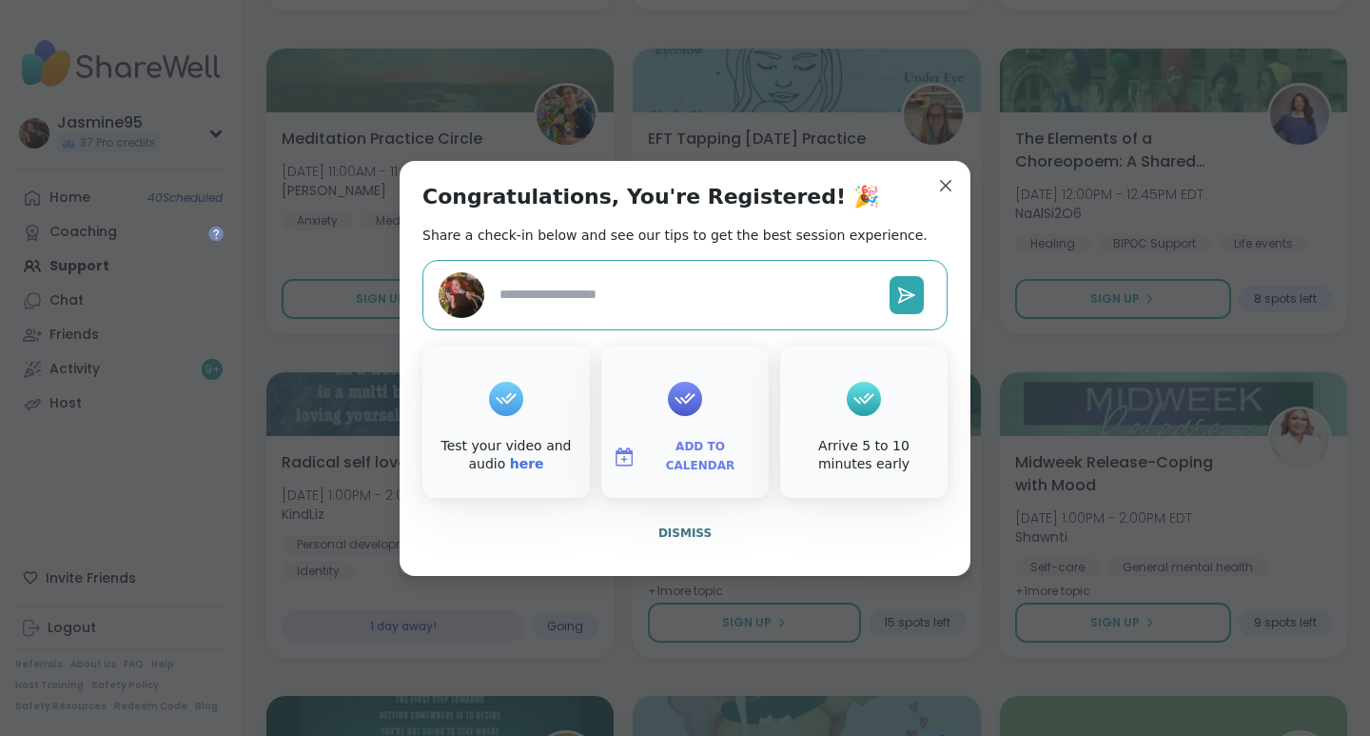
click at [672, 538] on span "Dismiss" at bounding box center [685, 532] width 53 height 13
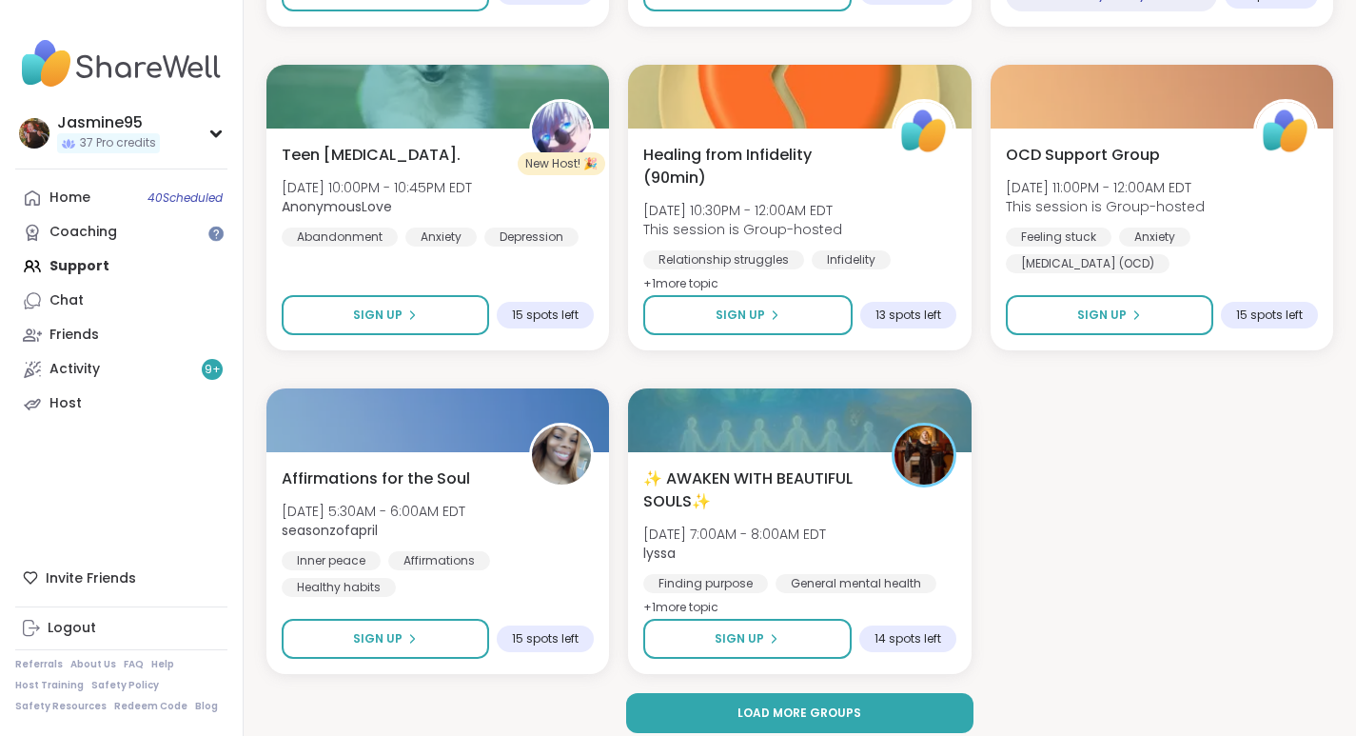
scroll to position [11322, 0]
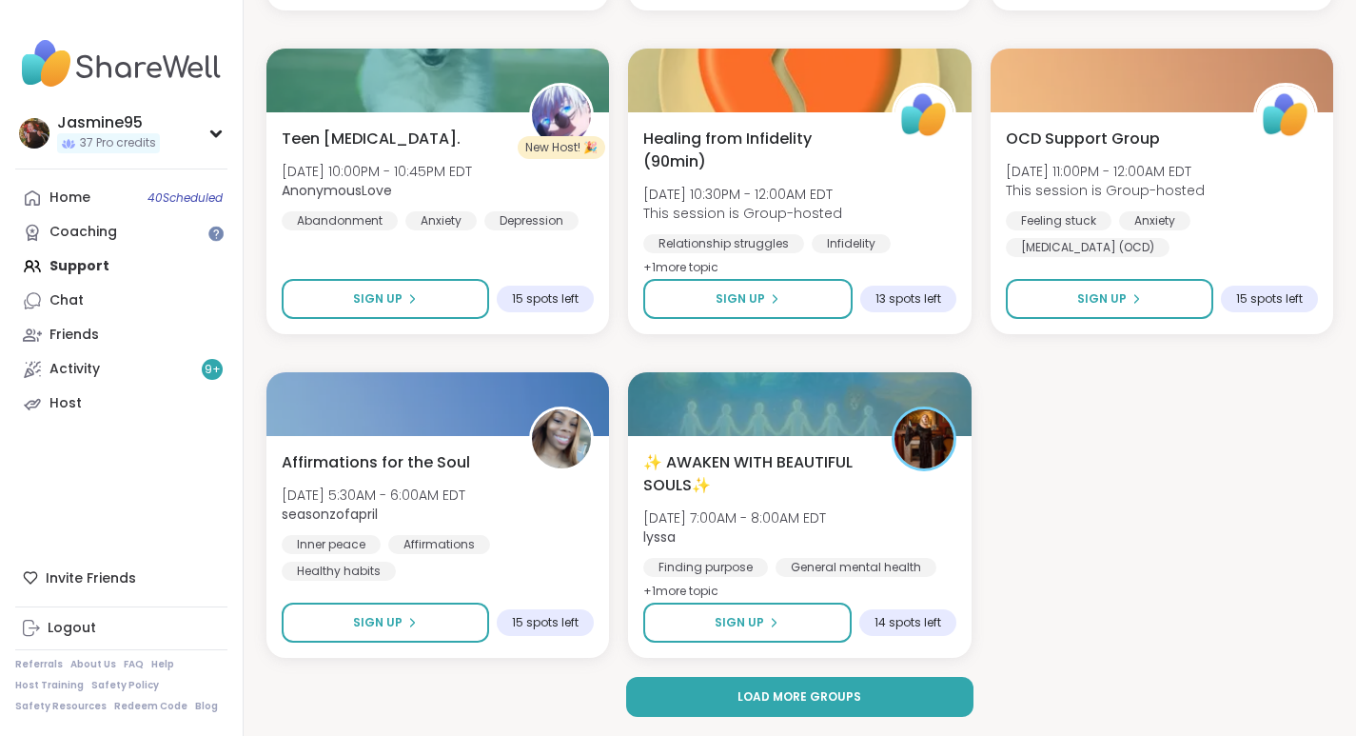
click at [843, 703] on span "Load more groups" at bounding box center [800, 696] width 124 height 17
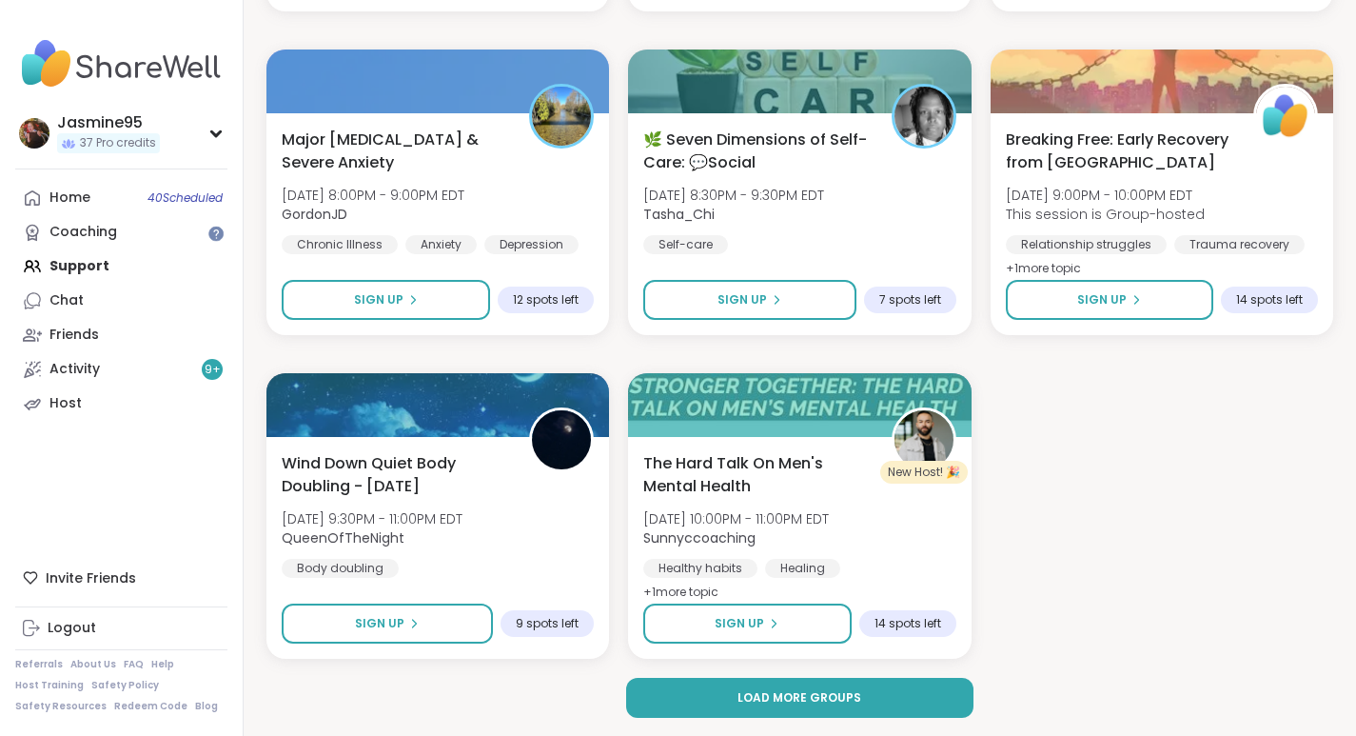
scroll to position [15205, 0]
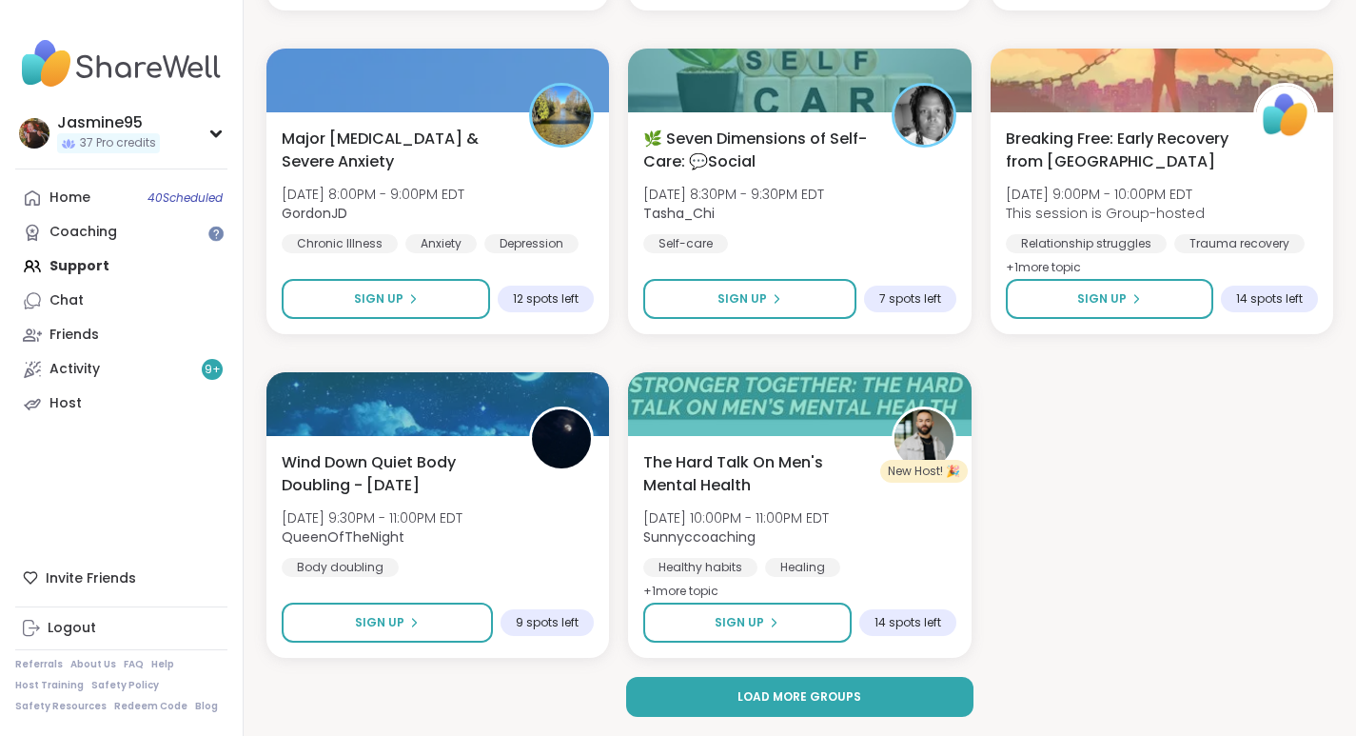
click at [826, 693] on span "Load more groups" at bounding box center [800, 696] width 124 height 17
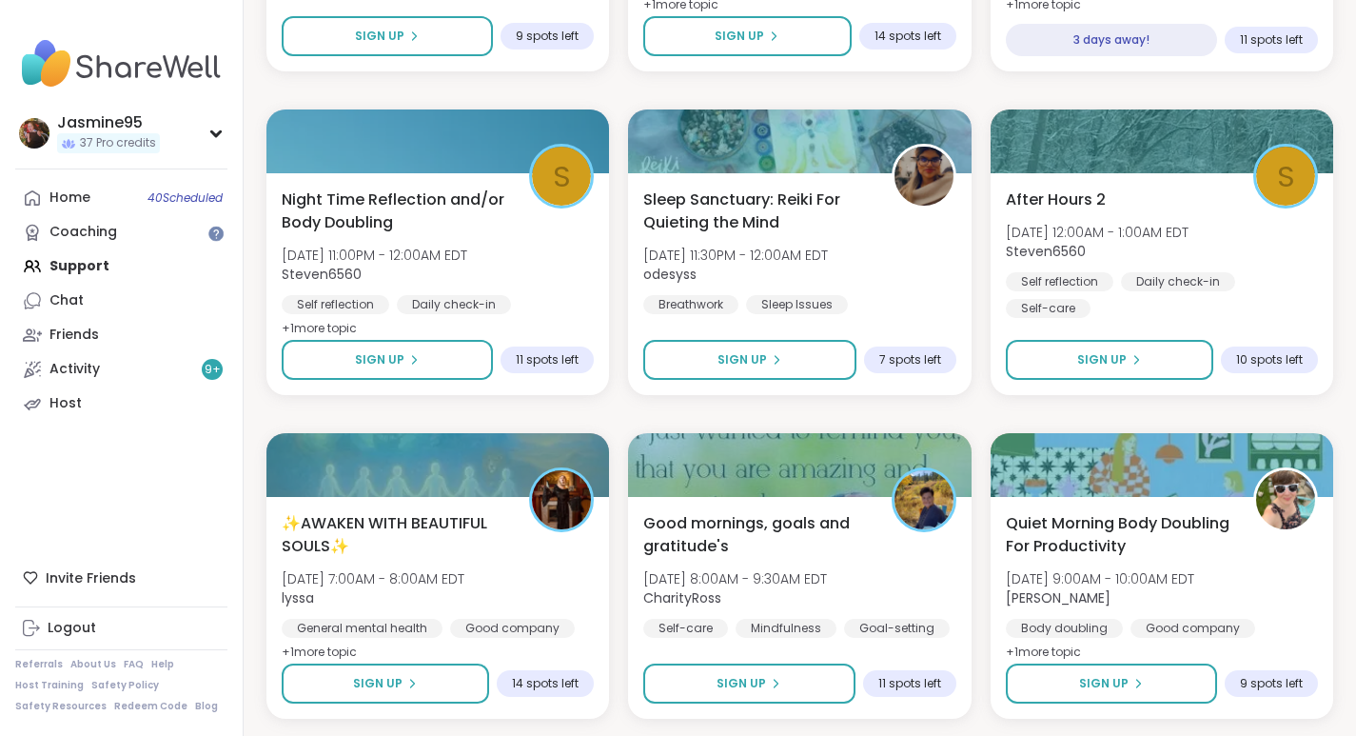
scroll to position [15796, 0]
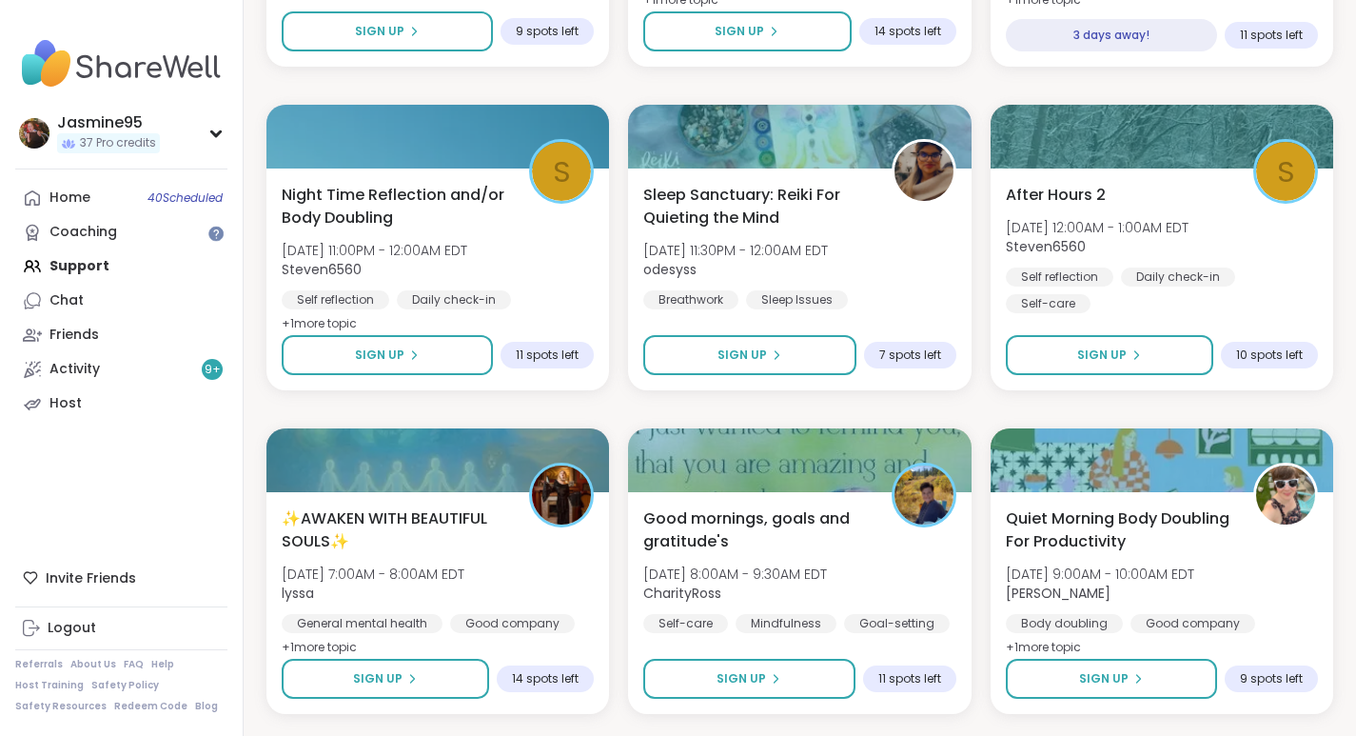
click at [458, 352] on button "Sign Up" at bounding box center [387, 355] width 211 height 40
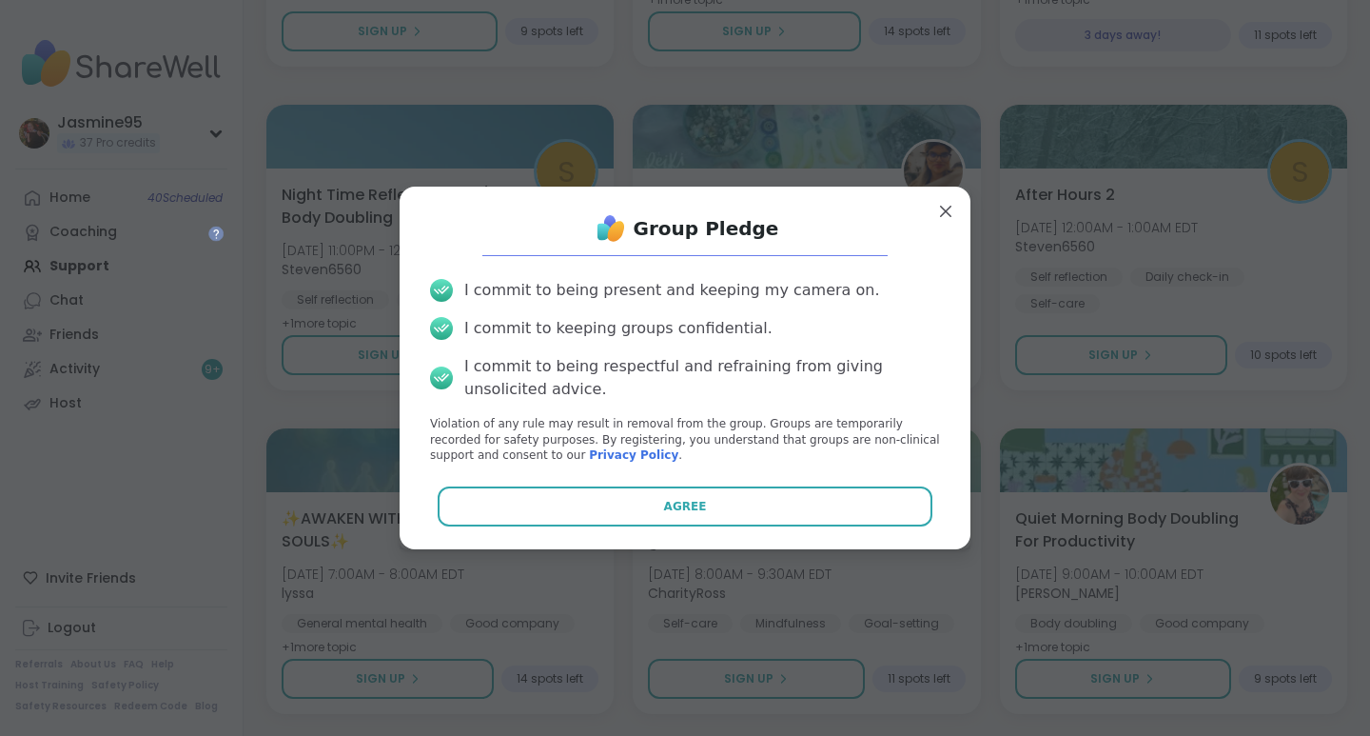
click at [690, 501] on button "Agree" at bounding box center [686, 506] width 496 height 40
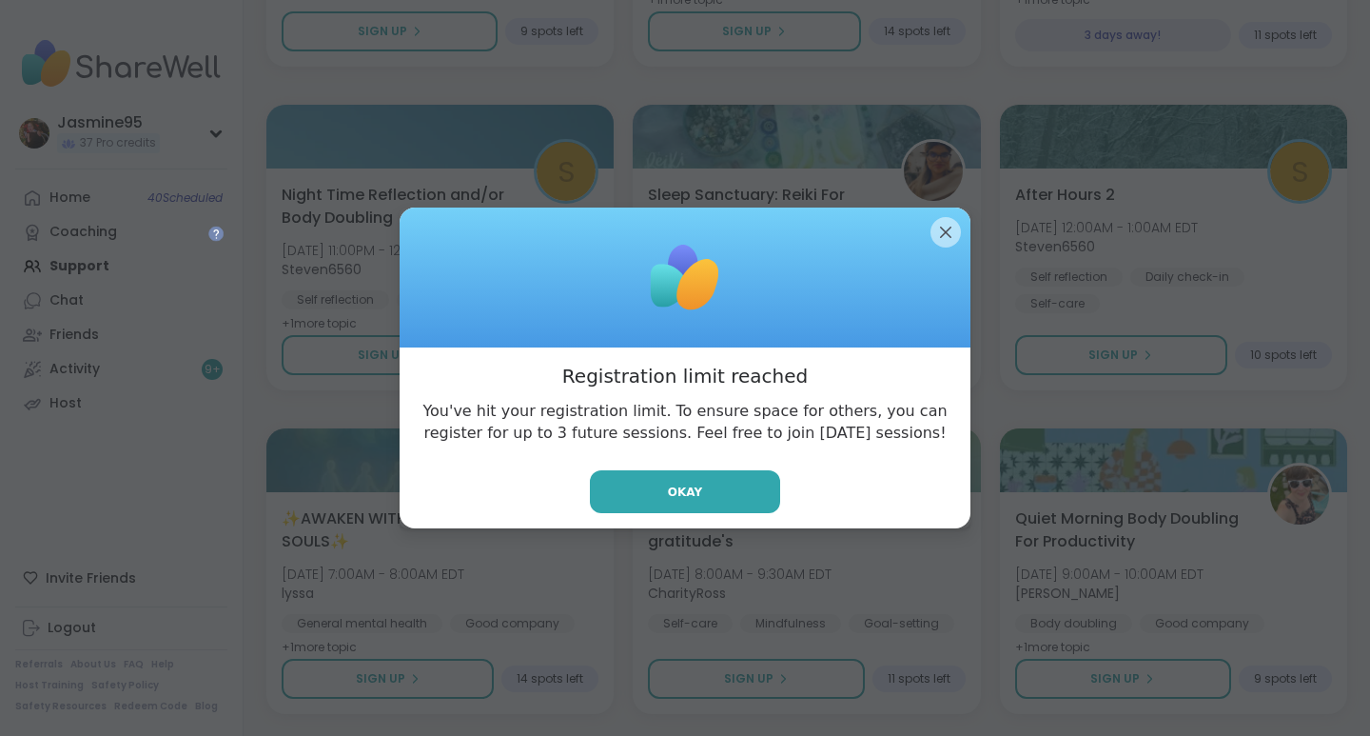
click at [728, 481] on button "Okay" at bounding box center [685, 491] width 190 height 43
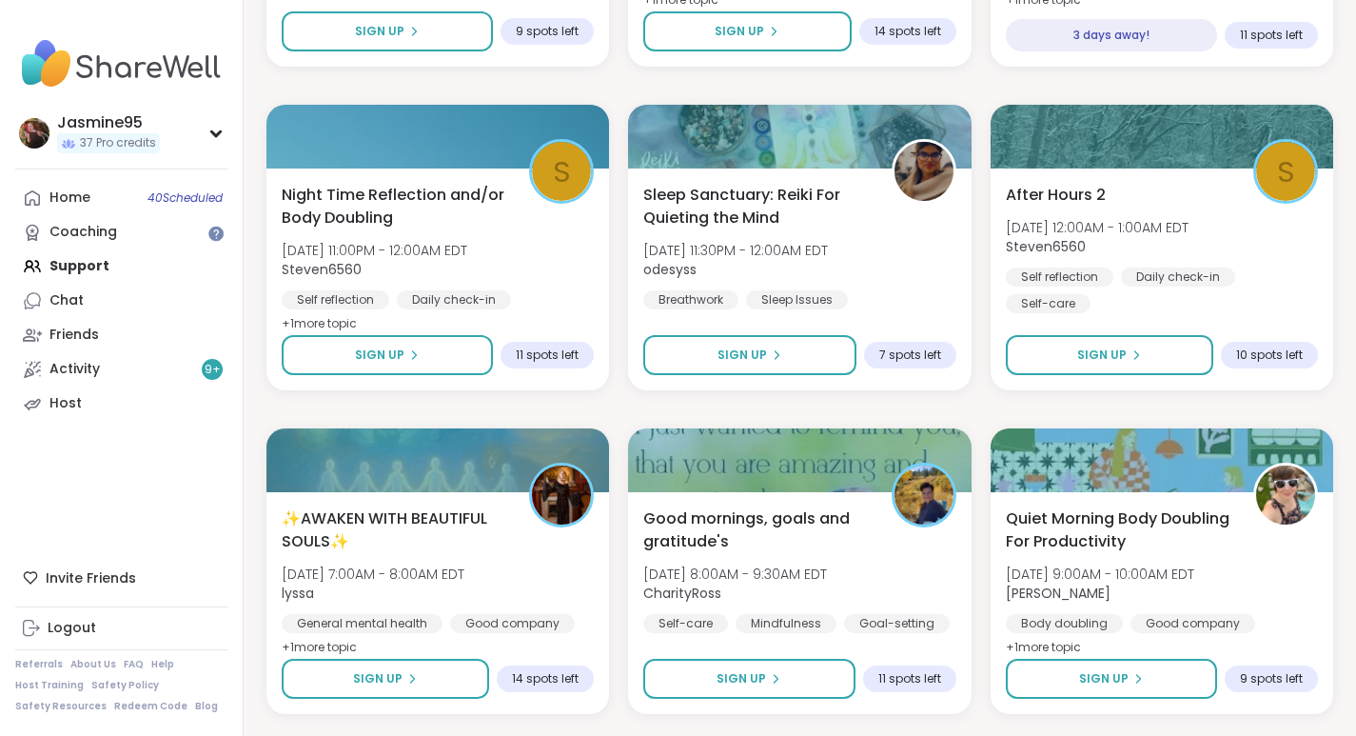
click at [144, 236] on link "Coaching" at bounding box center [121, 232] width 212 height 34
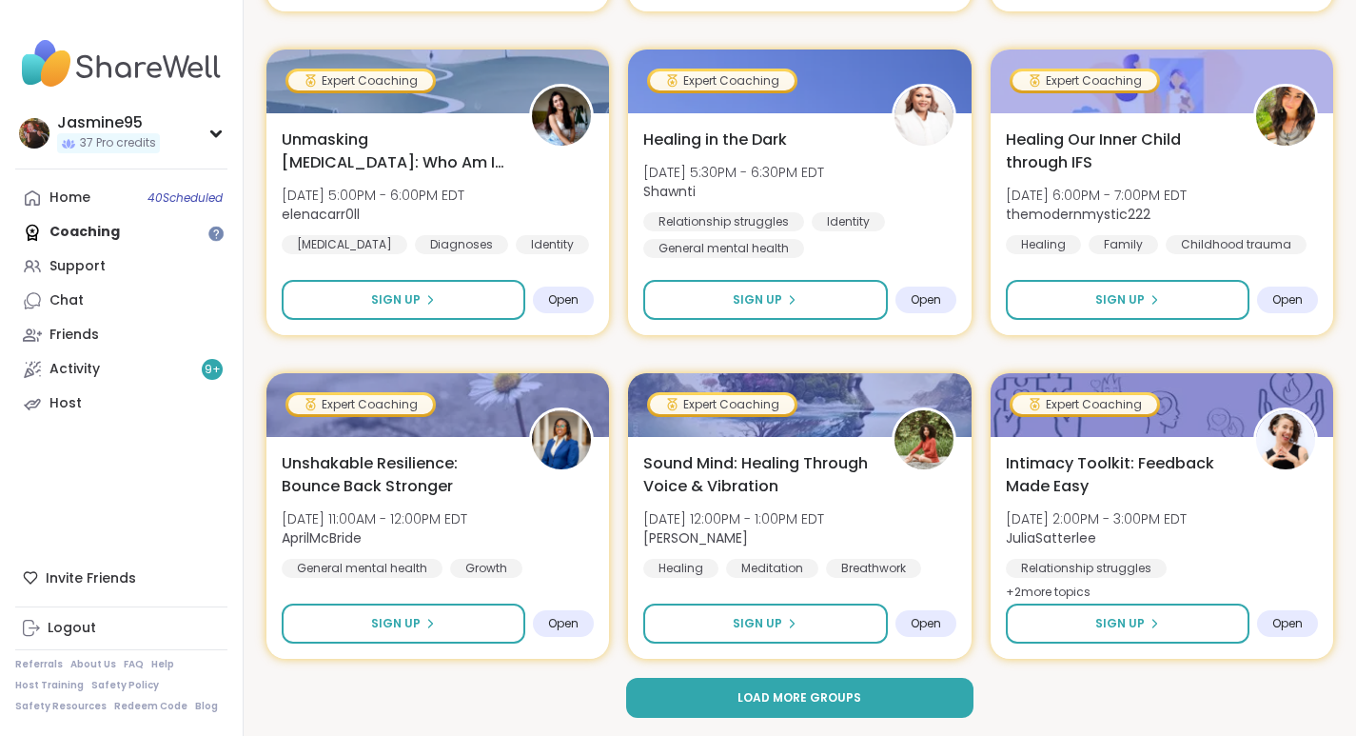
scroll to position [3590, 0]
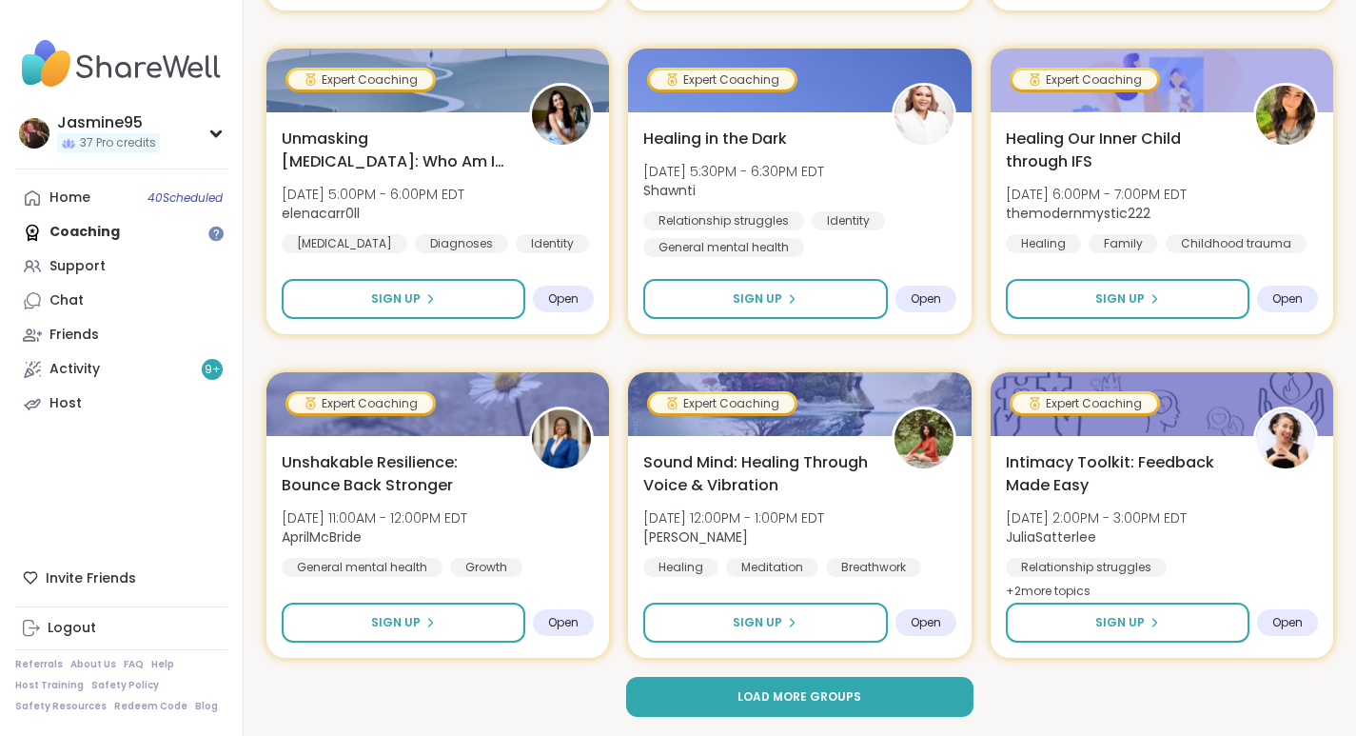
click at [872, 694] on button "Load more groups" at bounding box center [800, 697] width 348 height 40
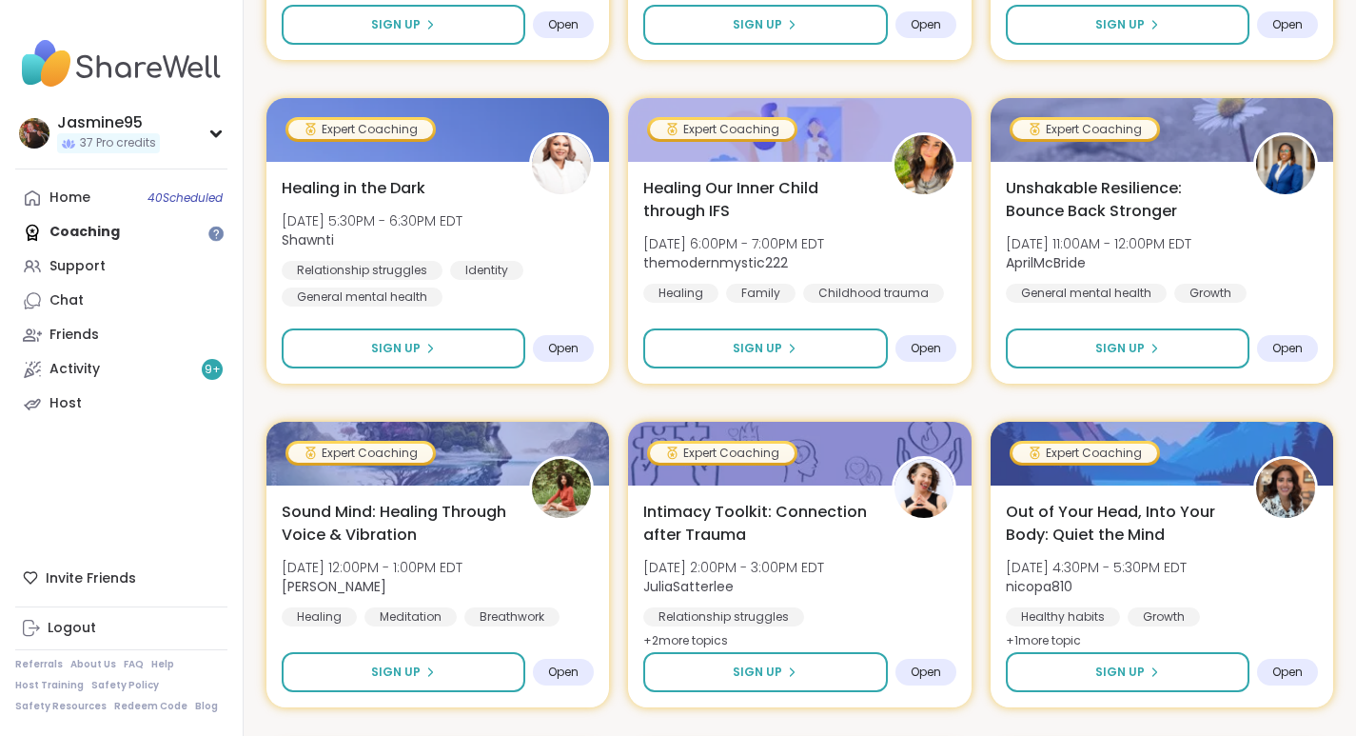
scroll to position [6127, 0]
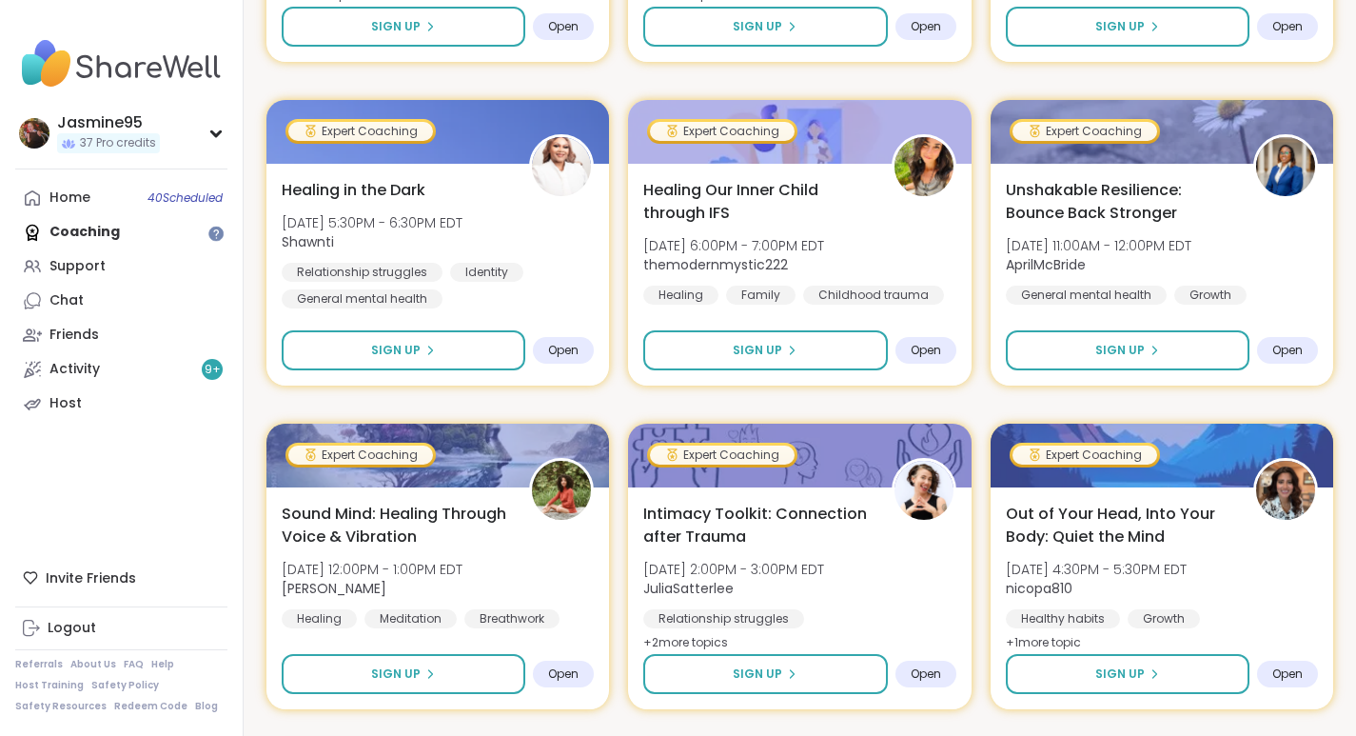
click at [396, 224] on span "Thu, Oct 23 | 5:30PM - 6:30PM EDT" at bounding box center [372, 222] width 181 height 19
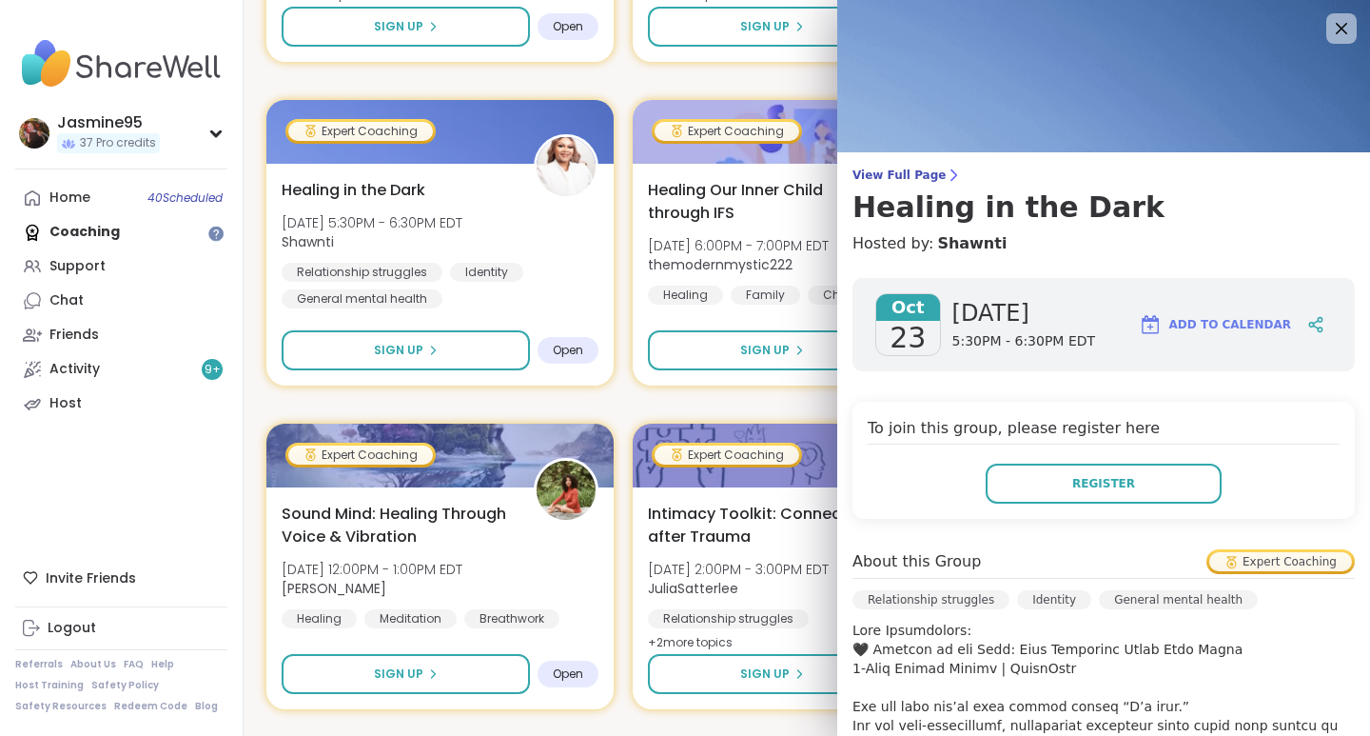
click at [1331, 30] on icon at bounding box center [1342, 28] width 23 height 23
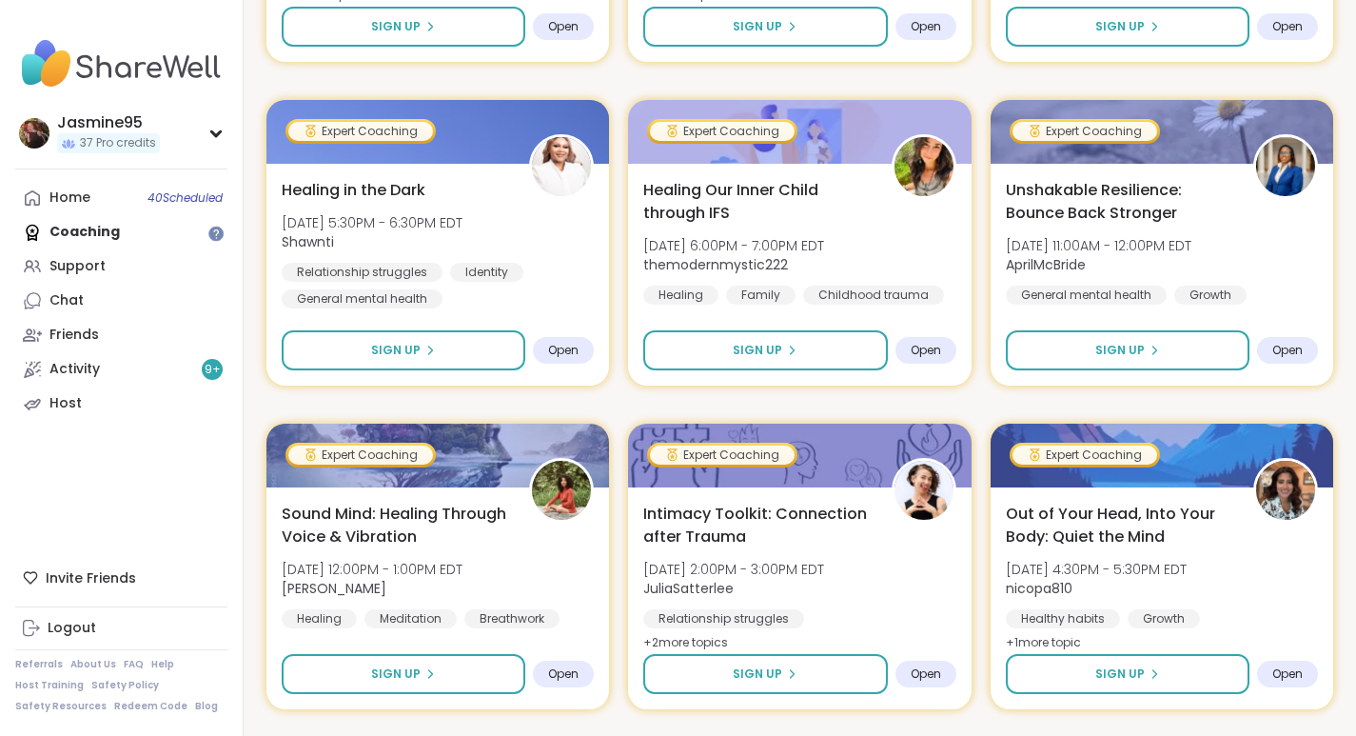
click at [1135, 678] on span "Sign Up" at bounding box center [1119, 673] width 49 height 17
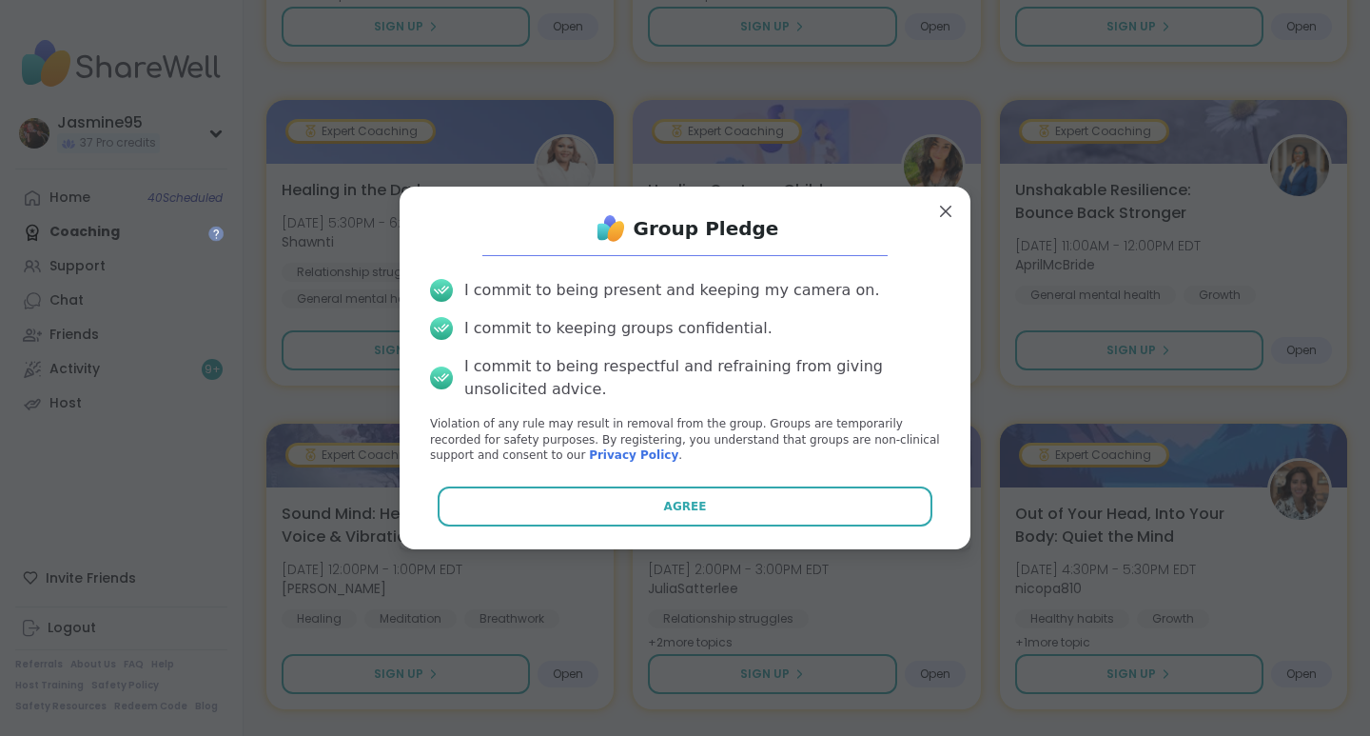
click at [690, 516] on button "Agree" at bounding box center [686, 506] width 496 height 40
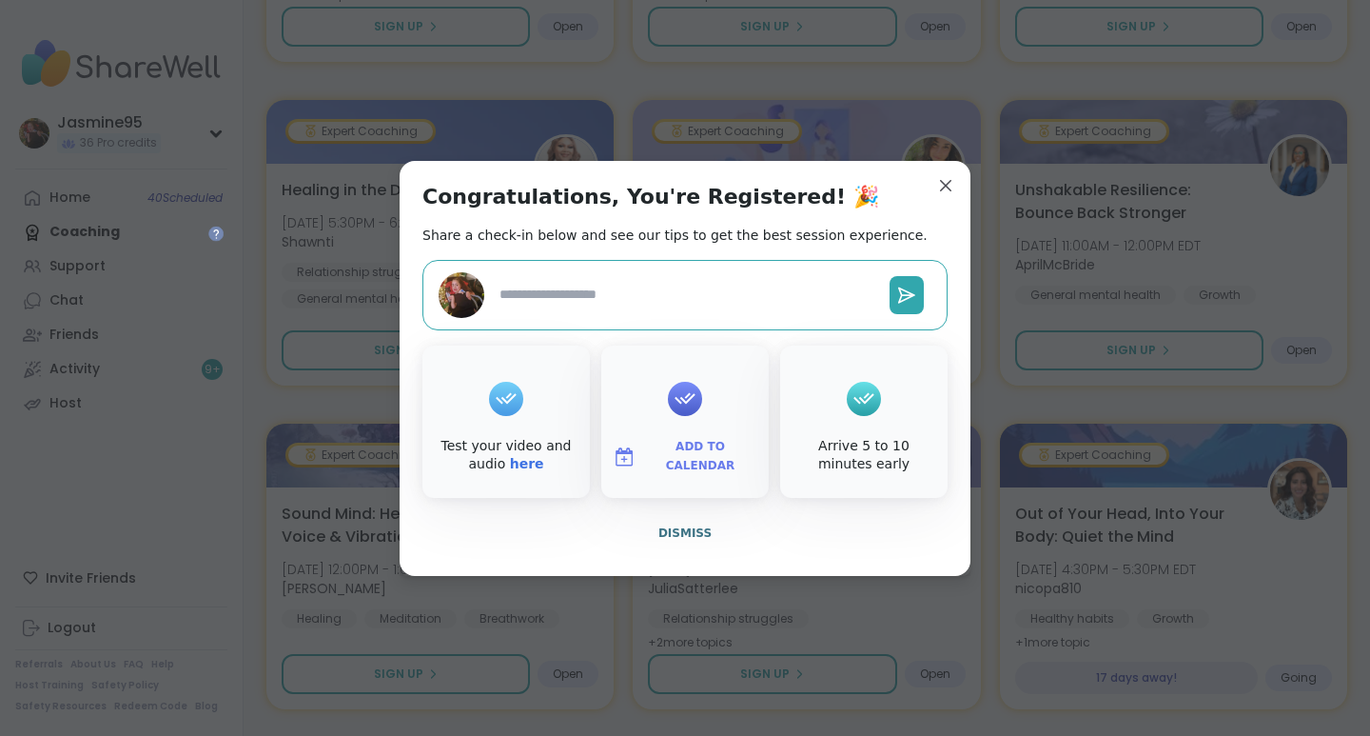
click at [683, 538] on span "Dismiss" at bounding box center [685, 532] width 53 height 13
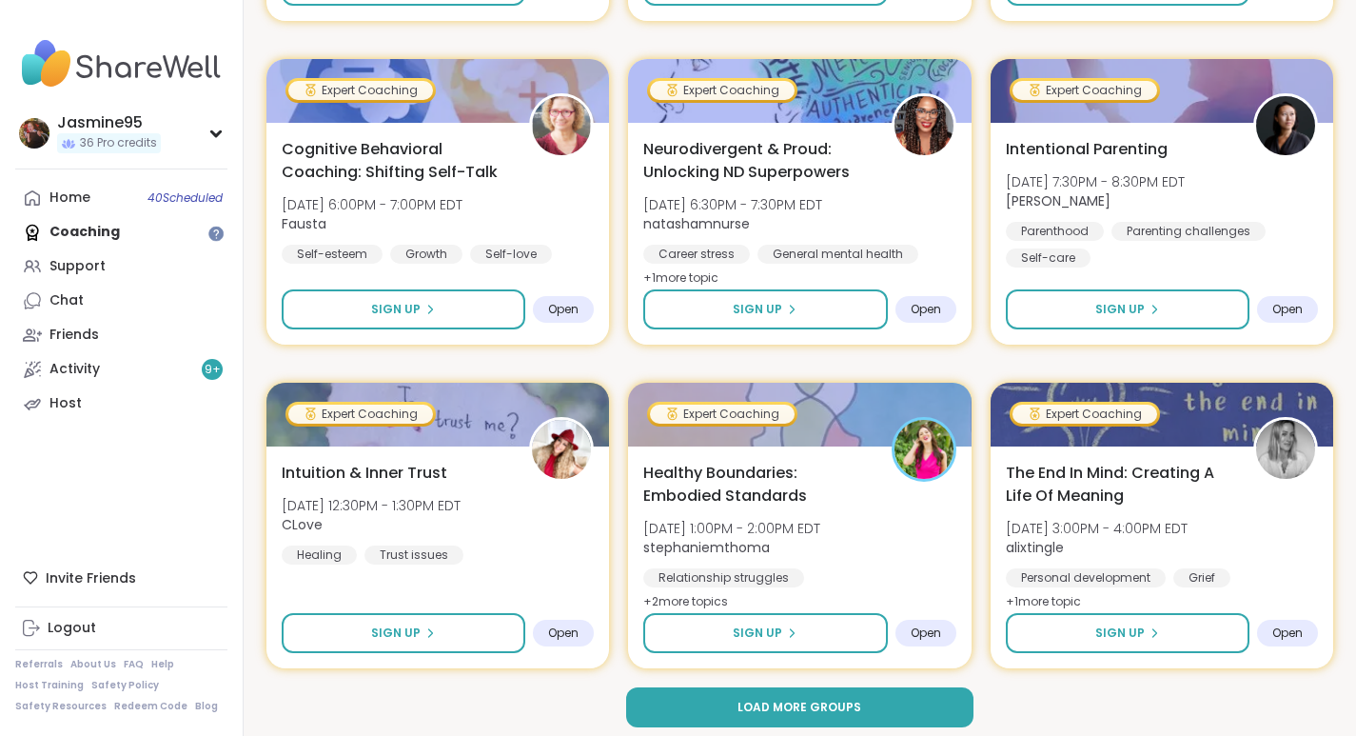
scroll to position [7473, 0]
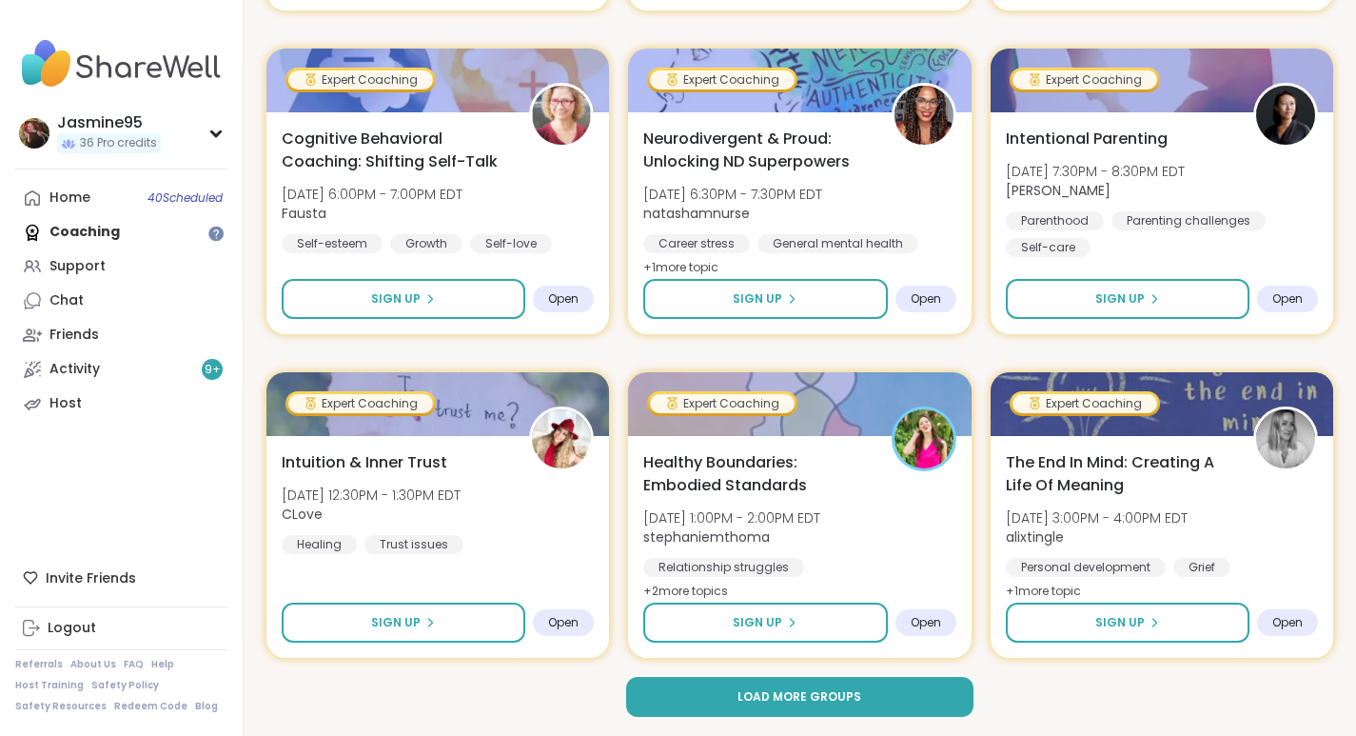
click at [833, 699] on span "Load more groups" at bounding box center [800, 696] width 124 height 17
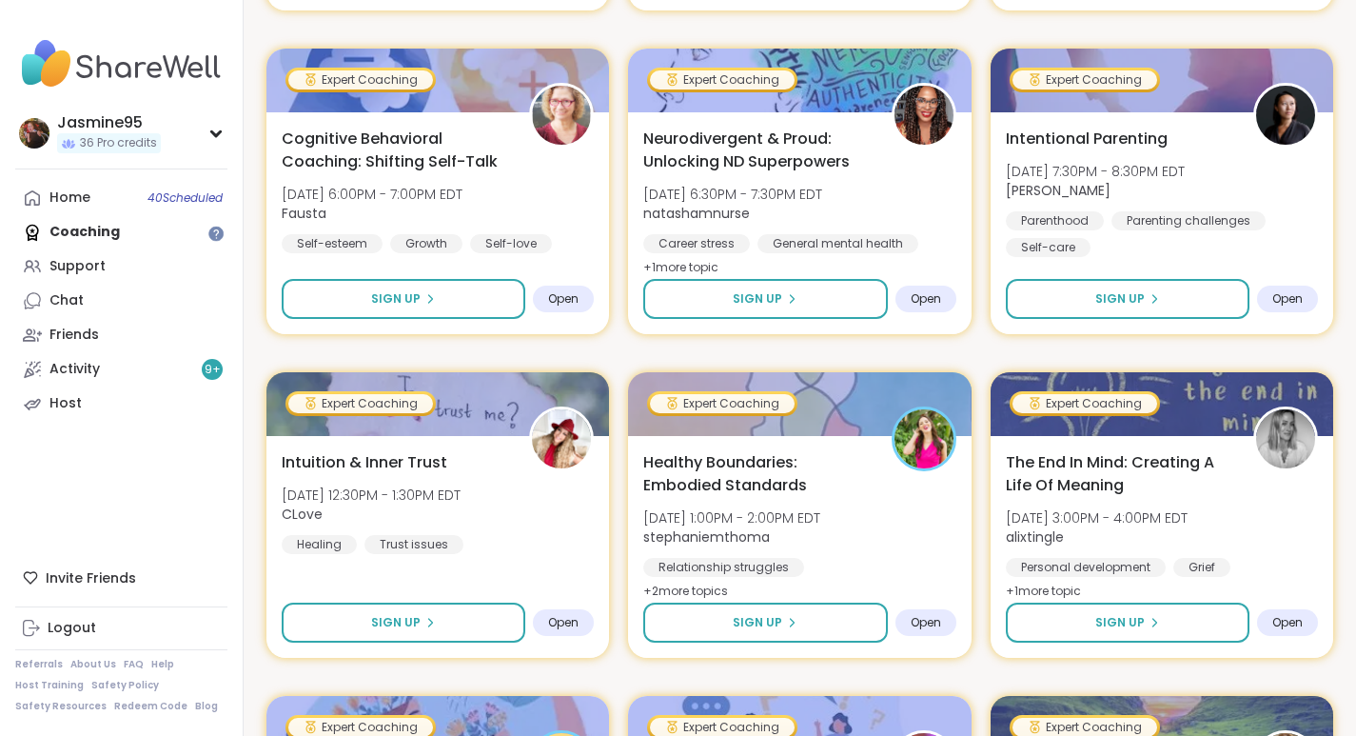
click at [445, 469] on div "Intuition & Inner Trust Wed, Oct 29 | 12:30PM - 1:30PM EDT CLove Healing Trust …" at bounding box center [438, 502] width 312 height 103
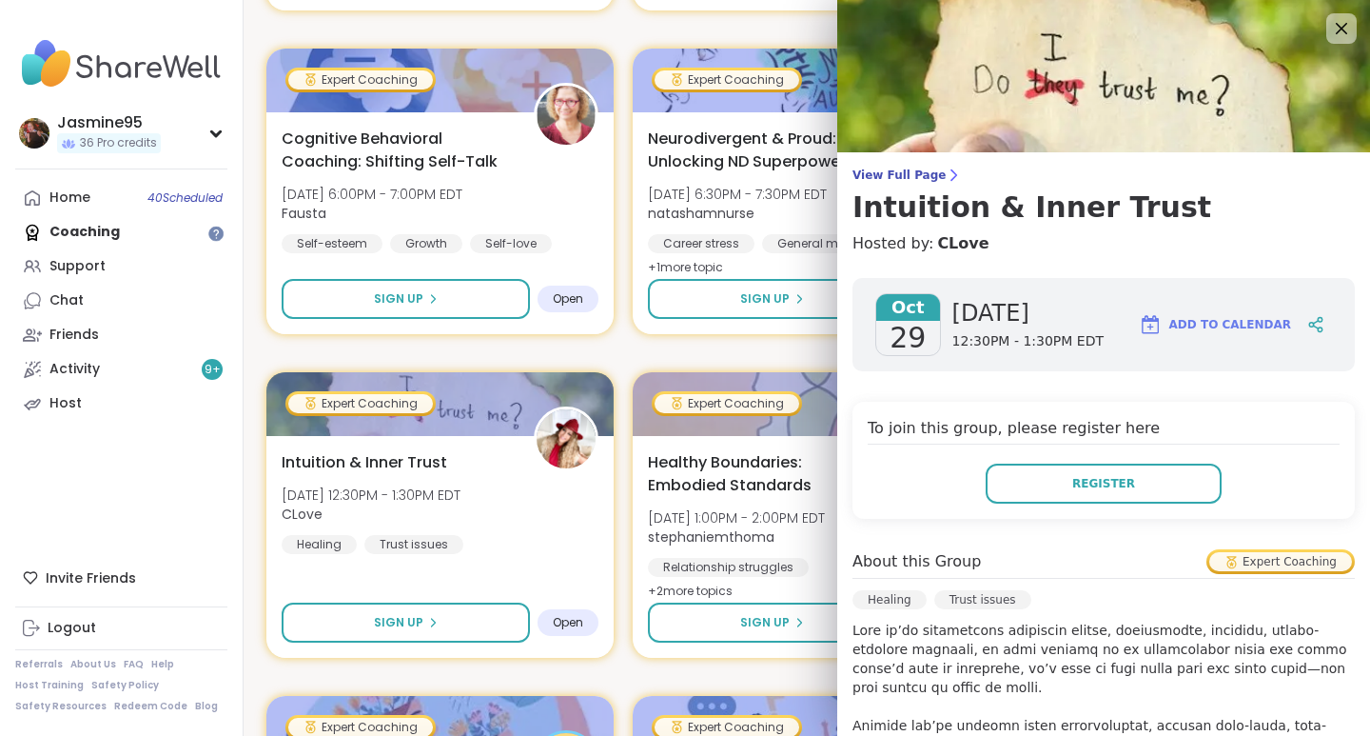
click at [1336, 26] on icon at bounding box center [1341, 28] width 11 height 11
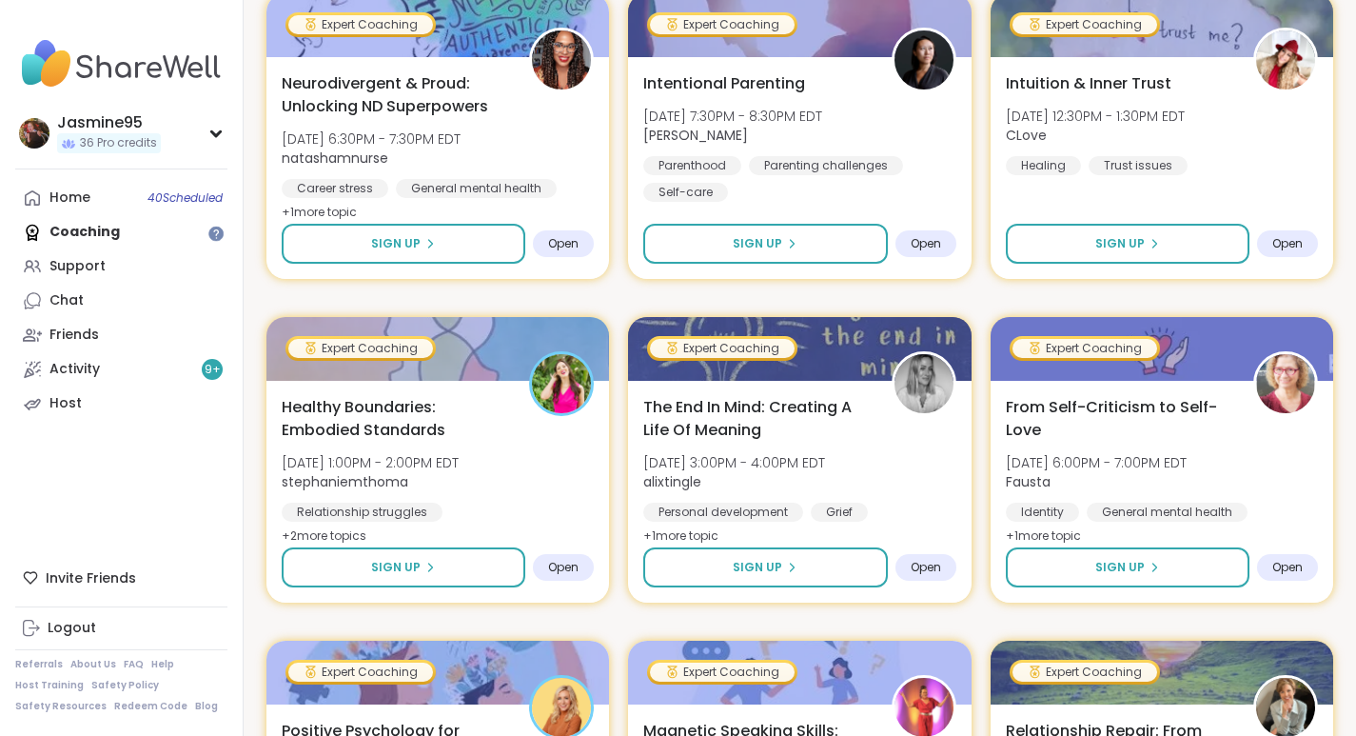
scroll to position [2677, 0]
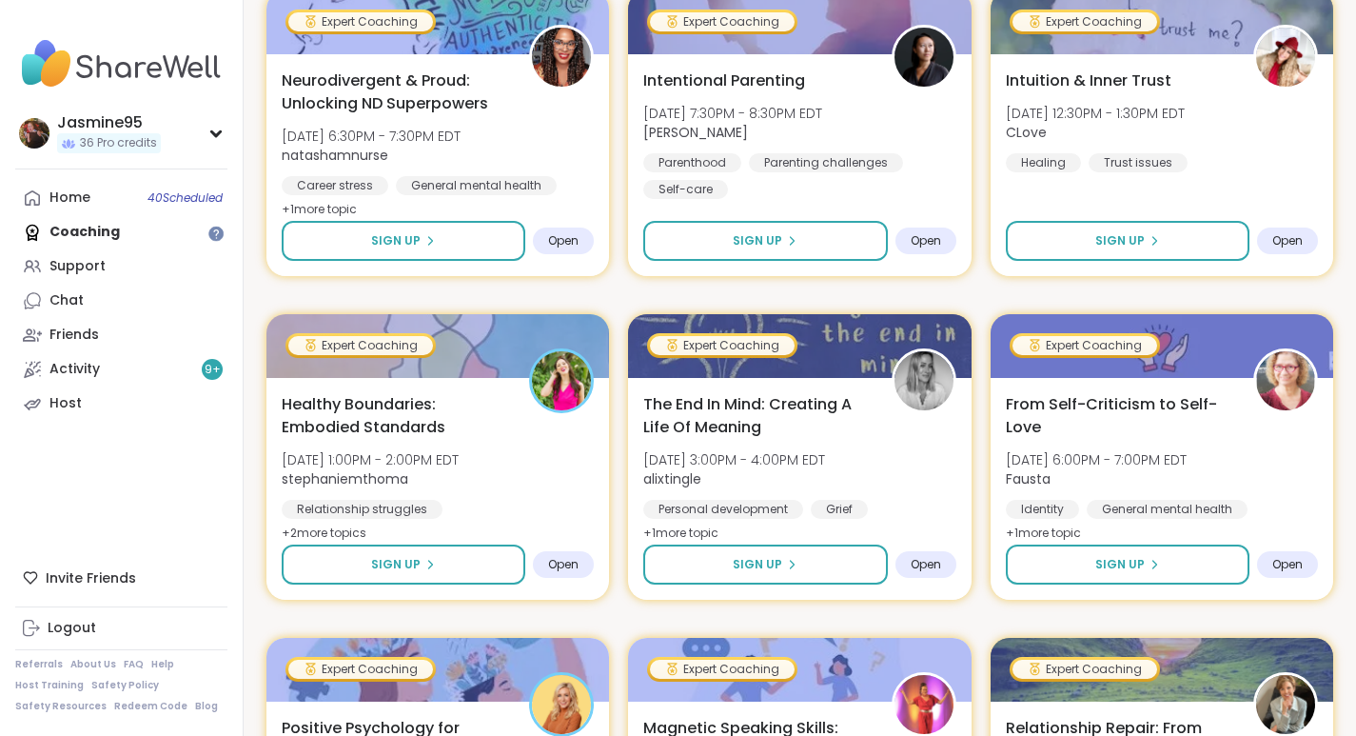
click at [1116, 237] on span "Sign Up" at bounding box center [1119, 240] width 49 height 17
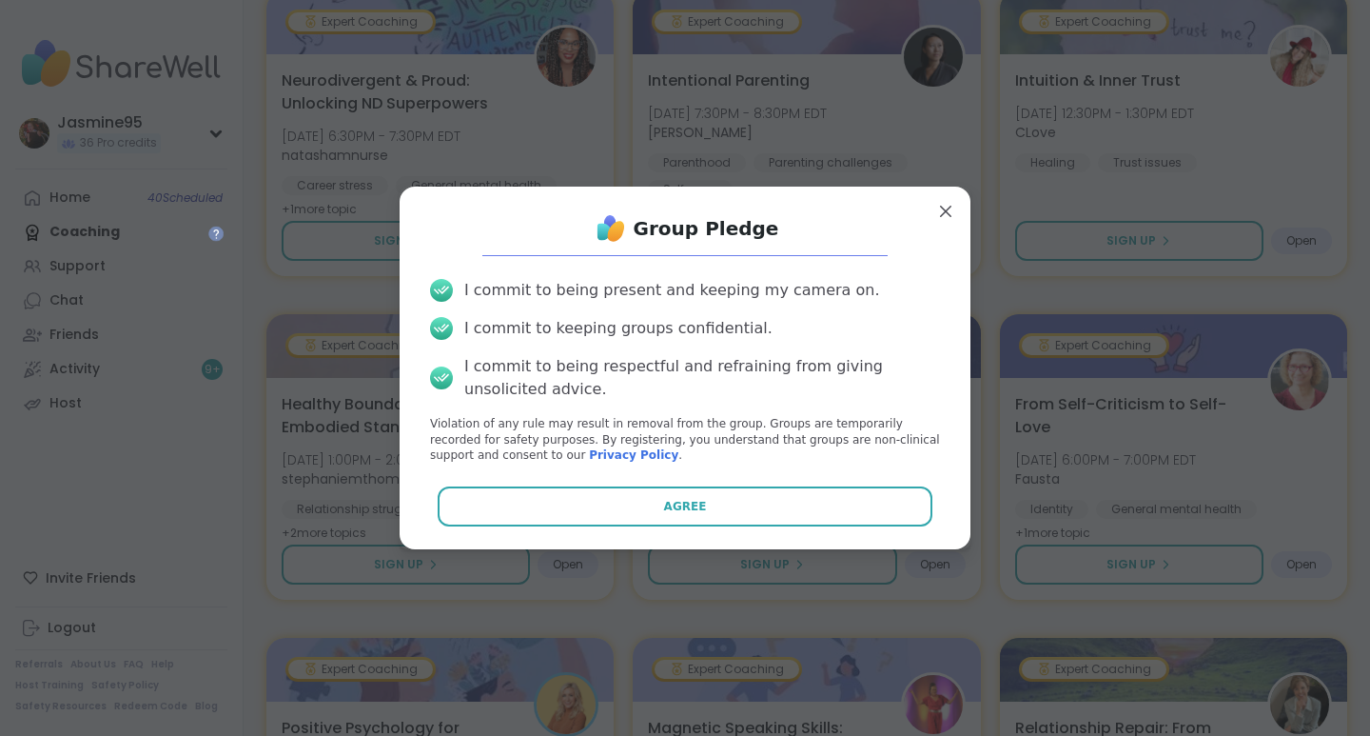
click at [698, 516] on button "Agree" at bounding box center [686, 506] width 496 height 40
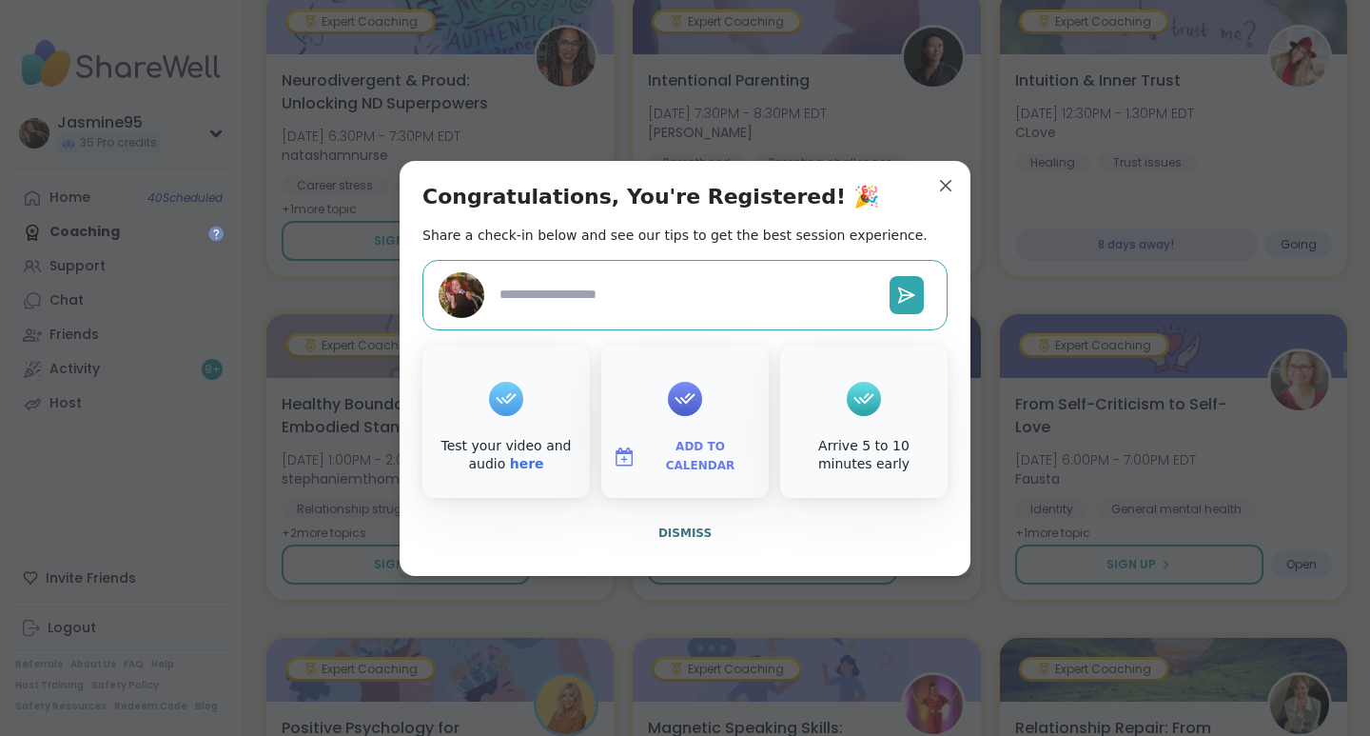
click at [677, 532] on span "Dismiss" at bounding box center [685, 532] width 53 height 13
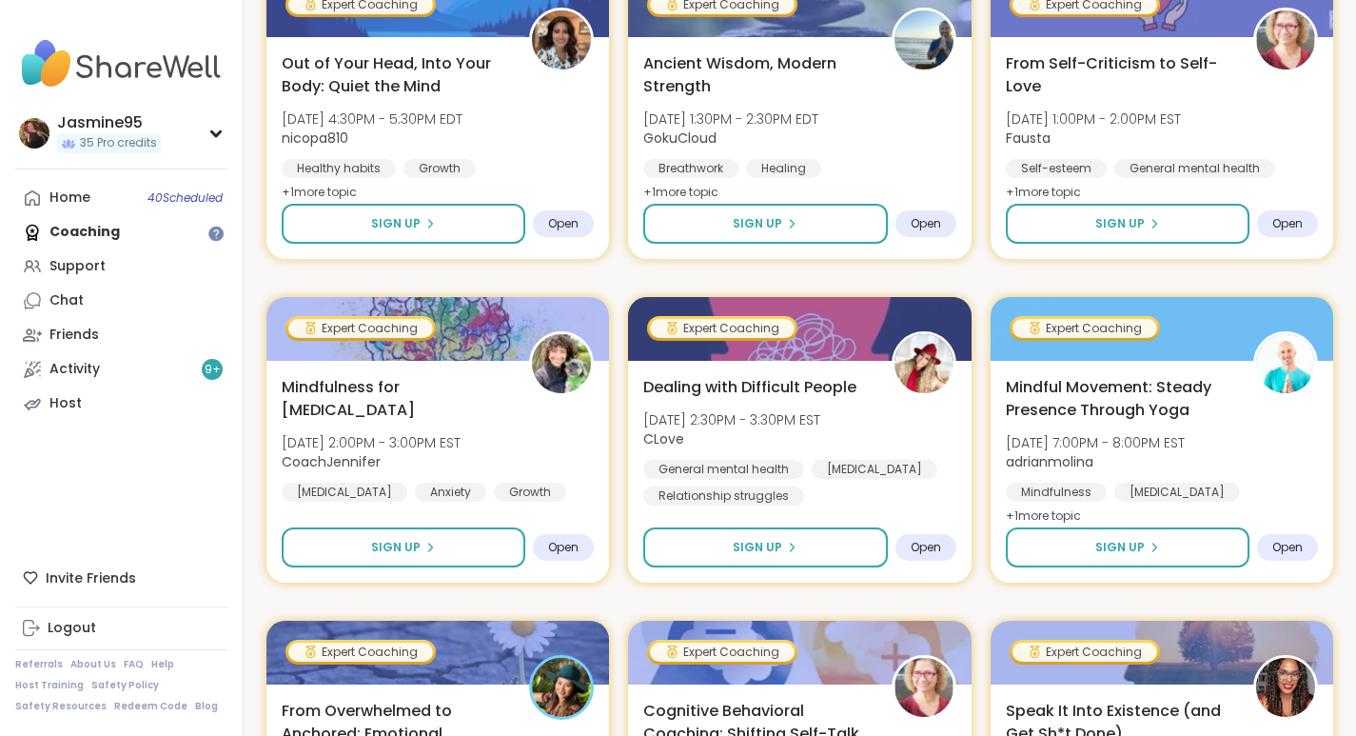
scroll to position [9167, 0]
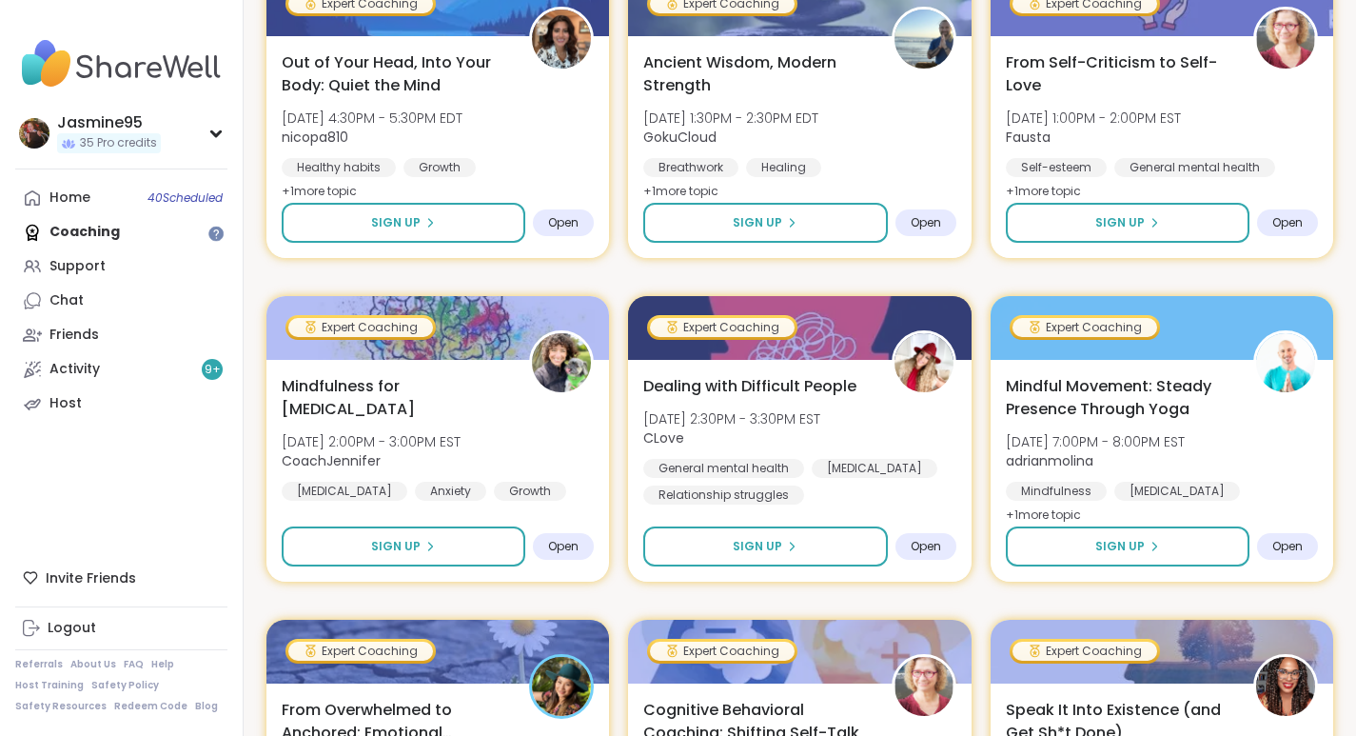
click at [485, 222] on button "Sign Up" at bounding box center [404, 223] width 244 height 40
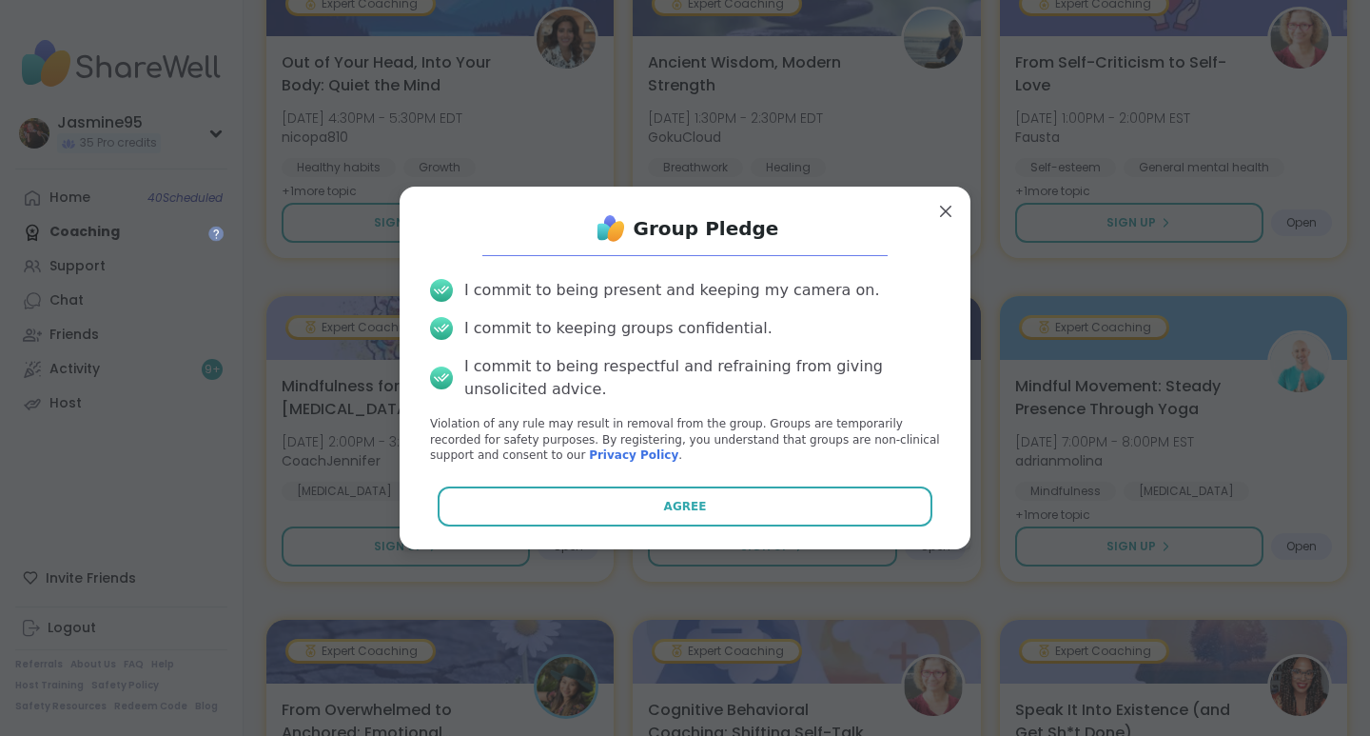
click at [717, 494] on button "Agree" at bounding box center [686, 506] width 496 height 40
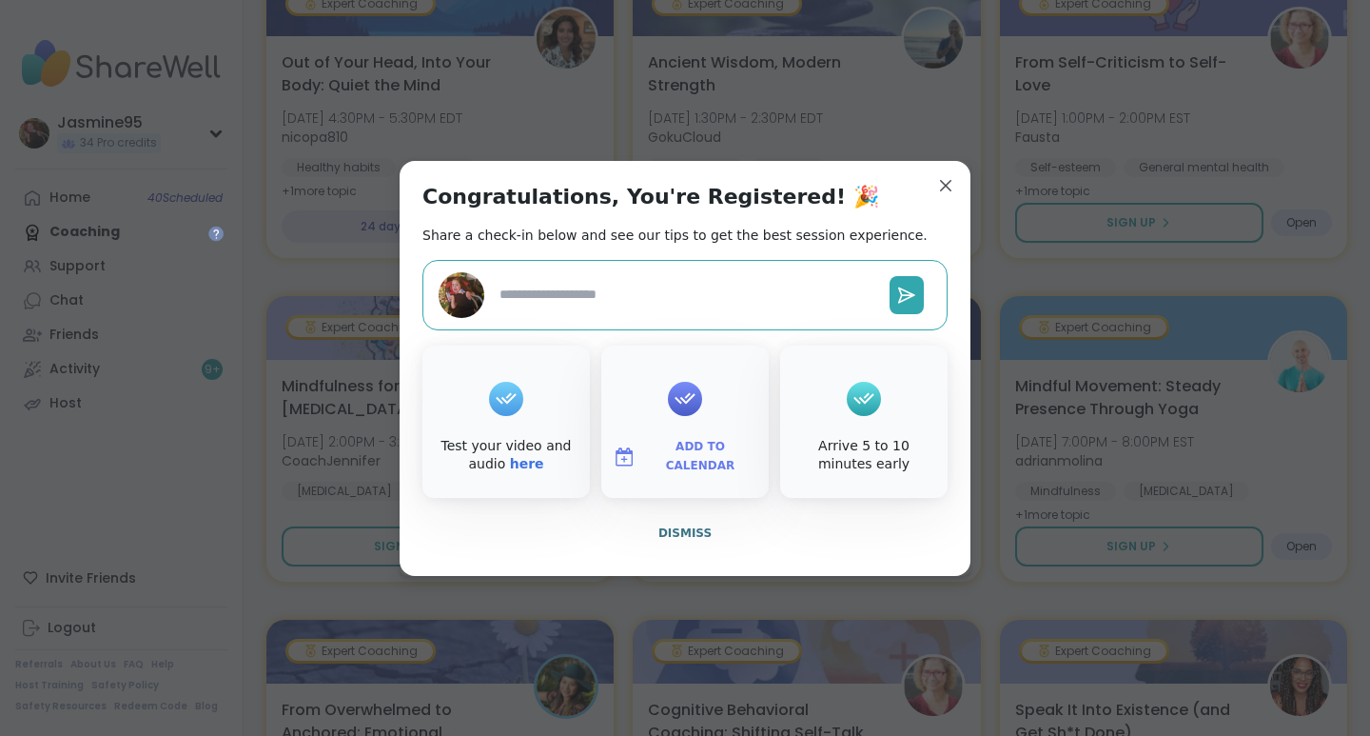
type textarea "*"
click at [680, 533] on span "Dismiss" at bounding box center [685, 532] width 53 height 13
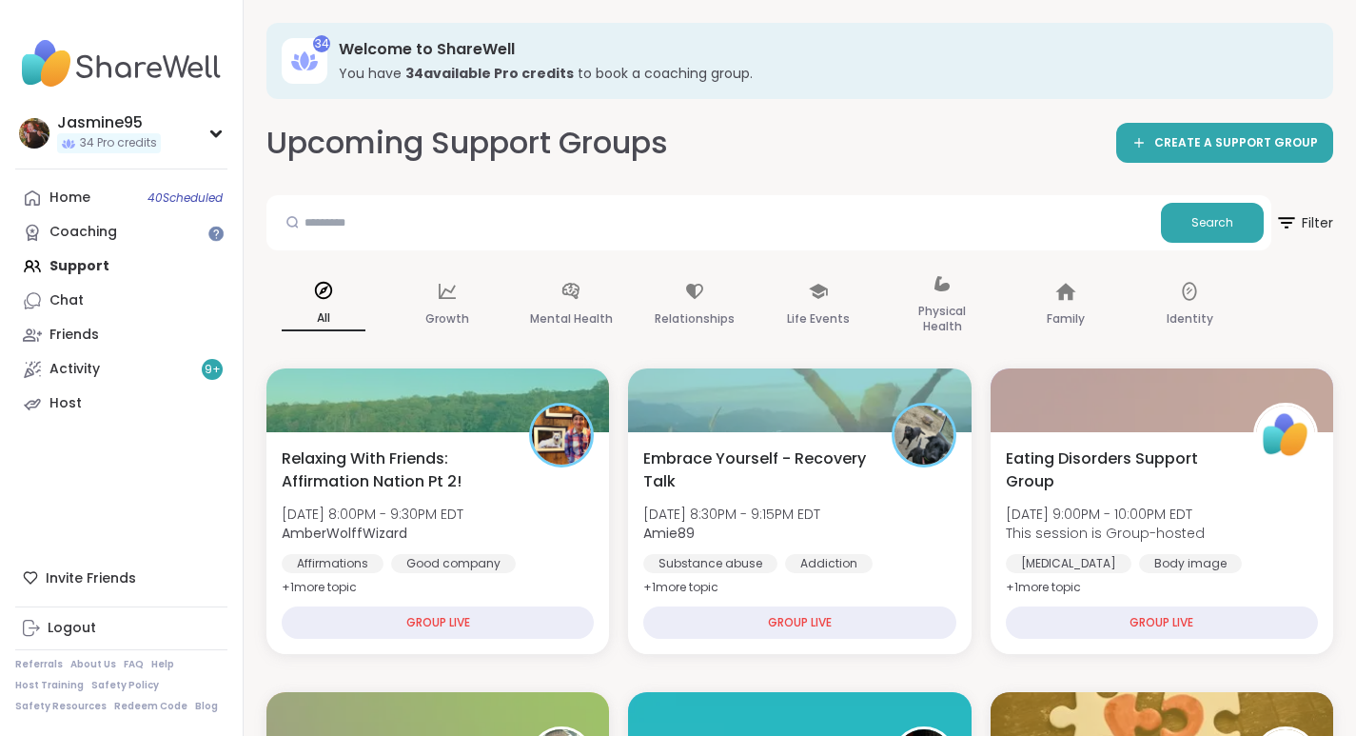
click at [66, 197] on div "Home 40 Scheduled" at bounding box center [69, 197] width 41 height 19
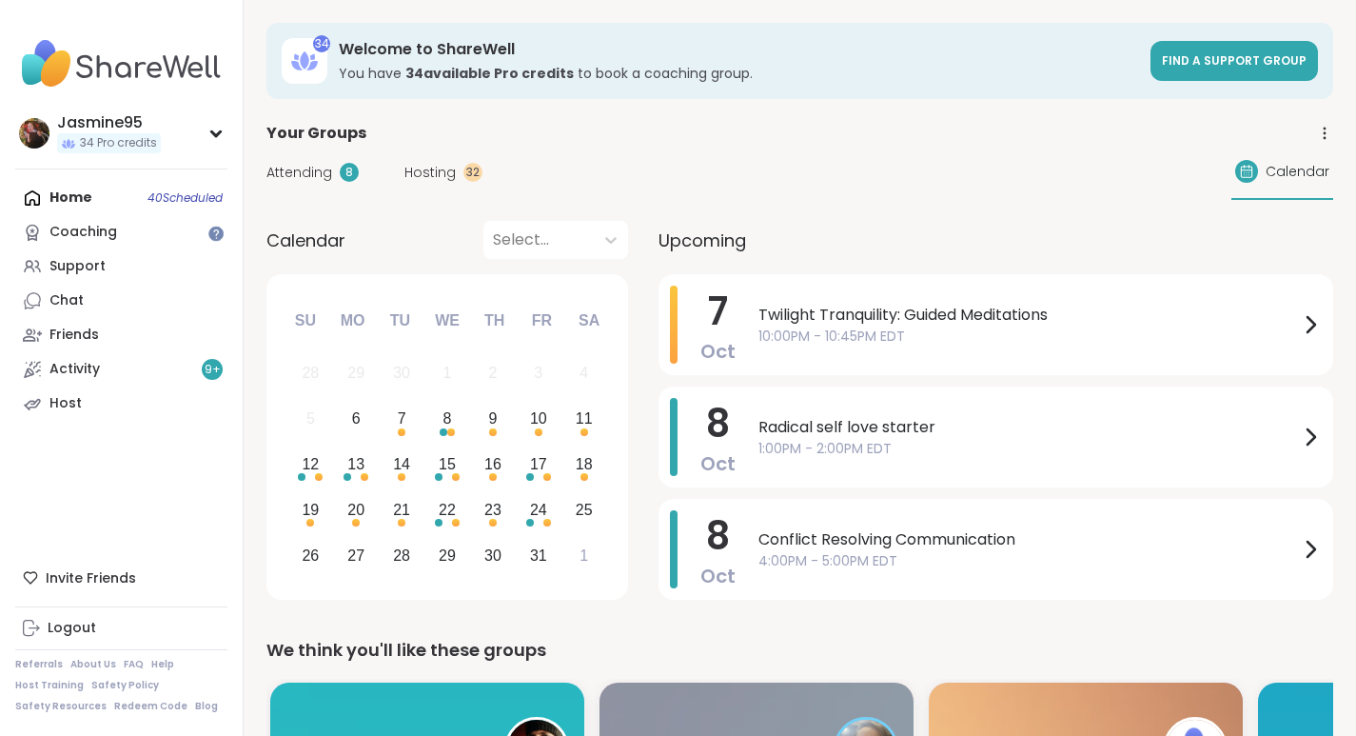
click at [325, 171] on span "Attending" at bounding box center [299, 173] width 66 height 20
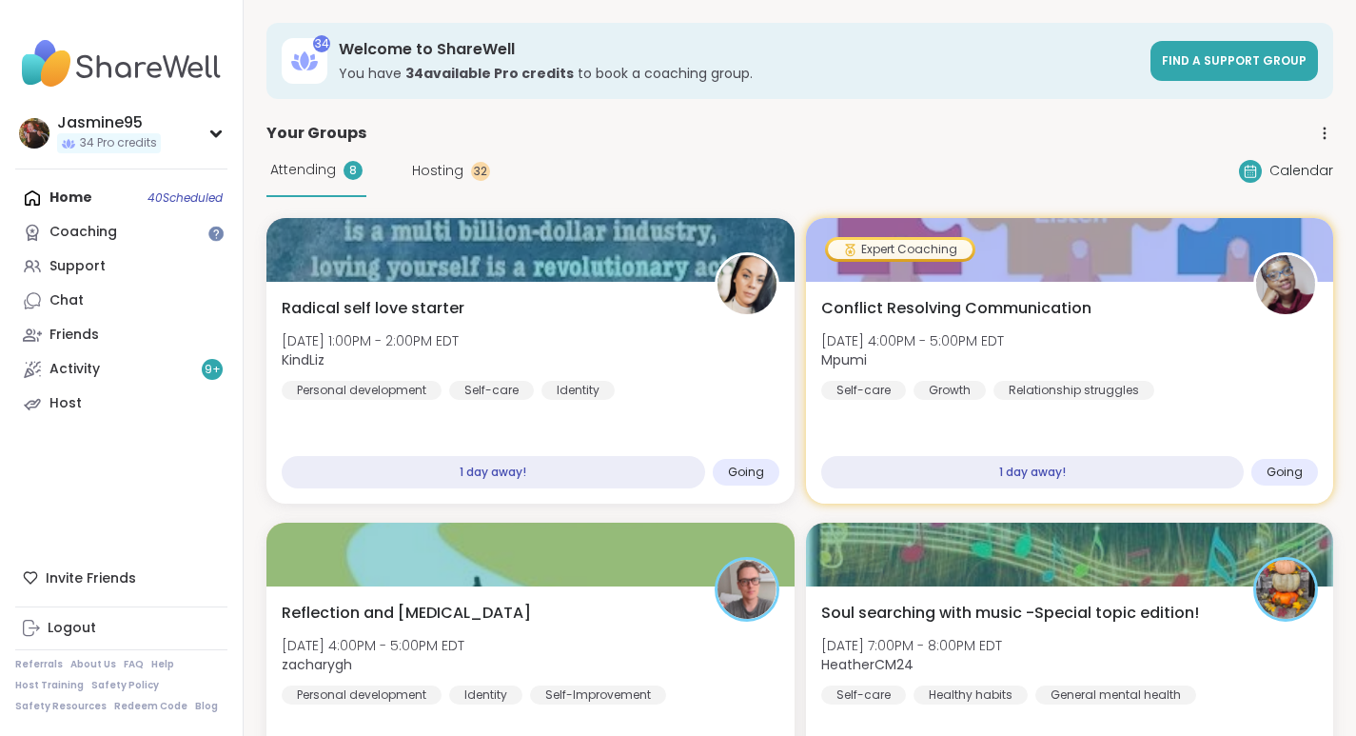
click at [680, 336] on div "Radical self love starter [DATE] 1:00PM - 2:00PM EDT KindLiz Personal developme…" at bounding box center [531, 348] width 498 height 103
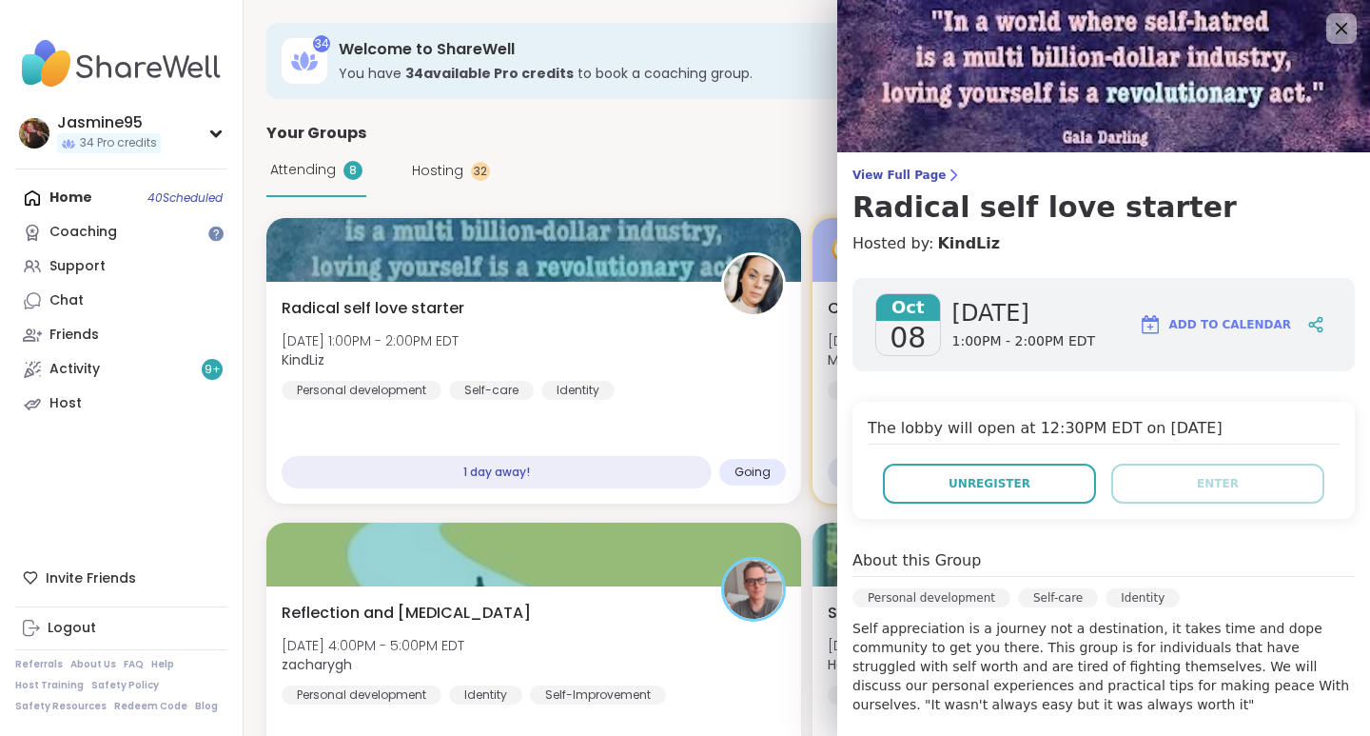
click at [1012, 481] on button "Unregister" at bounding box center [989, 483] width 213 height 40
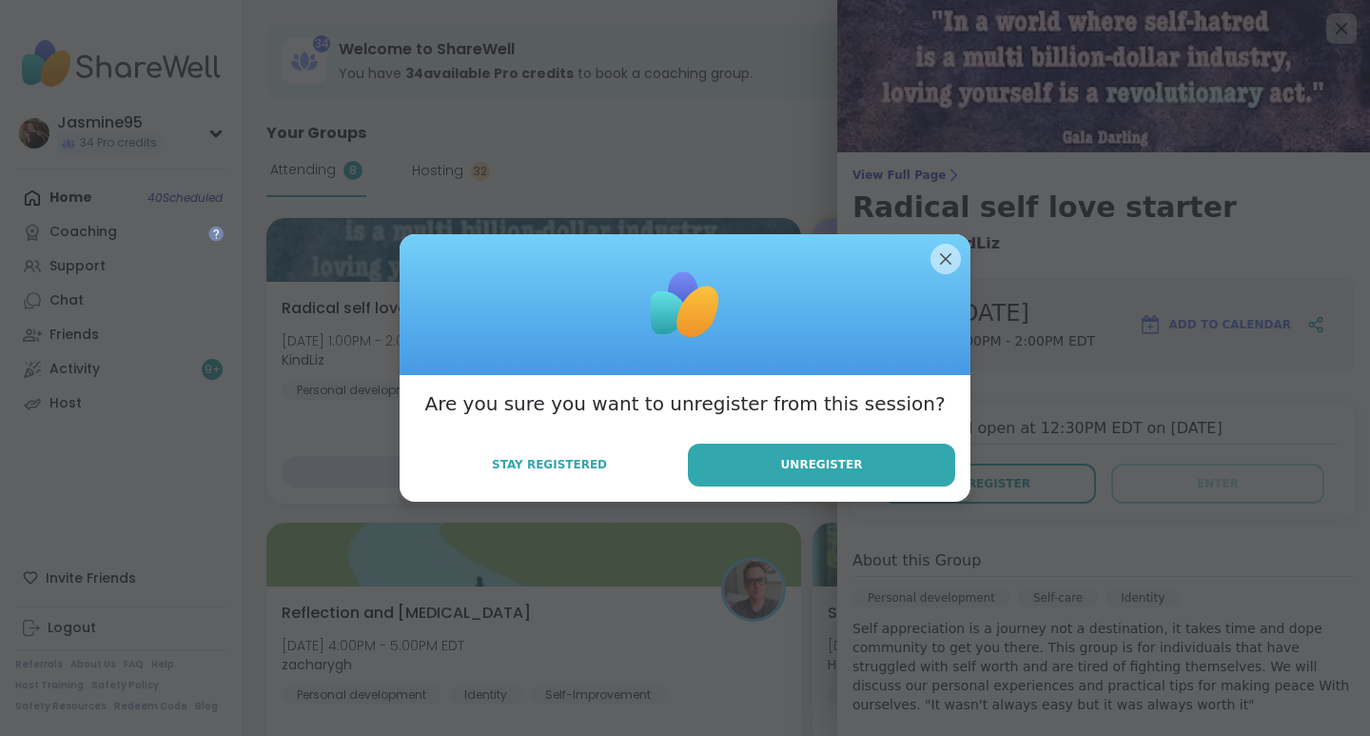
click at [805, 472] on span "Unregister" at bounding box center [822, 464] width 82 height 17
